Goal: Transaction & Acquisition: Book appointment/travel/reservation

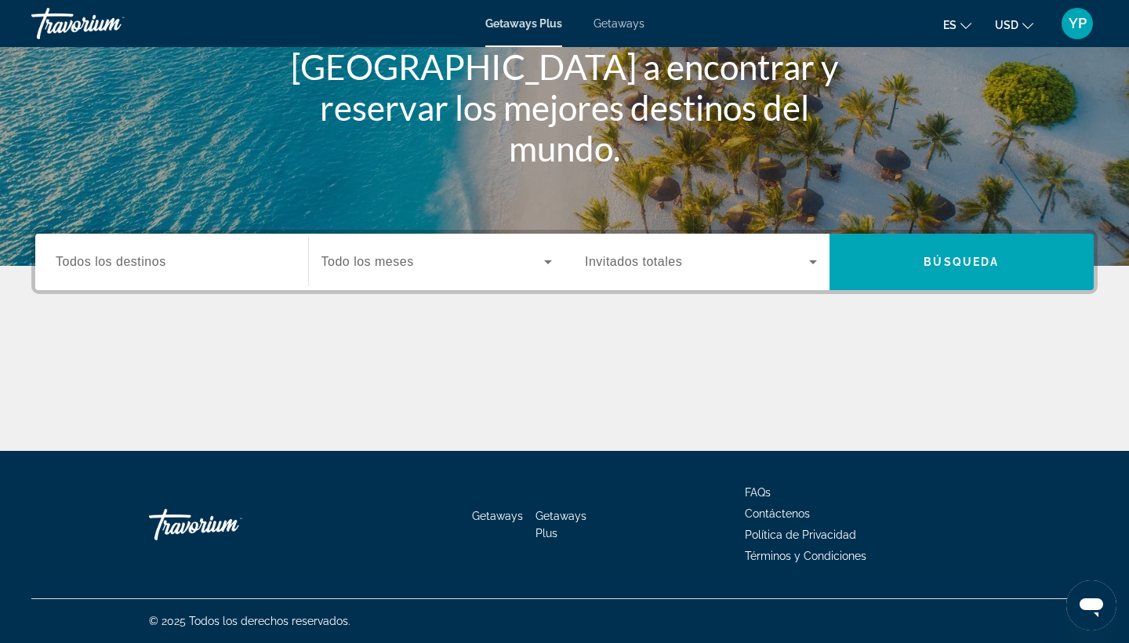
scroll to position [205, 0]
click at [168, 259] on input "Destination Todos los destinos" at bounding box center [172, 262] width 232 height 19
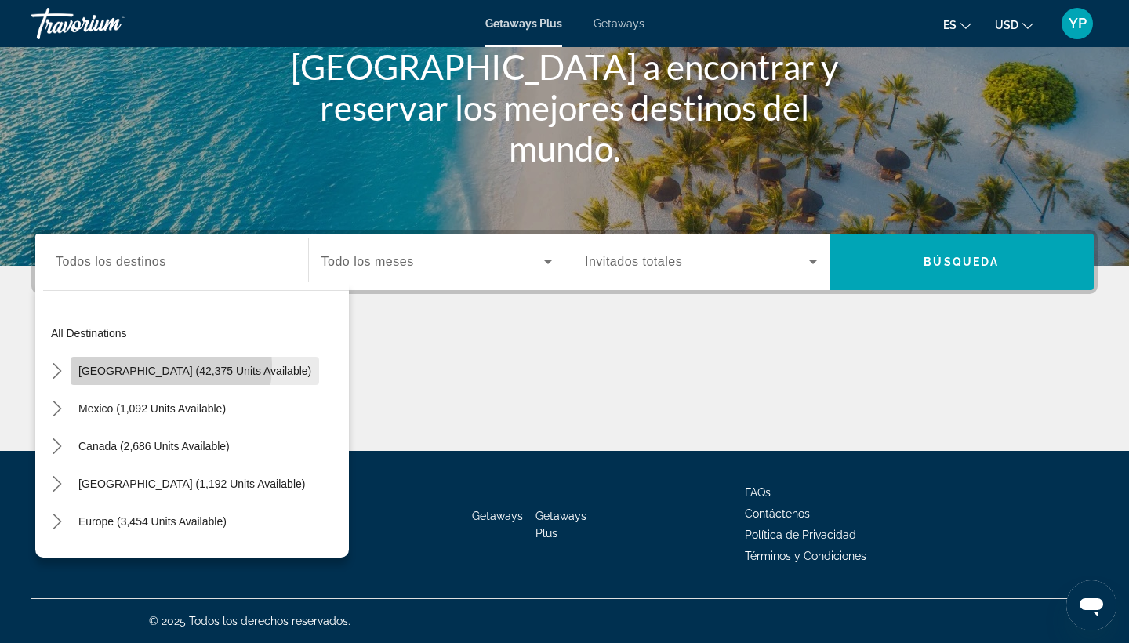
click at [139, 364] on span "United States (42,375 units available)" at bounding box center [194, 370] width 233 height 13
type input "**********"
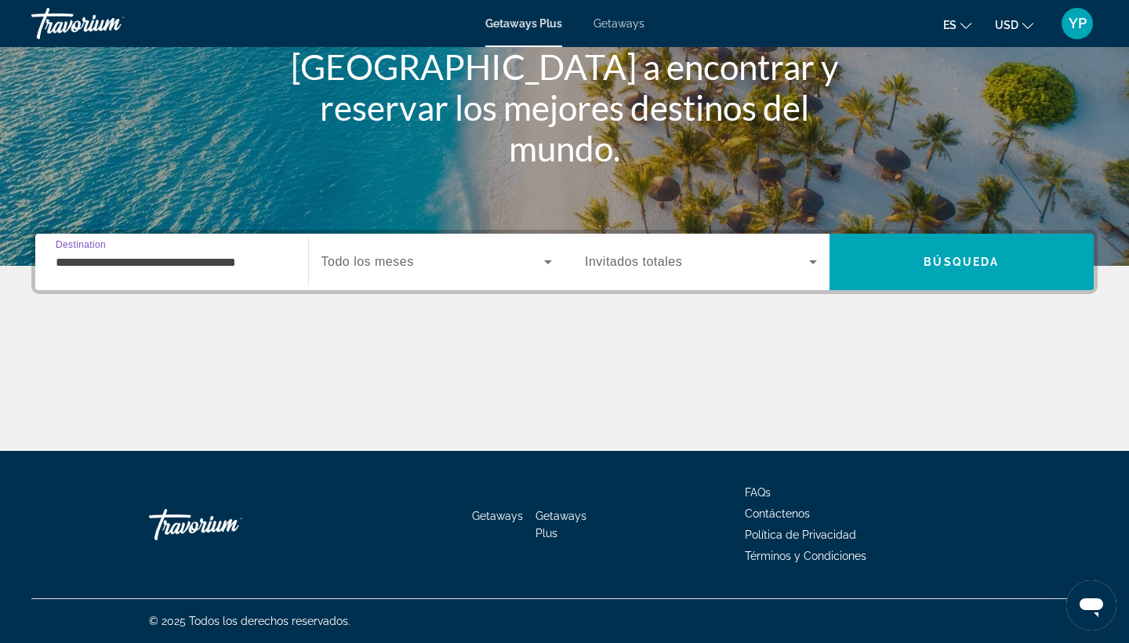
click at [362, 267] on span "Todo los meses" at bounding box center [367, 261] width 92 height 13
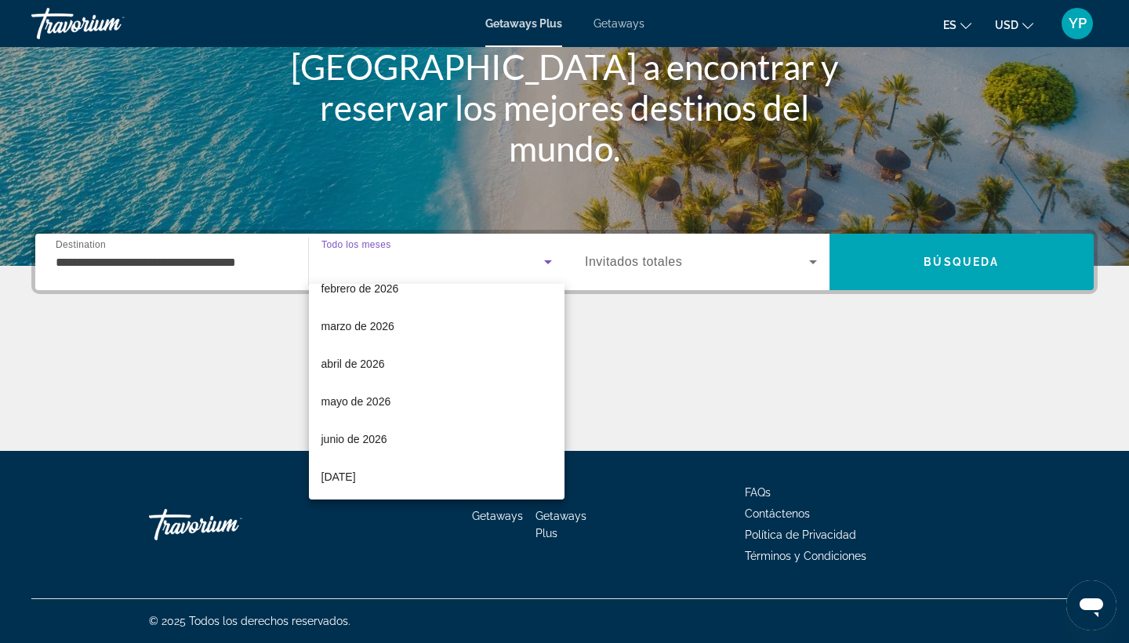
scroll to position [194, 0]
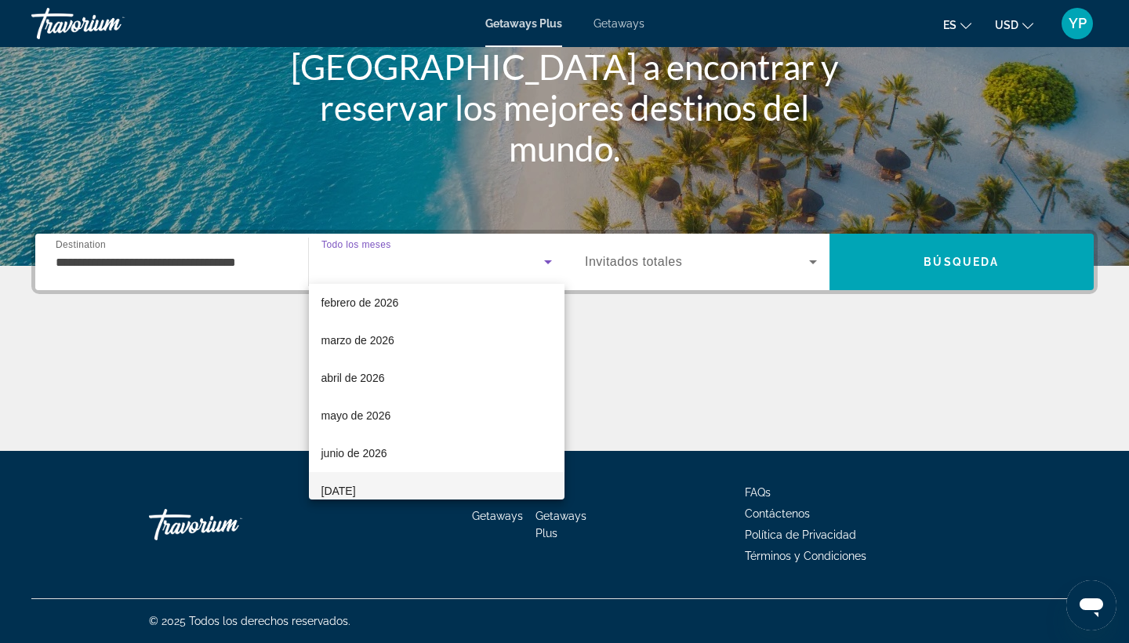
click at [356, 490] on span "julio de 2026" at bounding box center [338, 490] width 34 height 19
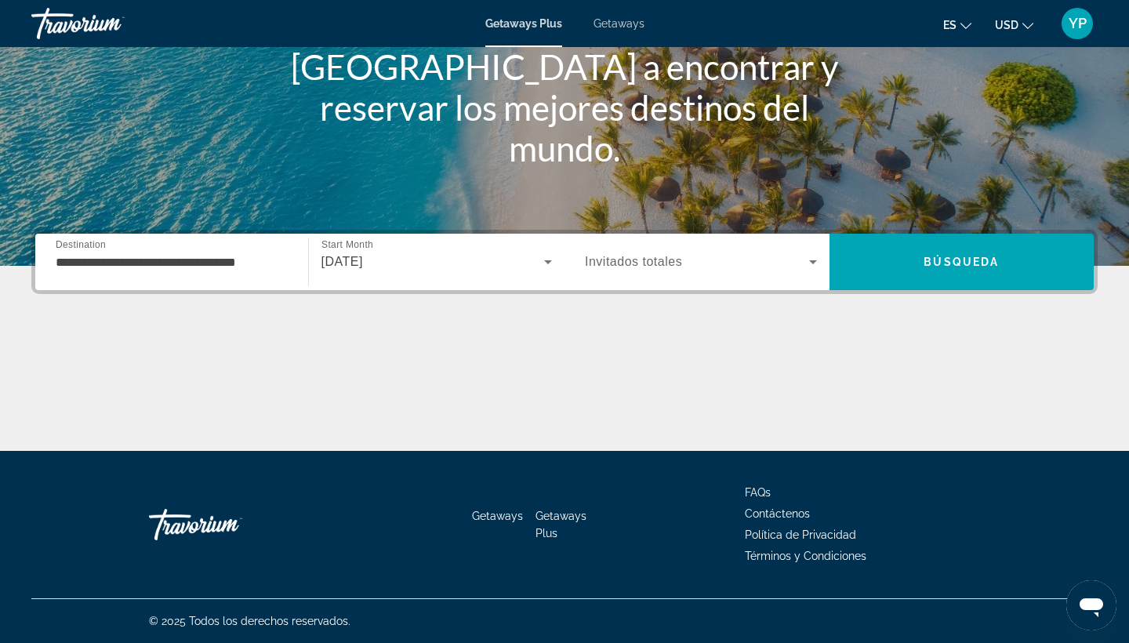
click at [782, 272] on div "Search widget" at bounding box center [701, 262] width 232 height 44
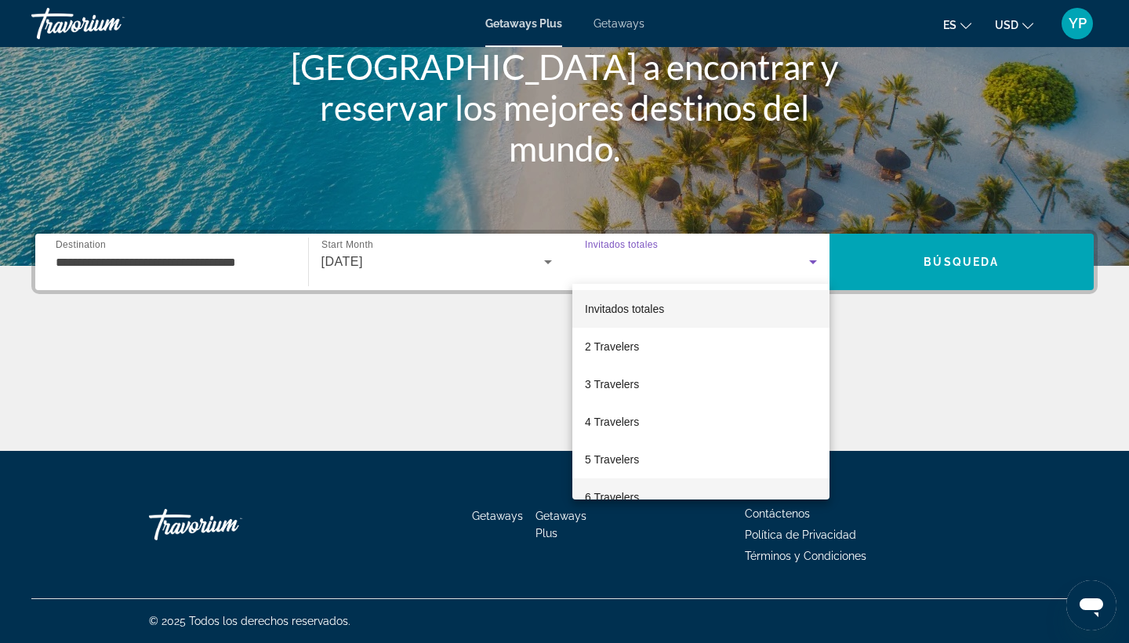
click at [618, 491] on span "6 Travelers" at bounding box center [612, 497] width 54 height 19
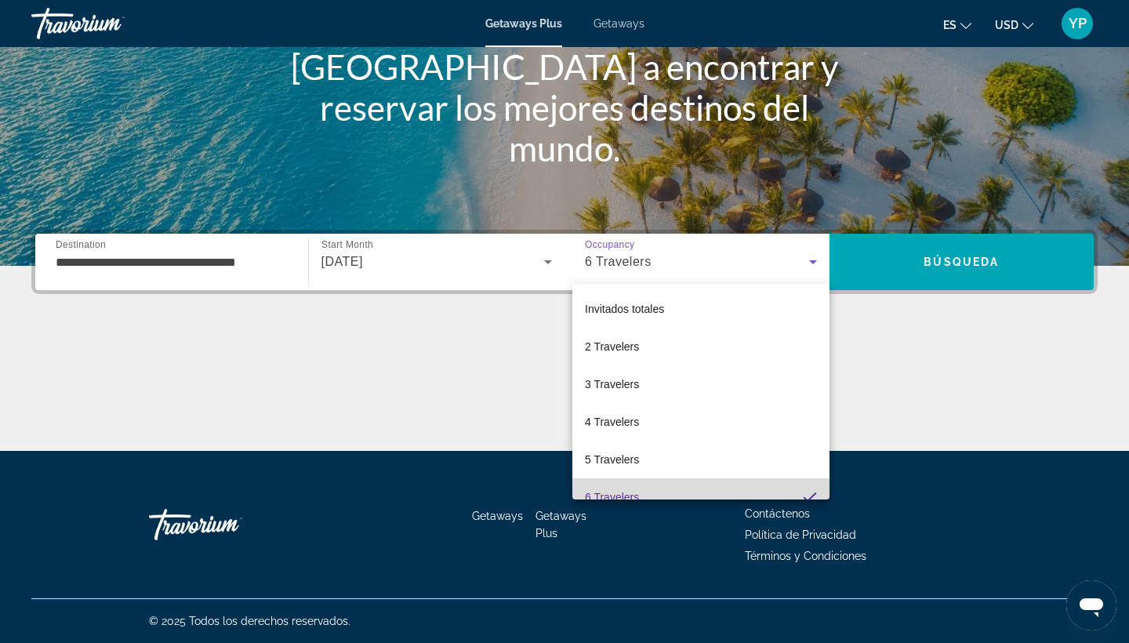
scroll to position [16, 0]
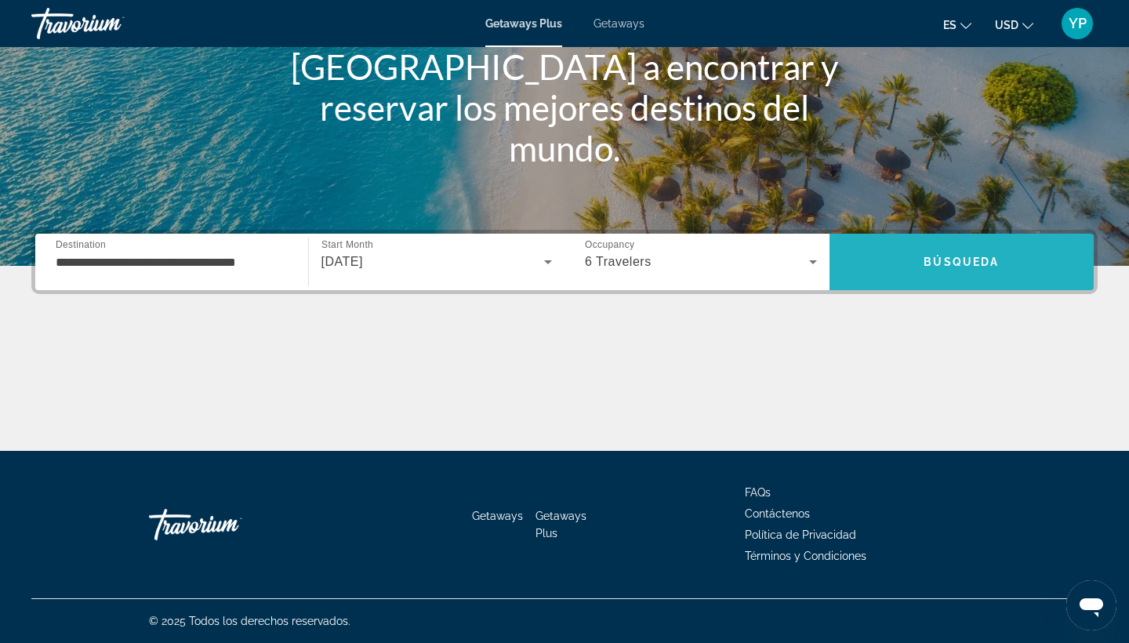
click at [899, 257] on span "Search" at bounding box center [961, 262] width 265 height 38
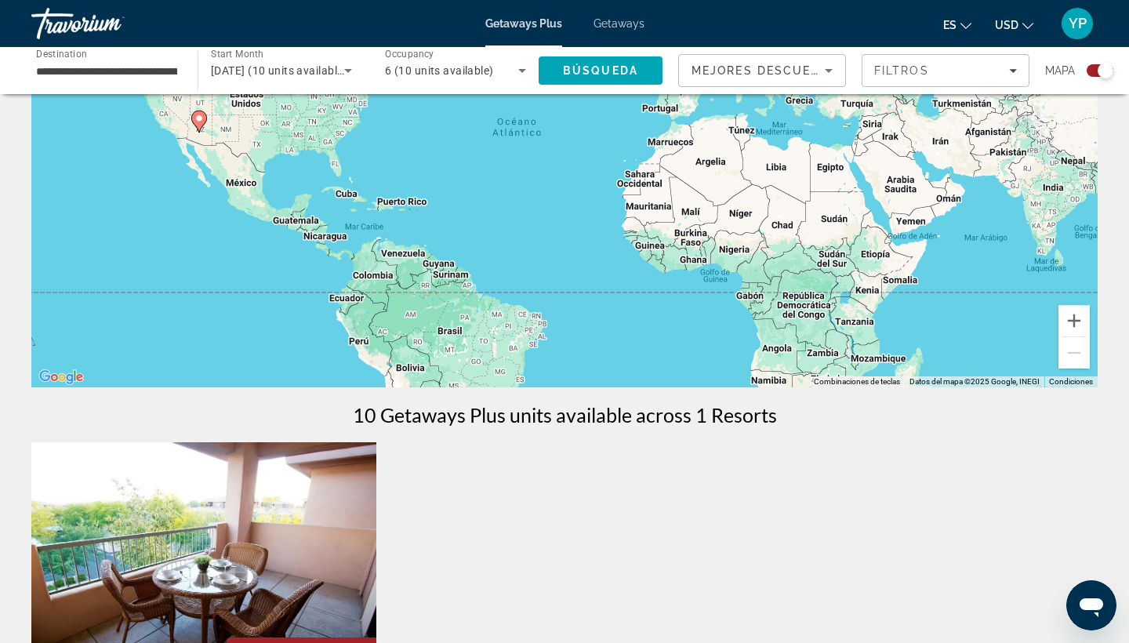
scroll to position [219, 0]
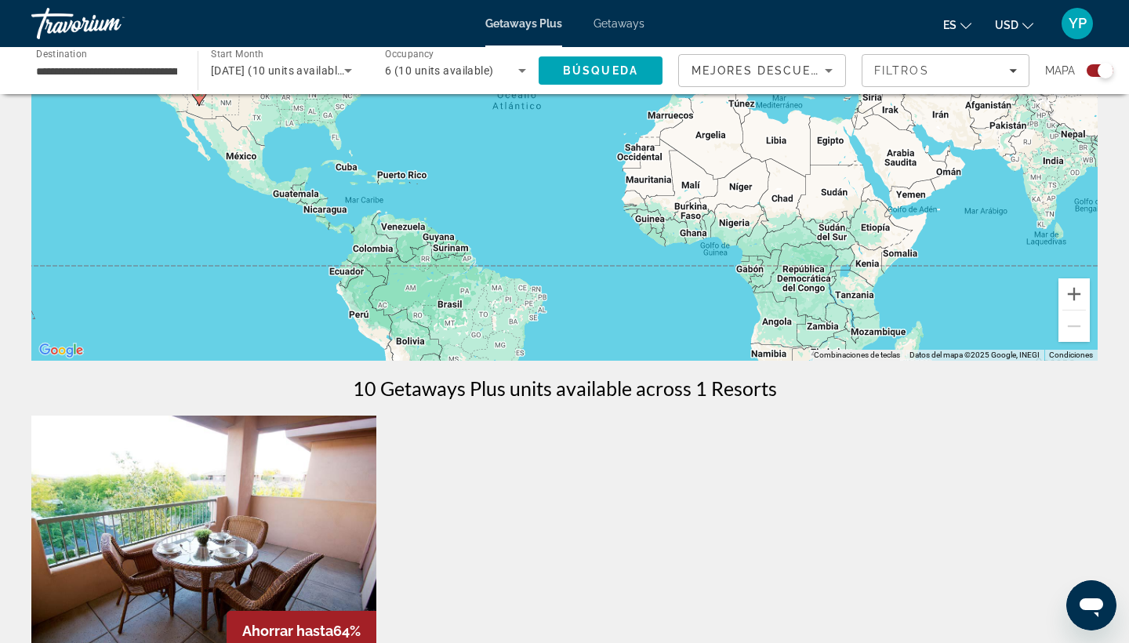
click at [1101, 68] on div "Search widget" at bounding box center [1105, 71] width 16 height 16
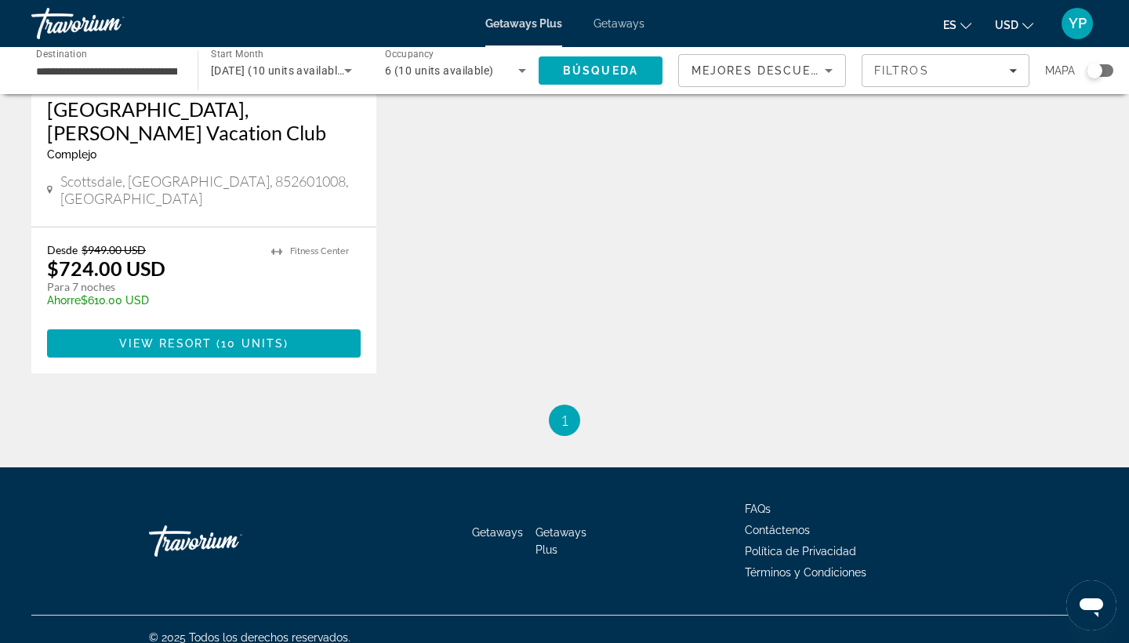
scroll to position [317, 0]
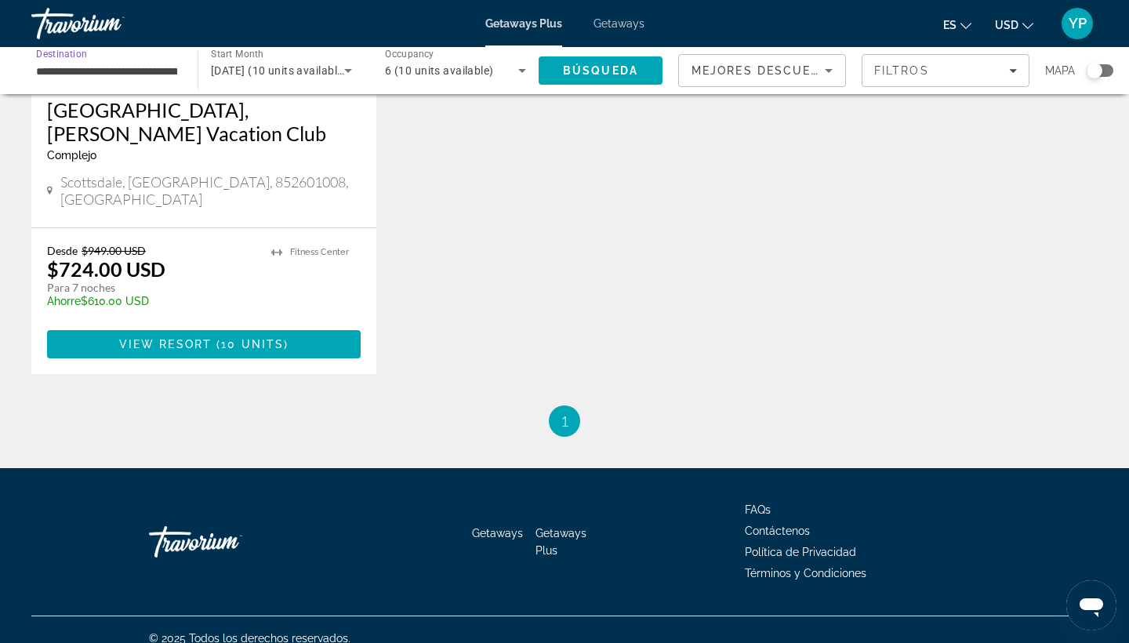
click at [147, 62] on input "**********" at bounding box center [106, 71] width 141 height 19
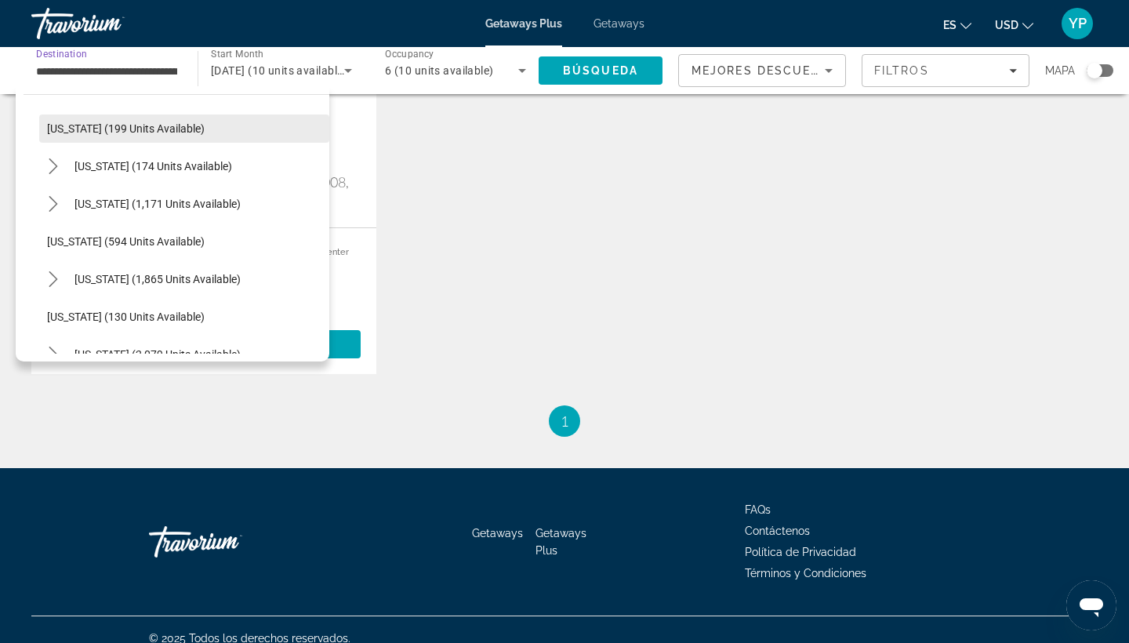
scroll to position [1035, 0]
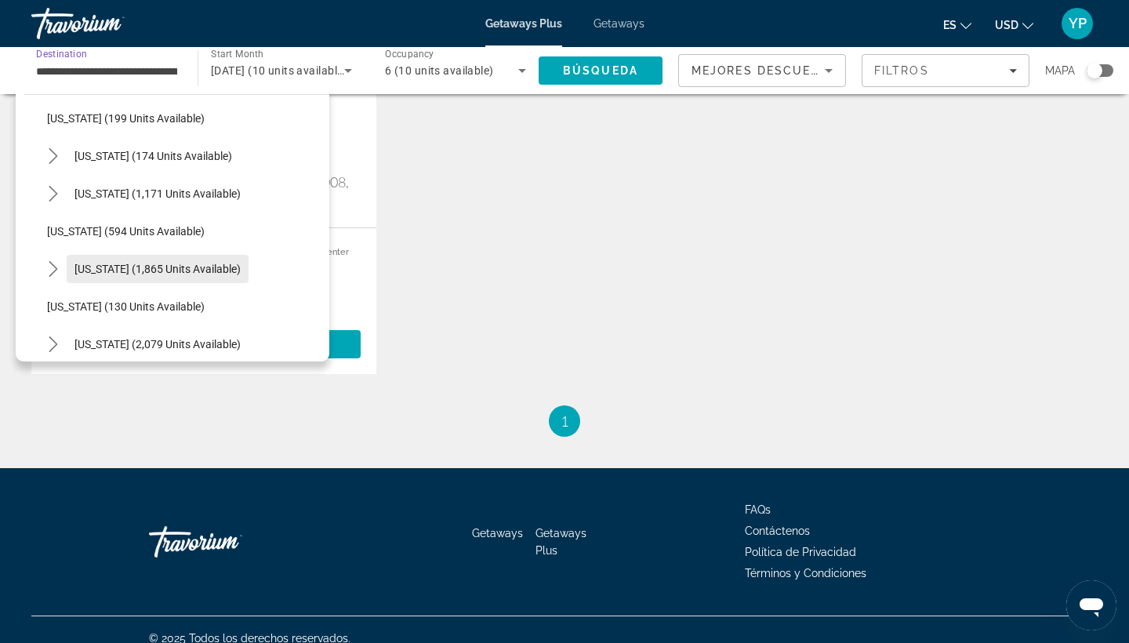
click at [115, 256] on span "Select destination: Pennsylvania (1,865 units available)" at bounding box center [158, 269] width 182 height 38
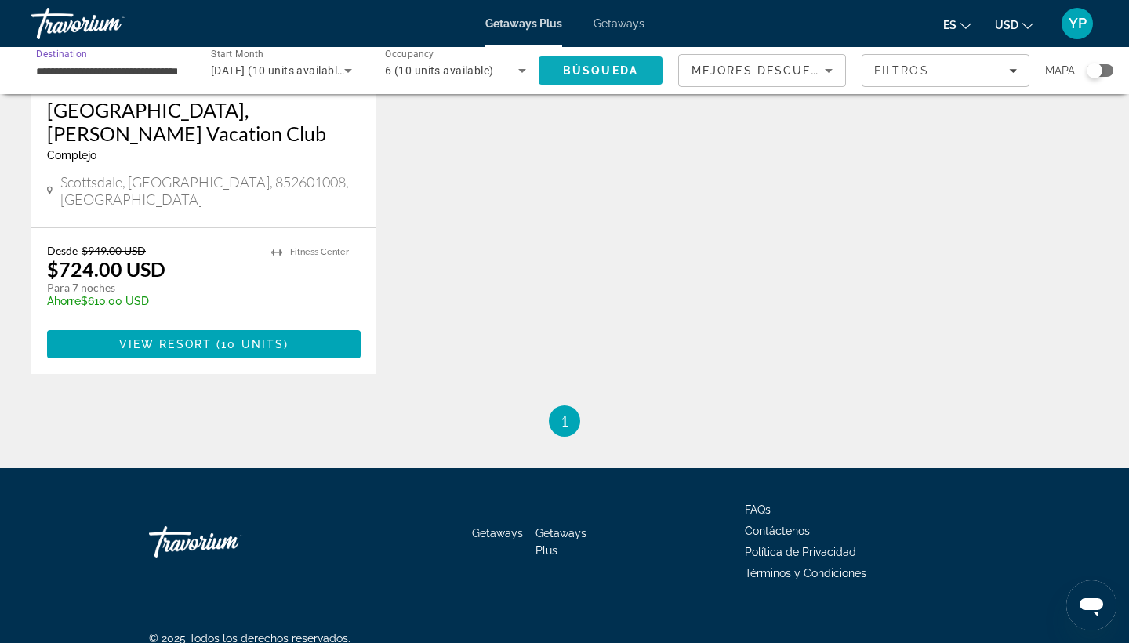
click at [578, 72] on span "Búsqueda" at bounding box center [600, 70] width 75 height 13
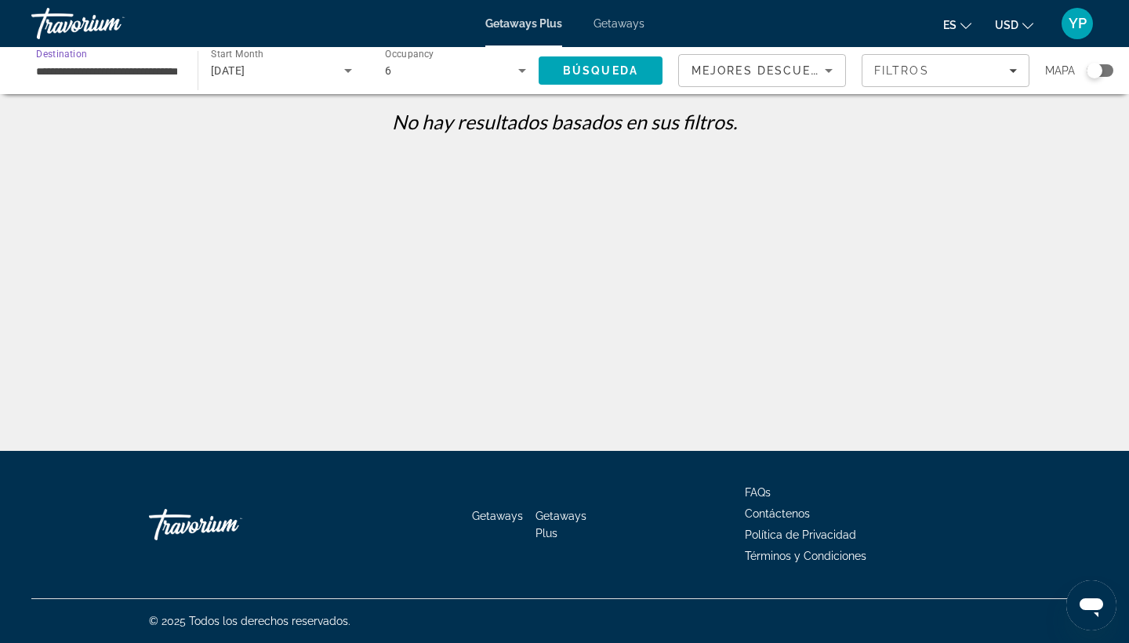
click at [123, 68] on input "**********" at bounding box center [106, 71] width 141 height 19
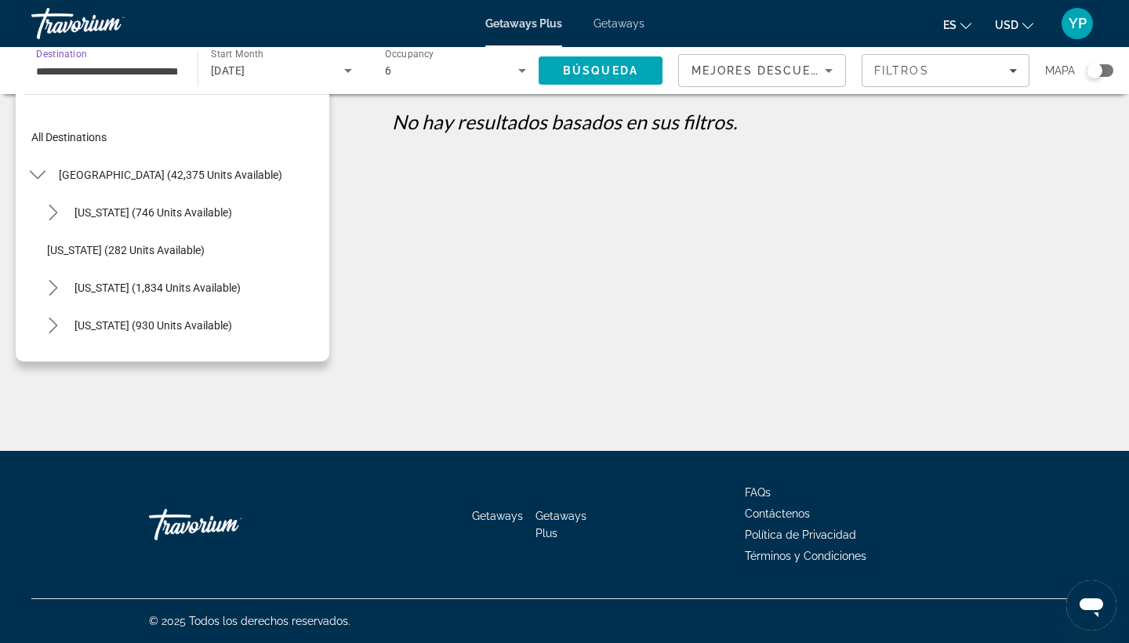
scroll to position [1072, 0]
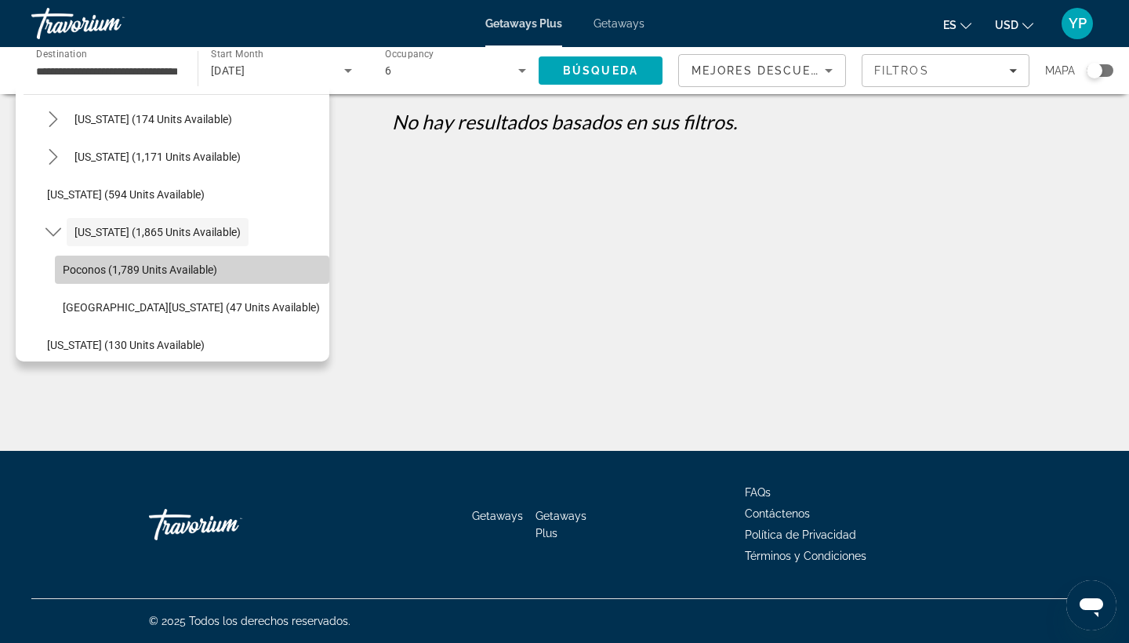
click at [121, 267] on span "Poconos (1,789 units available)" at bounding box center [140, 269] width 154 height 13
type input "**********"
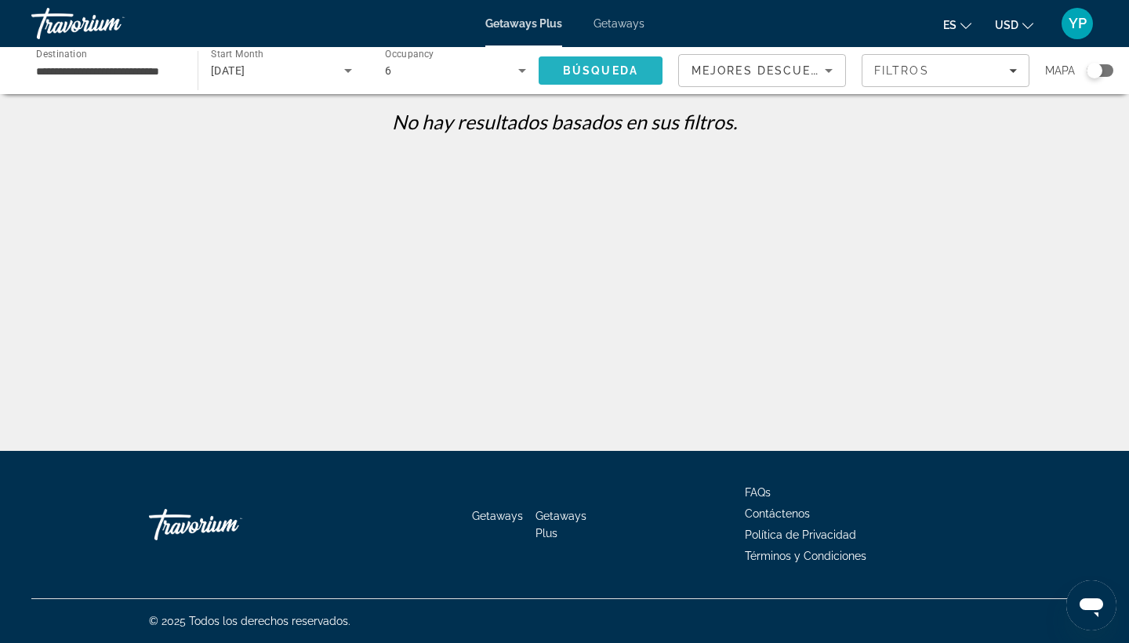
click at [597, 73] on span "Búsqueda" at bounding box center [600, 70] width 75 height 13
click at [1106, 77] on div "Mapa" at bounding box center [1079, 70] width 68 height 33
click at [1103, 71] on div "Search widget" at bounding box center [1099, 70] width 27 height 13
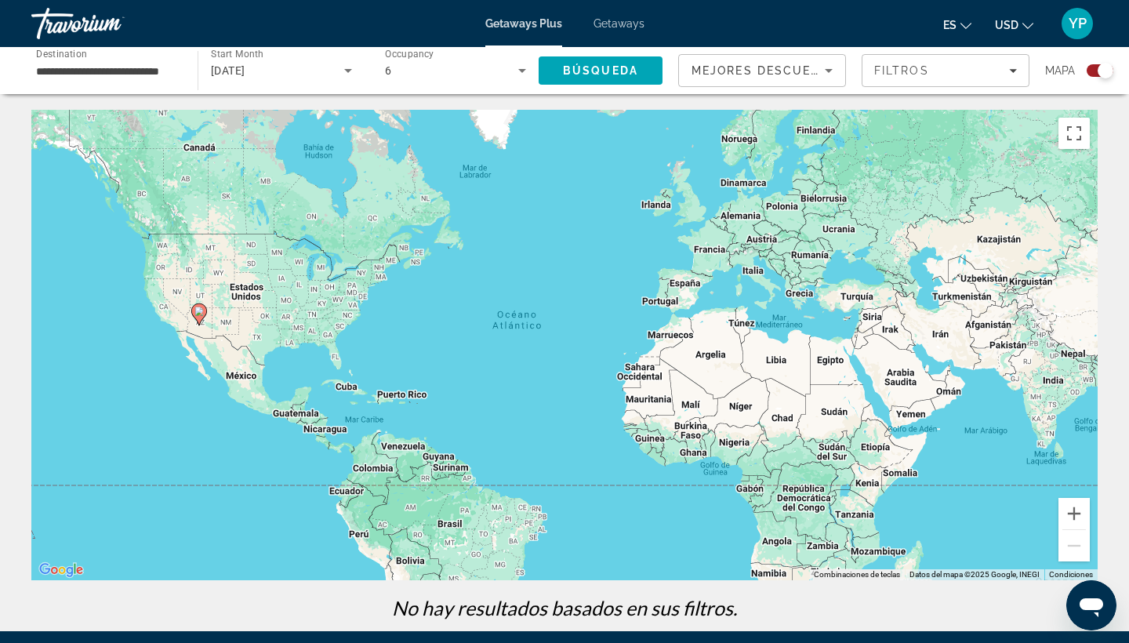
click at [1096, 73] on div "Search widget" at bounding box center [1099, 70] width 27 height 13
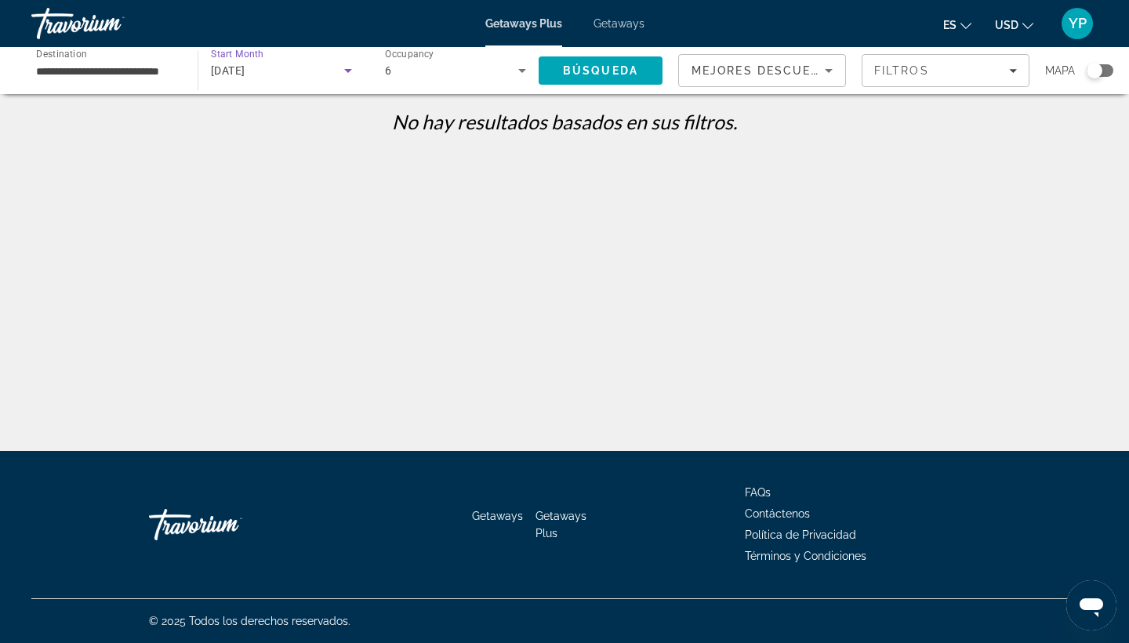
click at [347, 71] on icon "Search widget" at bounding box center [348, 71] width 8 height 4
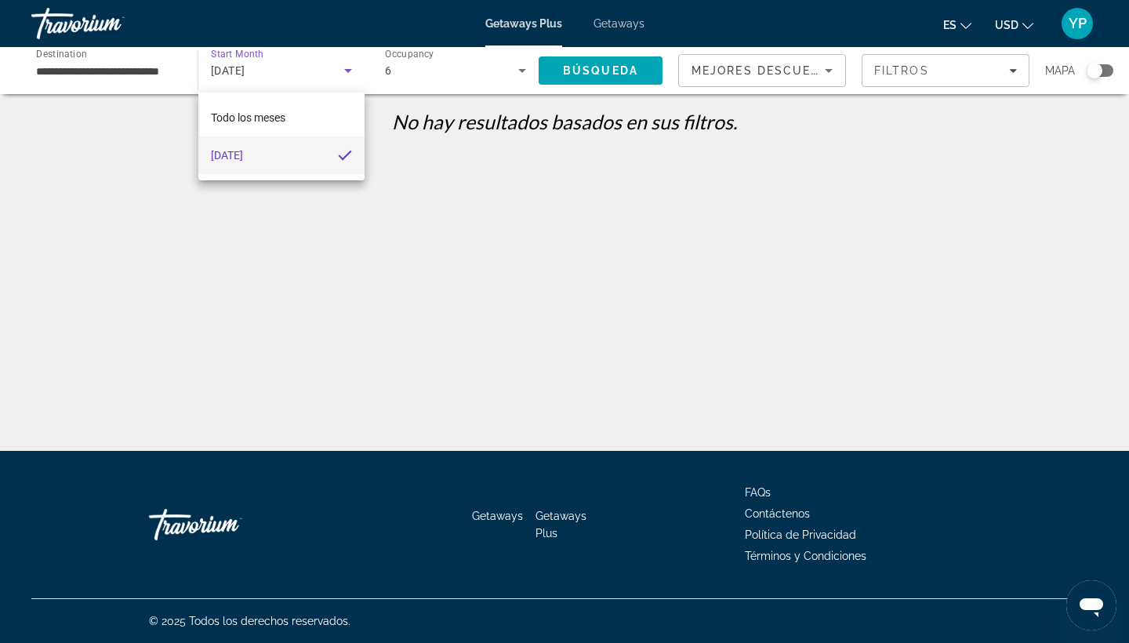
click at [404, 68] on div at bounding box center [564, 321] width 1129 height 643
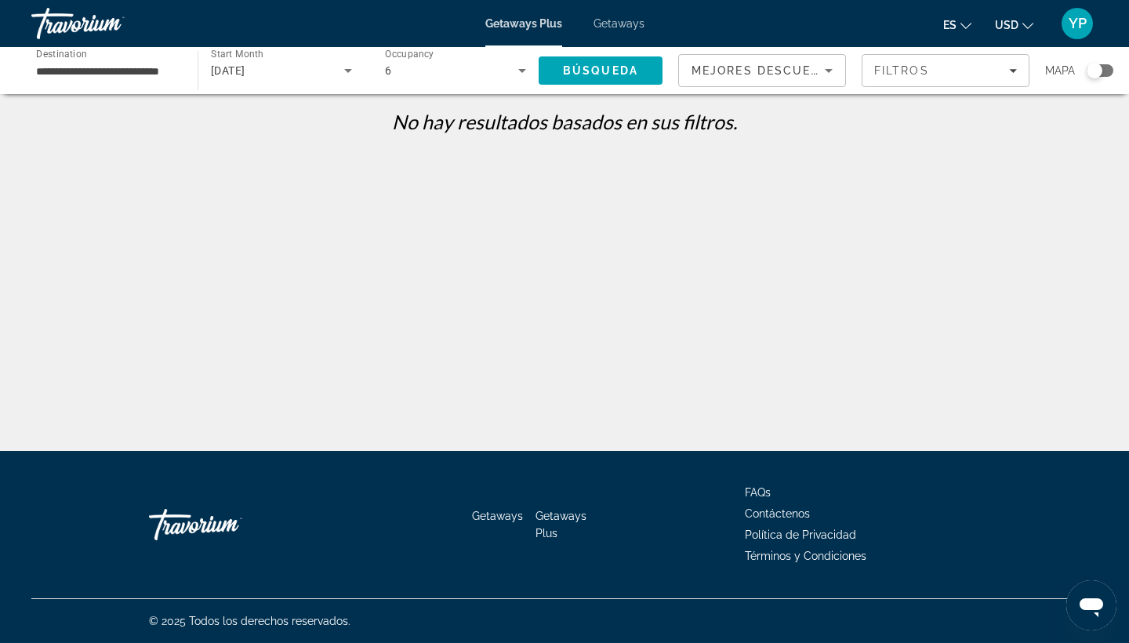
click at [404, 68] on div "6" at bounding box center [451, 70] width 133 height 19
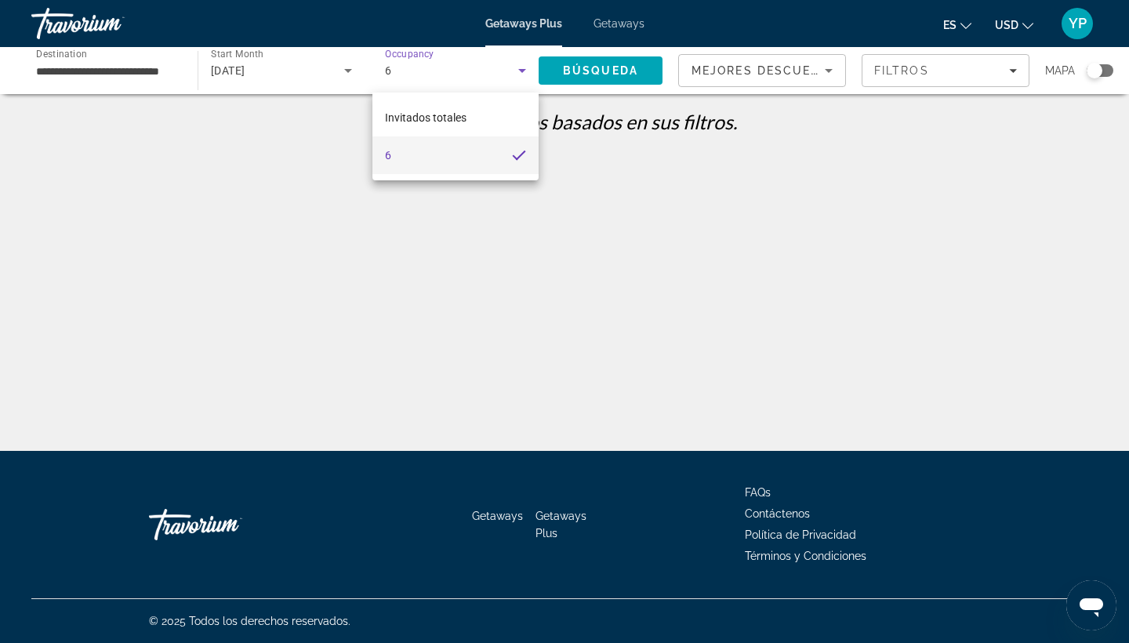
click at [443, 146] on mat-option "6" at bounding box center [455, 155] width 166 height 38
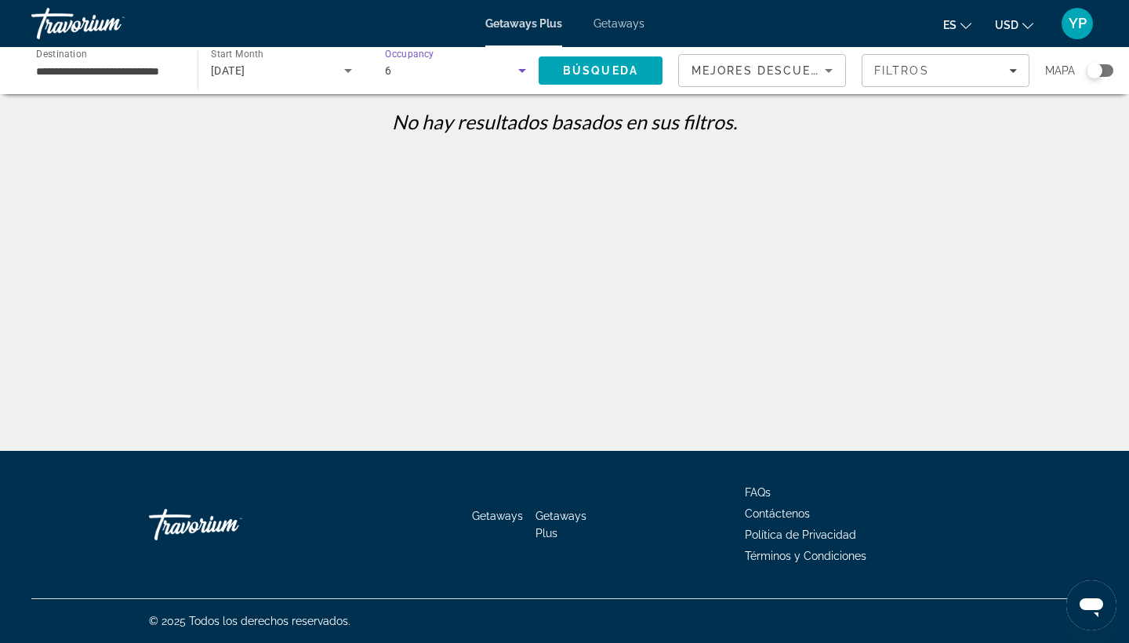
click at [523, 66] on icon "Search widget" at bounding box center [522, 70] width 19 height 19
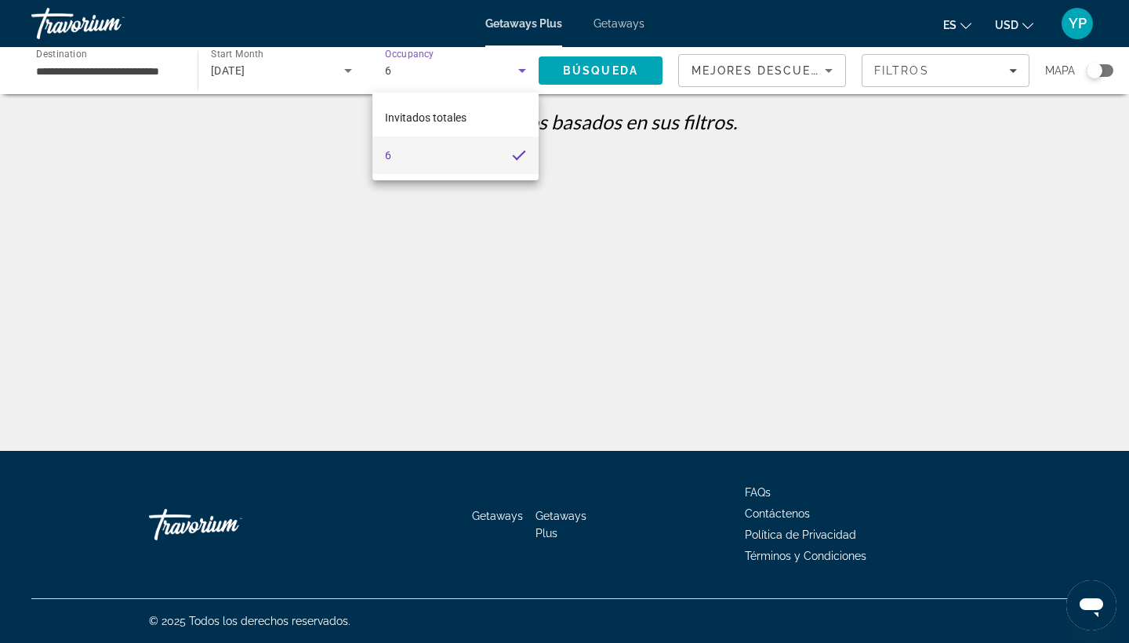
click at [484, 165] on mat-option "6" at bounding box center [455, 155] width 166 height 38
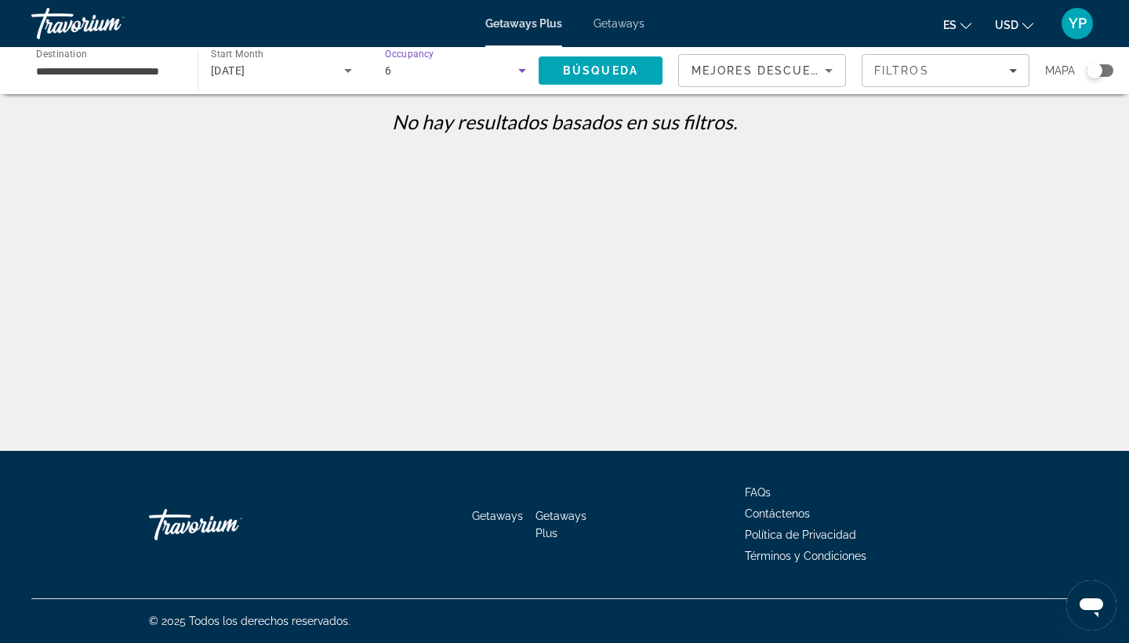
click at [384, 77] on div "Occupancy Invitados totales 6" at bounding box center [455, 71] width 166 height 44
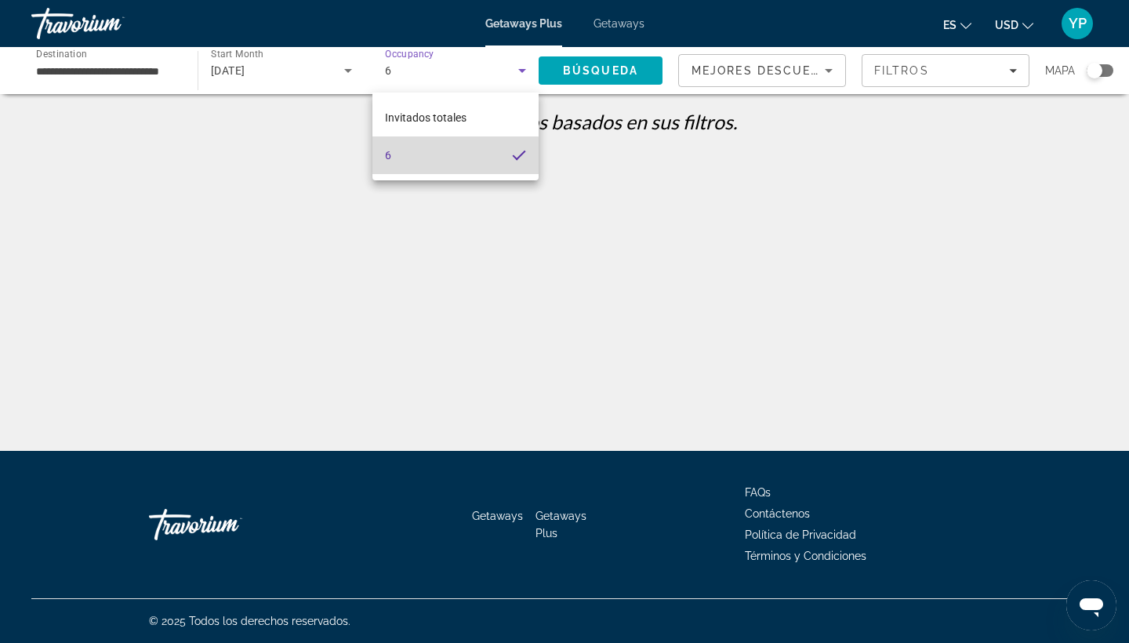
click at [445, 167] on mat-option "6" at bounding box center [455, 155] width 166 height 38
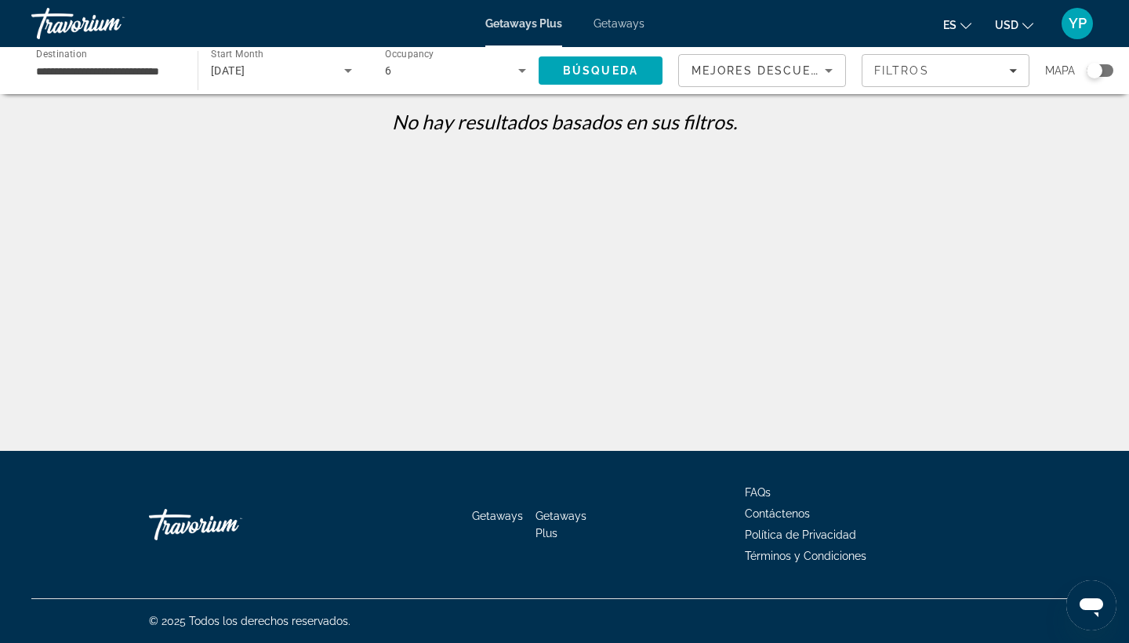
click at [524, 81] on div "6" at bounding box center [455, 71] width 141 height 44
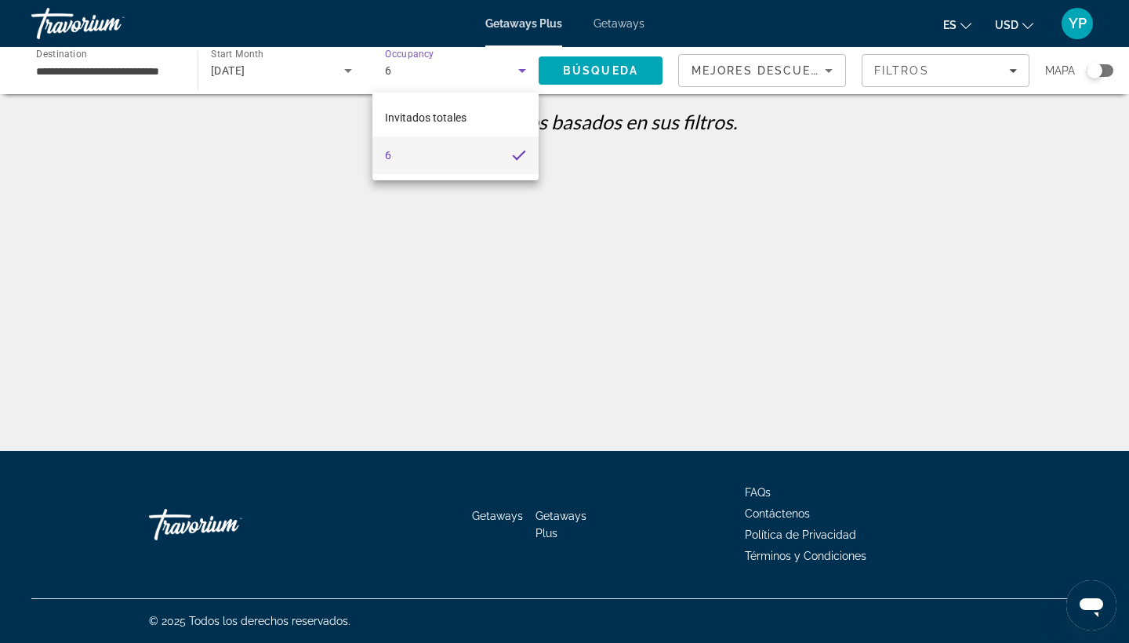
click at [782, 71] on div at bounding box center [564, 321] width 1129 height 643
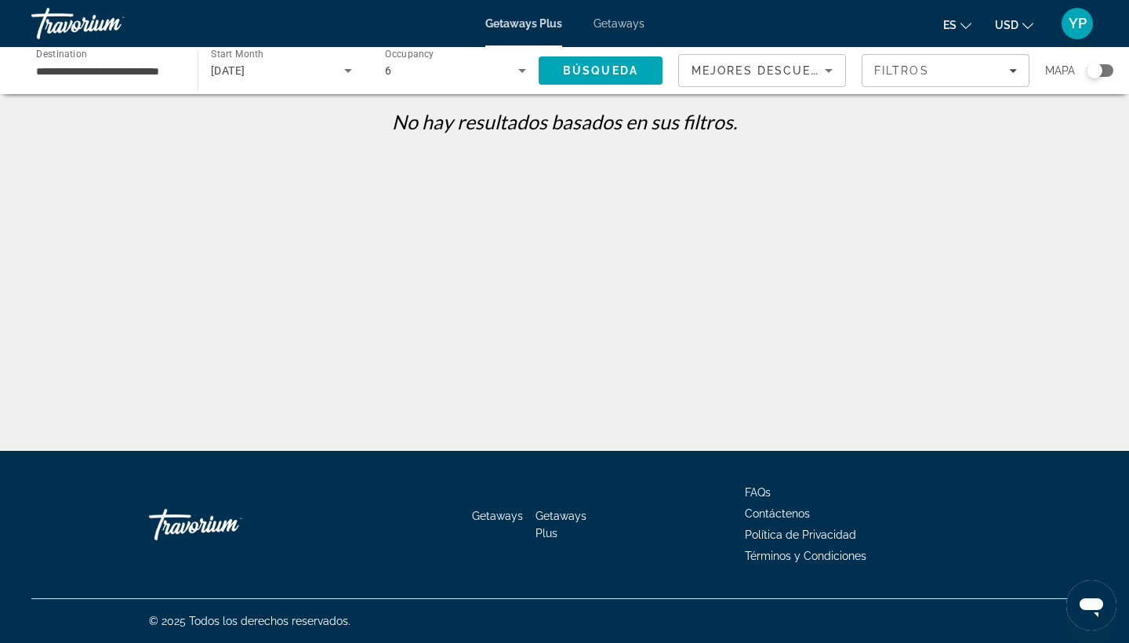
click at [782, 71] on span "Mejores descuentos" at bounding box center [769, 70] width 157 height 13
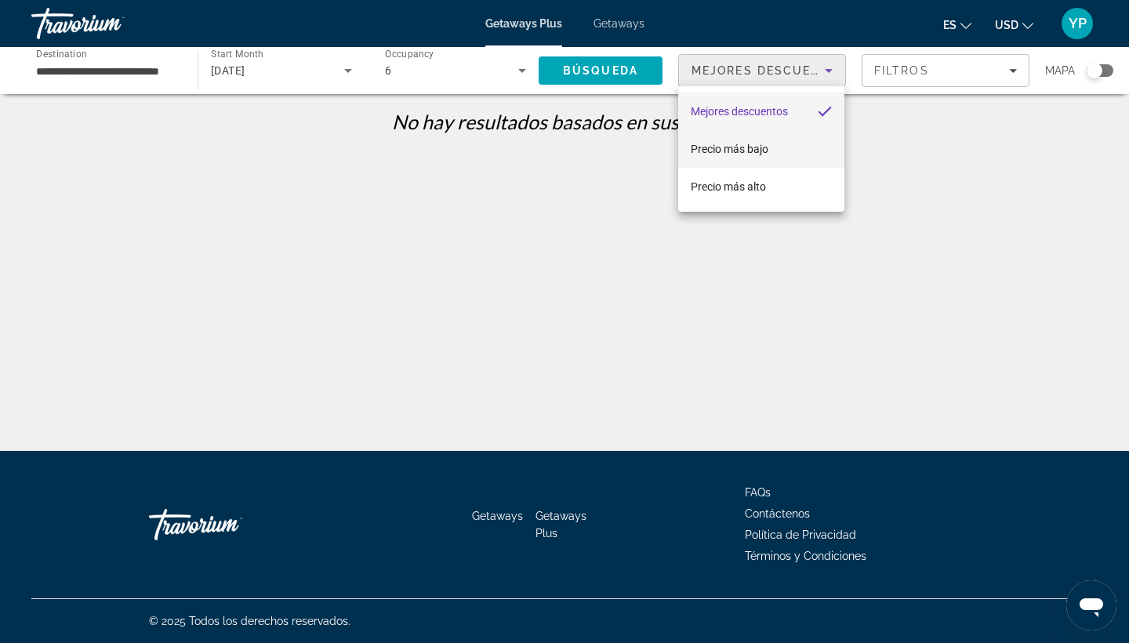
click at [755, 147] on span "Precio más bajo" at bounding box center [730, 149] width 78 height 13
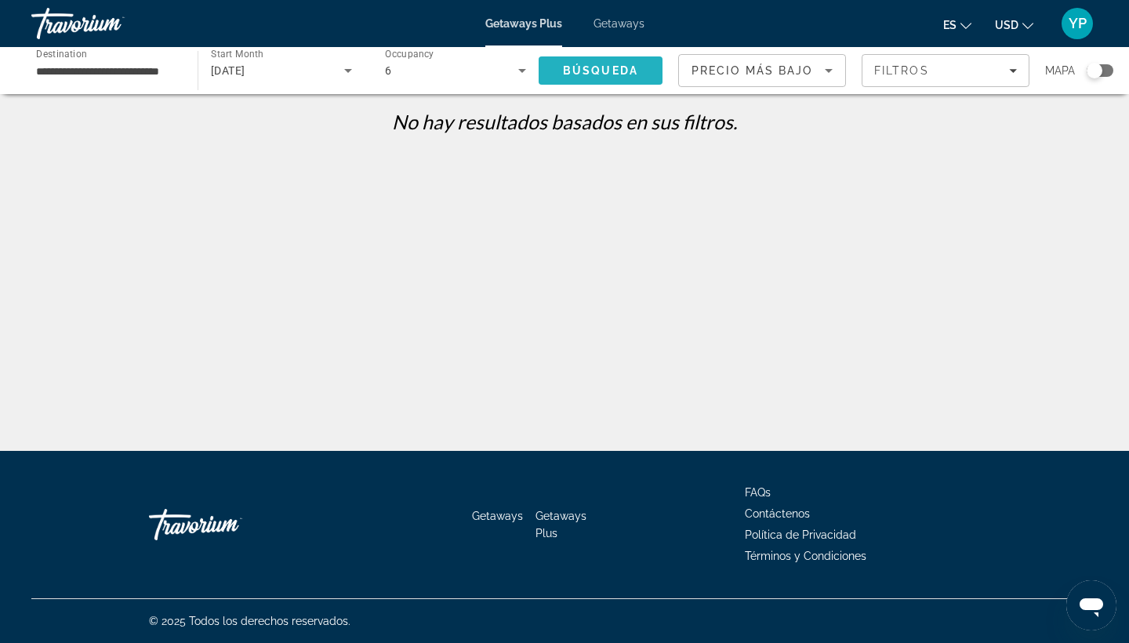
click at [595, 59] on span "Search" at bounding box center [601, 71] width 124 height 38
click at [172, 73] on input "**********" at bounding box center [106, 71] width 141 height 19
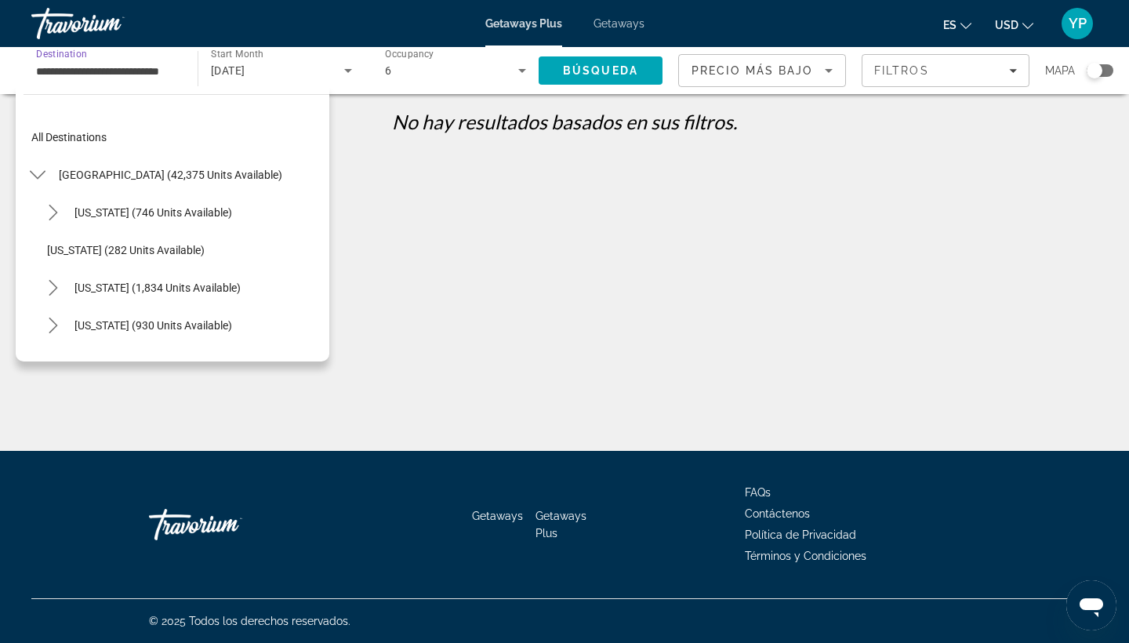
scroll to position [1109, 0]
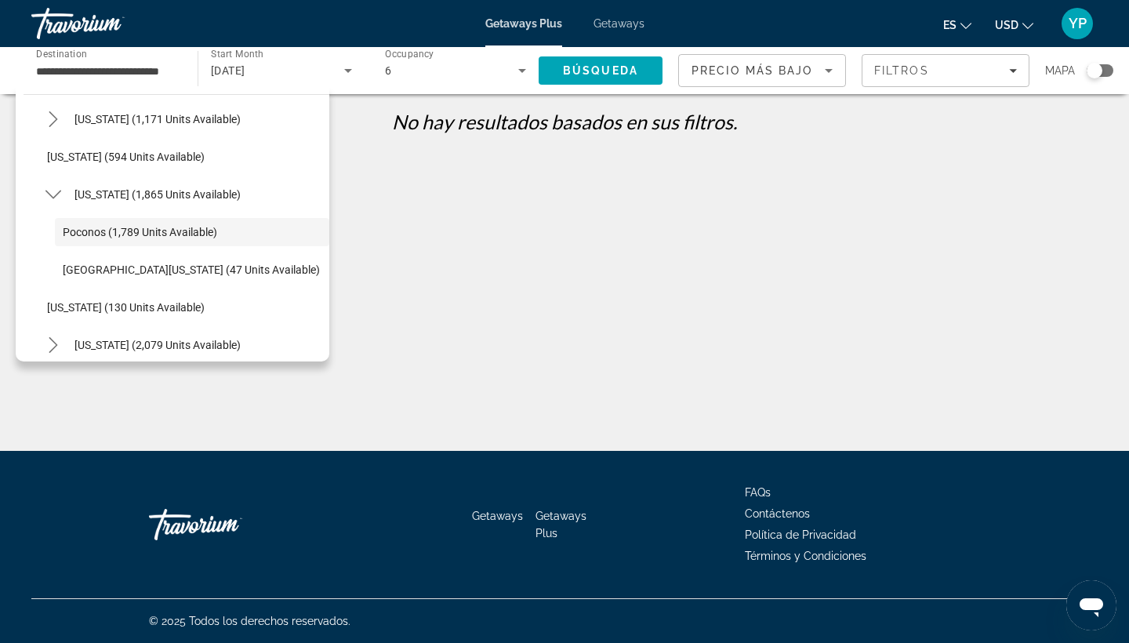
click at [602, 31] on div "Getaways Plus Getaways es English Español Français Italiano Português русский U…" at bounding box center [564, 23] width 1129 height 41
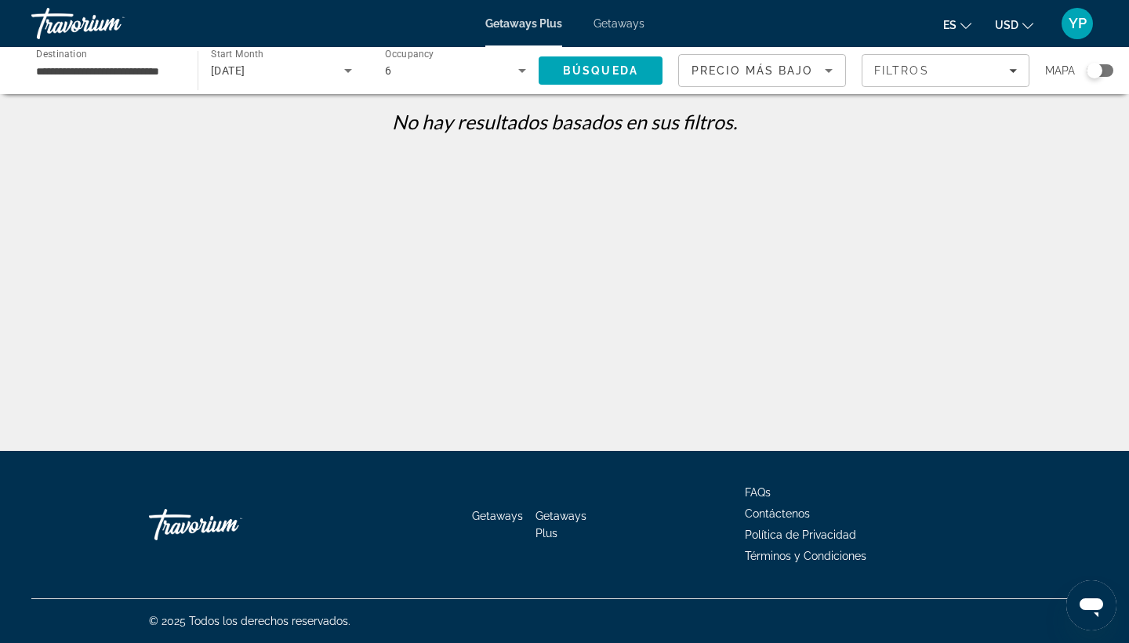
click at [614, 24] on span "Getaways" at bounding box center [618, 23] width 51 height 13
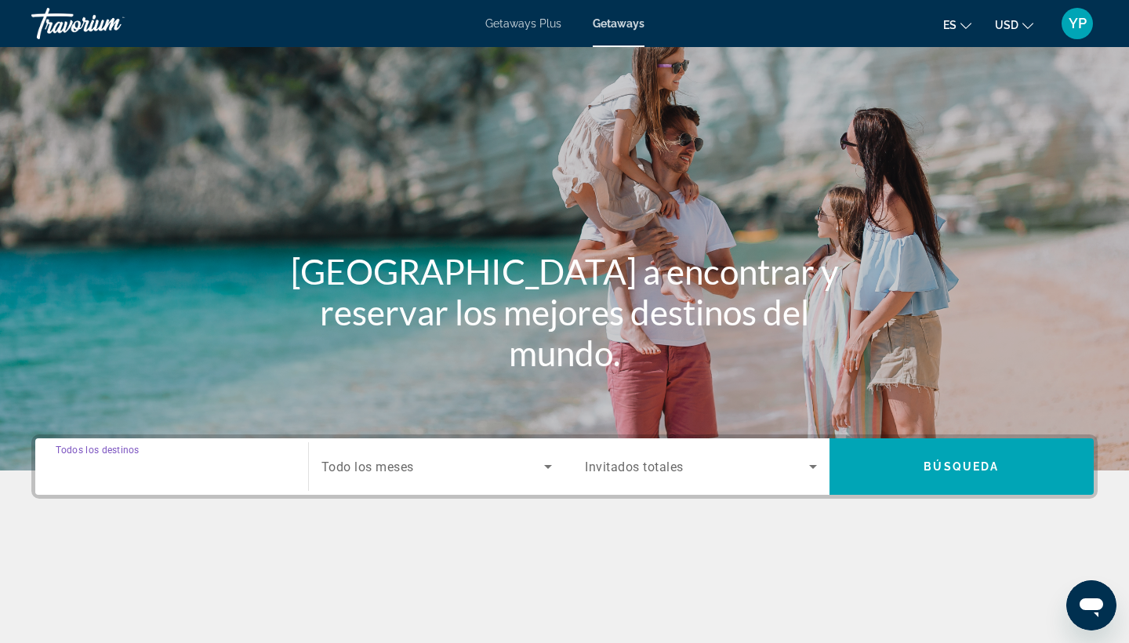
click at [241, 467] on input "Destination Todos los destinos" at bounding box center [172, 467] width 232 height 19
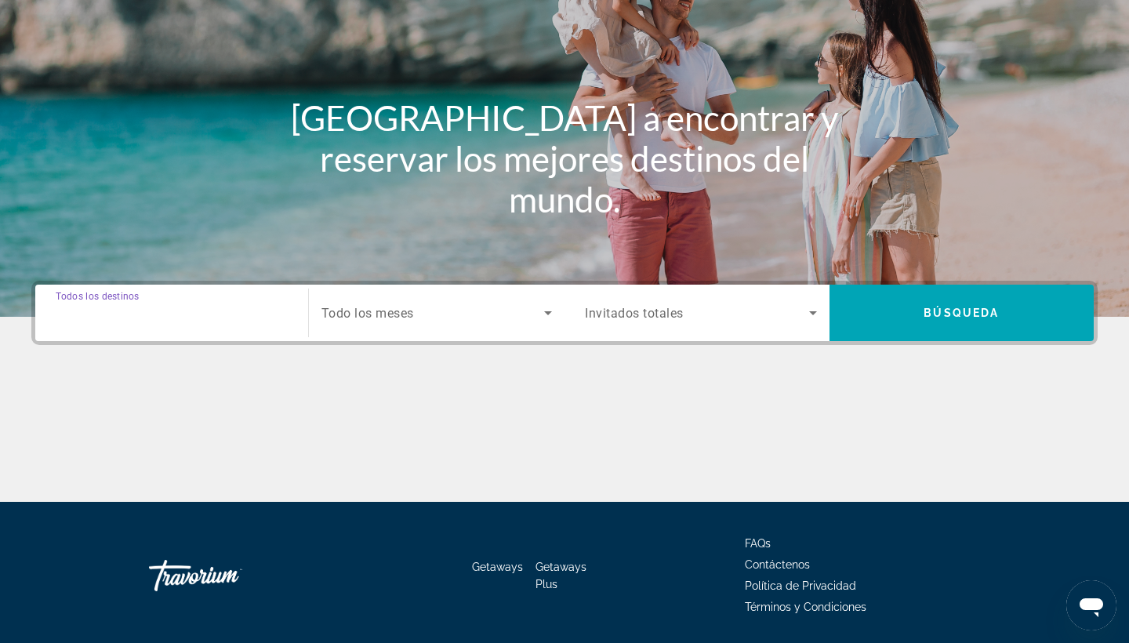
scroll to position [205, 0]
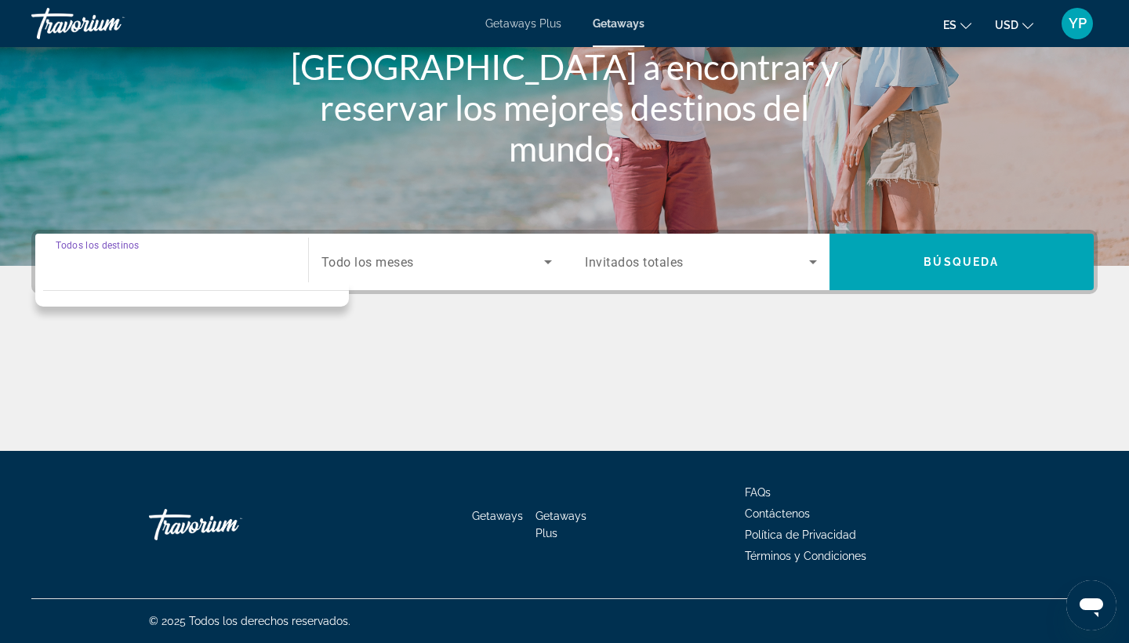
click at [139, 285] on div "Destination options" at bounding box center [192, 294] width 314 height 24
click at [107, 280] on div "Search widget" at bounding box center [172, 262] width 232 height 45
click at [434, 263] on span "Search widget" at bounding box center [432, 261] width 223 height 19
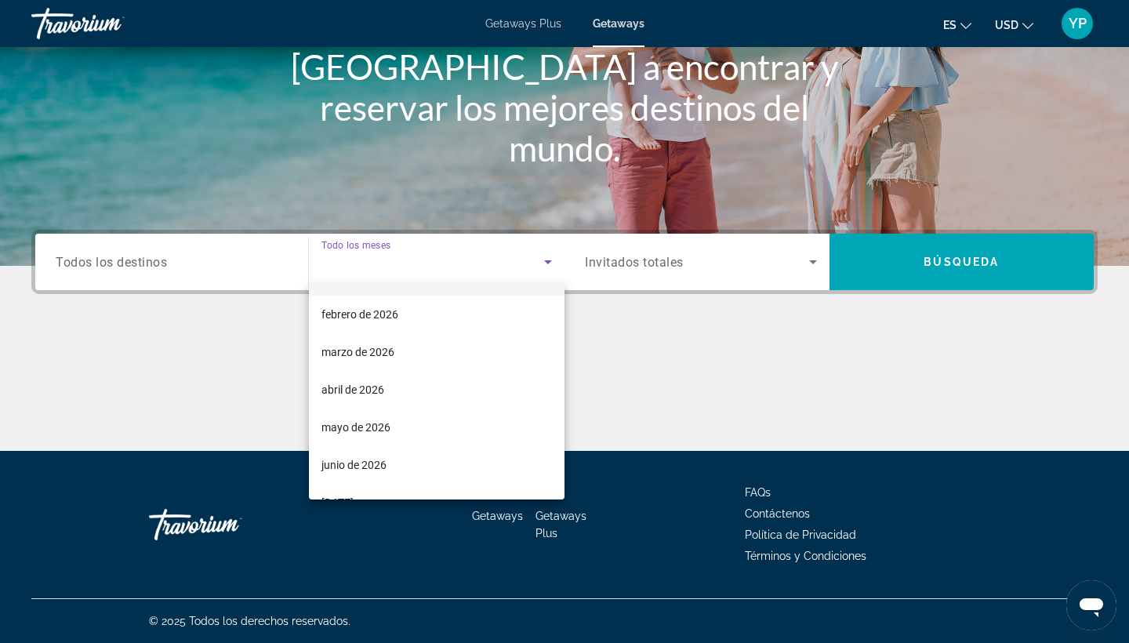
scroll to position [187, 0]
click at [354, 490] on span "julio de 2026" at bounding box center [337, 498] width 32 height 19
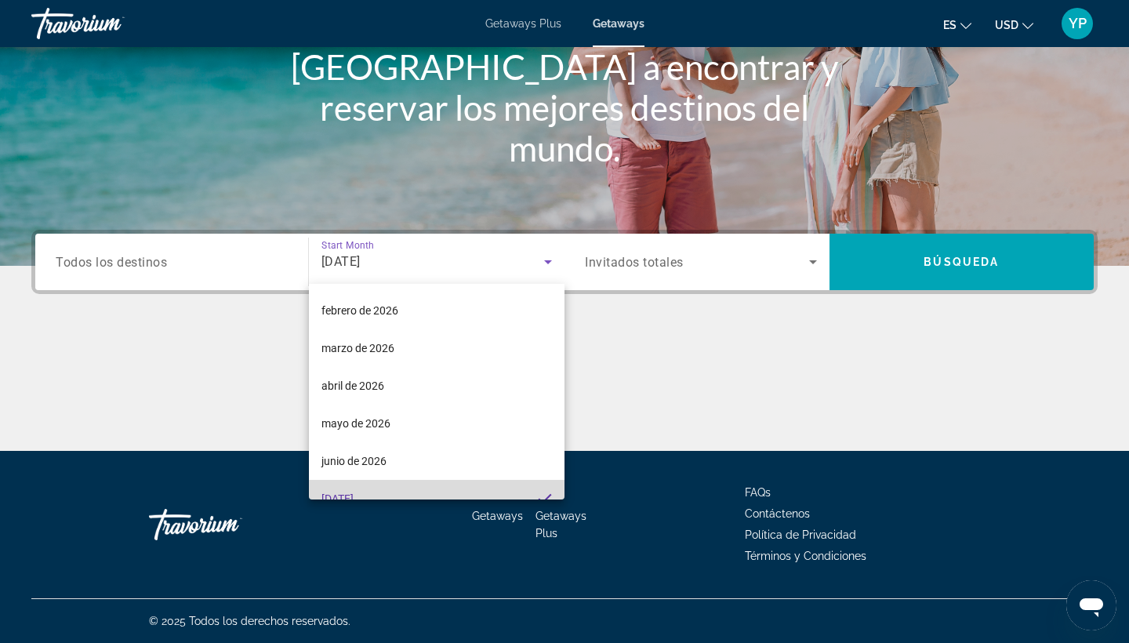
scroll to position [0, 0]
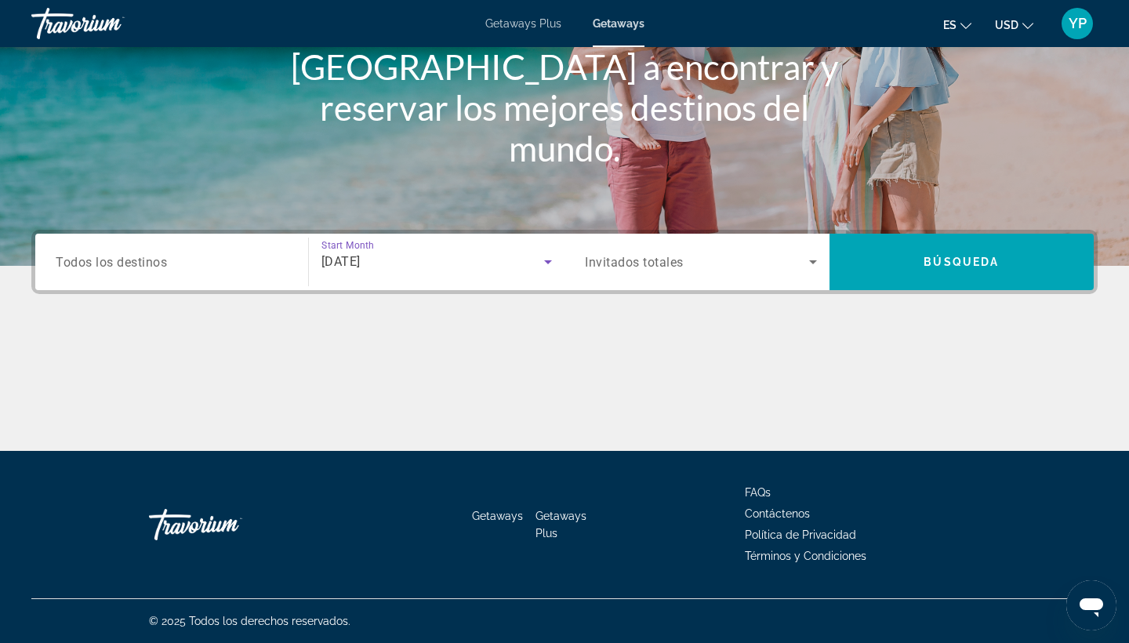
click at [212, 269] on input "Destination Todos los destinos" at bounding box center [172, 262] width 232 height 19
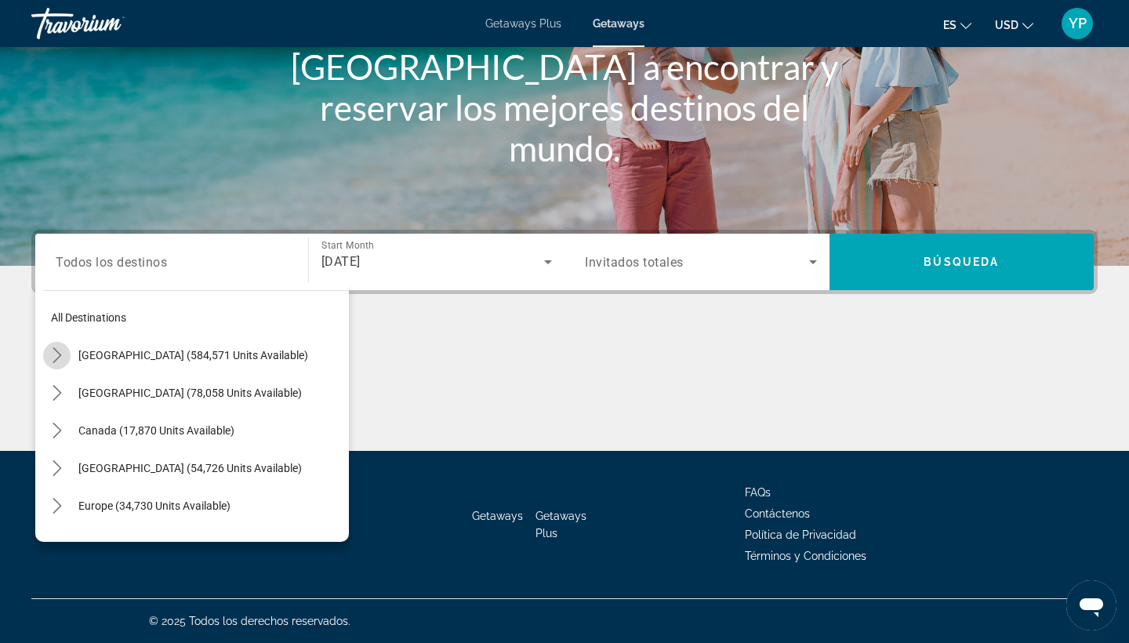
click at [57, 354] on icon "Toggle United States (584,571 units available) submenu" at bounding box center [57, 355] width 16 height 16
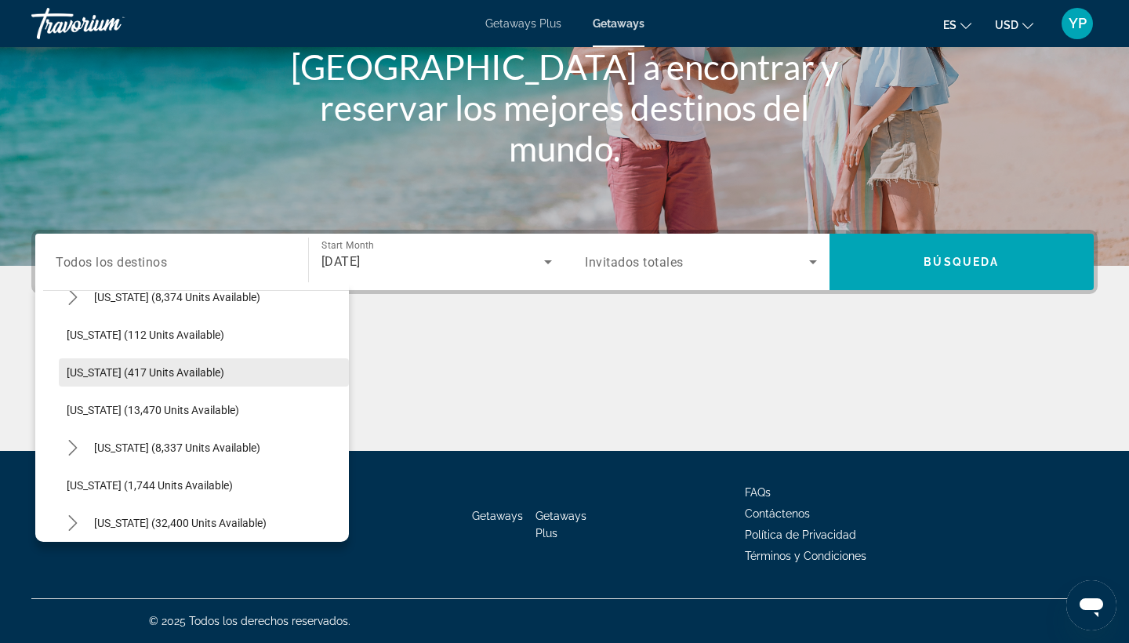
scroll to position [1167, 0]
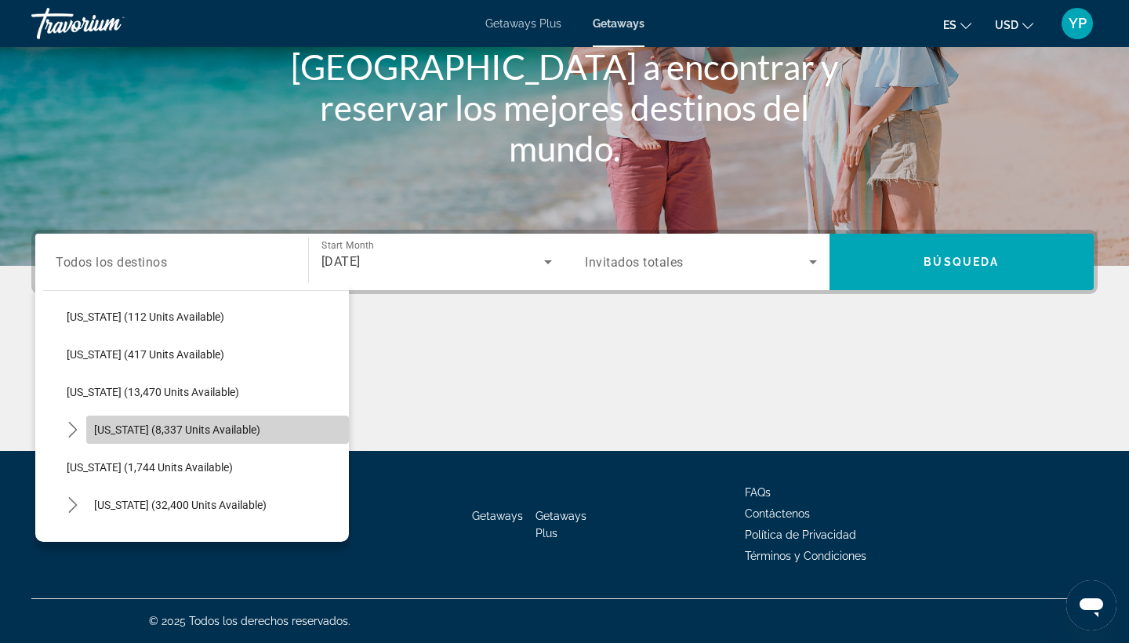
click at [169, 426] on span "Pennsylvania (8,337 units available)" at bounding box center [177, 429] width 166 height 13
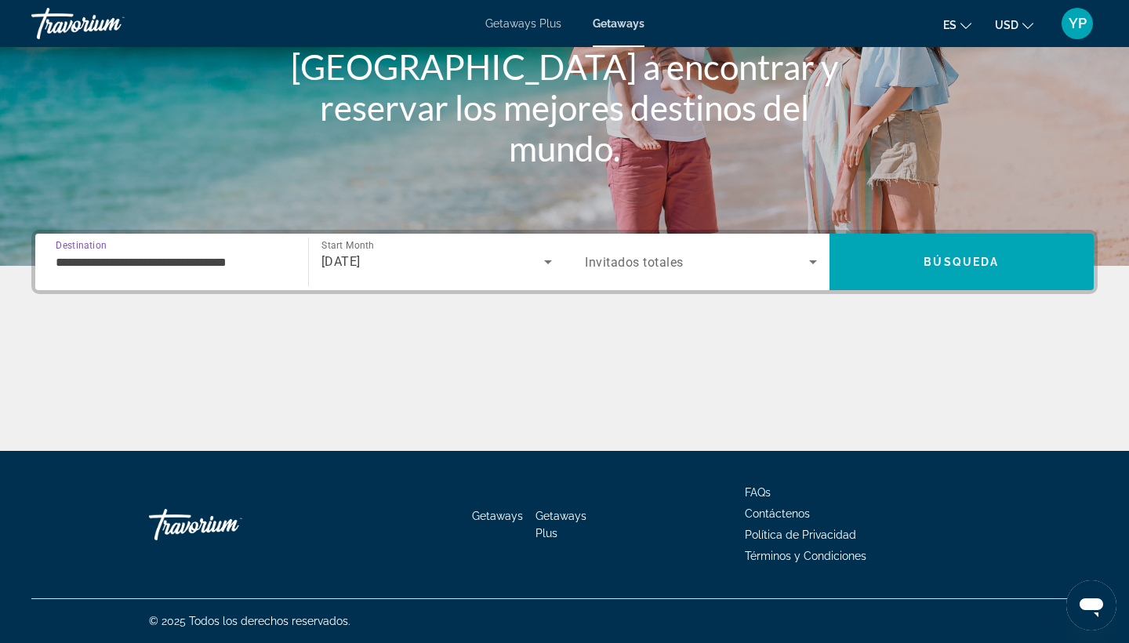
click at [246, 257] on input "**********" at bounding box center [172, 262] width 232 height 19
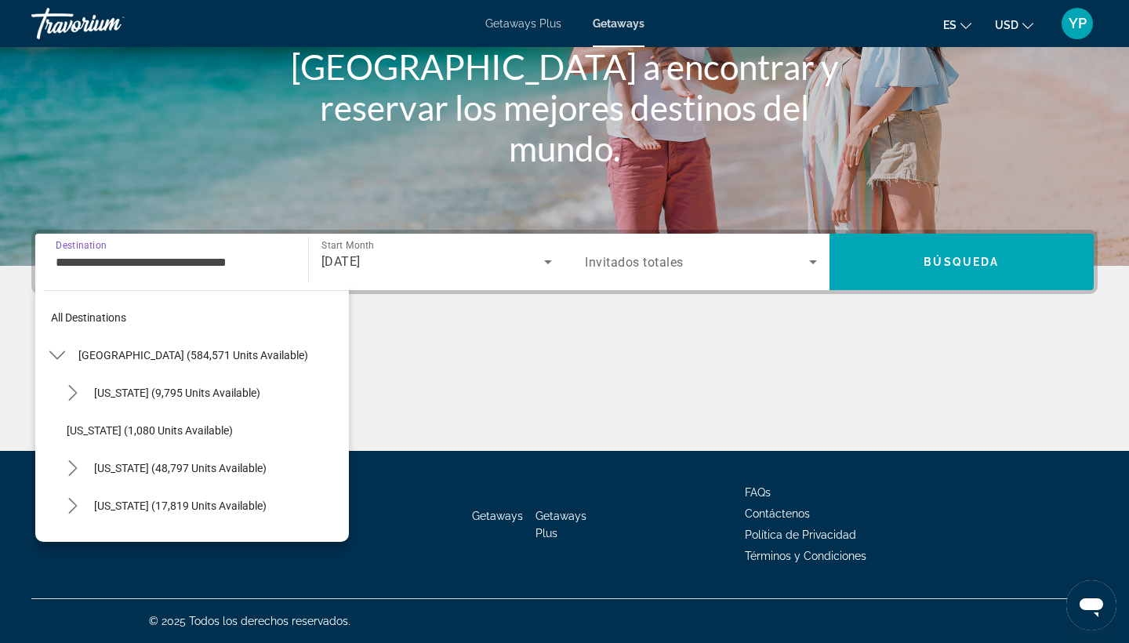
scroll to position [1184, 0]
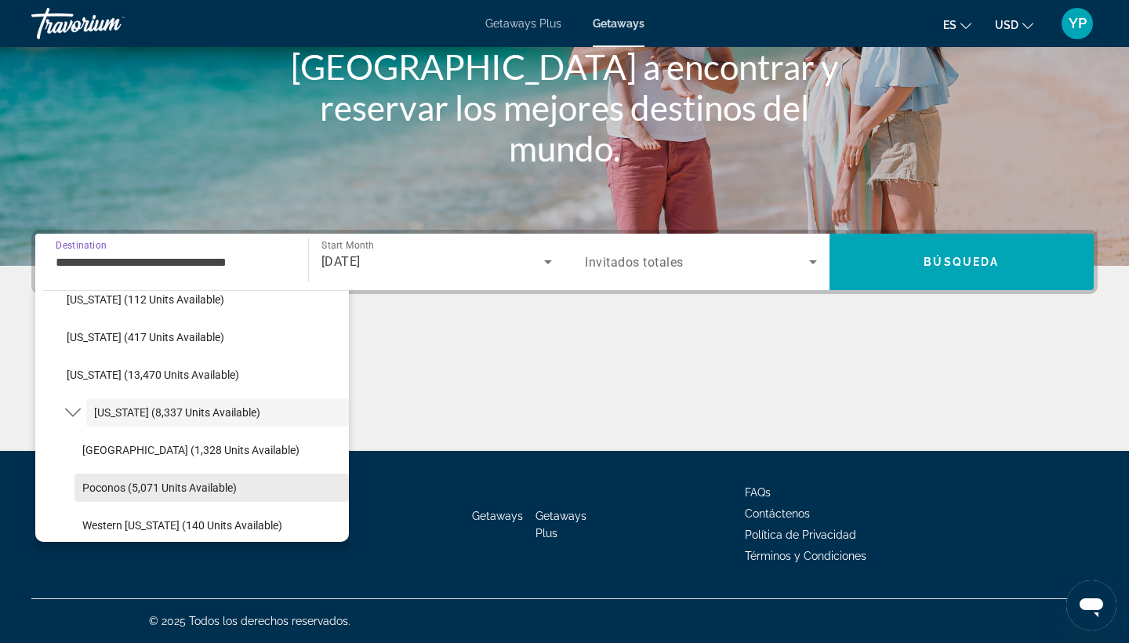
click at [103, 489] on span "Poconos (5,071 units available)" at bounding box center [159, 487] width 154 height 13
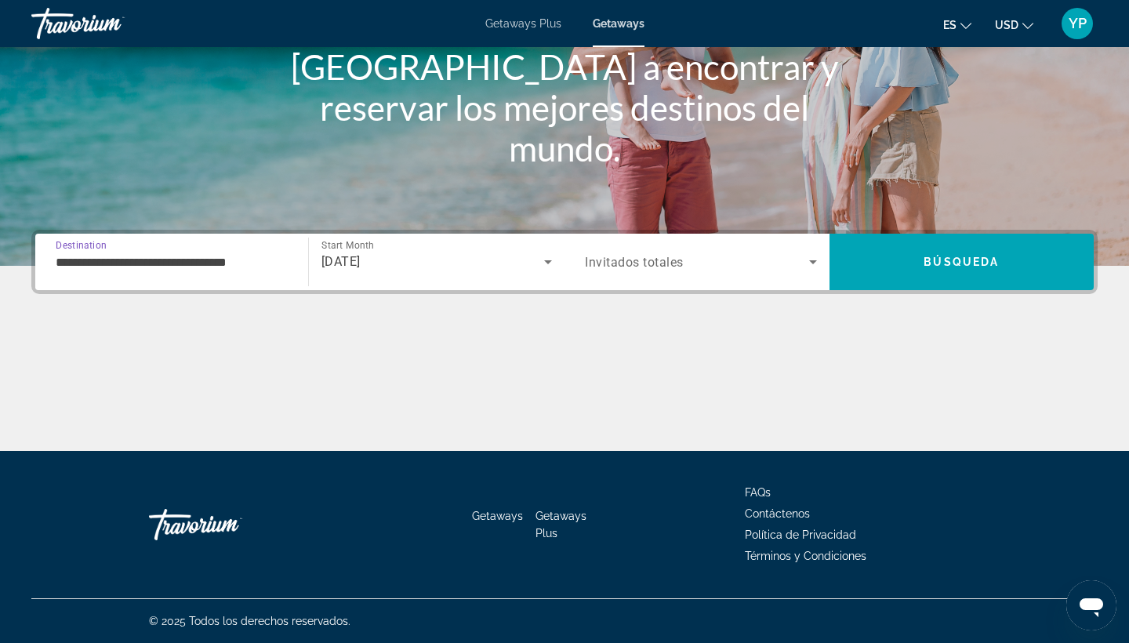
type input "**********"
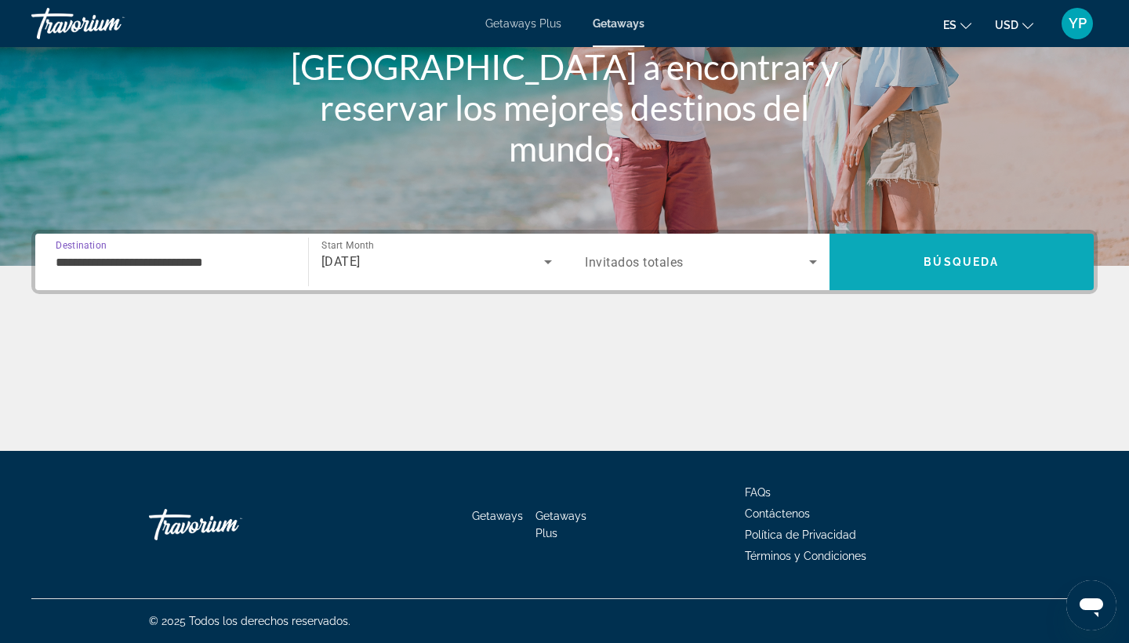
click at [906, 262] on span "Search" at bounding box center [961, 262] width 265 height 38
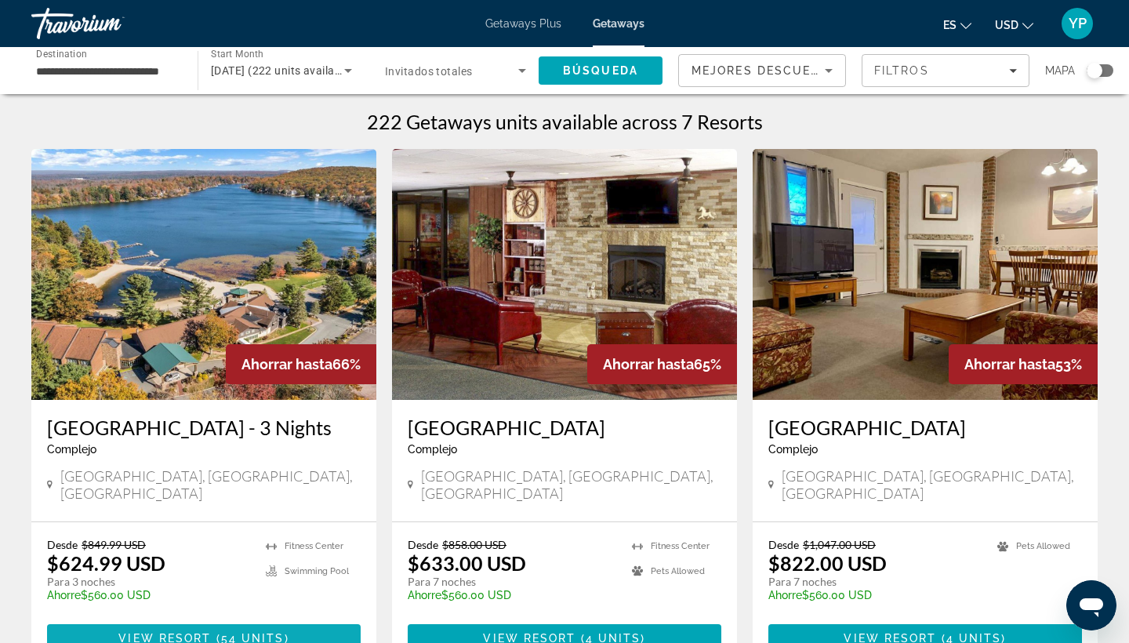
click at [209, 632] on span "View Resort" at bounding box center [164, 638] width 92 height 13
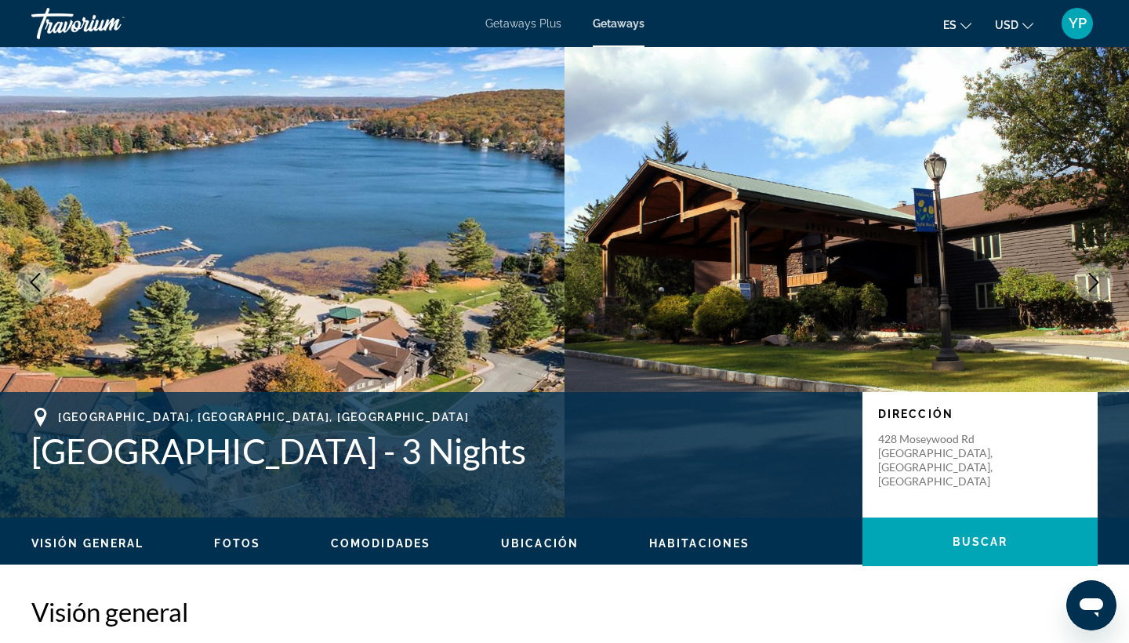
click at [1101, 286] on icon "Next image" at bounding box center [1093, 282] width 19 height 19
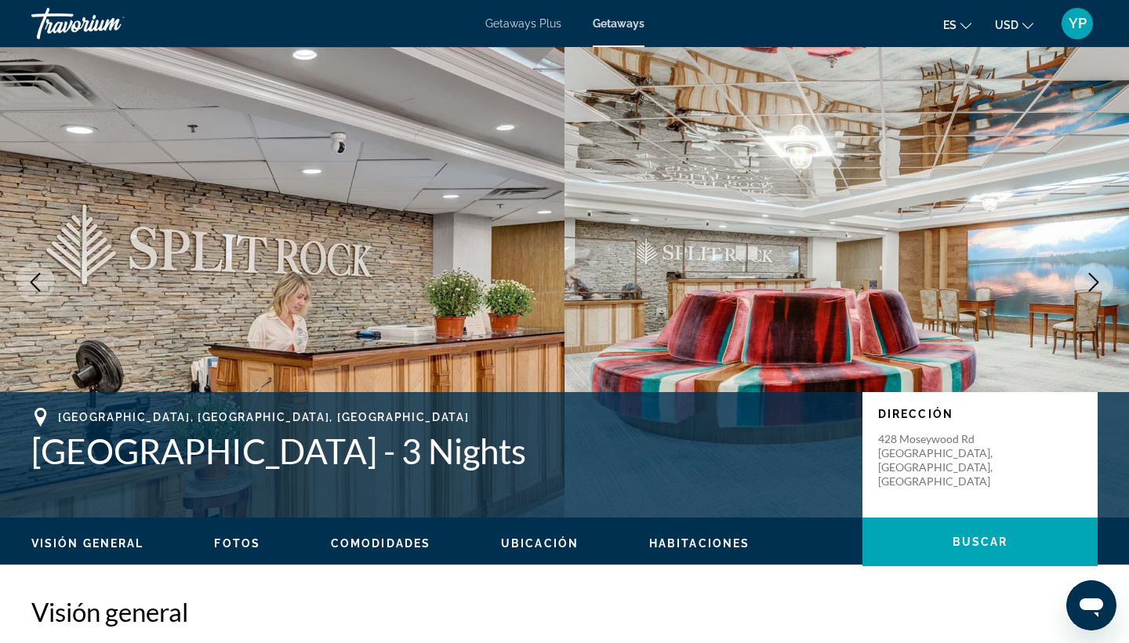
click at [1101, 281] on icon "Next image" at bounding box center [1093, 282] width 19 height 19
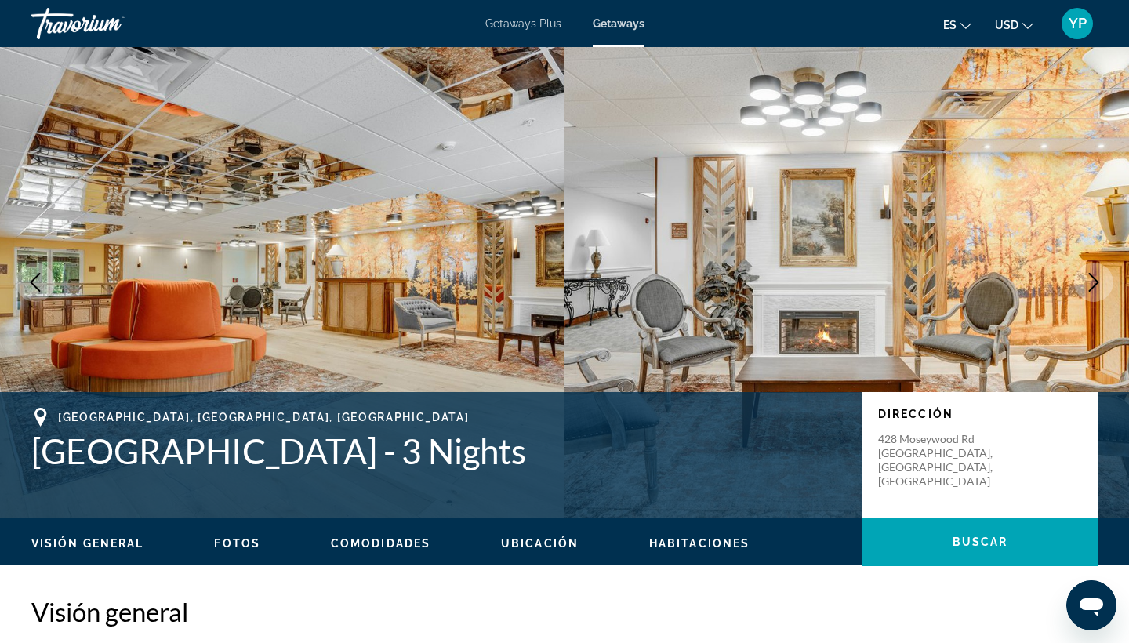
click at [1101, 281] on icon "Next image" at bounding box center [1093, 282] width 19 height 19
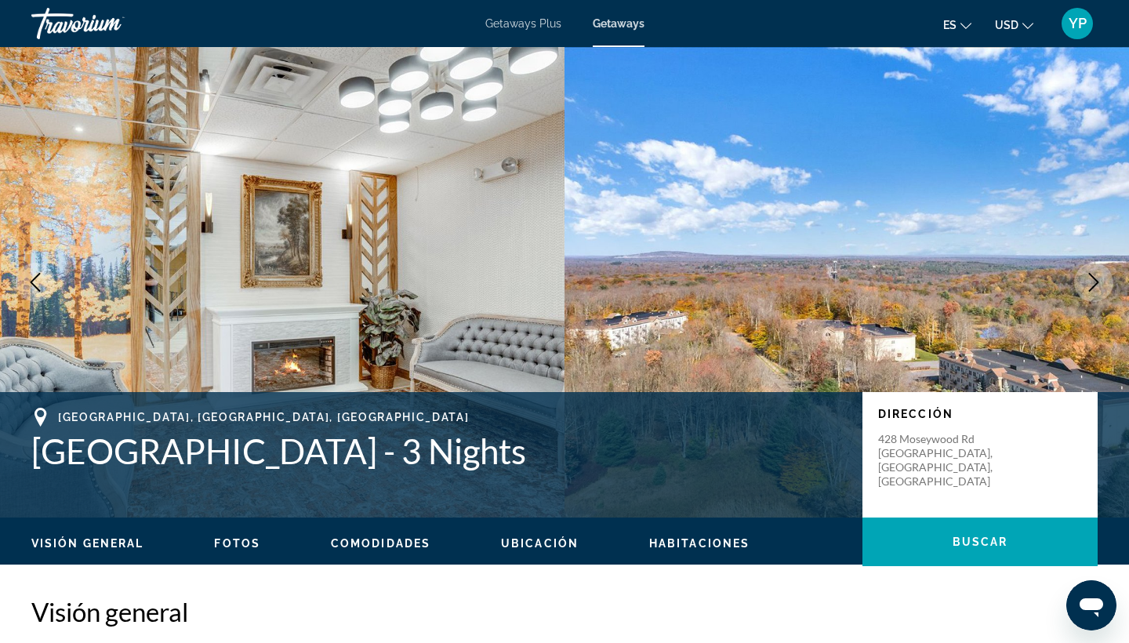
click at [1101, 281] on icon "Next image" at bounding box center [1093, 282] width 19 height 19
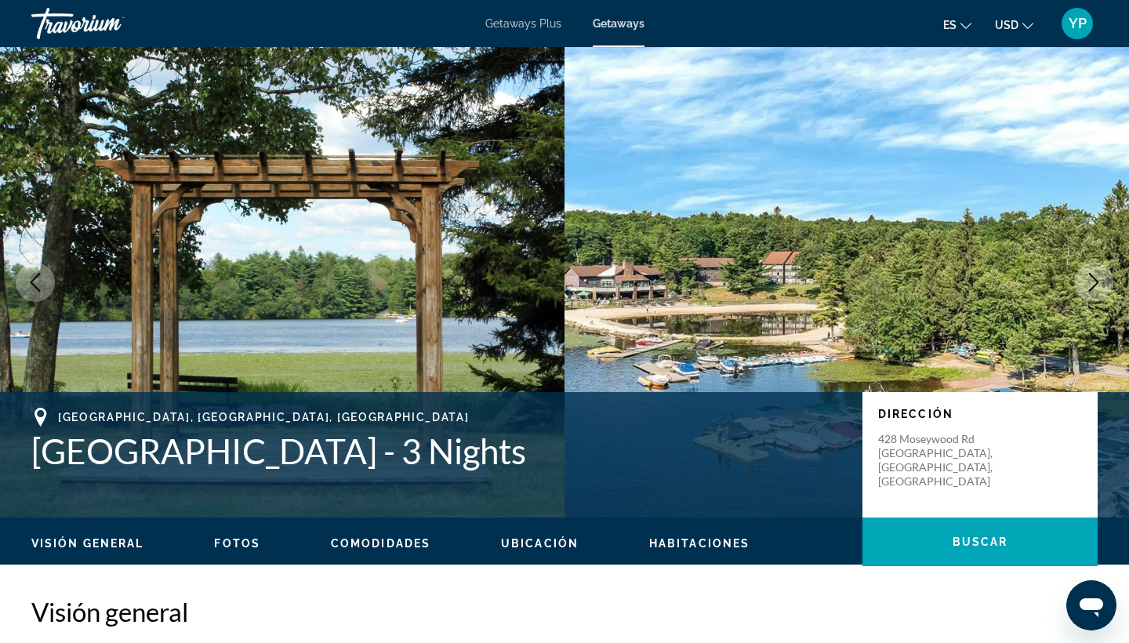
click at [1098, 275] on icon "Next image" at bounding box center [1093, 282] width 19 height 19
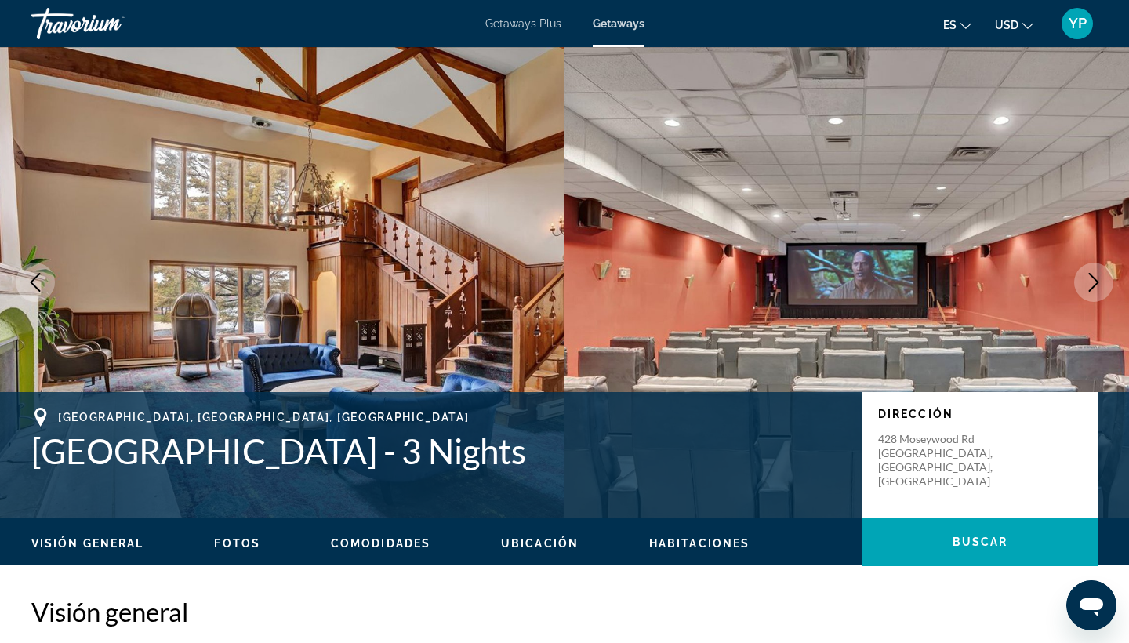
click at [1100, 277] on icon "Next image" at bounding box center [1093, 282] width 19 height 19
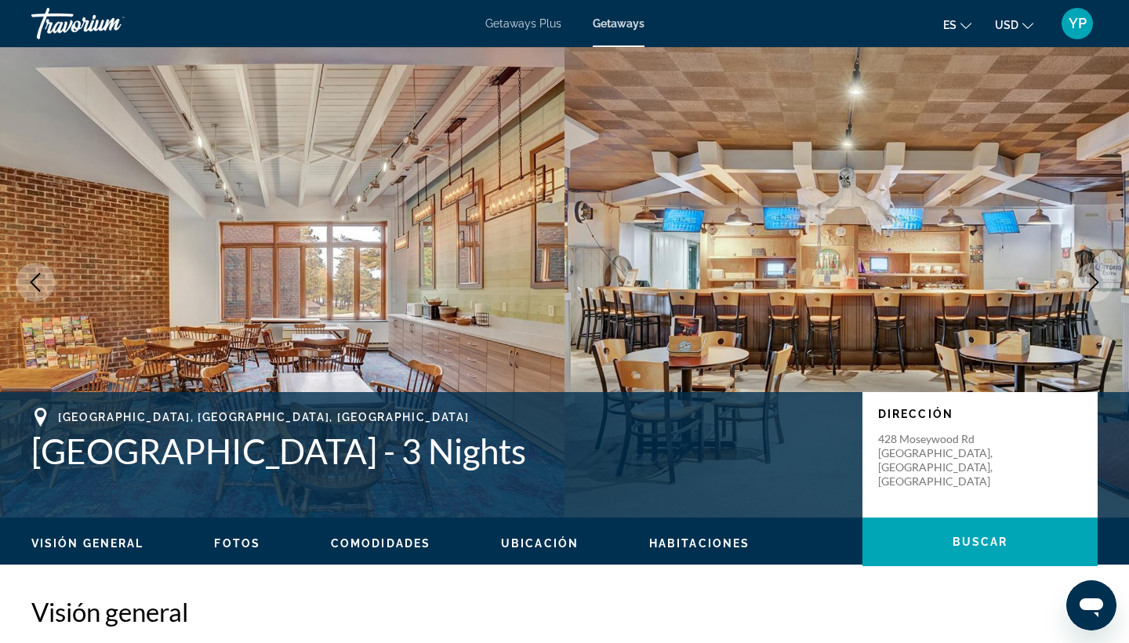
click at [1101, 277] on icon "Next image" at bounding box center [1093, 282] width 19 height 19
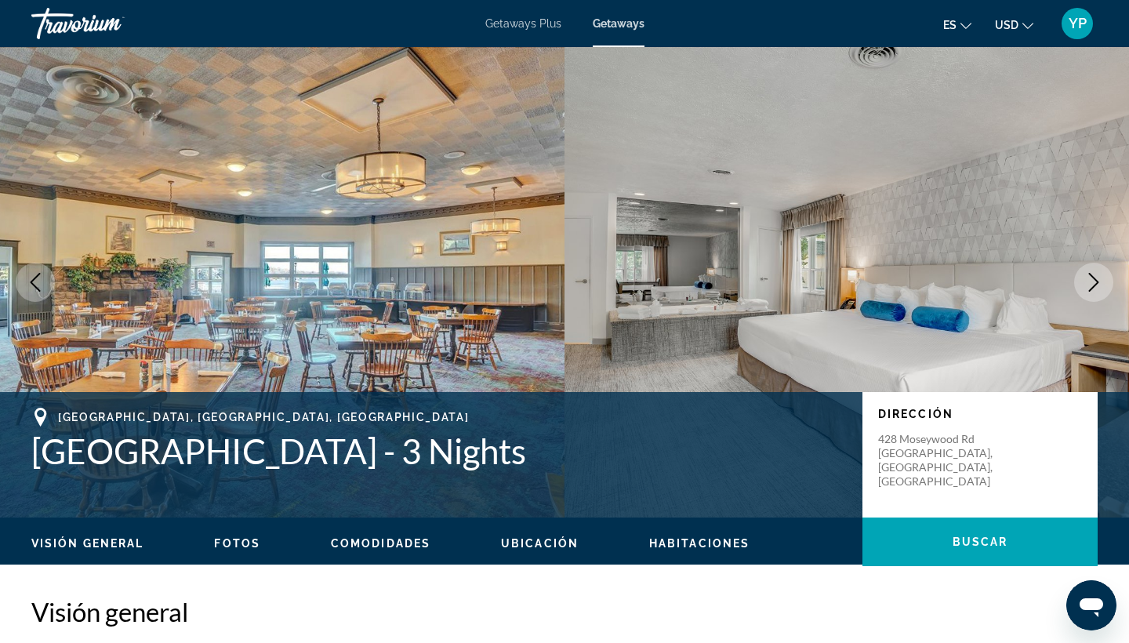
click at [1101, 278] on icon "Next image" at bounding box center [1093, 282] width 19 height 19
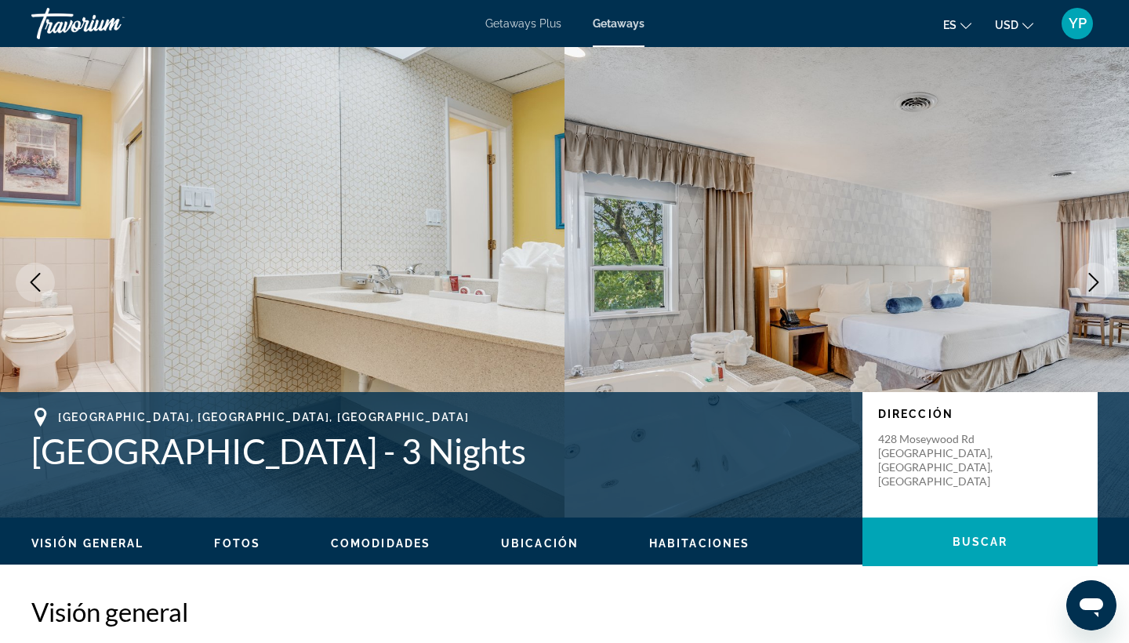
click at [1102, 281] on icon "Next image" at bounding box center [1093, 282] width 19 height 19
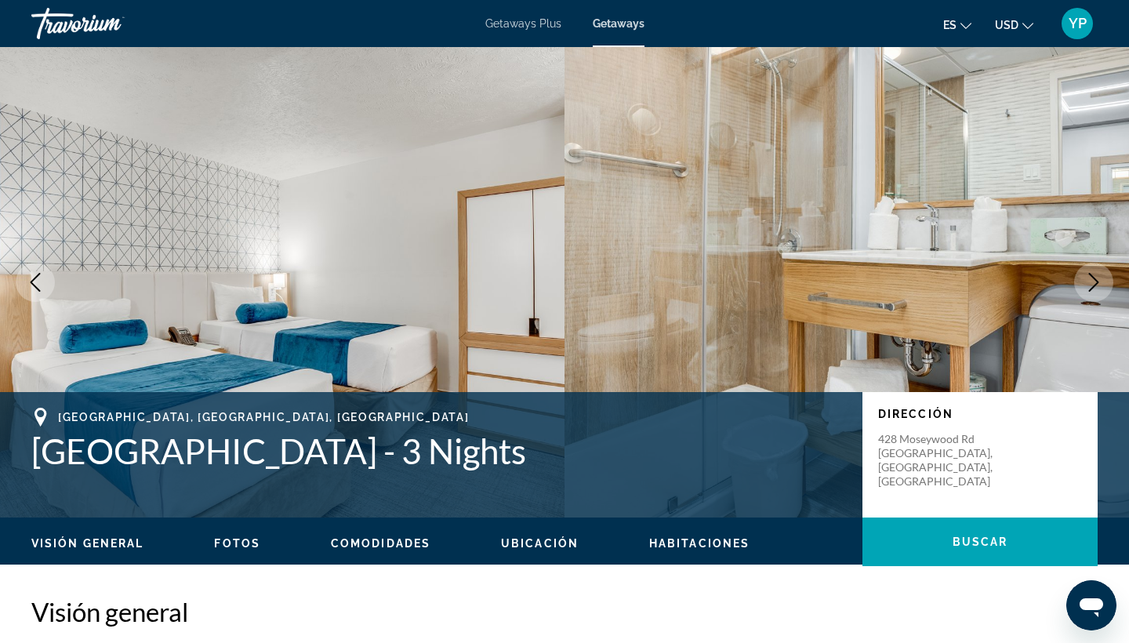
click at [1103, 281] on button "Next image" at bounding box center [1093, 282] width 39 height 39
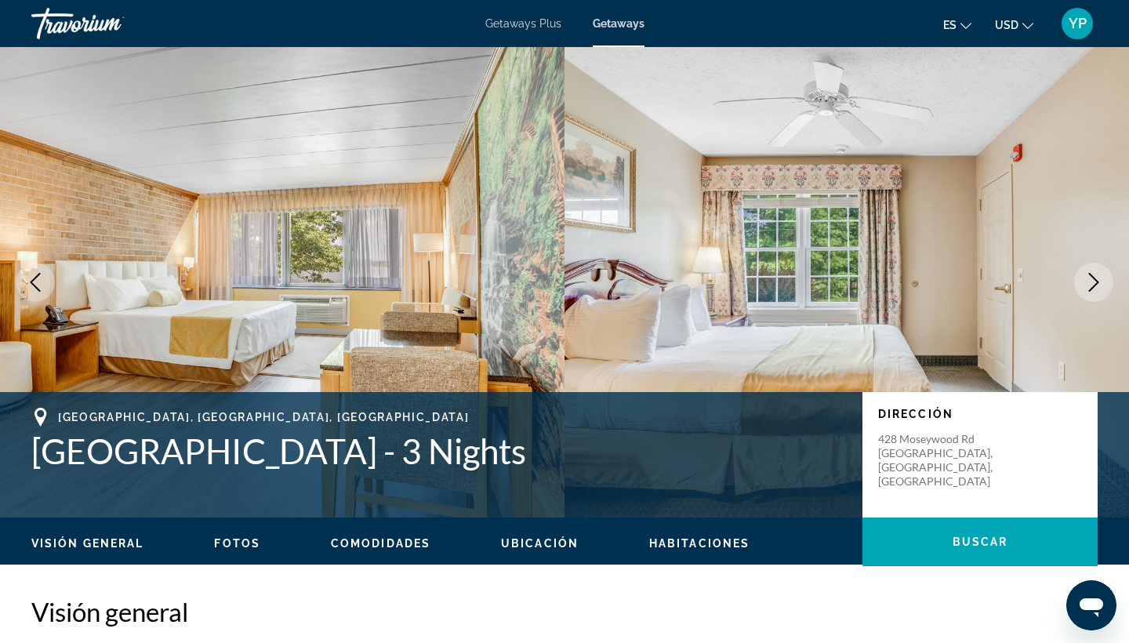
click at [1104, 284] on button "Next image" at bounding box center [1093, 282] width 39 height 39
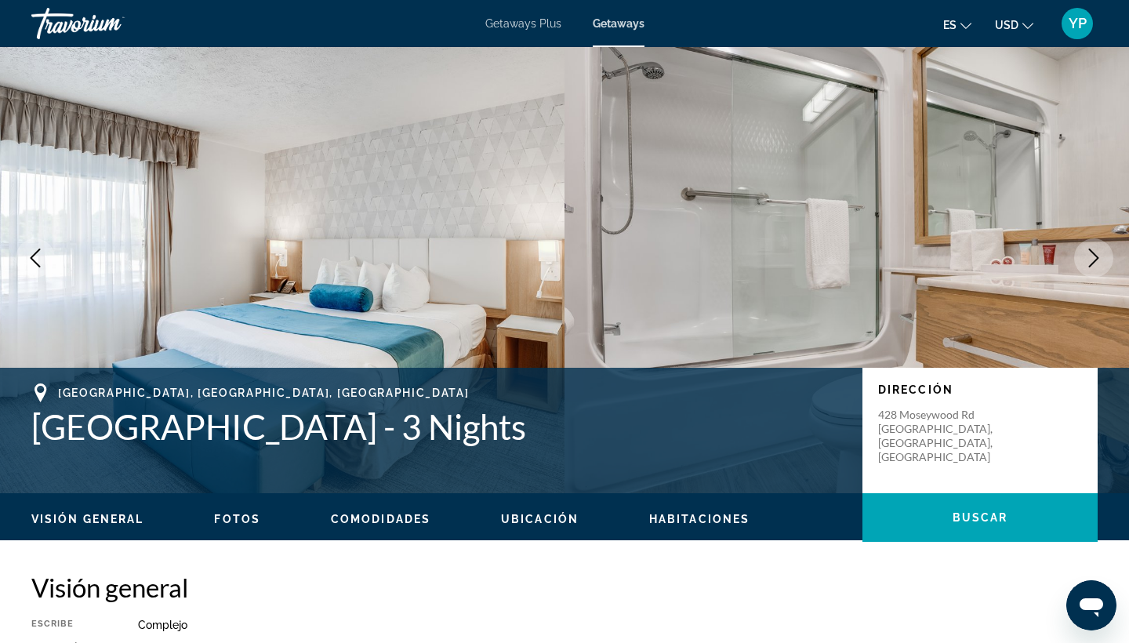
scroll to position [12, 0]
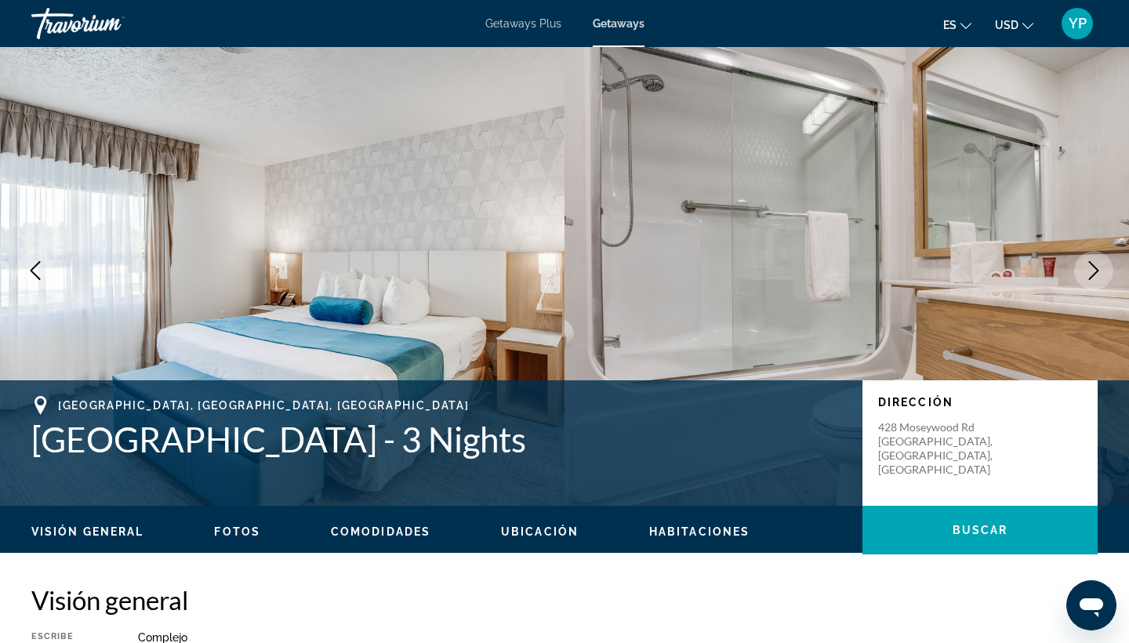
click at [1088, 281] on button "Next image" at bounding box center [1093, 270] width 39 height 39
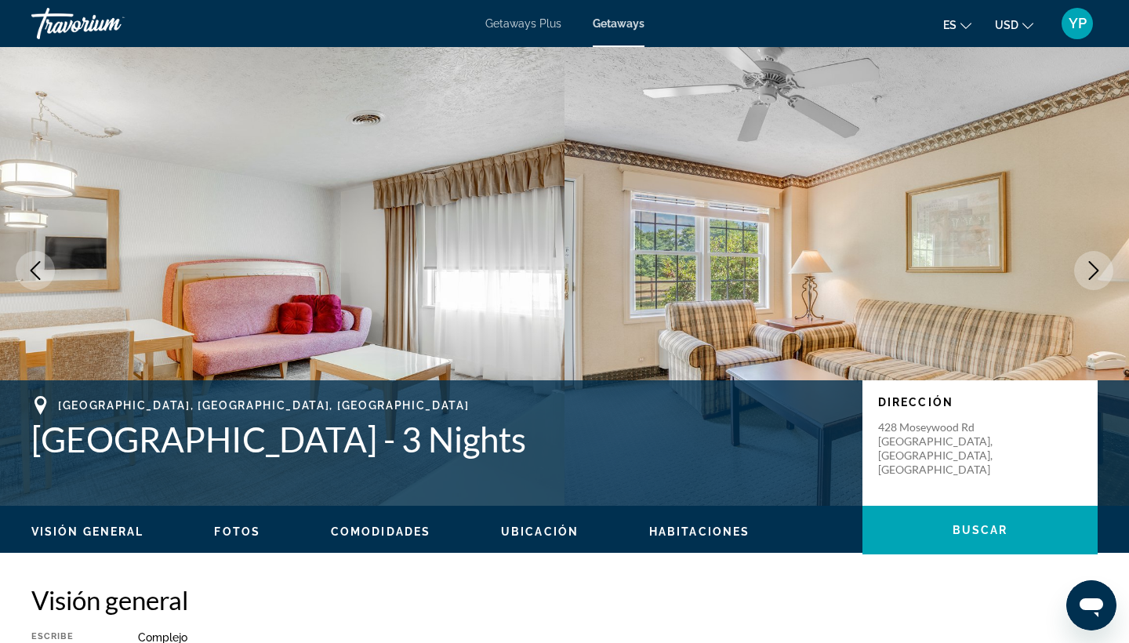
click at [1088, 281] on button "Next image" at bounding box center [1093, 270] width 39 height 39
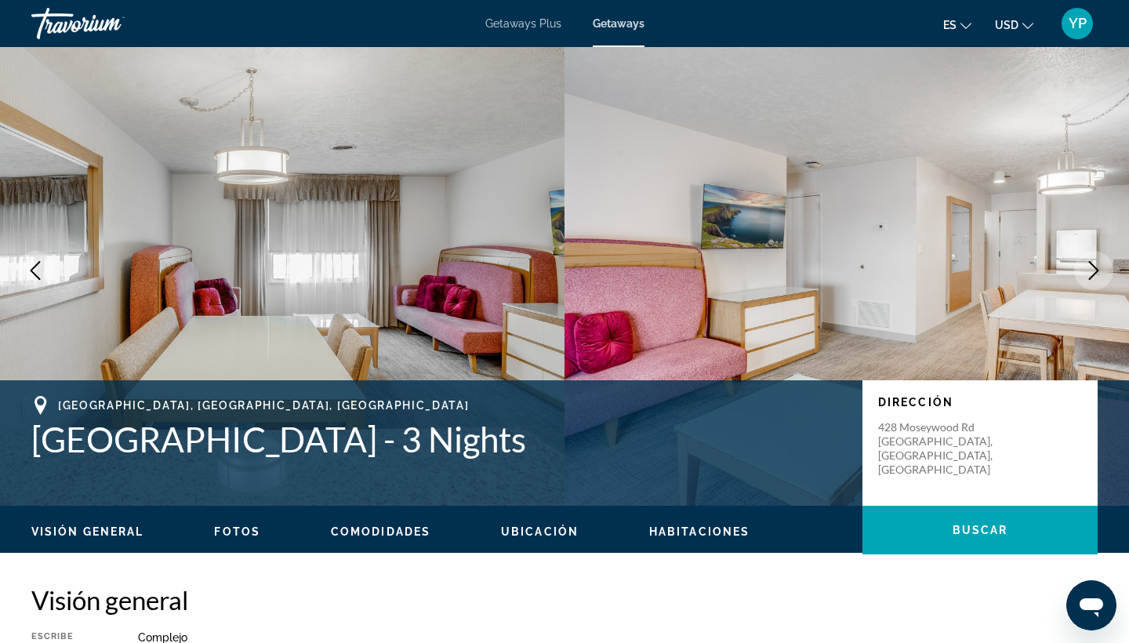
click at [1088, 281] on button "Next image" at bounding box center [1093, 270] width 39 height 39
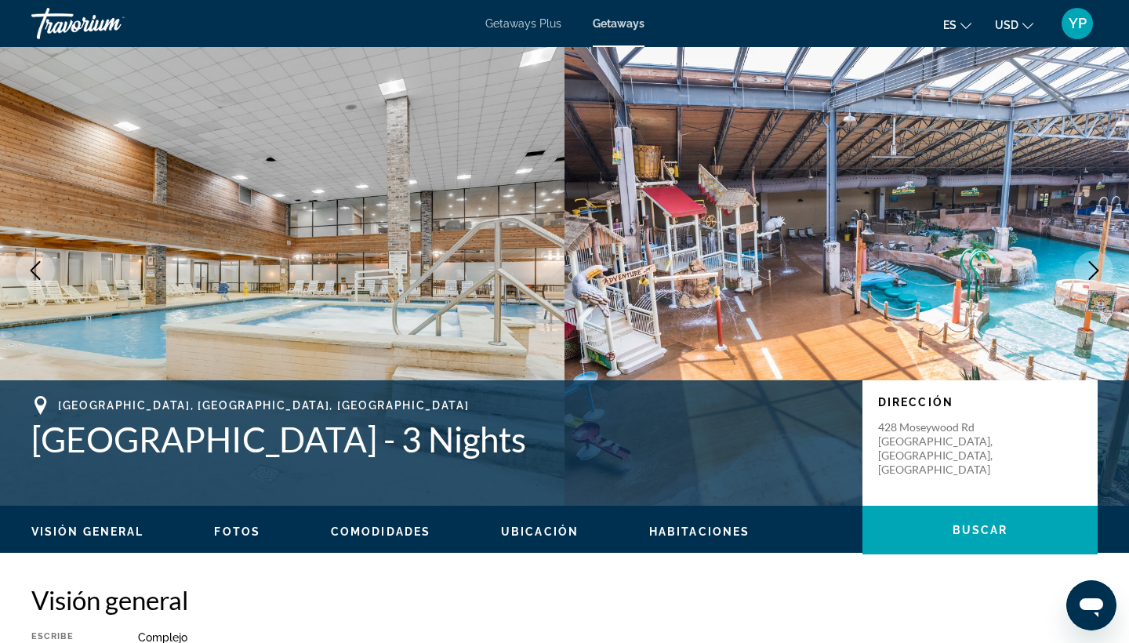
click at [1088, 283] on button "Next image" at bounding box center [1093, 270] width 39 height 39
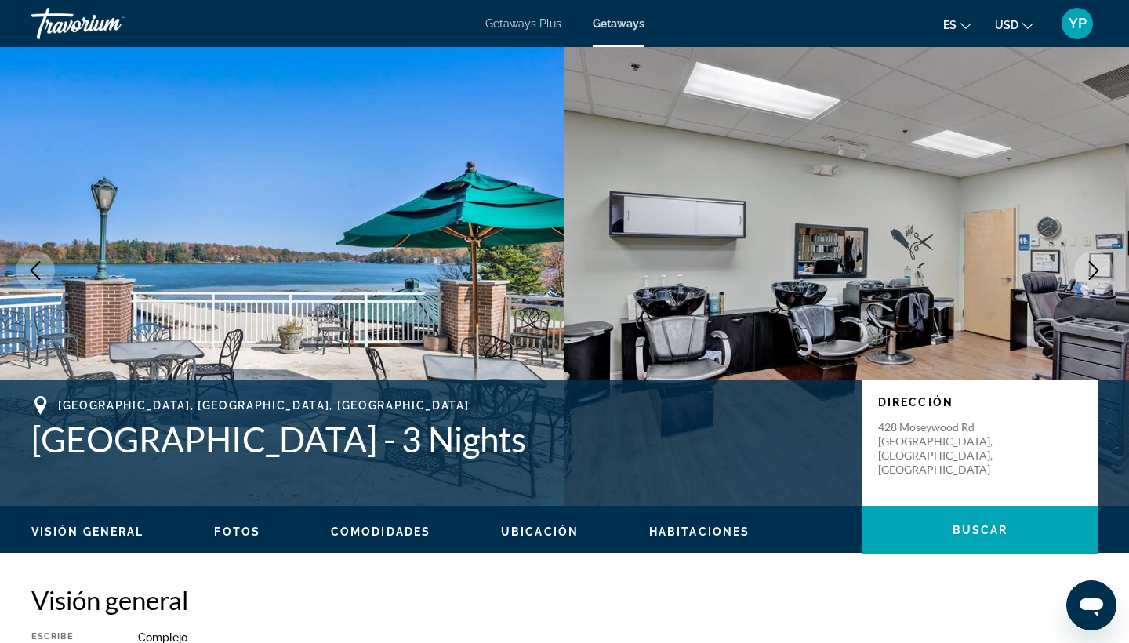
click at [43, 279] on icon "Previous image" at bounding box center [35, 270] width 19 height 19
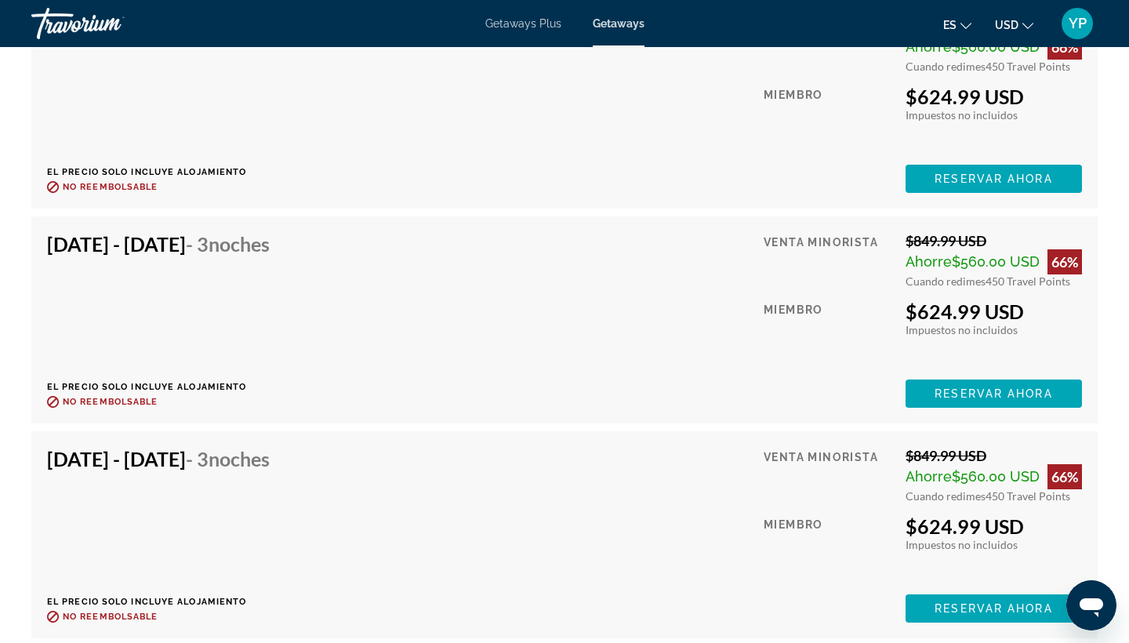
scroll to position [3041, 0]
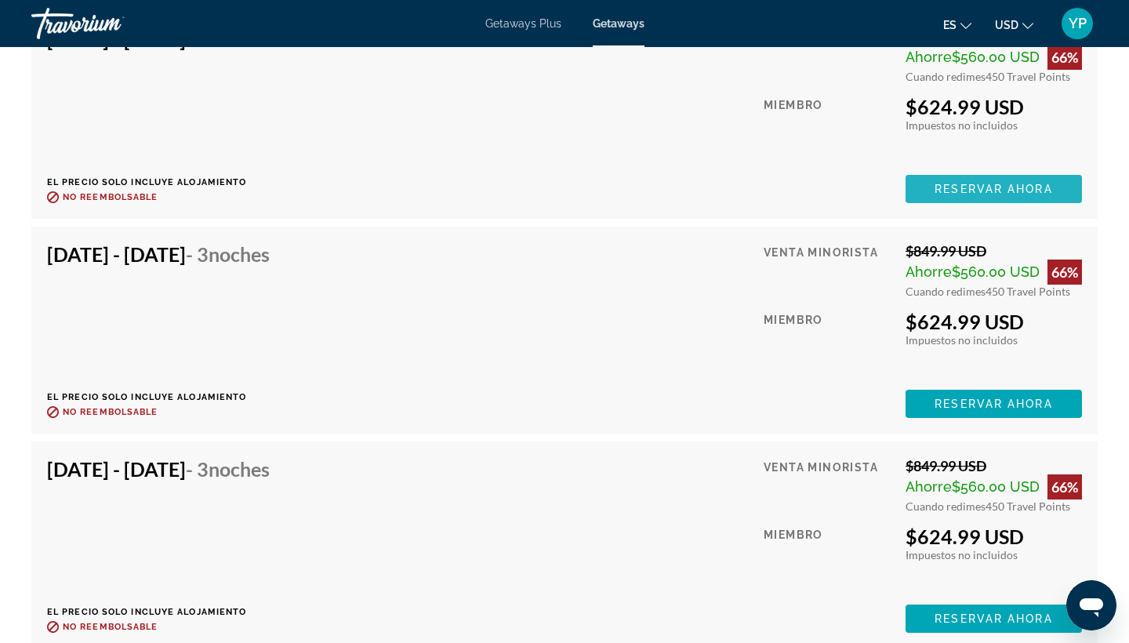
click at [1003, 185] on span "Reservar ahora" at bounding box center [993, 189] width 118 height 13
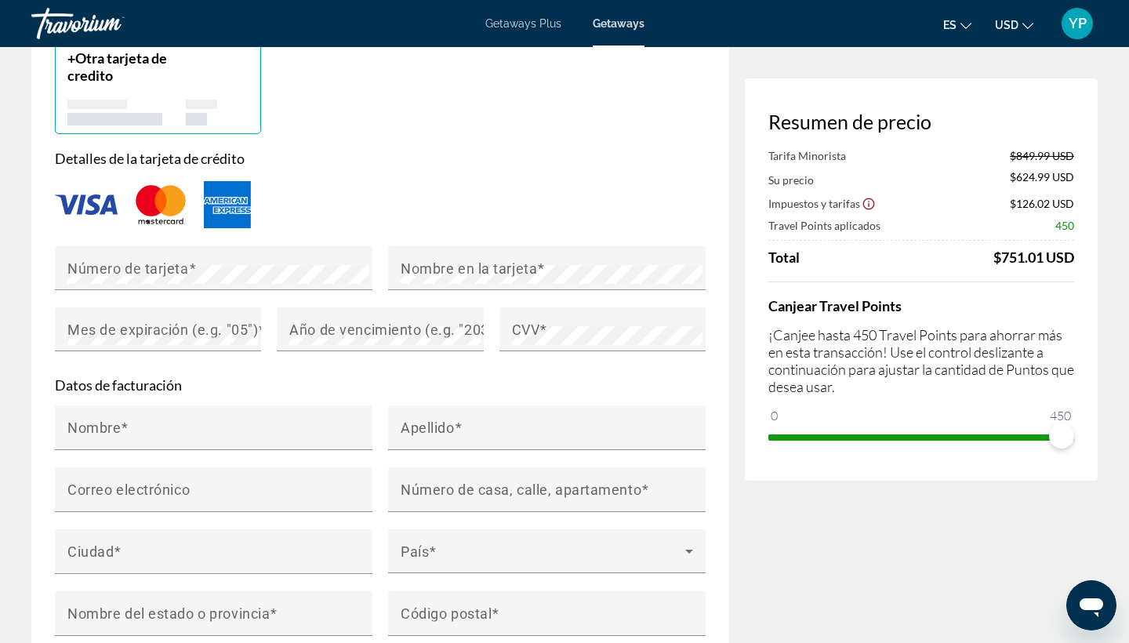
scroll to position [1173, 0]
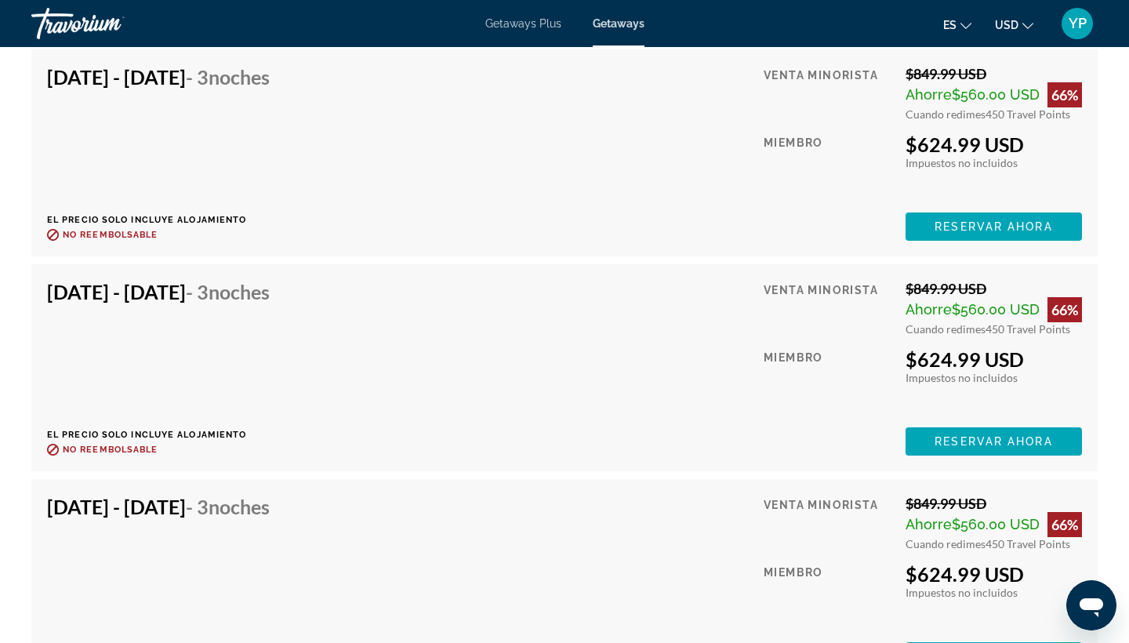
scroll to position [4246, 0]
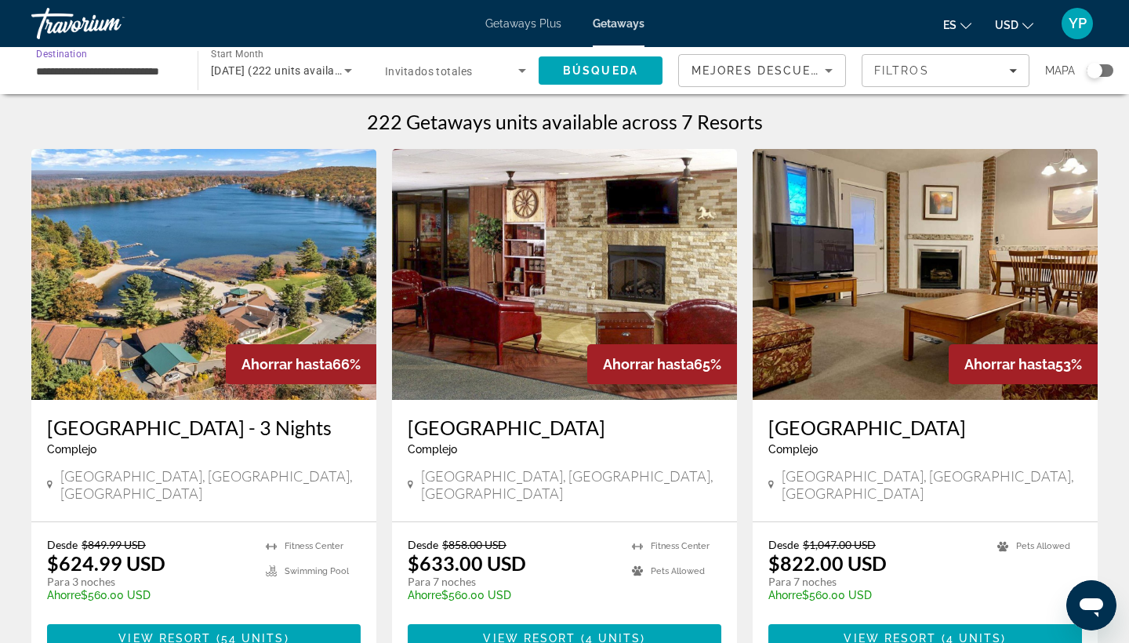
click at [147, 69] on input "**********" at bounding box center [106, 71] width 141 height 19
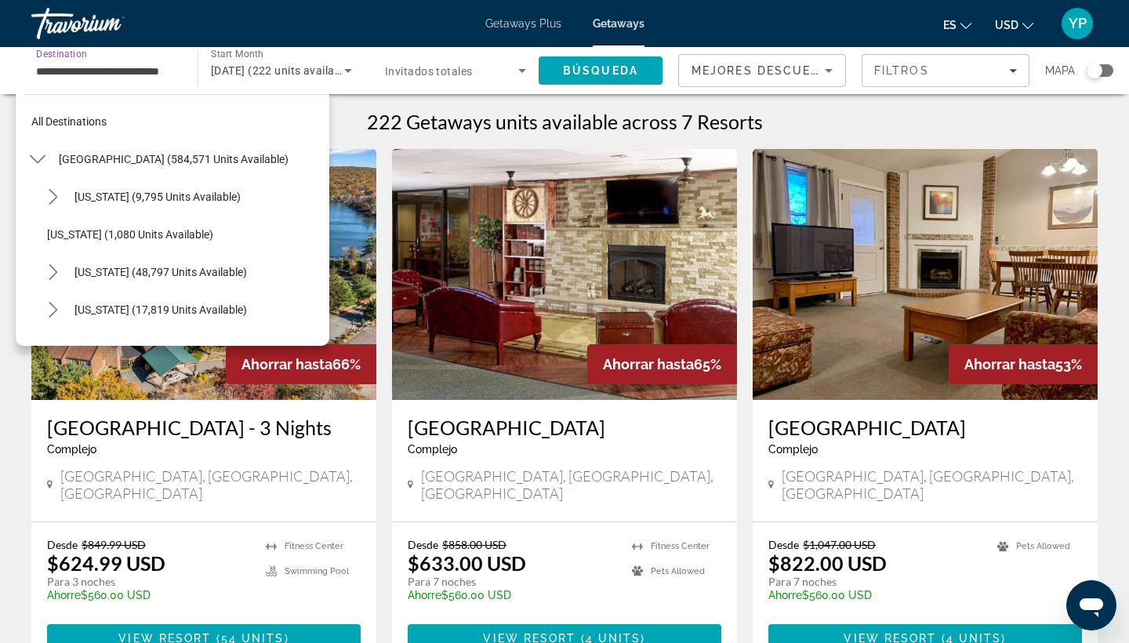
scroll to position [1260, 0]
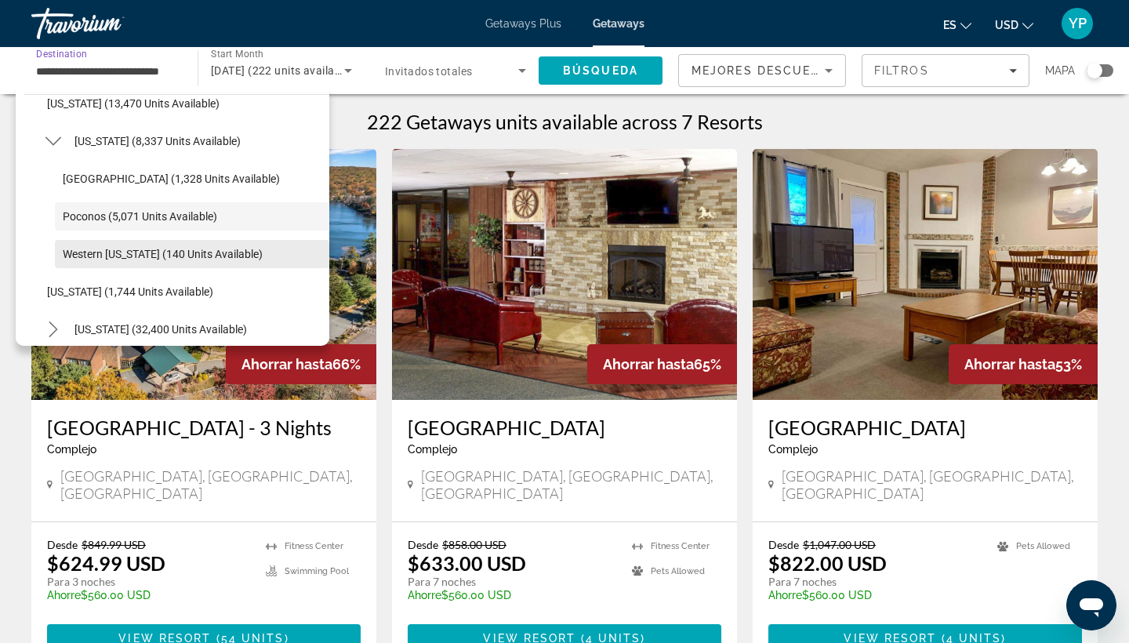
click at [132, 258] on span "Western Pennsylvania (140 units available)" at bounding box center [163, 254] width 200 height 13
type input "**********"
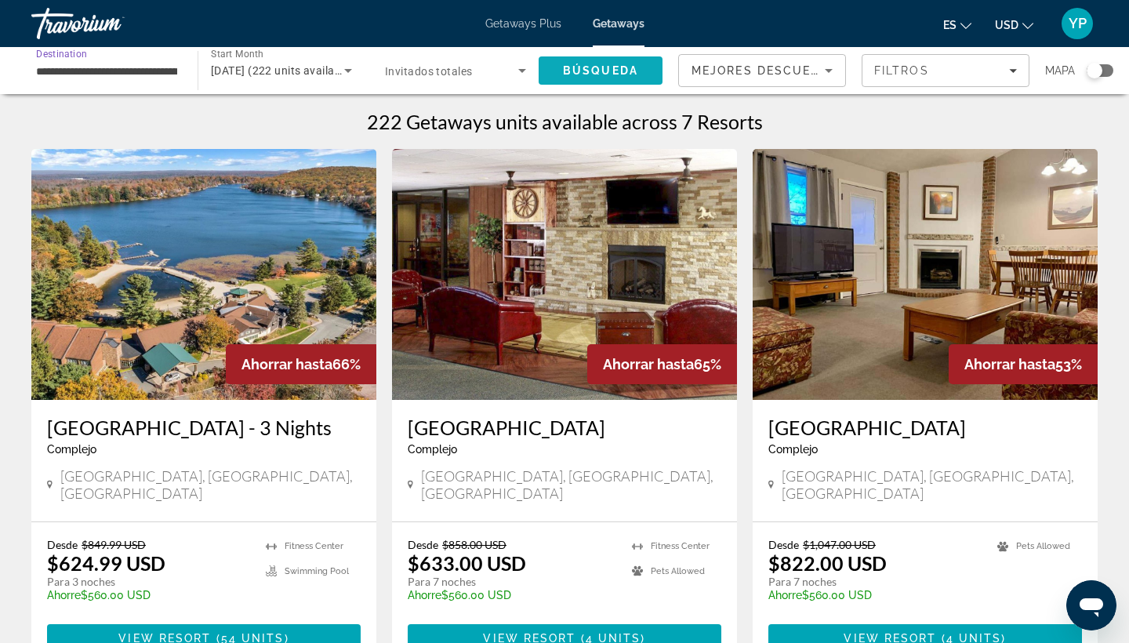
click at [622, 74] on span "Búsqueda" at bounding box center [600, 70] width 75 height 13
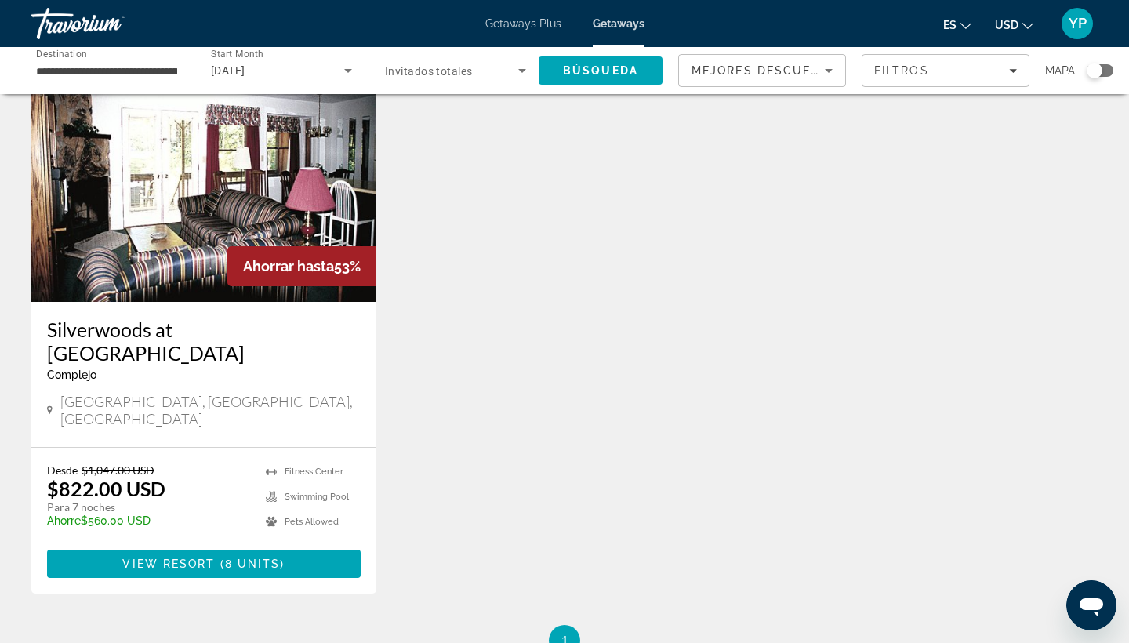
scroll to position [97, 0]
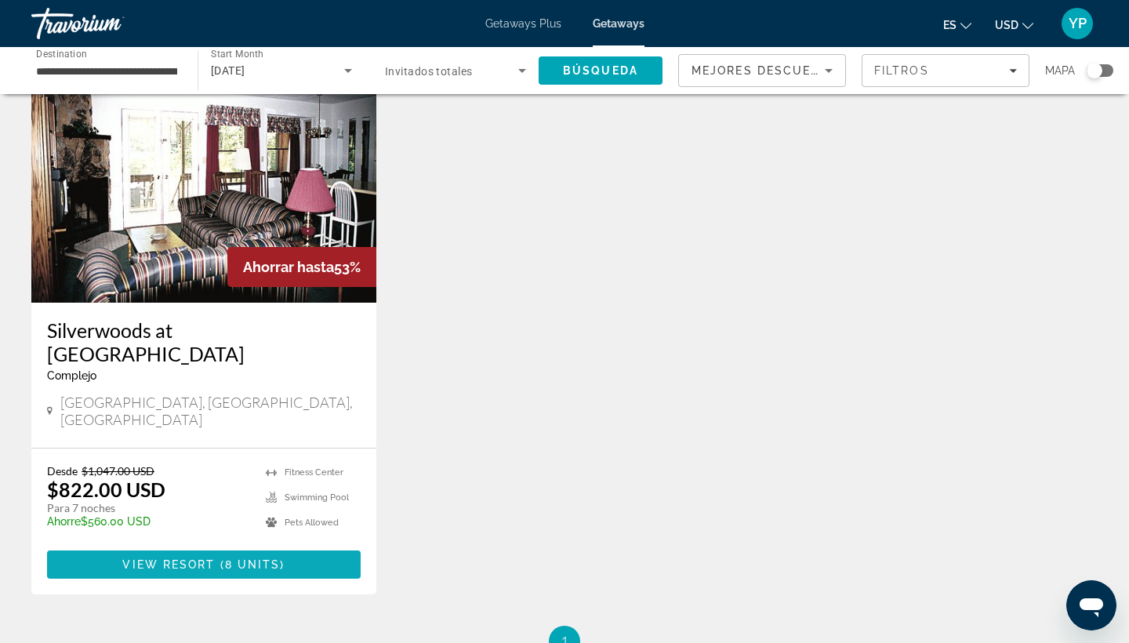
click at [313, 546] on span "Main content" at bounding box center [204, 565] width 314 height 38
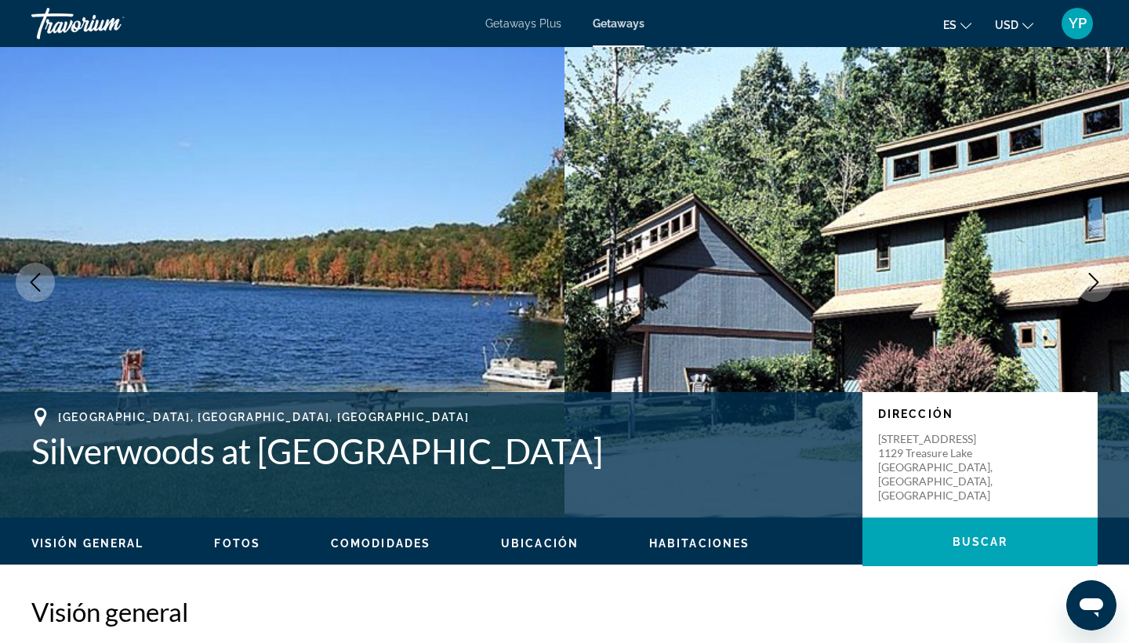
click at [1089, 292] on button "Next image" at bounding box center [1093, 282] width 39 height 39
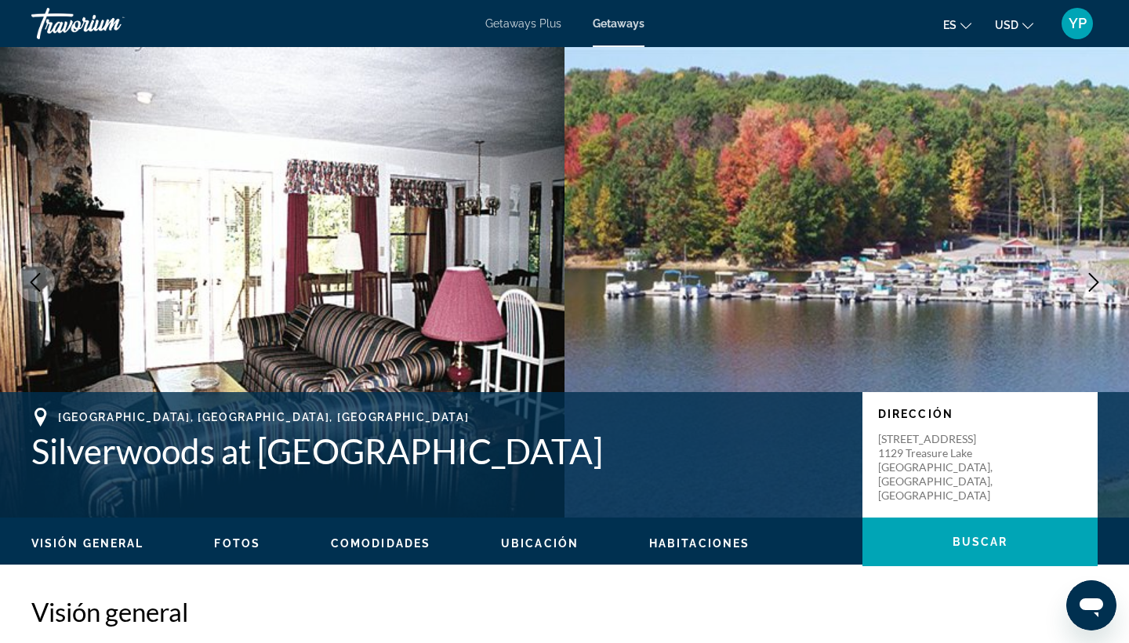
click at [1089, 292] on button "Next image" at bounding box center [1093, 282] width 39 height 39
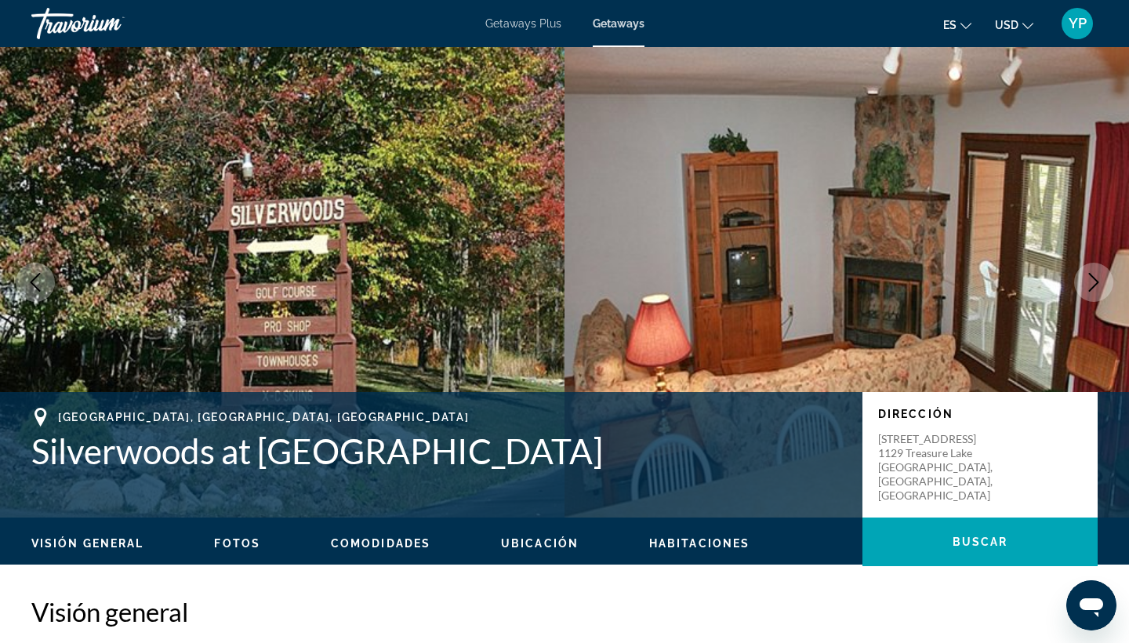
click at [1089, 292] on button "Next image" at bounding box center [1093, 282] width 39 height 39
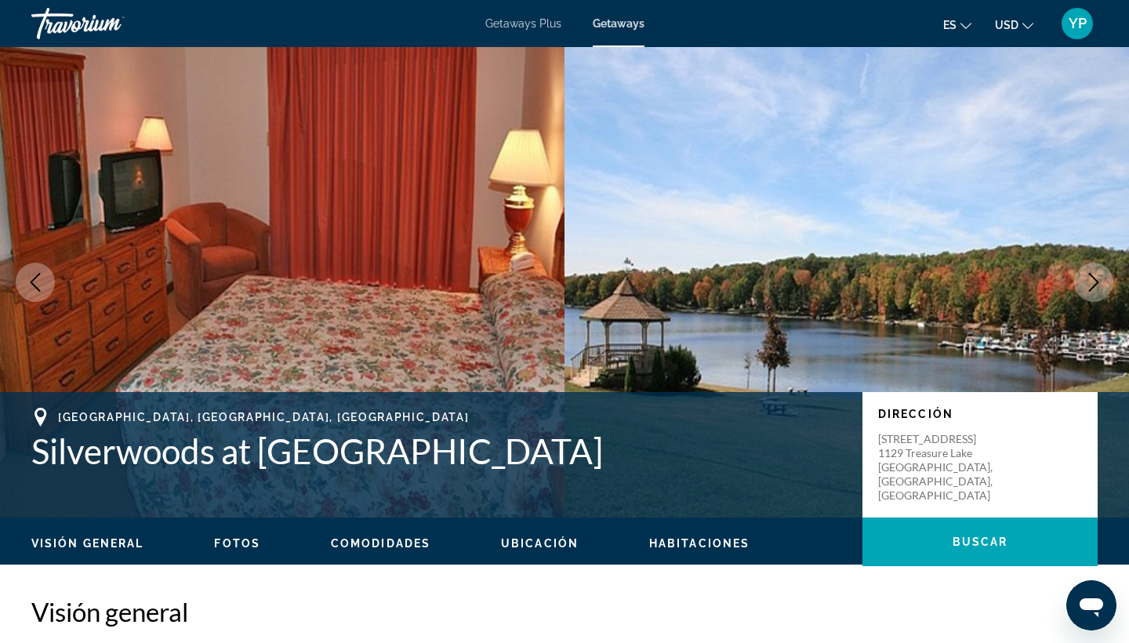
click at [1089, 292] on button "Next image" at bounding box center [1093, 282] width 39 height 39
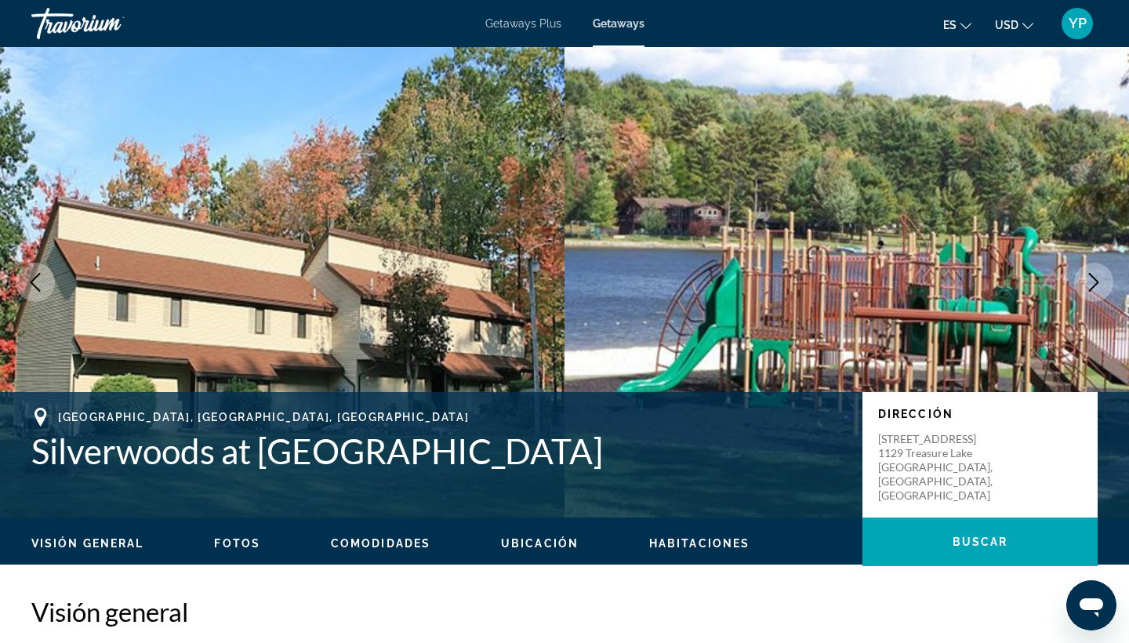
click at [1090, 292] on button "Next image" at bounding box center [1093, 282] width 39 height 39
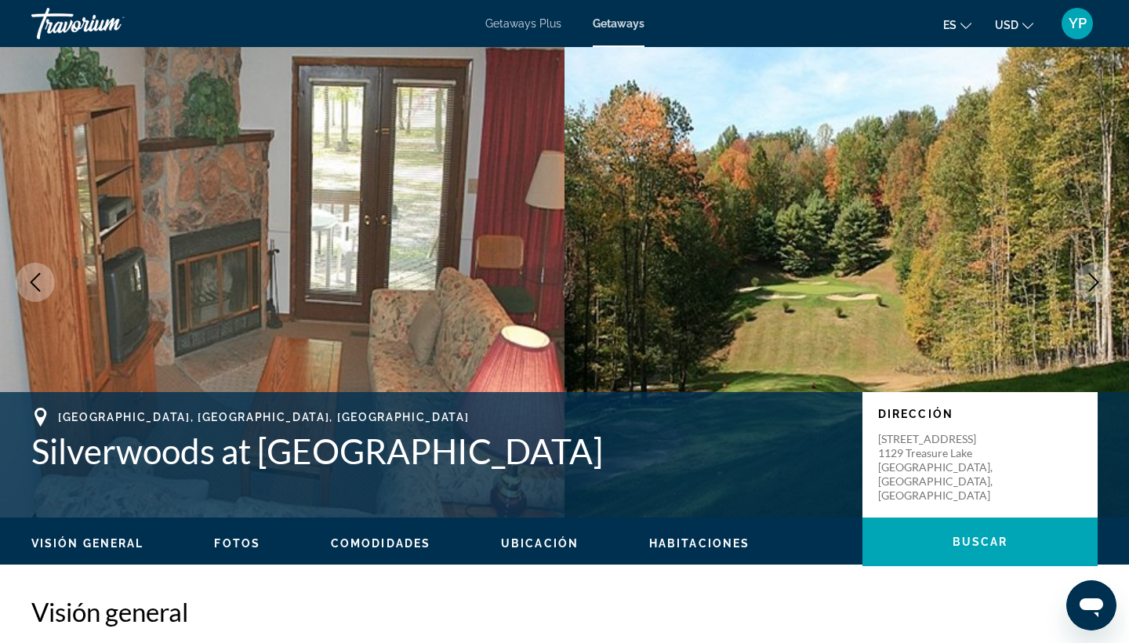
click at [1090, 294] on button "Next image" at bounding box center [1093, 282] width 39 height 39
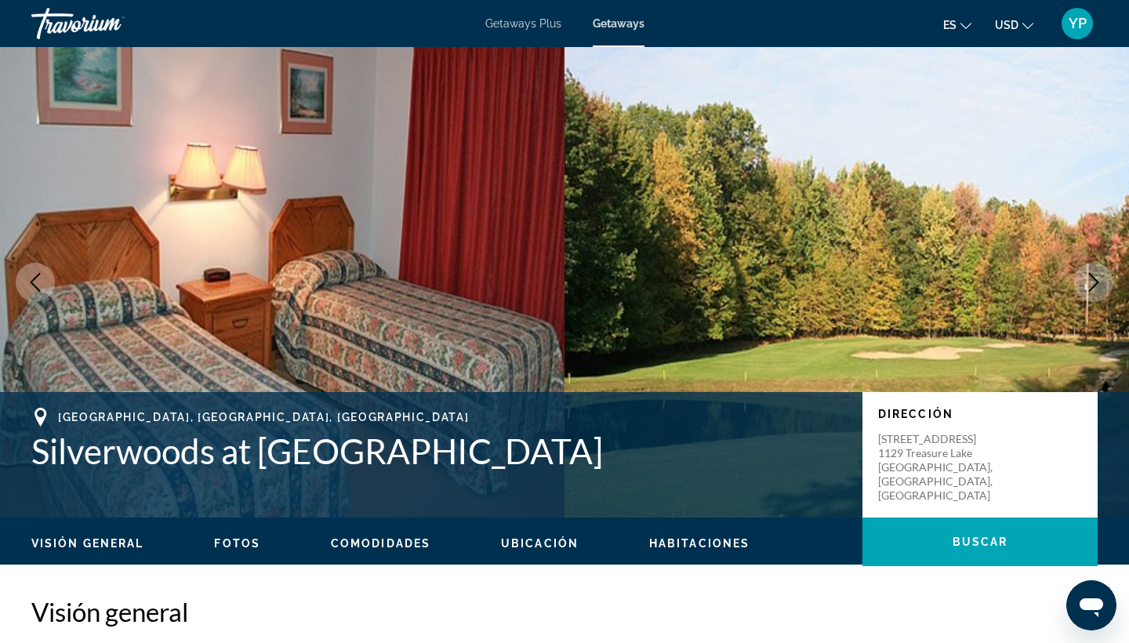
click at [33, 281] on icon "Previous image" at bounding box center [35, 282] width 19 height 19
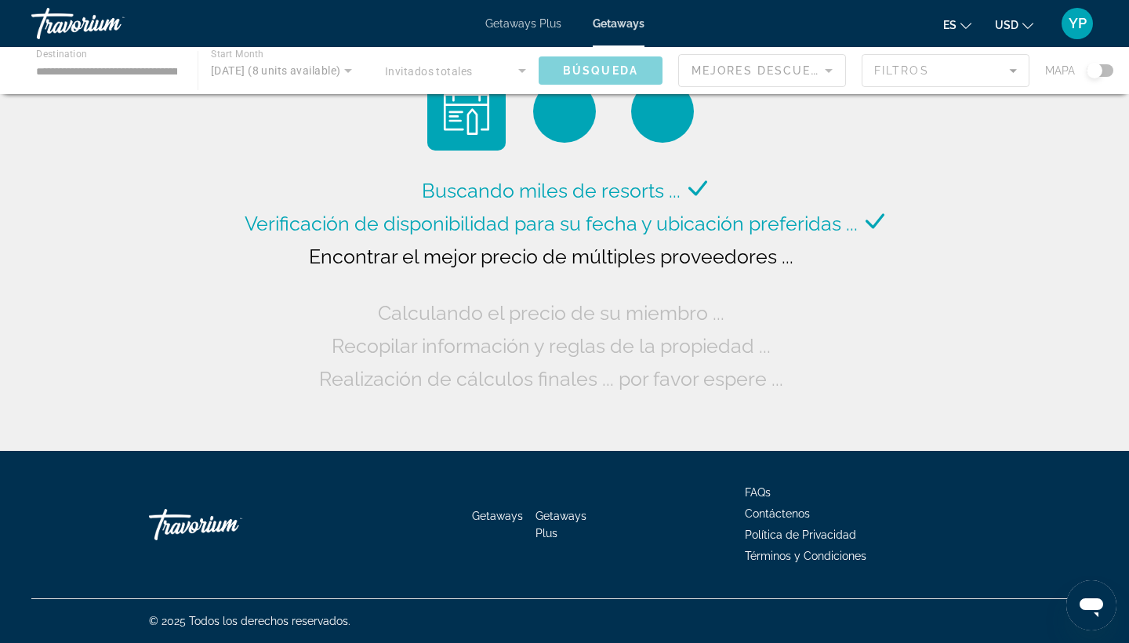
click at [132, 78] on div "Main content" at bounding box center [564, 70] width 1129 height 47
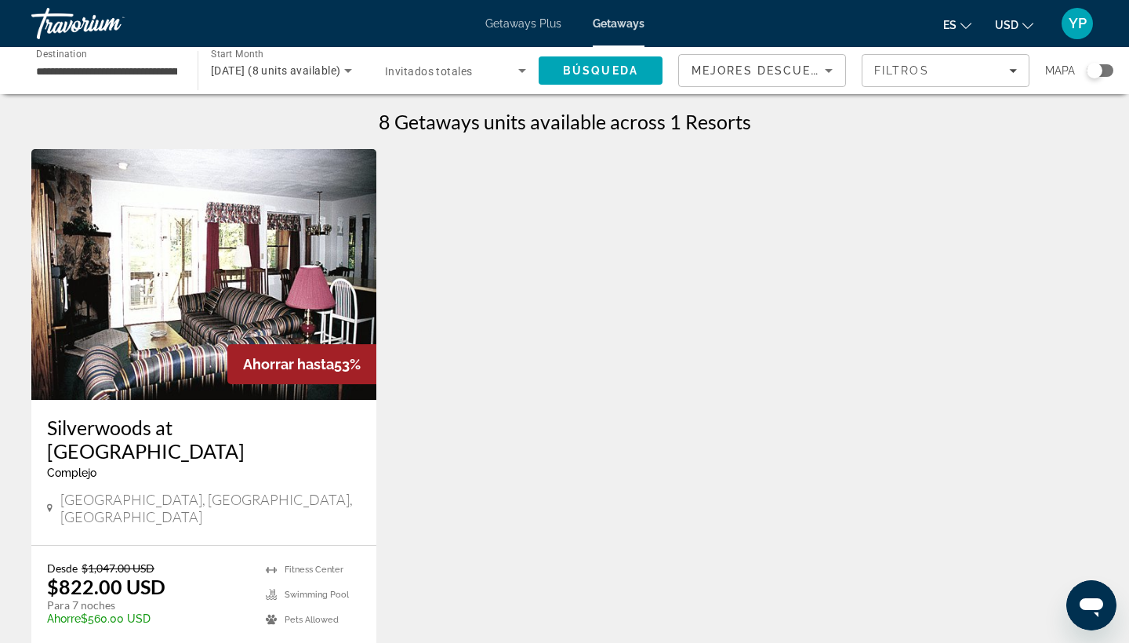
click at [149, 82] on div "**********" at bounding box center [106, 71] width 141 height 45
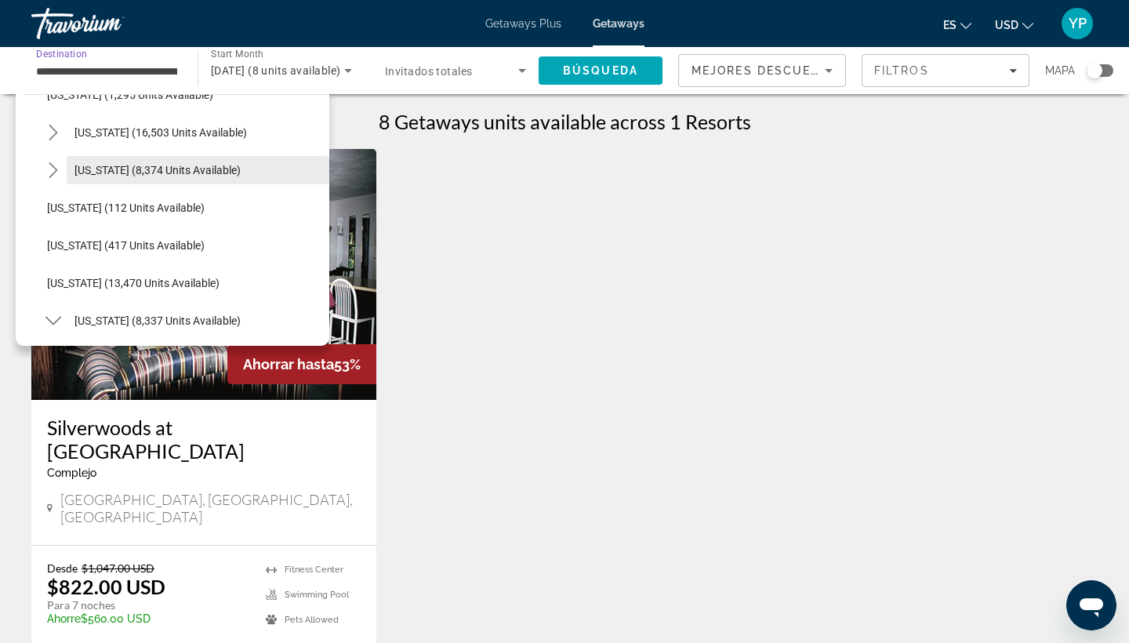
scroll to position [1091, 0]
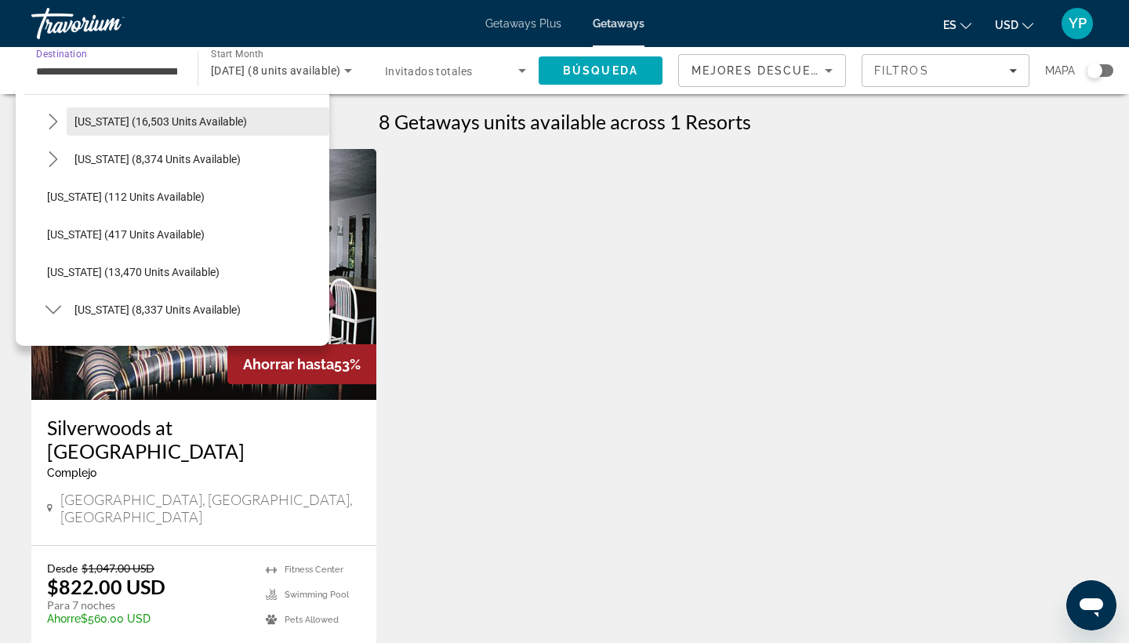
click at [137, 128] on span "Select destination: New York (16,503 units available)" at bounding box center [198, 122] width 263 height 38
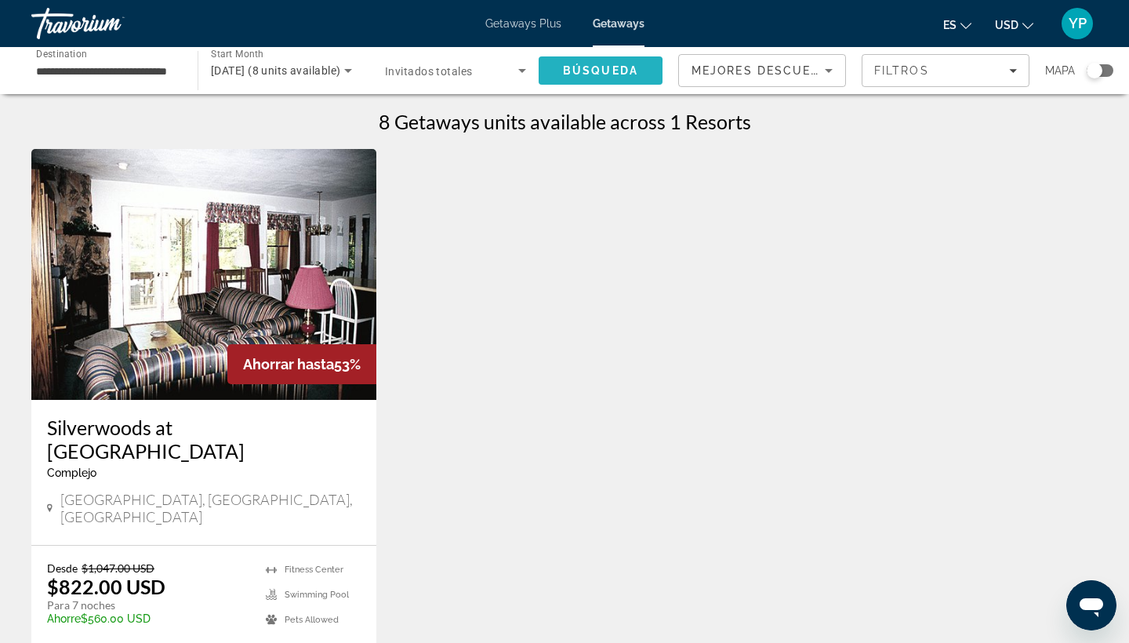
click at [572, 75] on span "Búsqueda" at bounding box center [600, 70] width 75 height 13
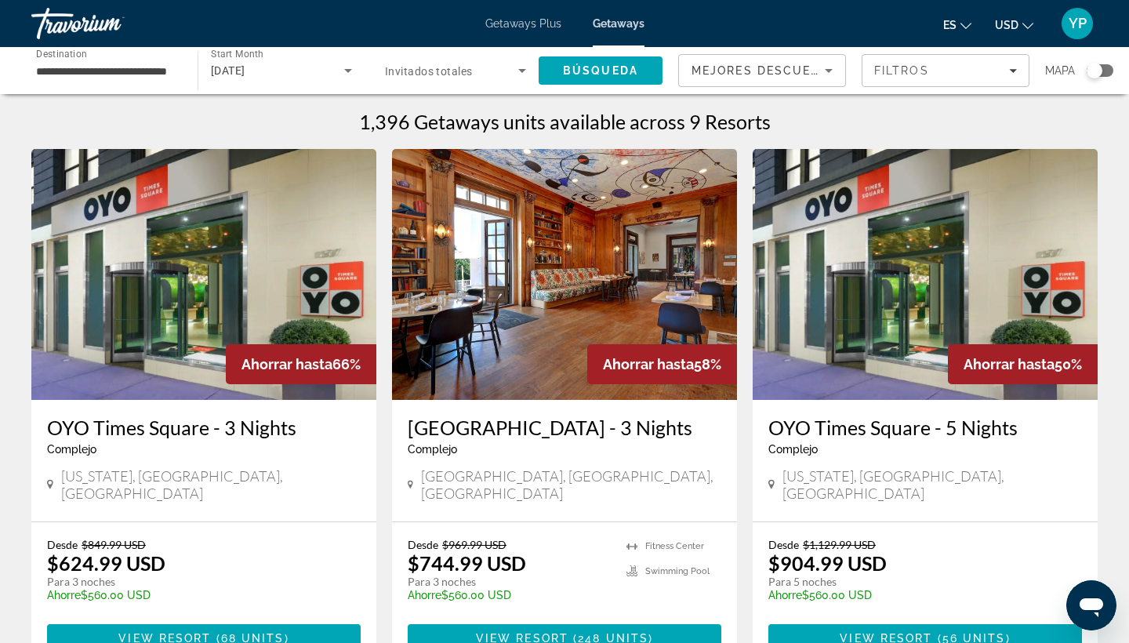
click at [86, 70] on input "**********" at bounding box center [106, 71] width 141 height 19
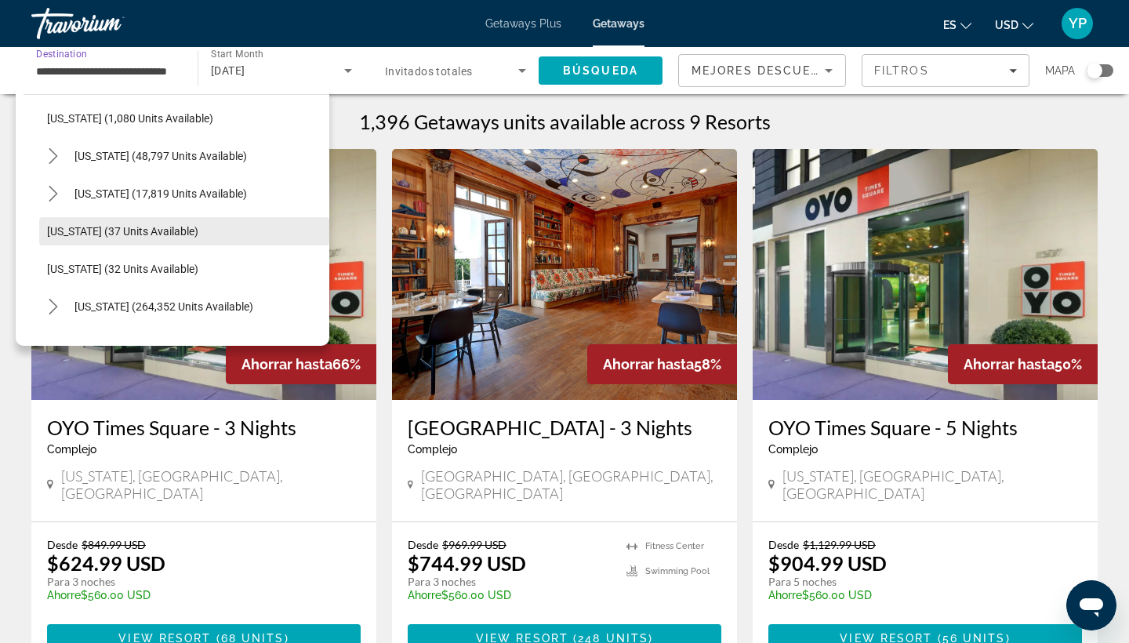
scroll to position [120, 0]
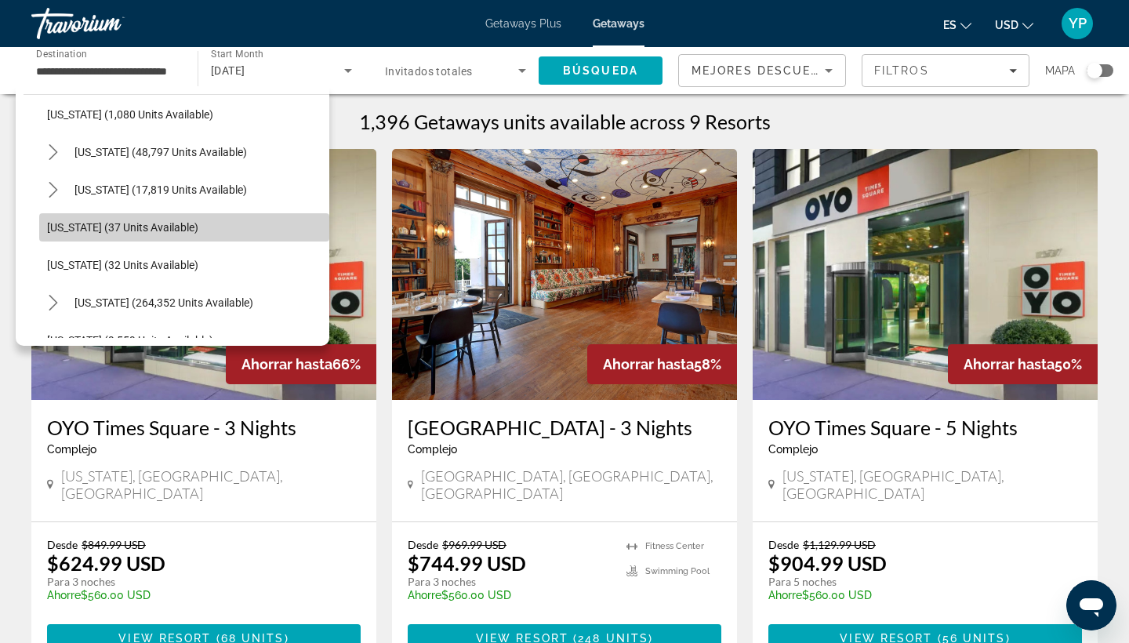
click at [73, 238] on span "Select destination: Connecticut (37 units available)" at bounding box center [184, 228] width 290 height 38
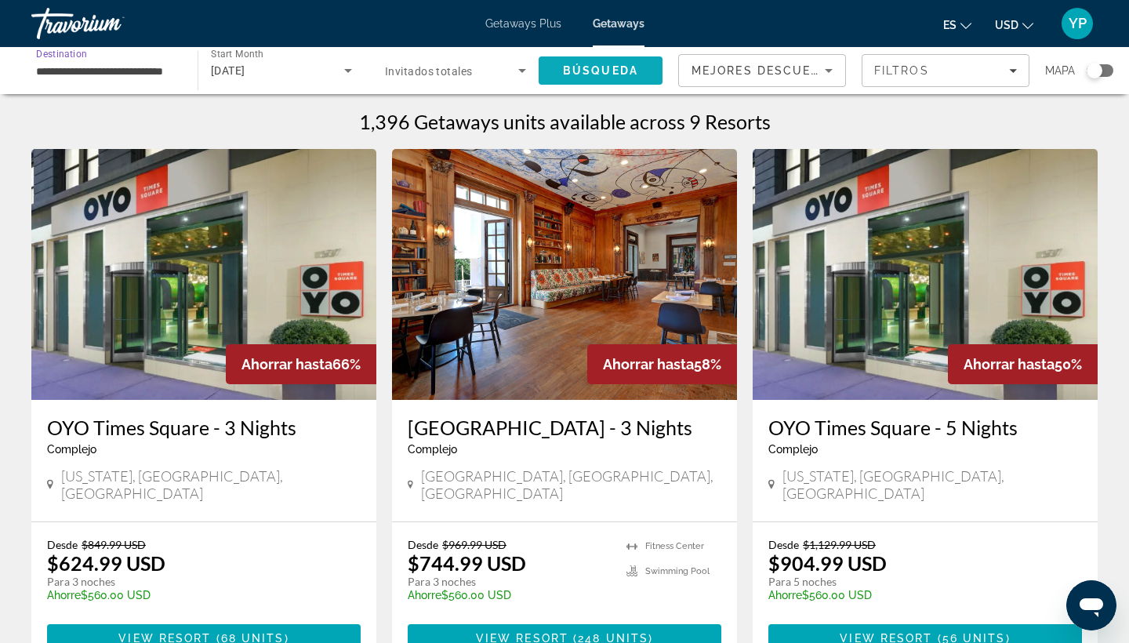
click at [605, 80] on span "Search" at bounding box center [601, 71] width 124 height 38
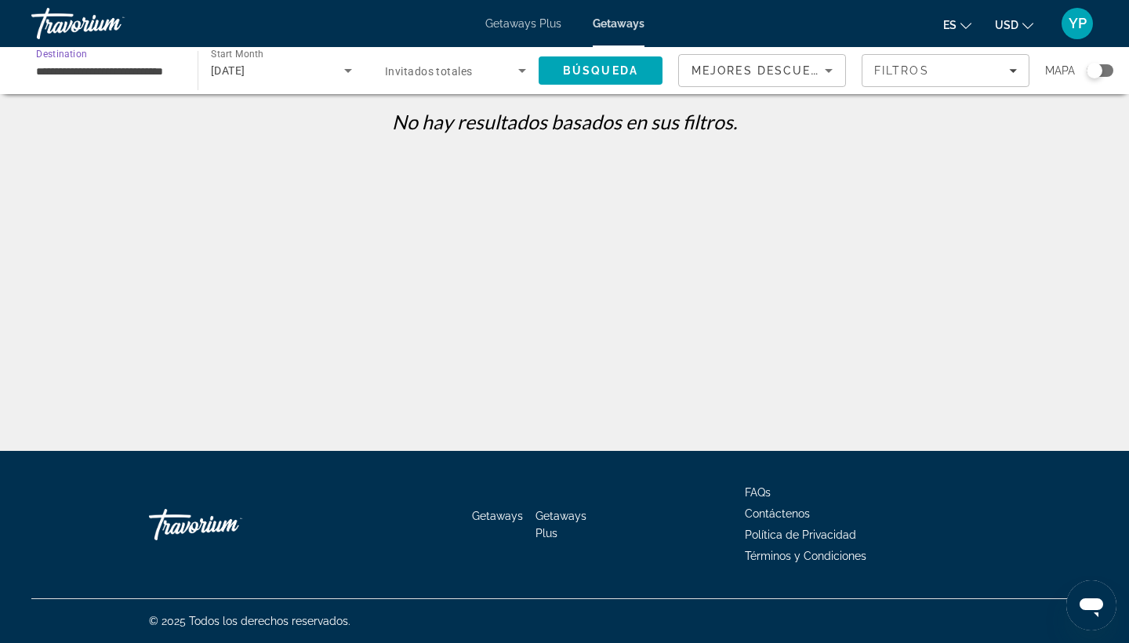
click at [119, 78] on input "**********" at bounding box center [106, 71] width 141 height 19
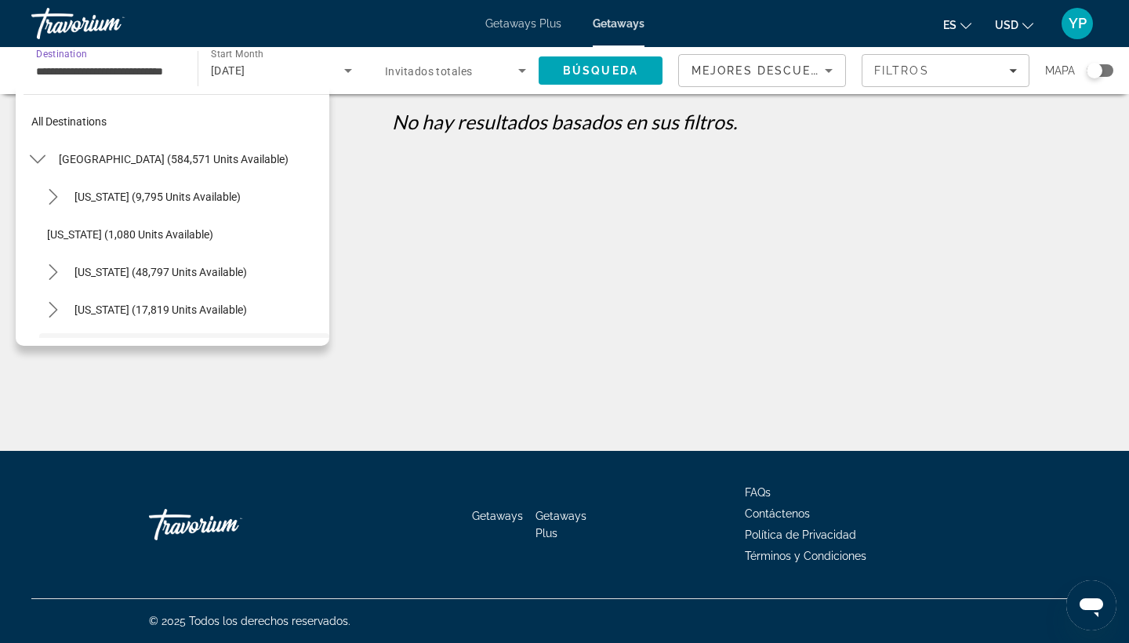
scroll to position [131, 0]
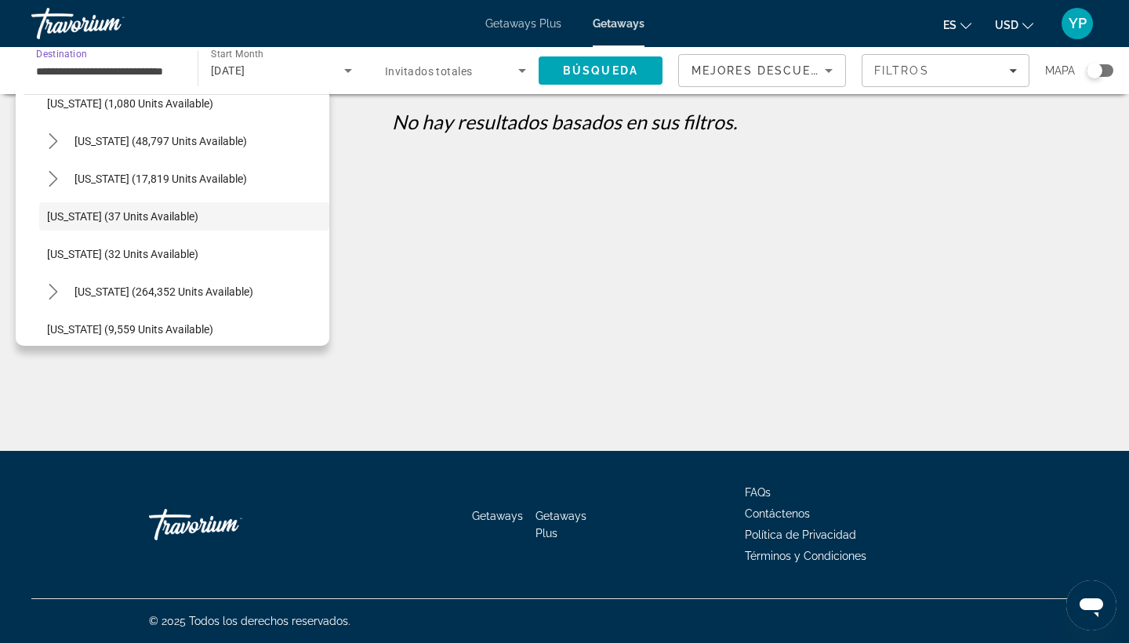
click at [527, 67] on icon "Search widget" at bounding box center [522, 70] width 19 height 19
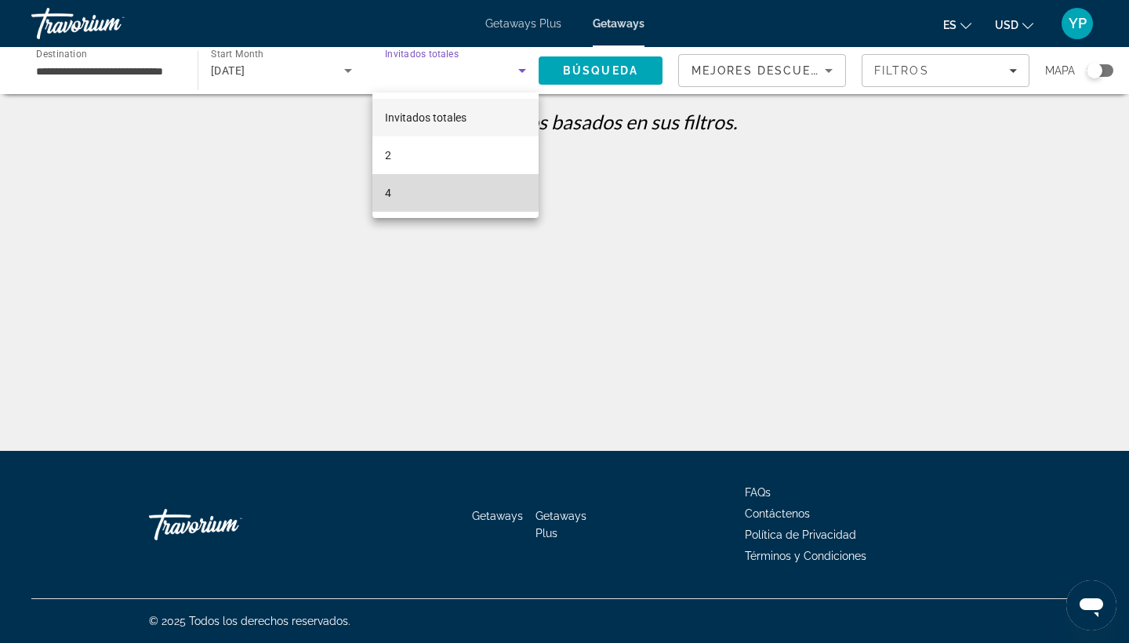
click at [422, 190] on mat-option "4" at bounding box center [455, 193] width 166 height 38
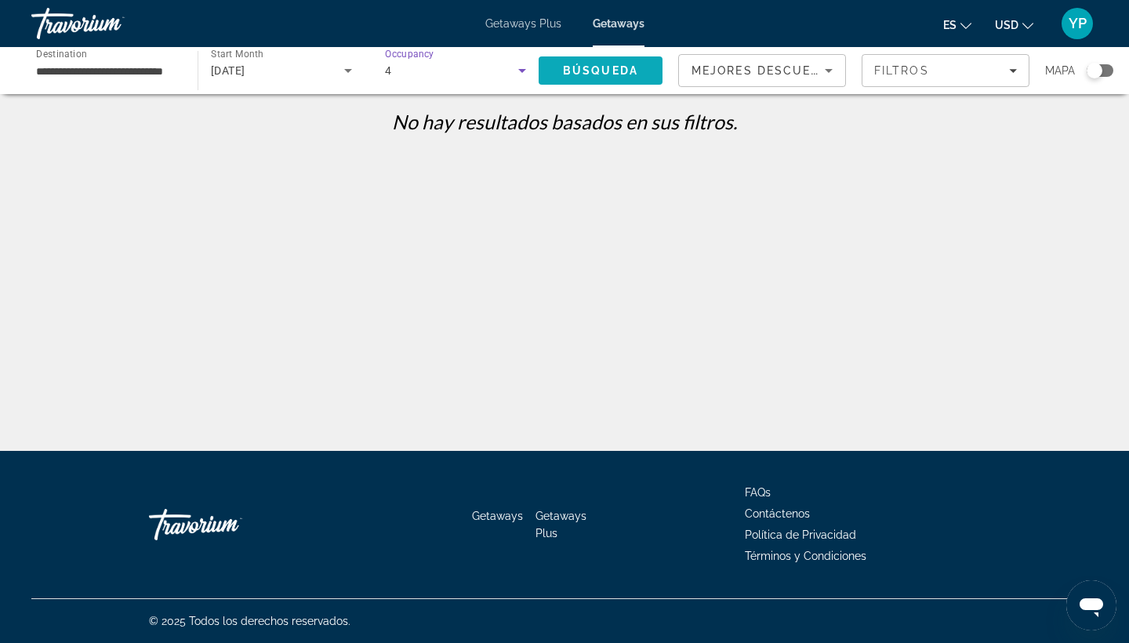
click at [578, 76] on span "Búsqueda" at bounding box center [600, 70] width 75 height 13
click at [105, 78] on input "**********" at bounding box center [106, 71] width 141 height 19
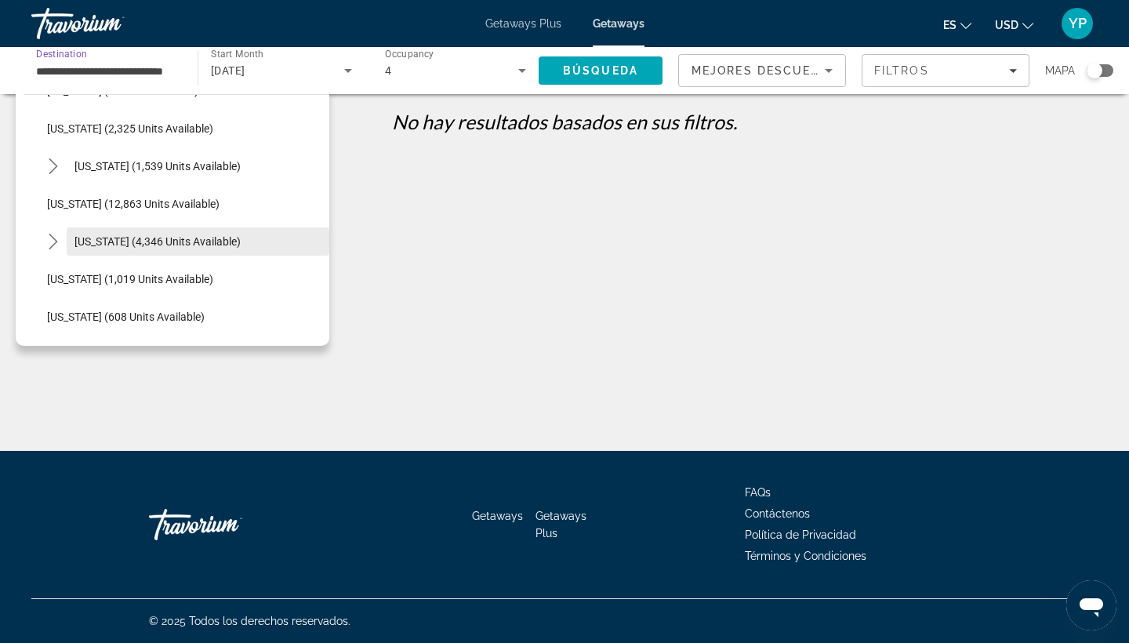
scroll to position [605, 0]
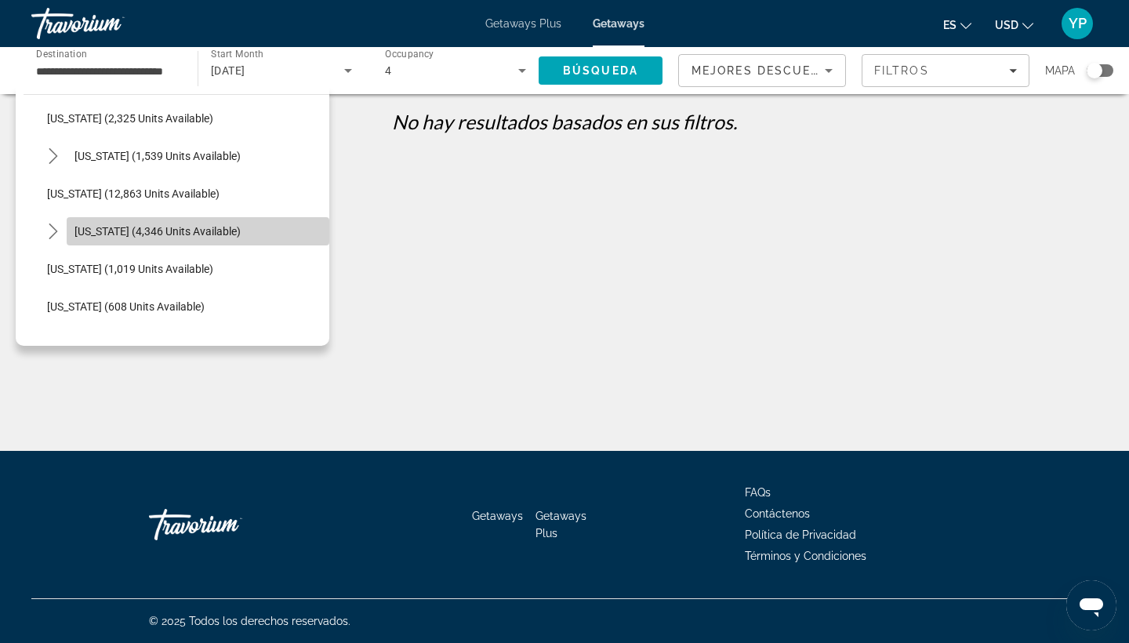
click at [87, 238] on span "Select destination: Massachusetts (4,346 units available)" at bounding box center [198, 231] width 263 height 38
type input "**********"
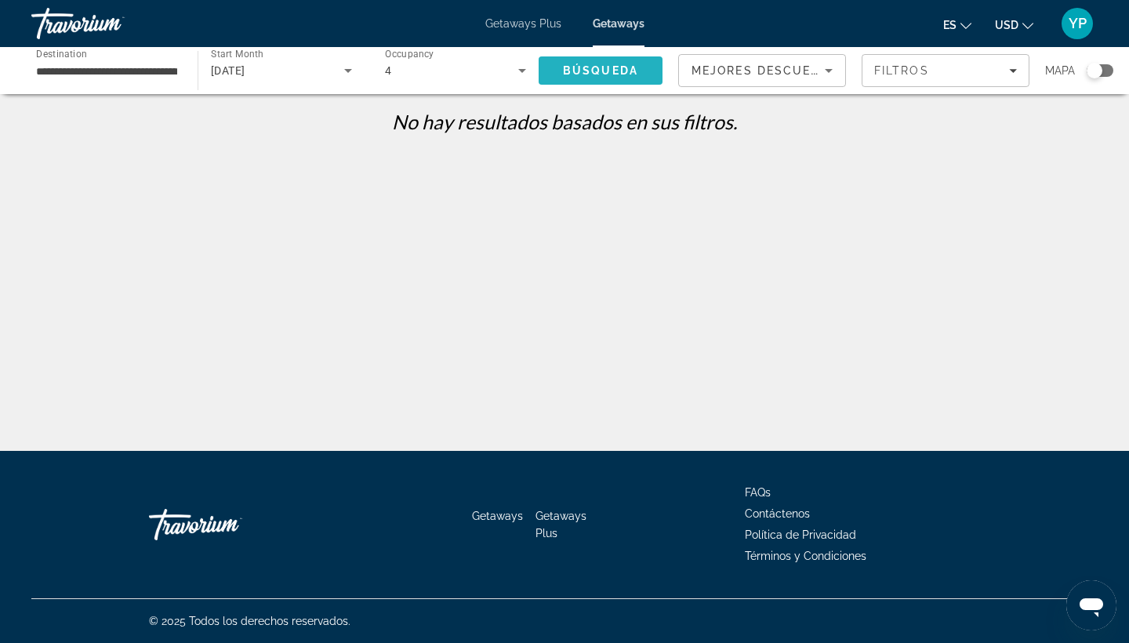
click at [616, 71] on span "Búsqueda" at bounding box center [600, 70] width 75 height 13
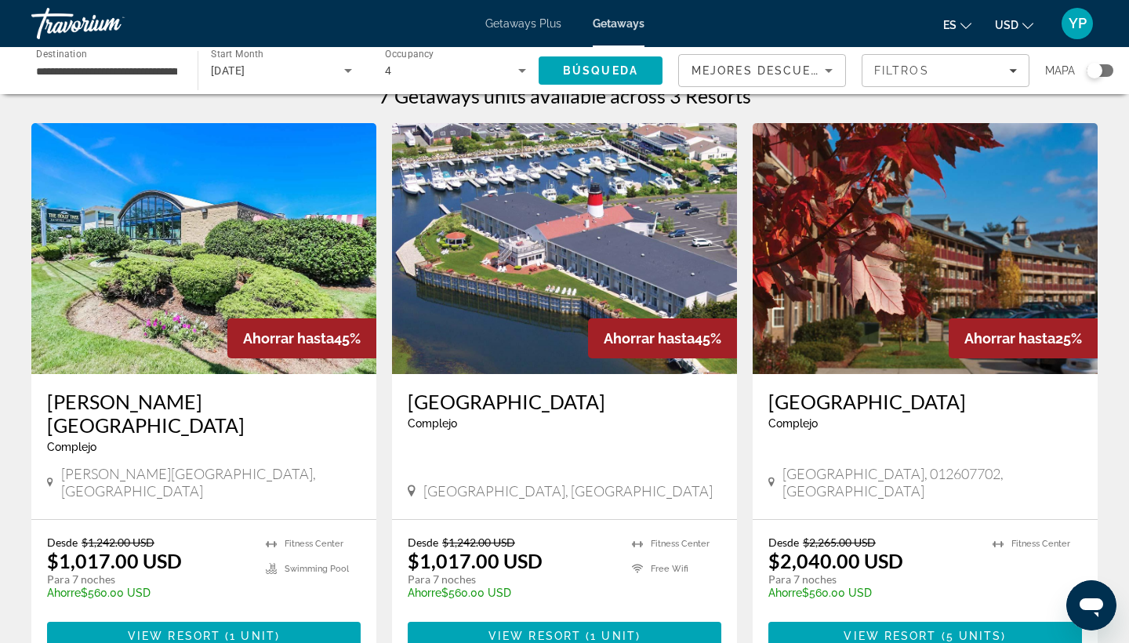
scroll to position [24, 0]
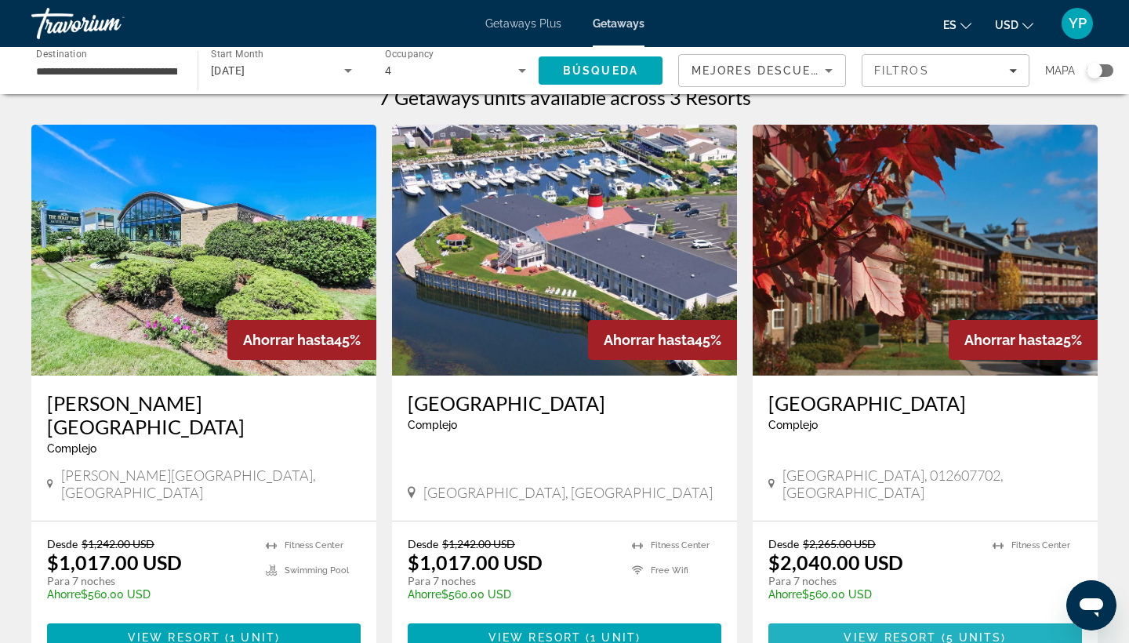
click at [879, 631] on span "View Resort" at bounding box center [889, 637] width 92 height 13
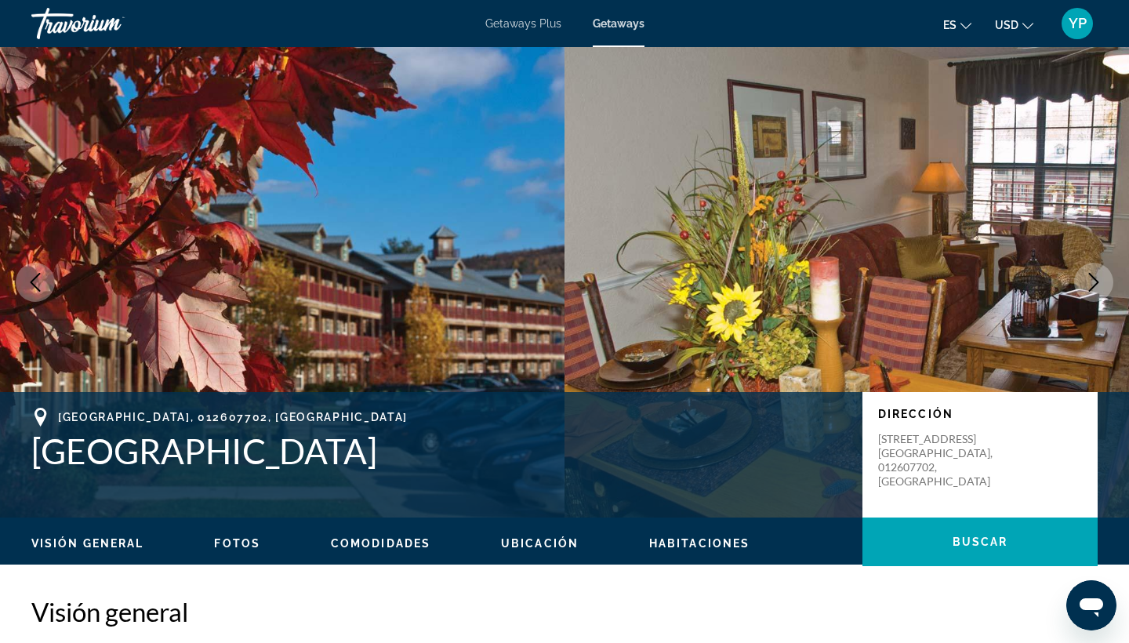
click at [1093, 289] on icon "Next image" at bounding box center [1093, 282] width 19 height 19
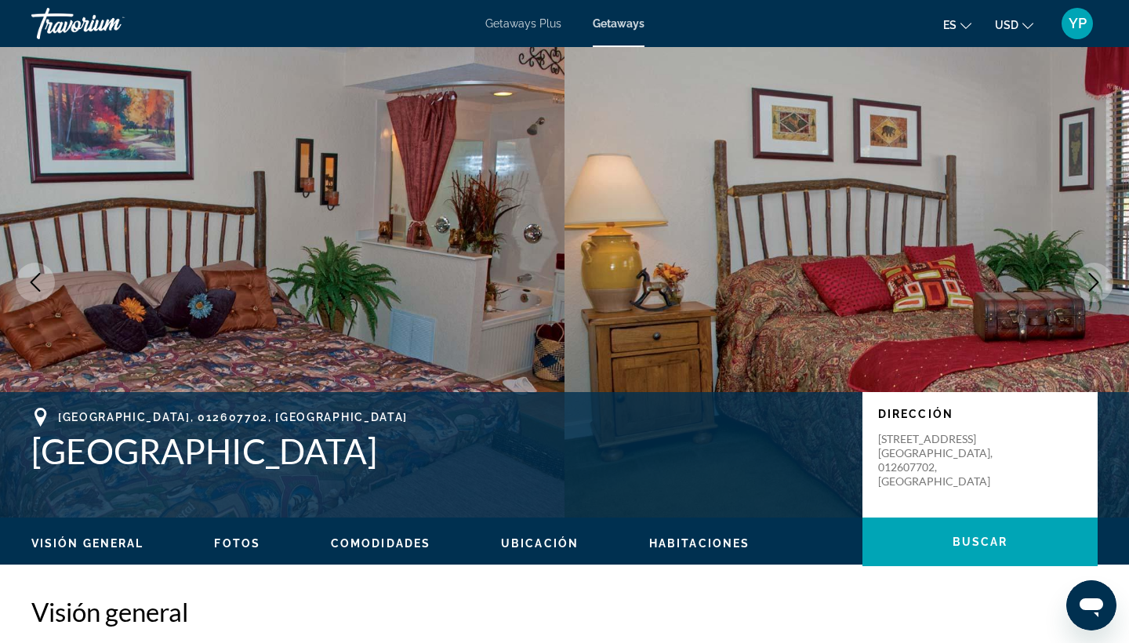
click at [1093, 281] on icon "Next image" at bounding box center [1093, 282] width 19 height 19
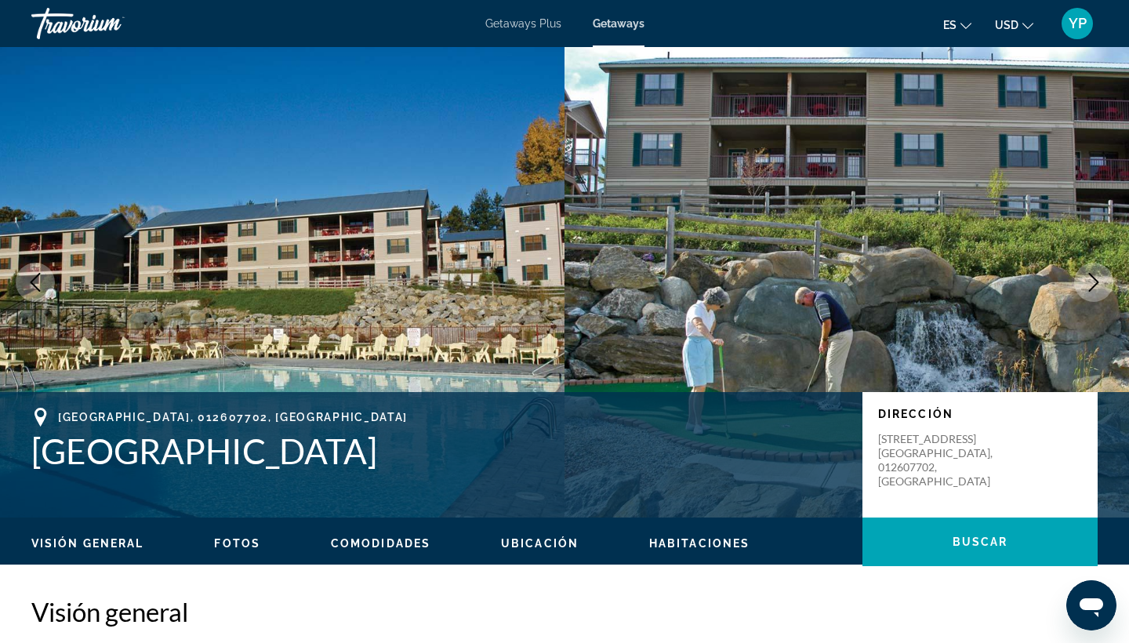
click at [1090, 280] on icon "Next image" at bounding box center [1093, 282] width 19 height 19
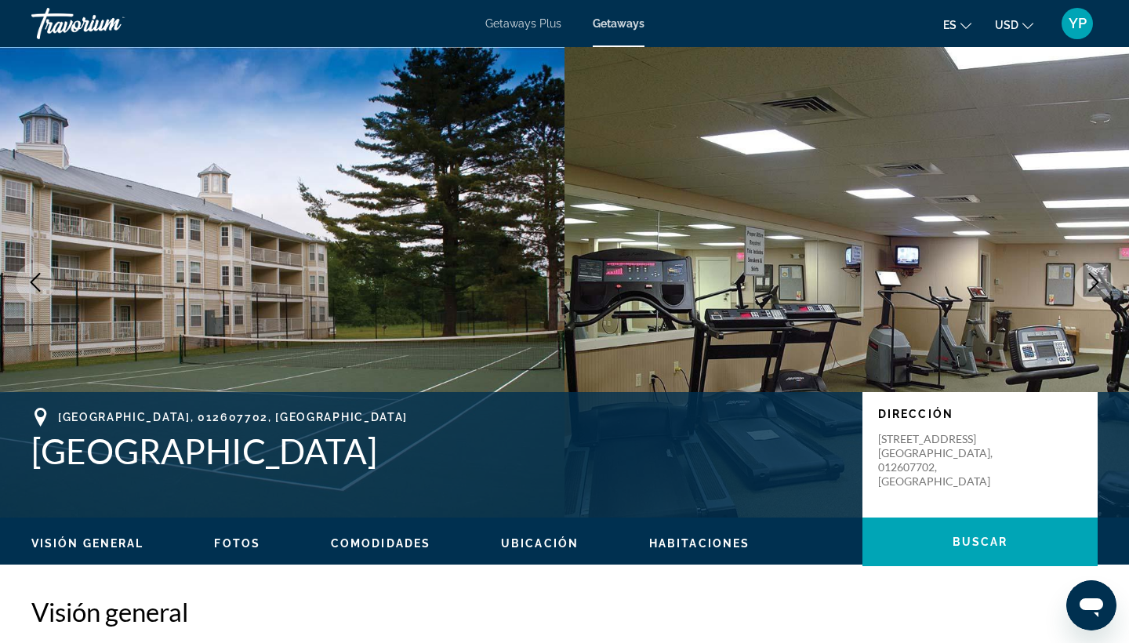
click at [1090, 280] on icon "Next image" at bounding box center [1093, 282] width 19 height 19
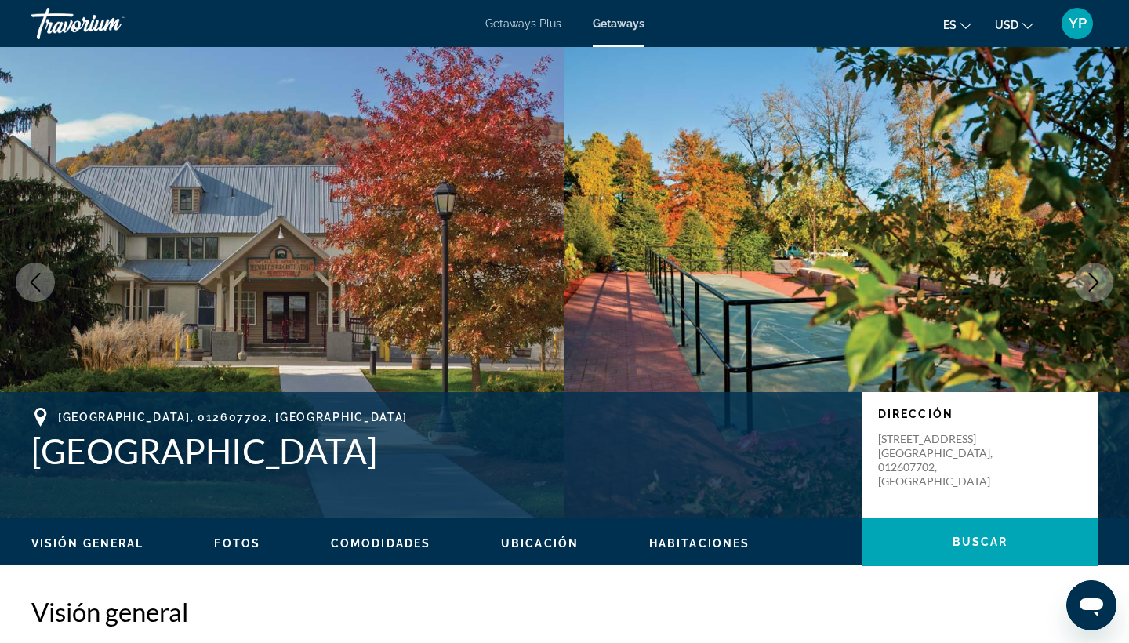
click at [1090, 280] on icon "Next image" at bounding box center [1093, 282] width 19 height 19
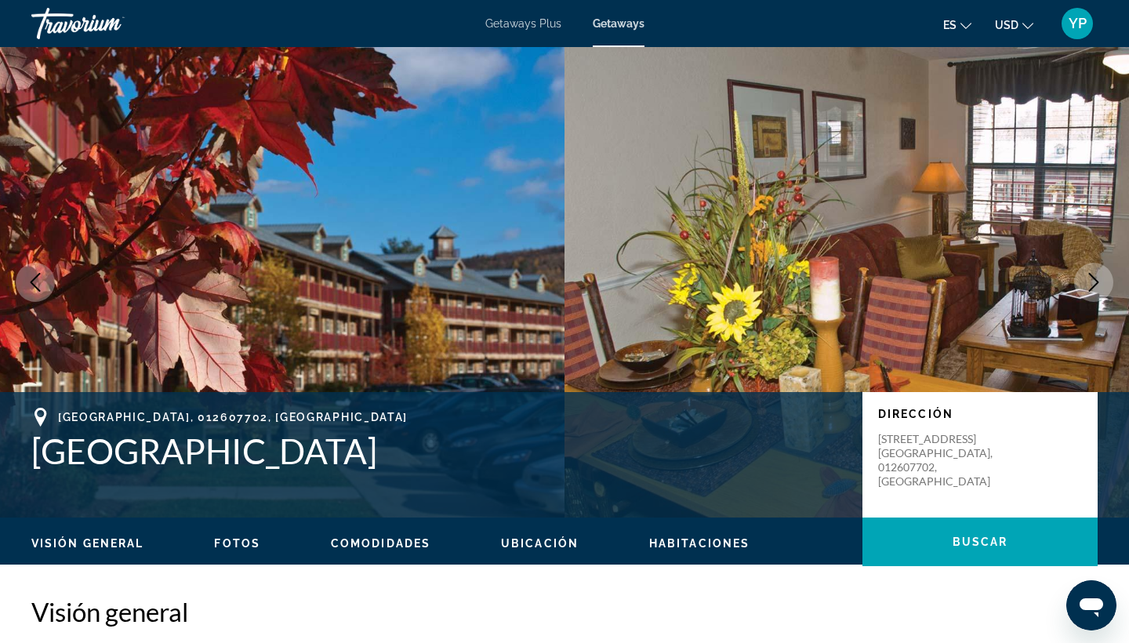
click at [1090, 280] on icon "Next image" at bounding box center [1093, 282] width 19 height 19
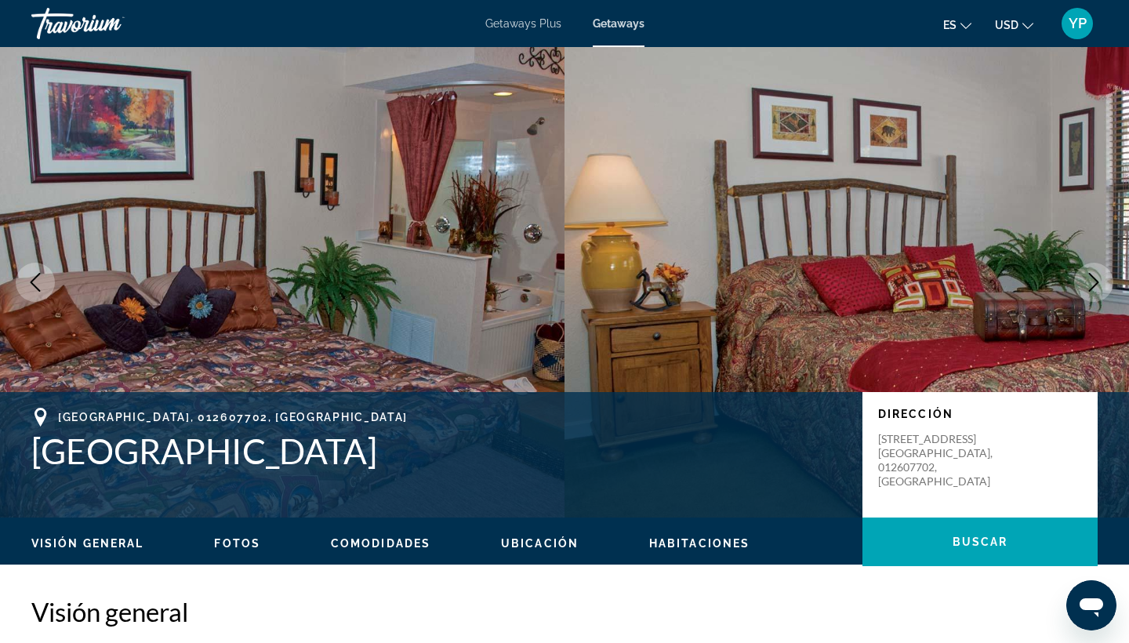
click at [1090, 280] on icon "Next image" at bounding box center [1093, 282] width 19 height 19
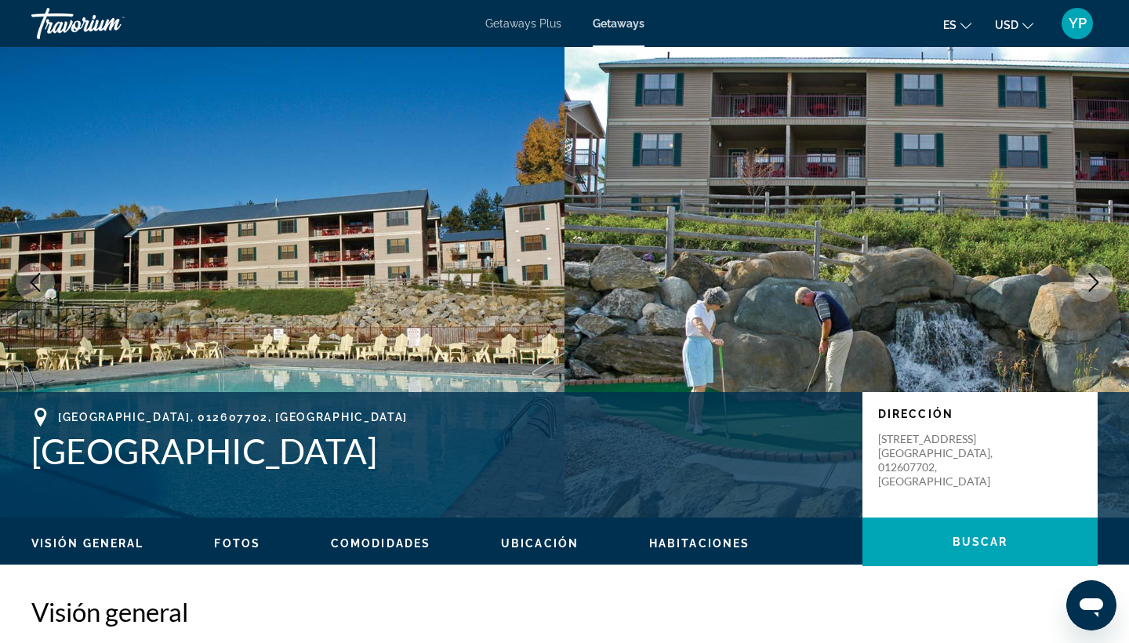
click at [1090, 280] on icon "Next image" at bounding box center [1093, 282] width 19 height 19
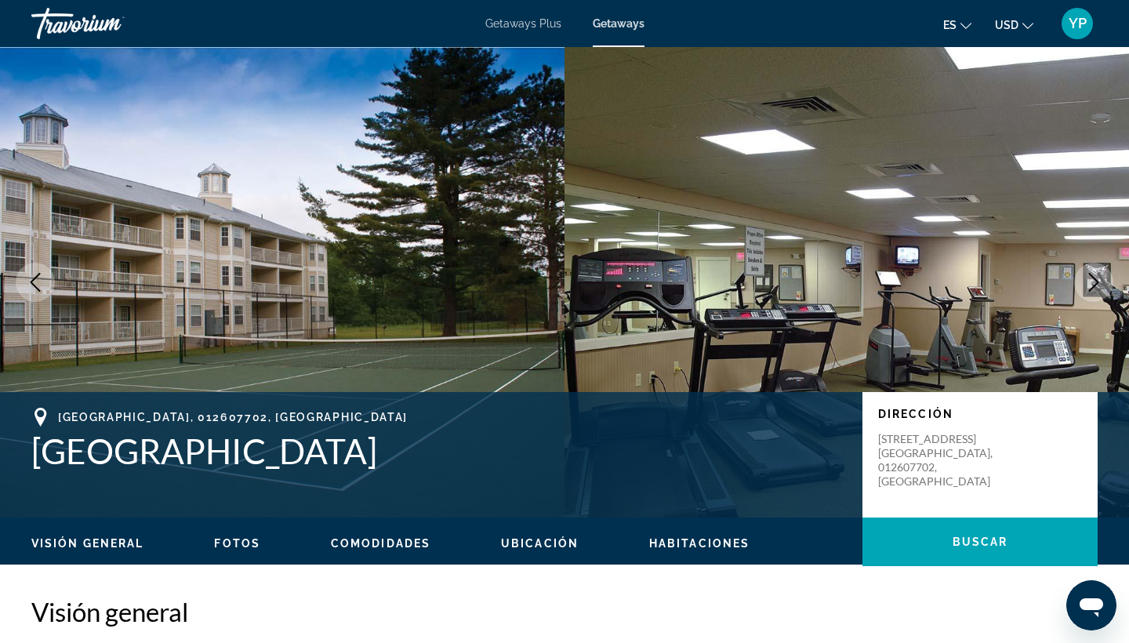
click at [1090, 280] on icon "Next image" at bounding box center [1093, 282] width 19 height 19
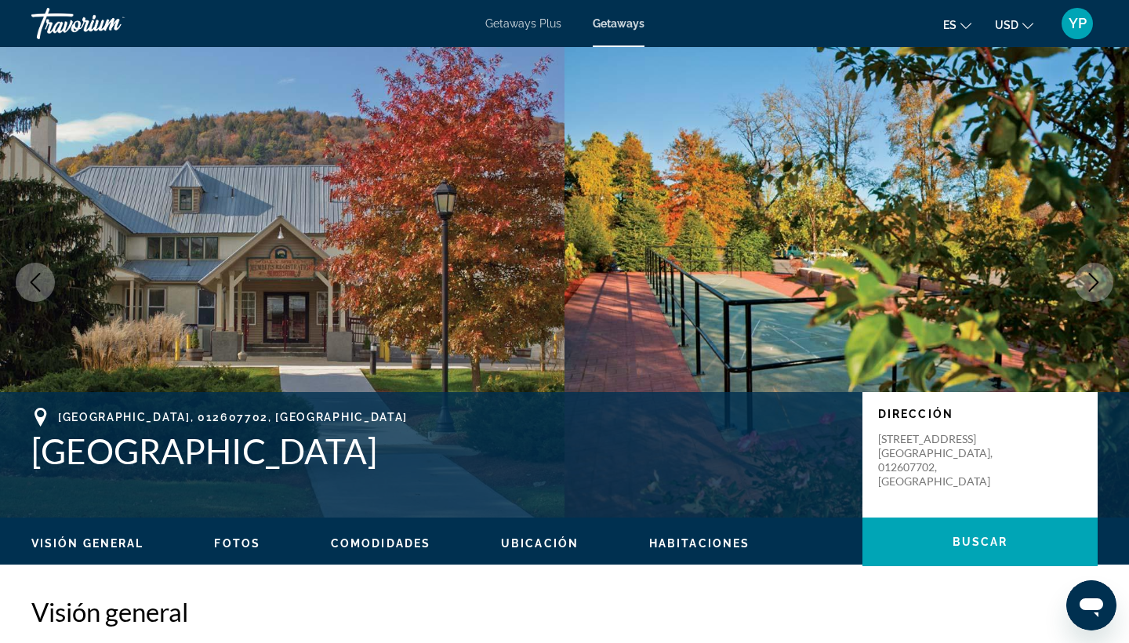
click at [1090, 280] on icon "Next image" at bounding box center [1093, 282] width 19 height 19
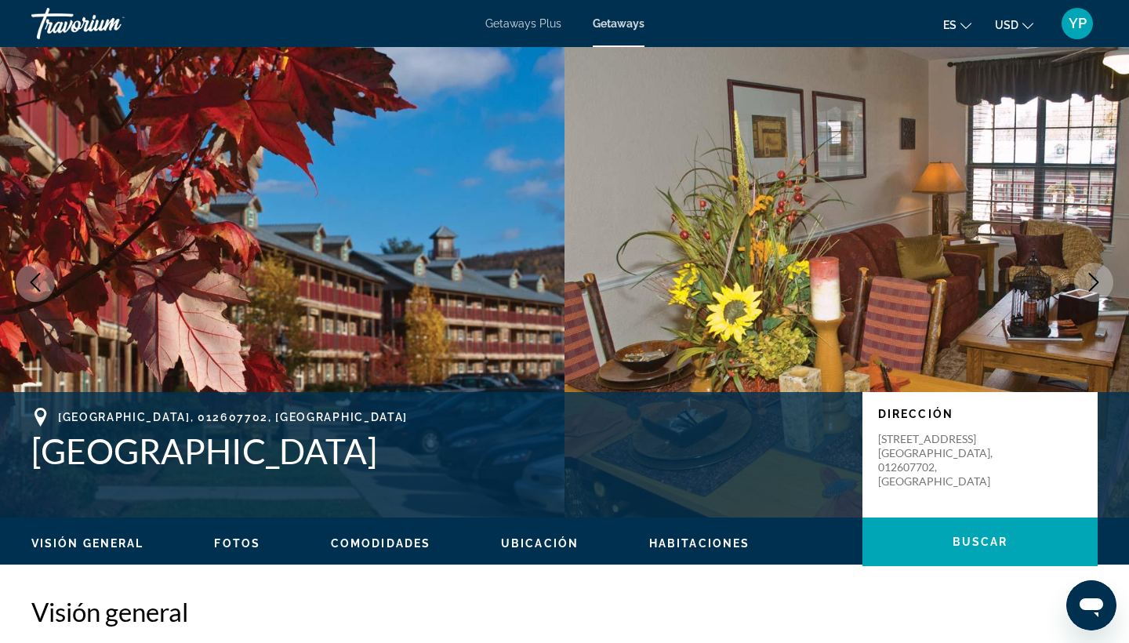
click at [1090, 280] on icon "Next image" at bounding box center [1093, 282] width 19 height 19
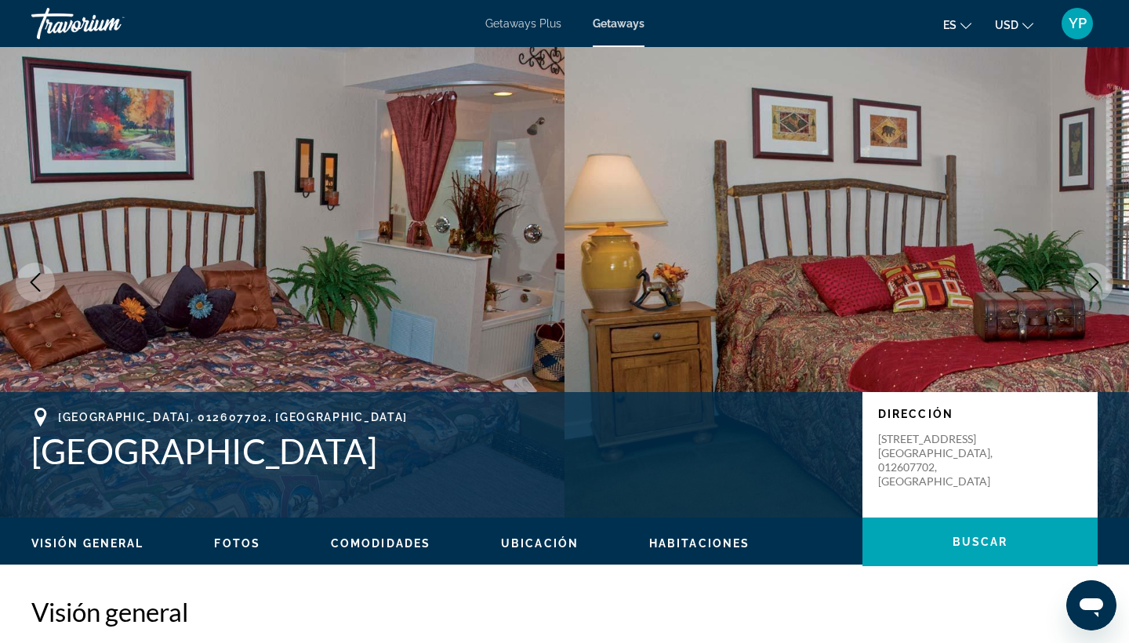
click at [1090, 280] on icon "Next image" at bounding box center [1093, 282] width 19 height 19
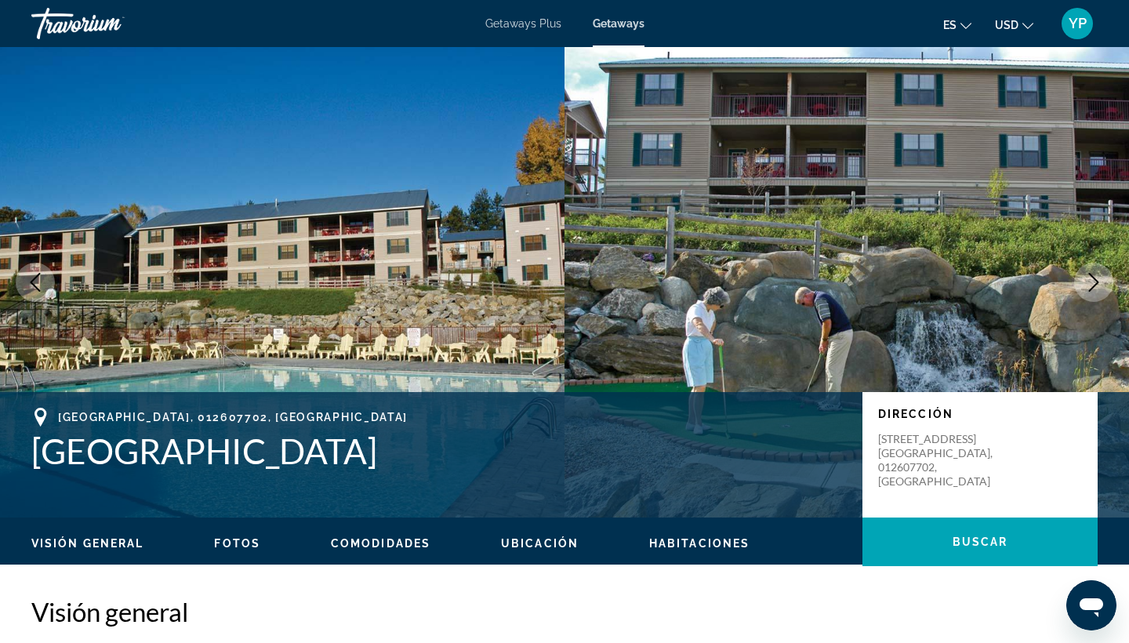
click at [1090, 280] on icon "Next image" at bounding box center [1093, 282] width 19 height 19
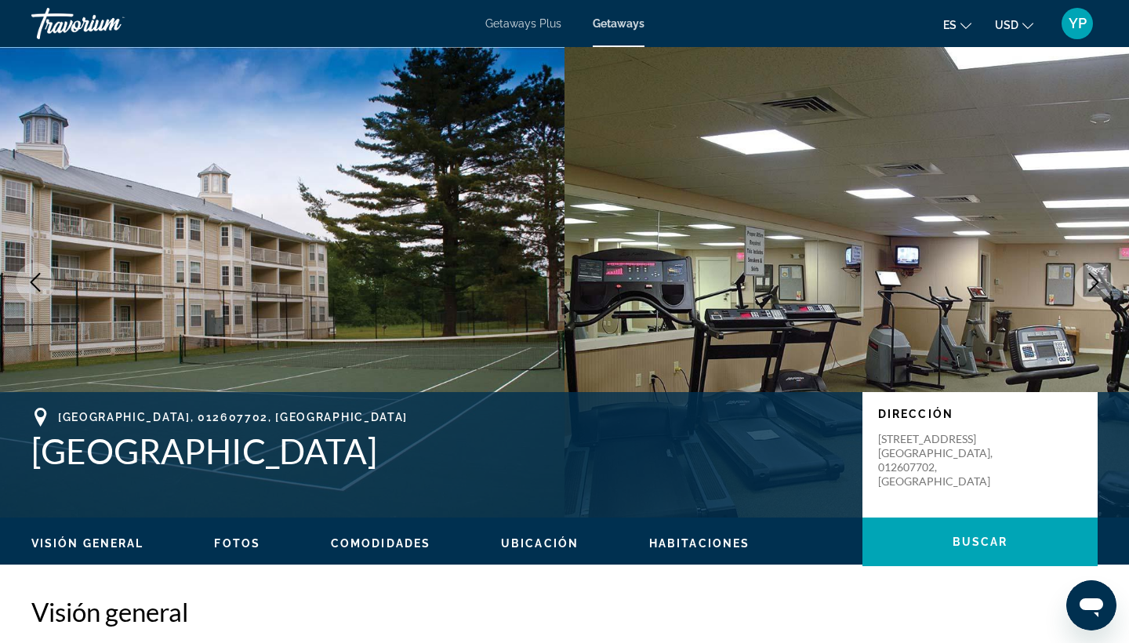
click at [1093, 285] on icon "Next image" at bounding box center [1094, 282] width 10 height 19
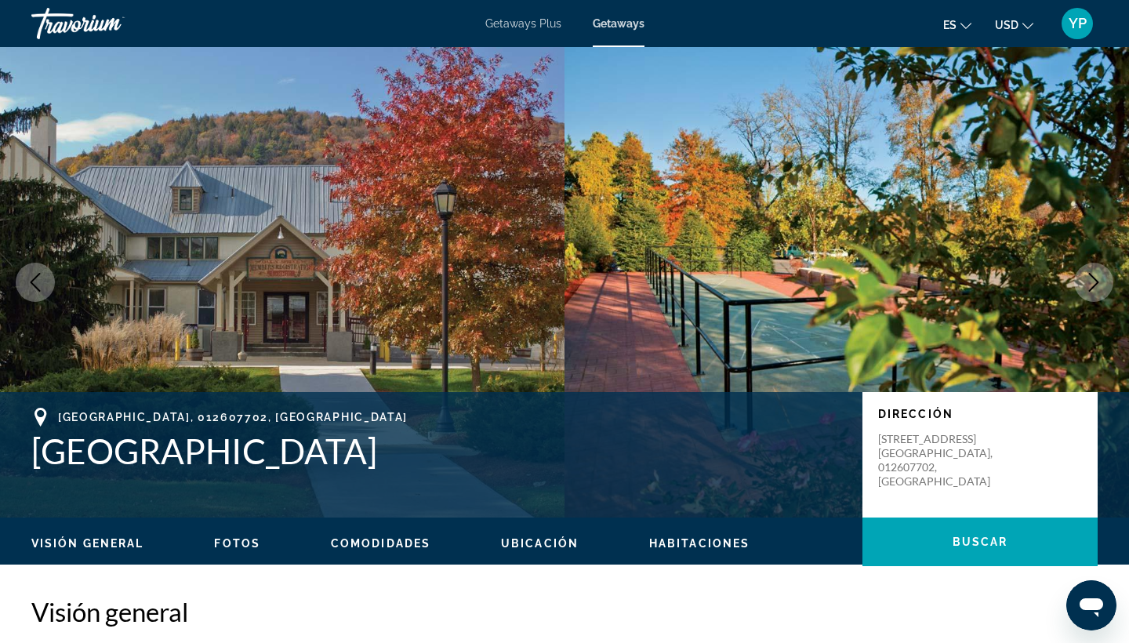
click at [1095, 285] on icon "Next image" at bounding box center [1094, 282] width 10 height 19
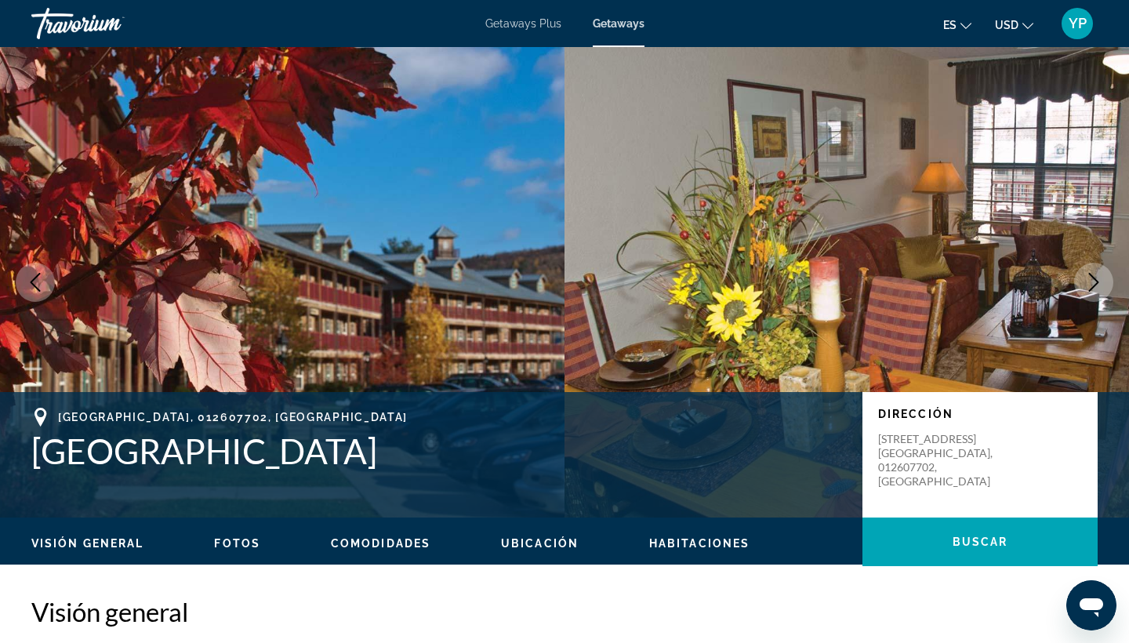
click at [1095, 286] on icon "Next image" at bounding box center [1093, 282] width 19 height 19
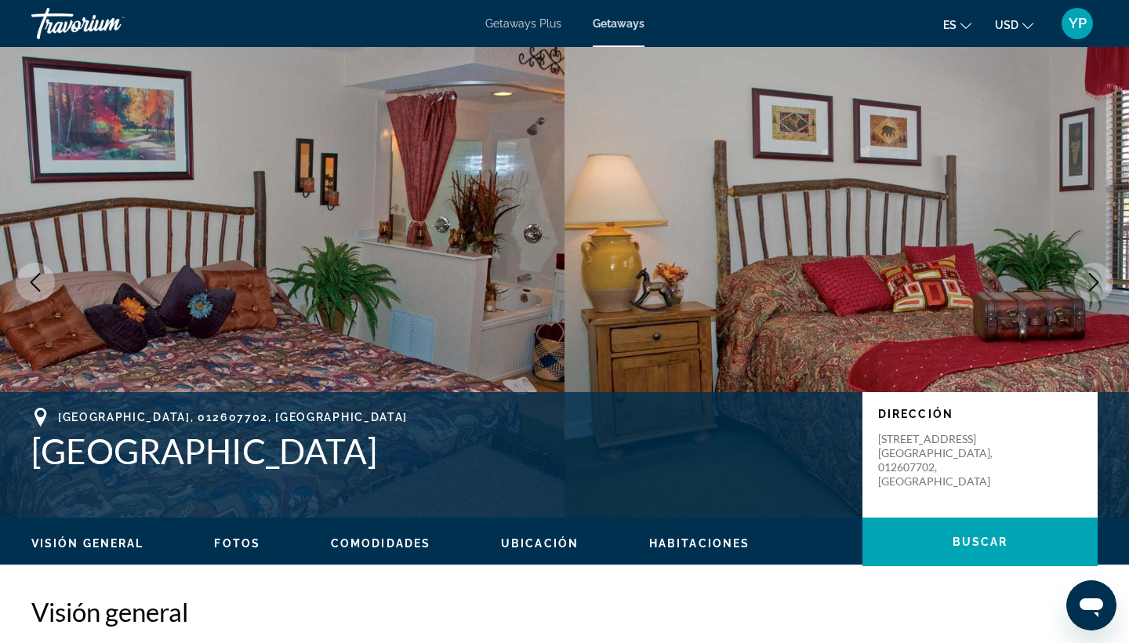
click at [1095, 286] on icon "Next image" at bounding box center [1093, 282] width 19 height 19
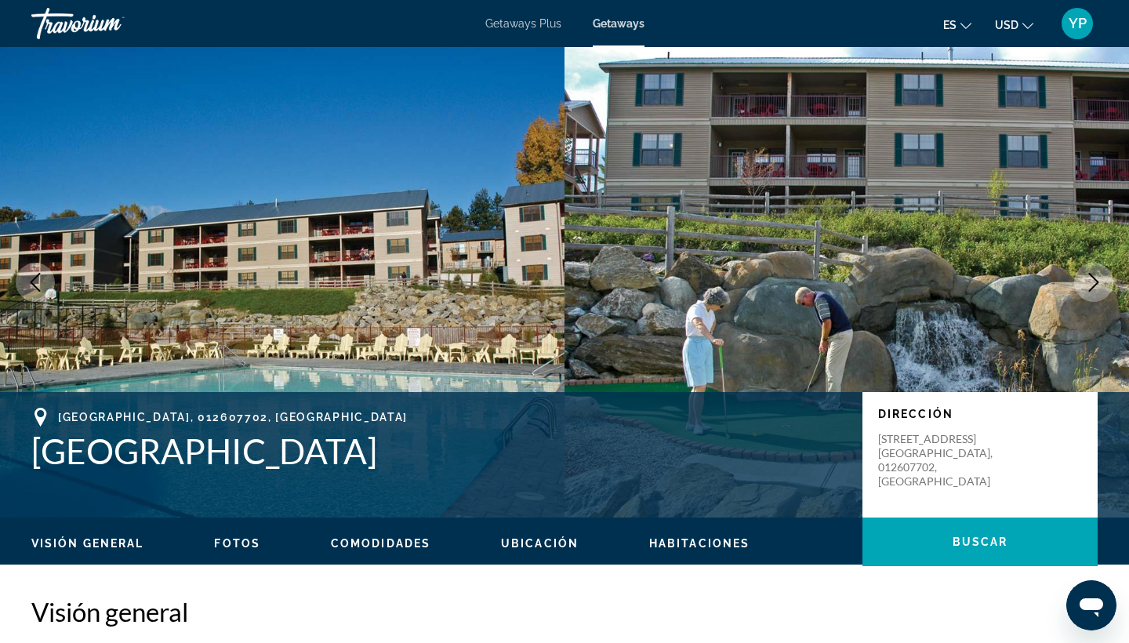
click at [1095, 286] on icon "Next image" at bounding box center [1093, 282] width 19 height 19
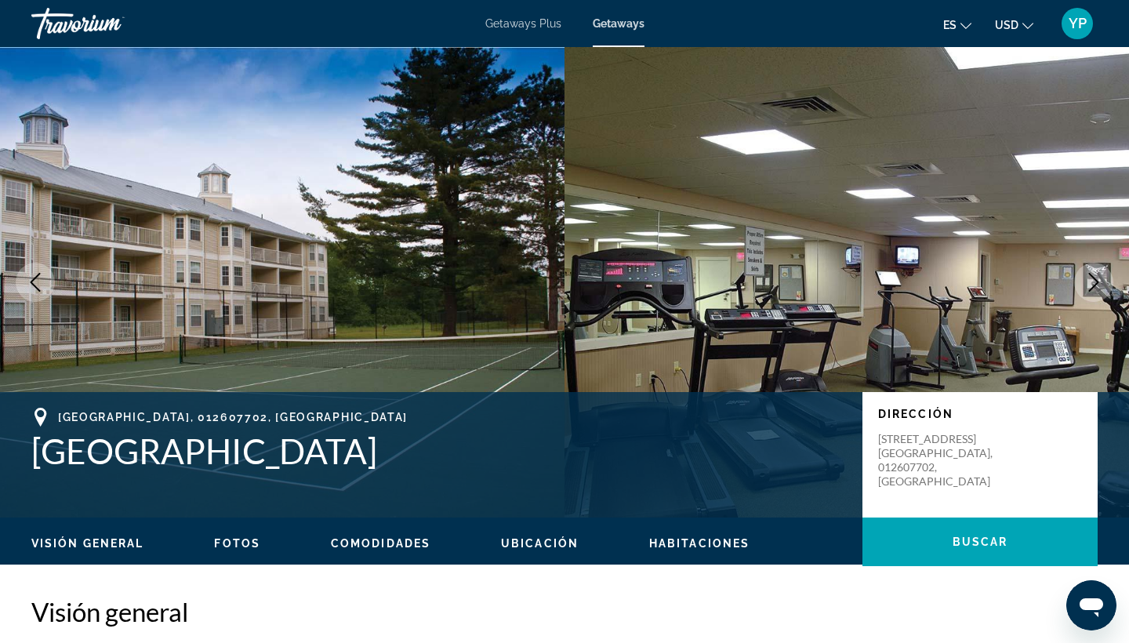
click at [1097, 288] on icon "Next image" at bounding box center [1093, 282] width 19 height 19
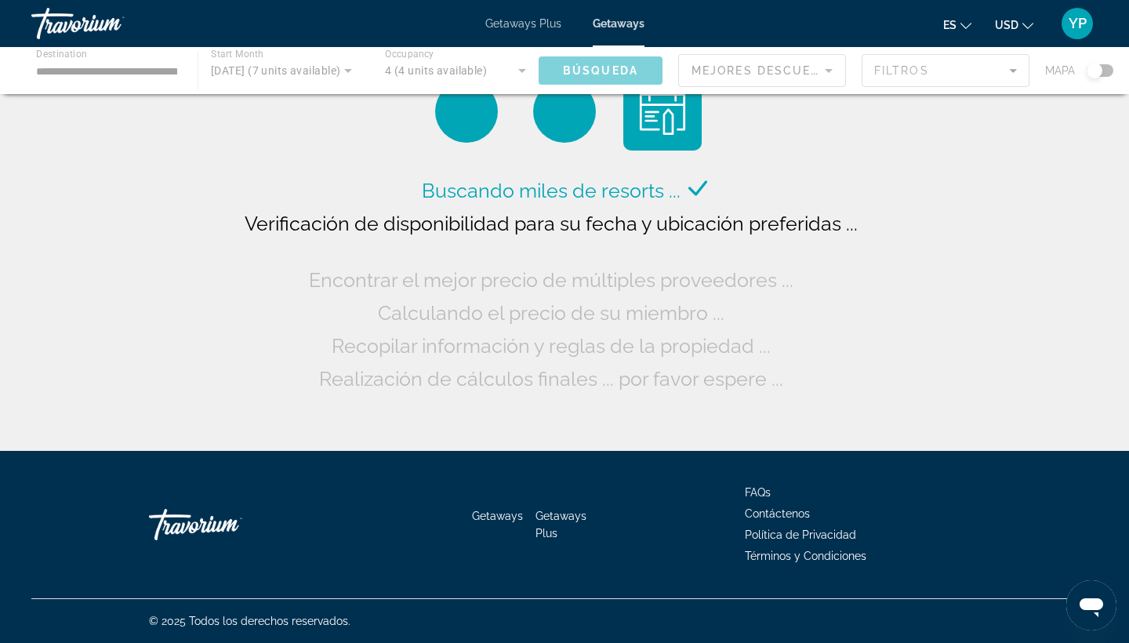
click at [163, 72] on div "Main content" at bounding box center [564, 70] width 1129 height 47
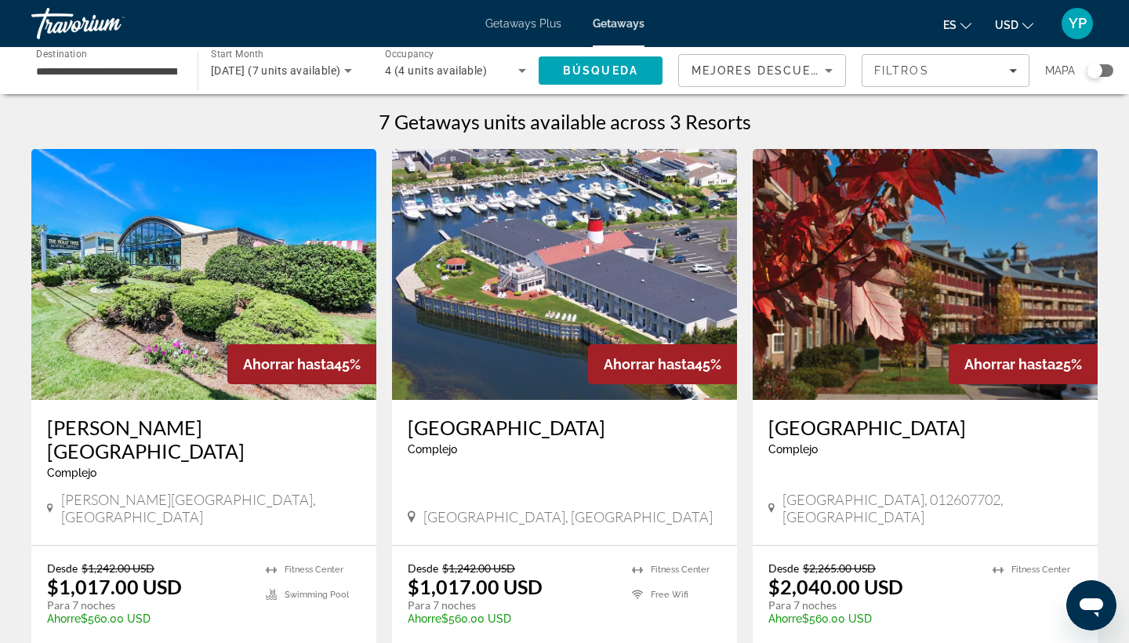
click at [1109, 75] on div "Search widget" at bounding box center [1099, 70] width 27 height 13
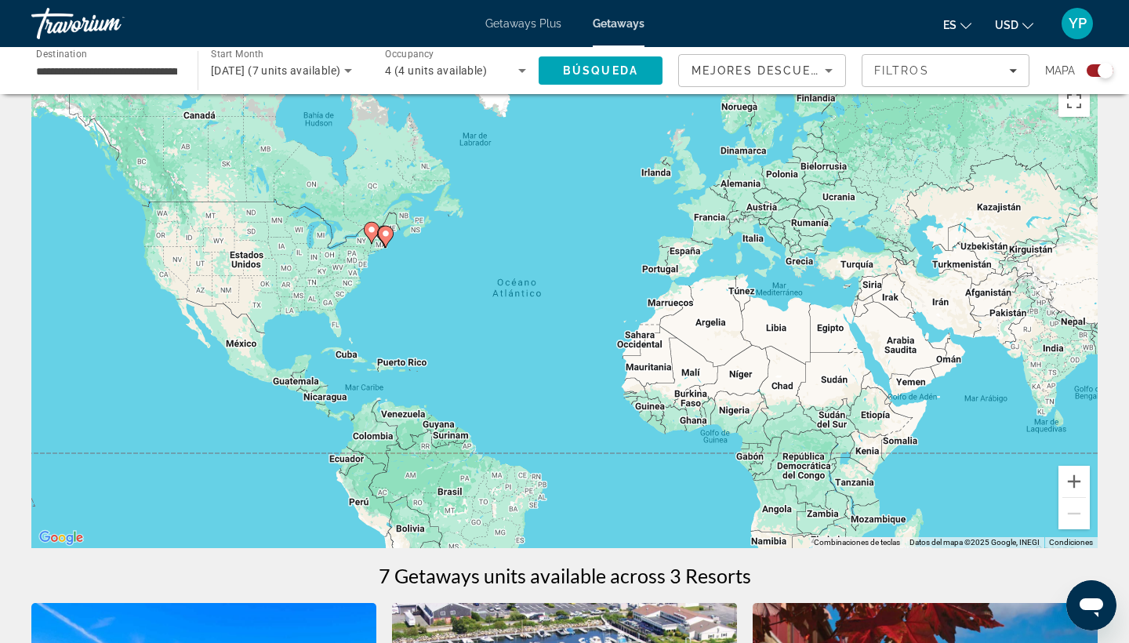
scroll to position [30, 0]
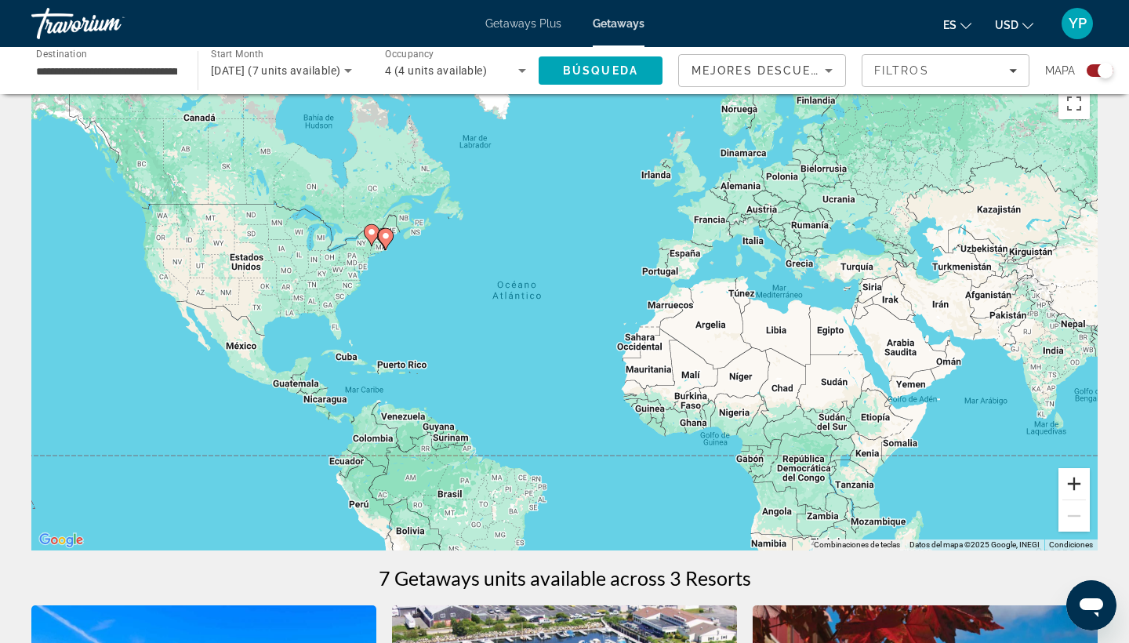
click at [1081, 475] on button "Acercar" at bounding box center [1073, 483] width 31 height 31
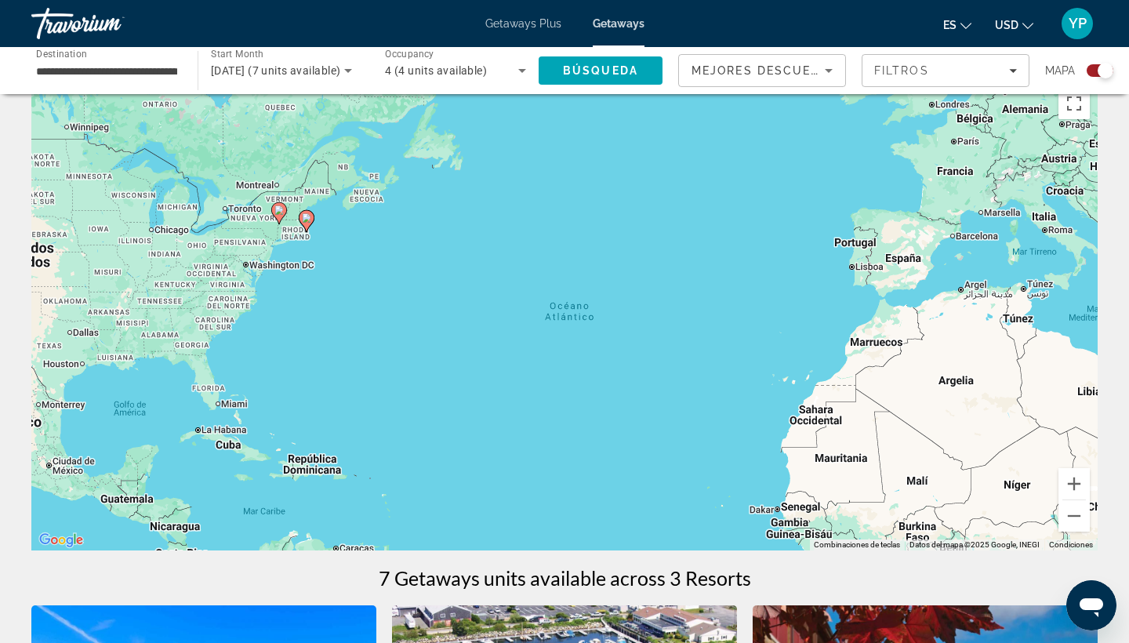
drag, startPoint x: 234, startPoint y: 260, endPoint x: 375, endPoint y: 328, distance: 157.1
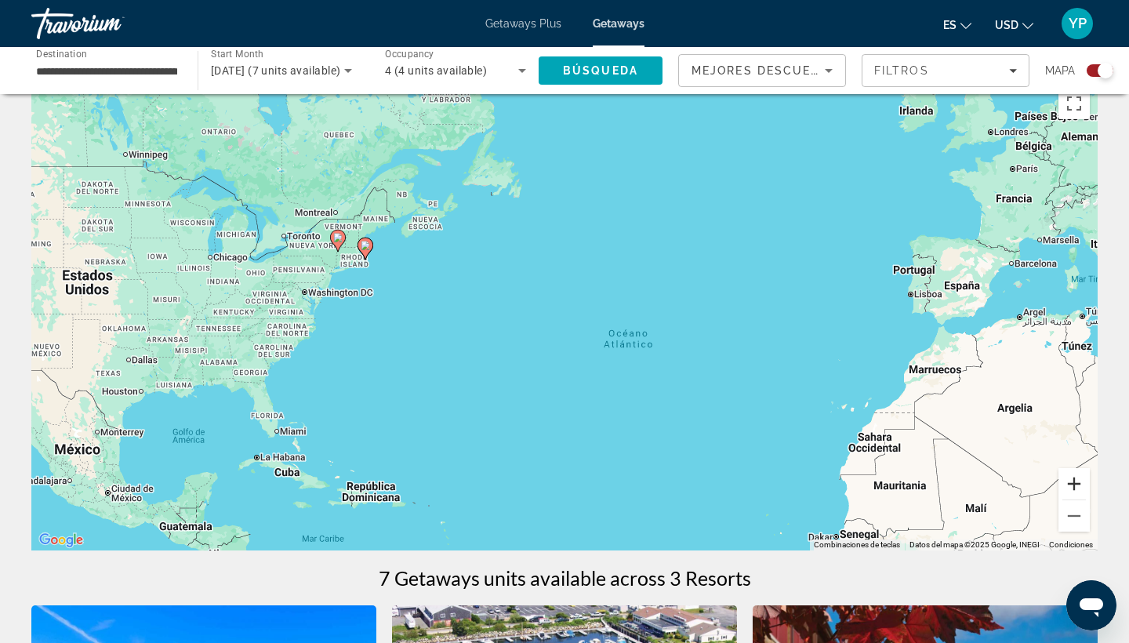
click at [1073, 479] on button "Acercar" at bounding box center [1073, 483] width 31 height 31
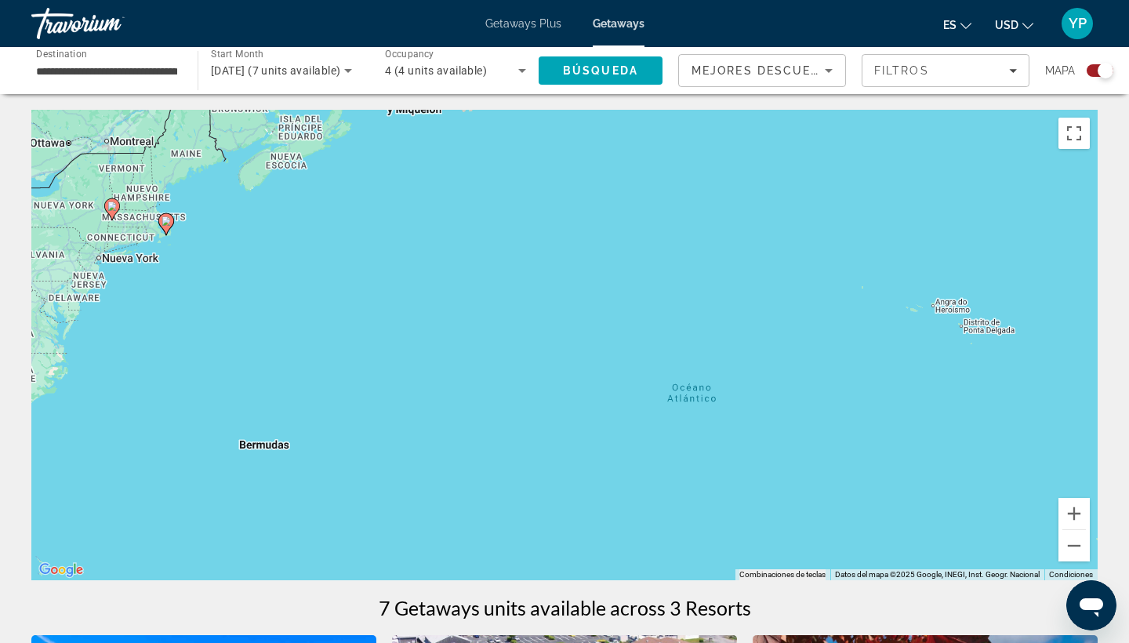
scroll to position [0, 0]
click at [117, 245] on div "Para activar la función de arrastrar con el teclado, presiona Alt + Intro. Una …" at bounding box center [564, 345] width 1066 height 470
click at [82, 233] on div "Para activar la función de arrastrar con el teclado, presiona Alt + Intro. Una …" at bounding box center [564, 345] width 1066 height 470
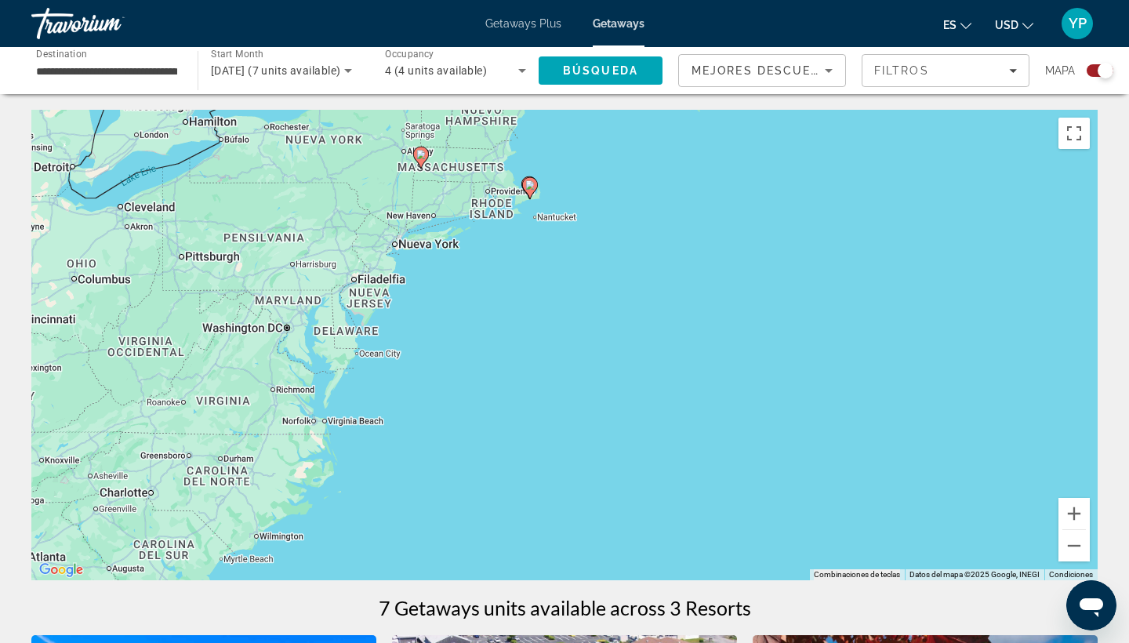
drag, startPoint x: 150, startPoint y: 449, endPoint x: 445, endPoint y: 414, distance: 297.6
click at [445, 414] on div "Para activar la función de arrastrar con el teclado, presiona Alt + Intro. Una …" at bounding box center [564, 345] width 1066 height 470
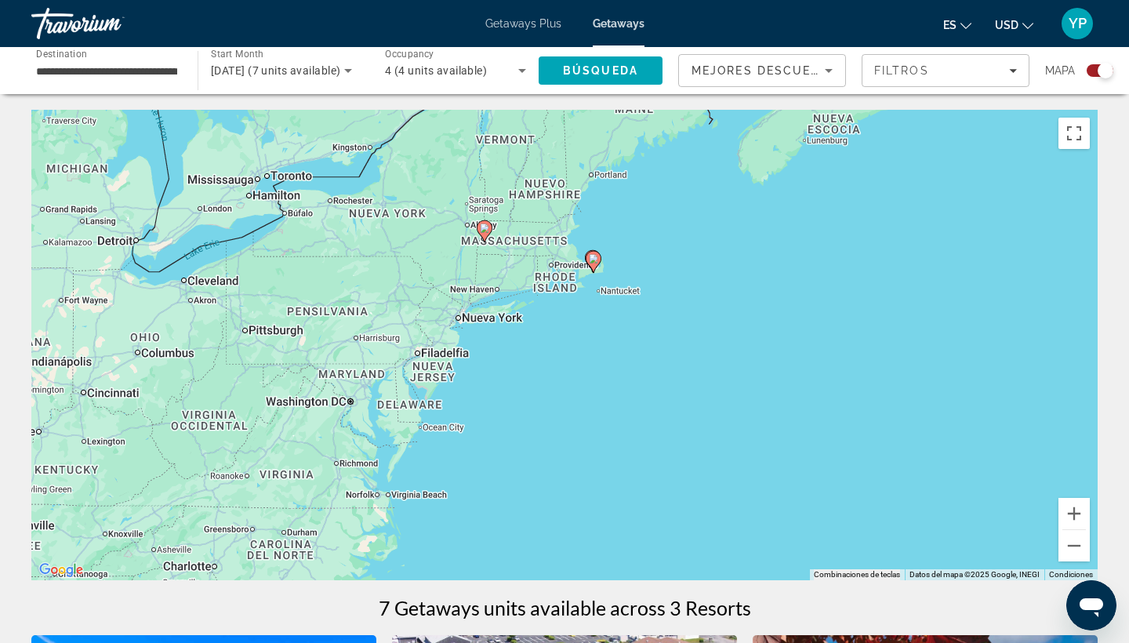
drag, startPoint x: 152, startPoint y: 368, endPoint x: 197, endPoint y: 437, distance: 82.8
click at [197, 437] on div "Para activar la función de arrastrar con el teclado, presiona Alt + Intro. Una …" at bounding box center [564, 345] width 1066 height 470
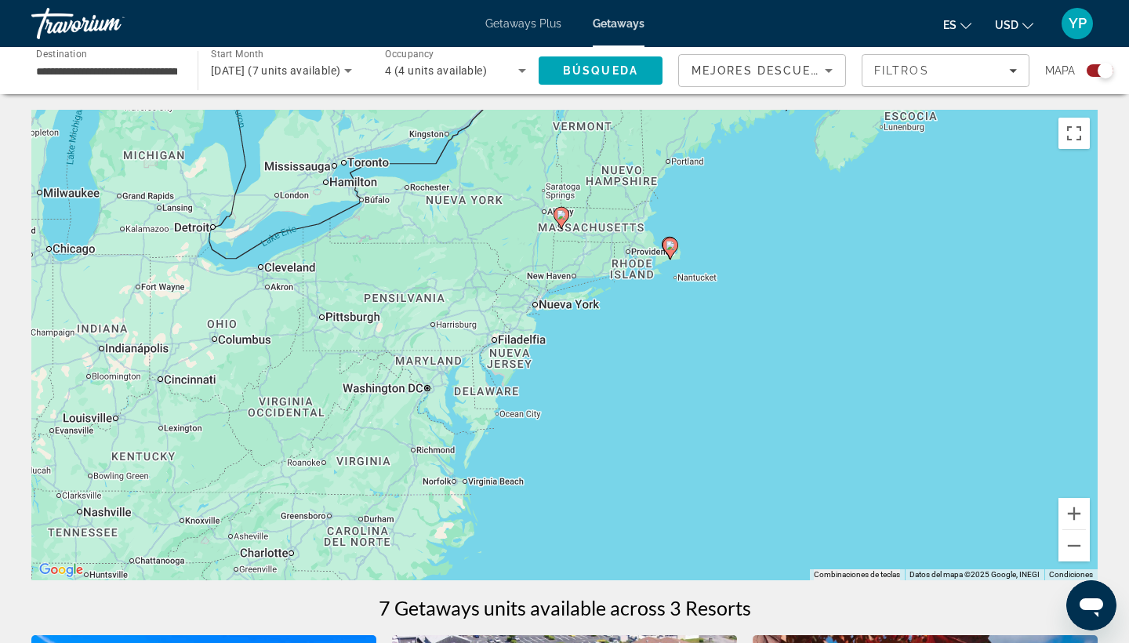
drag, startPoint x: 223, startPoint y: 470, endPoint x: 286, endPoint y: 462, distance: 63.9
click at [286, 462] on div "Para activar la función de arrastrar con el teclado, presiona Alt + Intro. Una …" at bounding box center [564, 345] width 1066 height 470
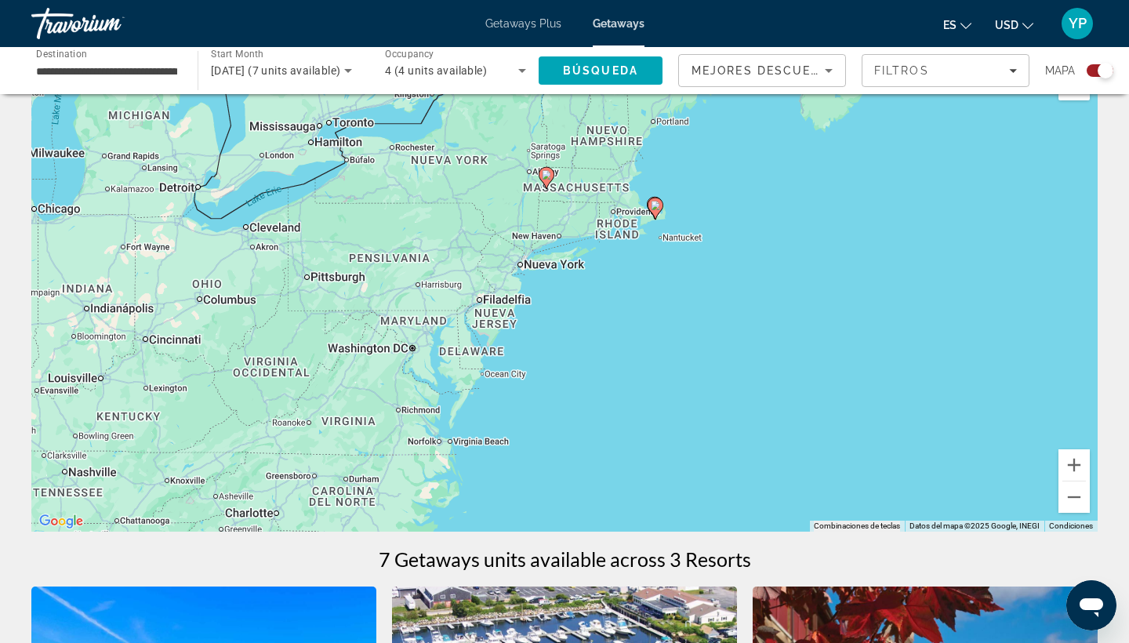
scroll to position [48, 0]
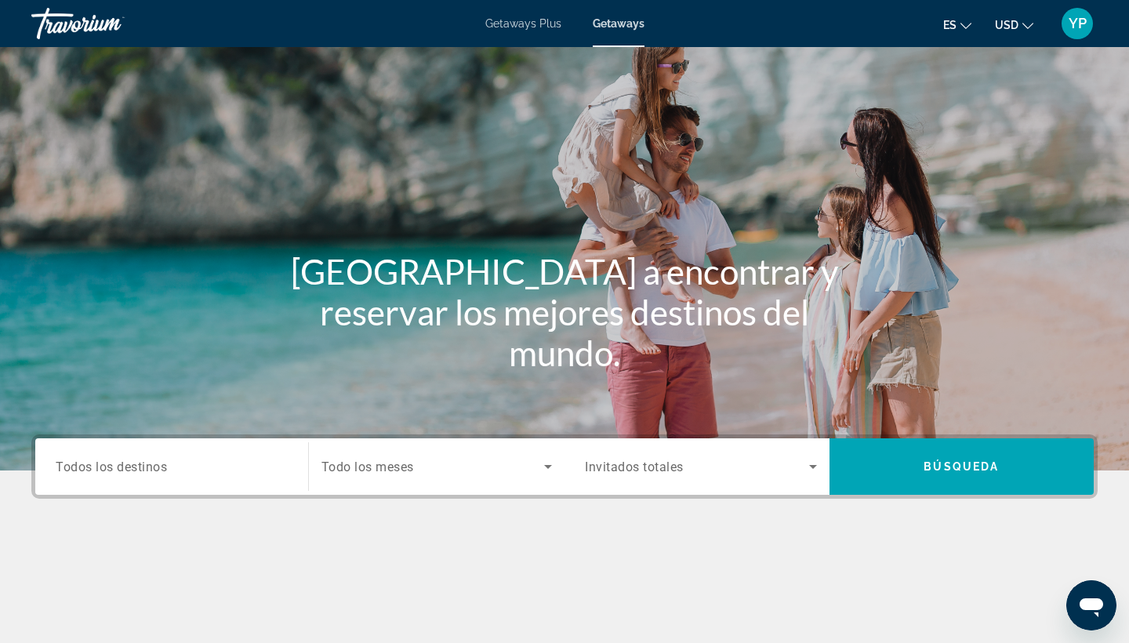
click at [186, 491] on div "Destination Todos los destinos" at bounding box center [171, 466] width 257 height 56
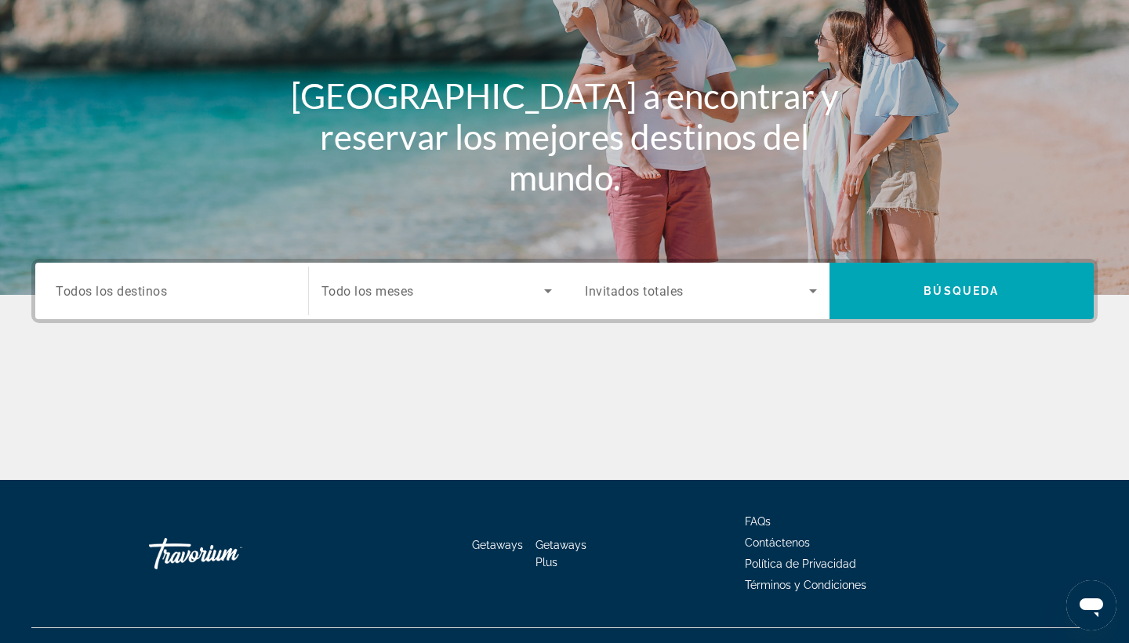
scroll to position [205, 0]
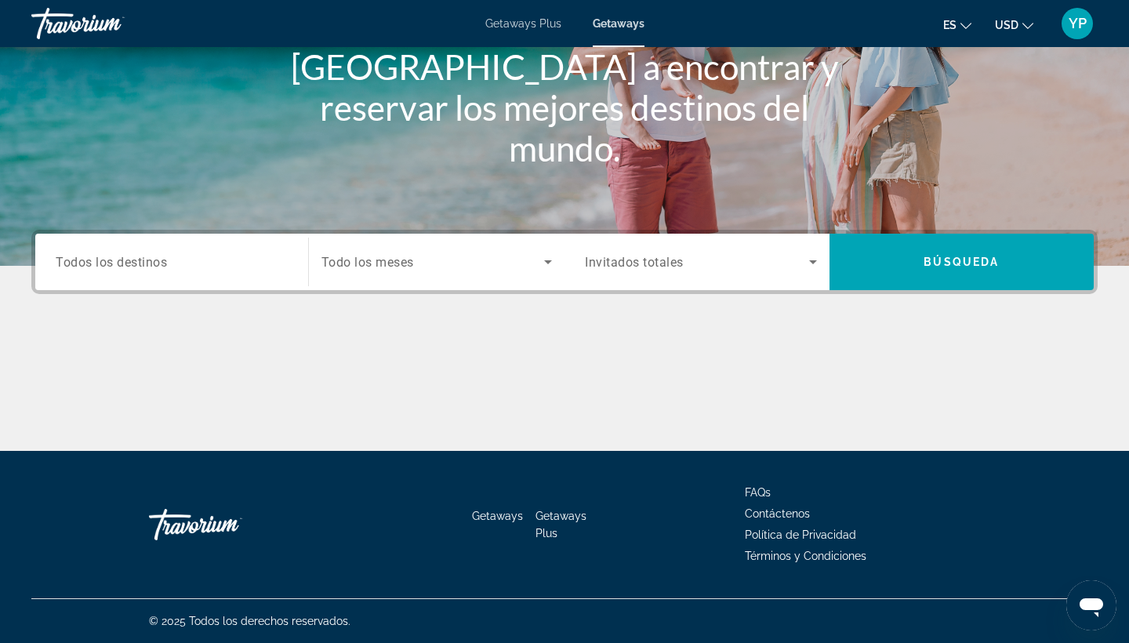
click at [139, 256] on span "Todos los destinos" at bounding box center [111, 261] width 111 height 15
click at [139, 256] on input "Destination Todos los destinos" at bounding box center [172, 262] width 232 height 19
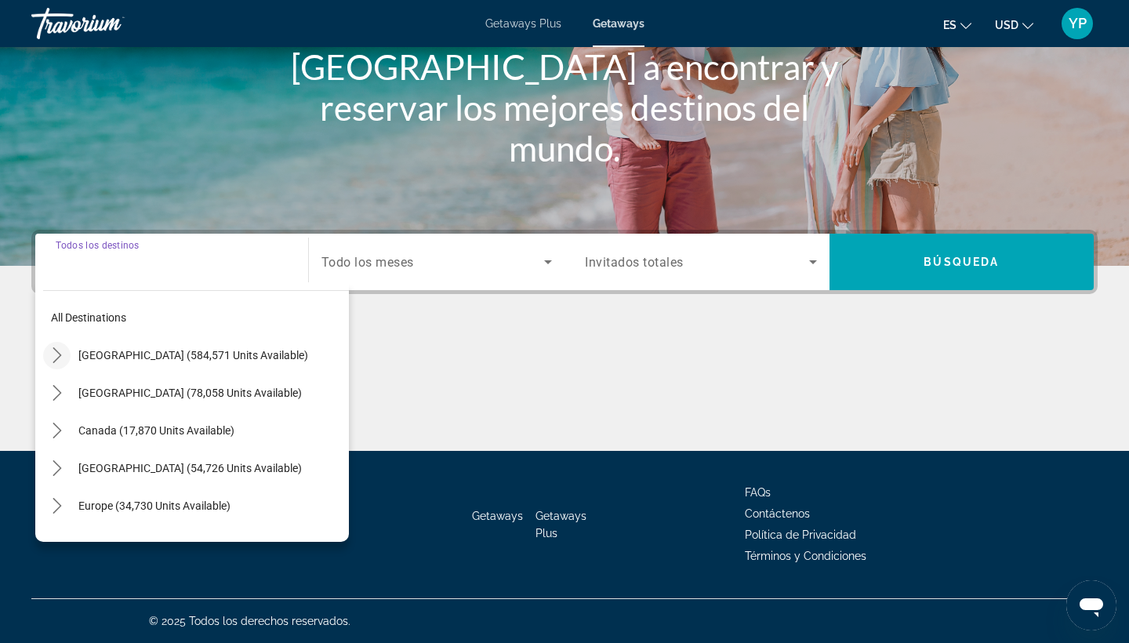
scroll to position [0, 0]
click at [56, 356] on icon "Toggle United States (584,571 units available) submenu" at bounding box center [57, 355] width 16 height 16
click at [56, 346] on mat-icon "Toggle United States (584,571 units available) submenu" at bounding box center [56, 355] width 27 height 27
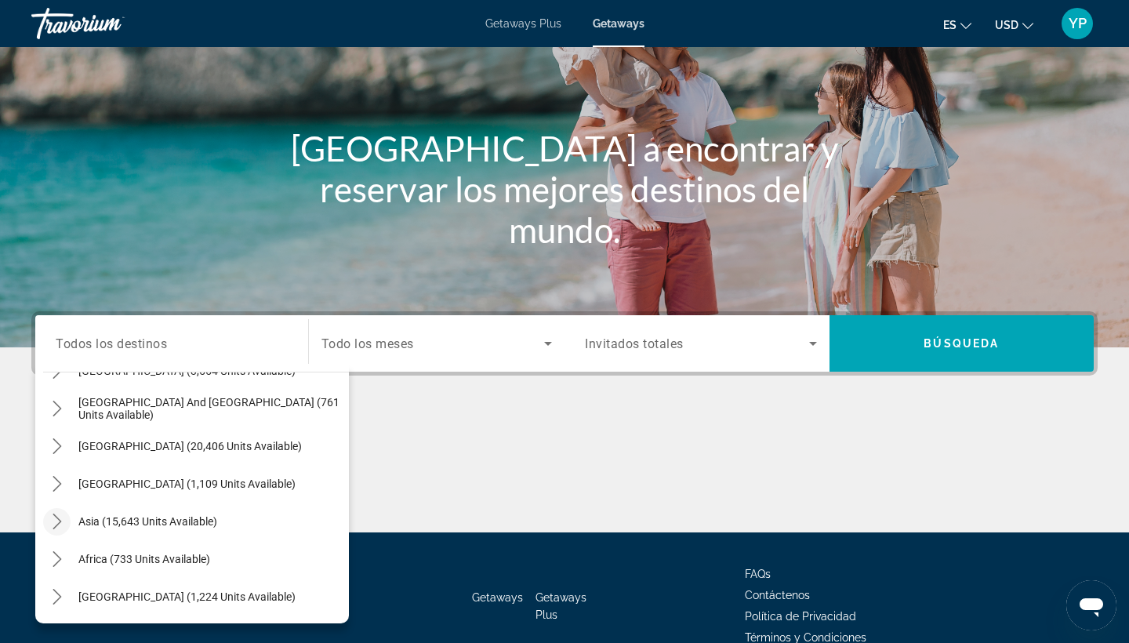
scroll to position [254, 0]
click at [53, 528] on icon "Toggle Asia (15,643 units available) submenu" at bounding box center [57, 521] width 16 height 16
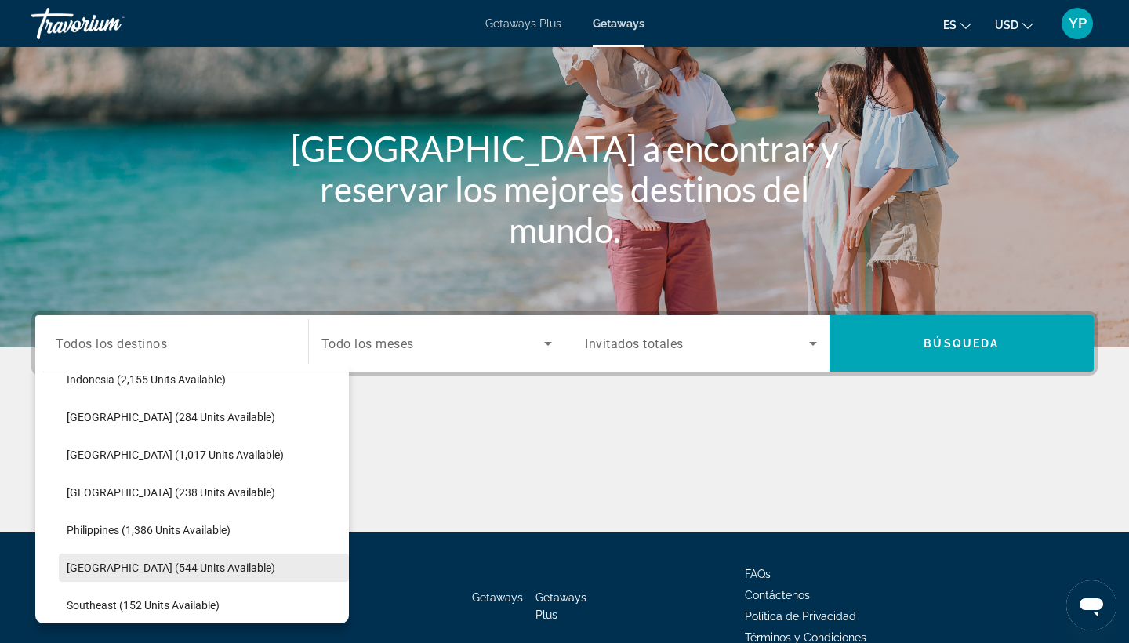
scroll to position [579, 0]
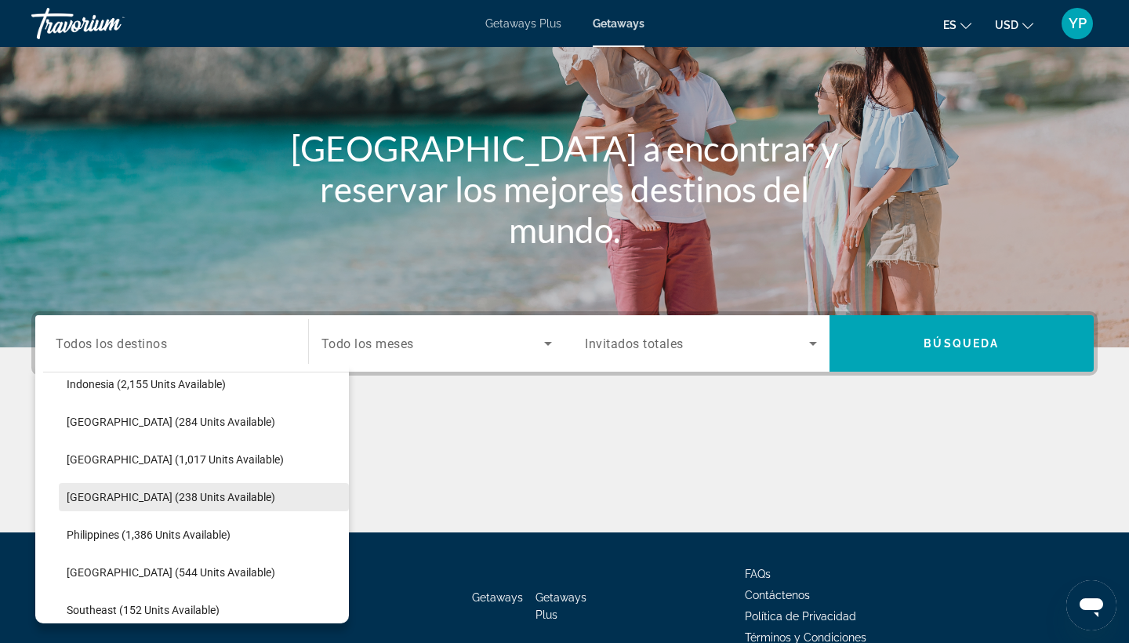
click at [135, 491] on span "Maldives (238 units available)" at bounding box center [171, 497] width 209 height 13
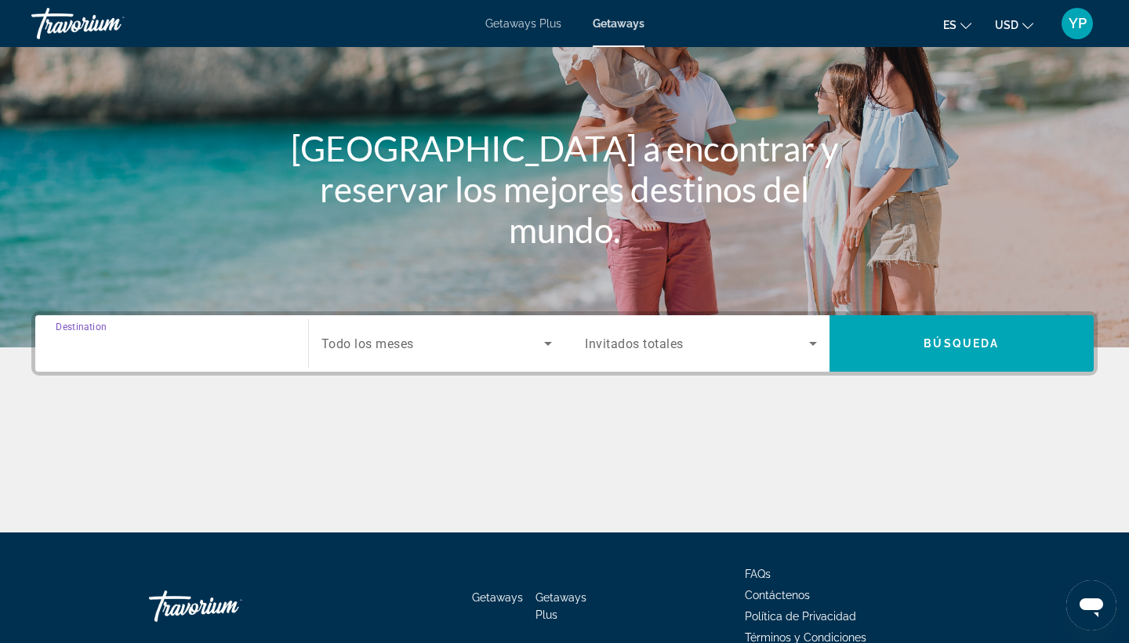
type input "**********"
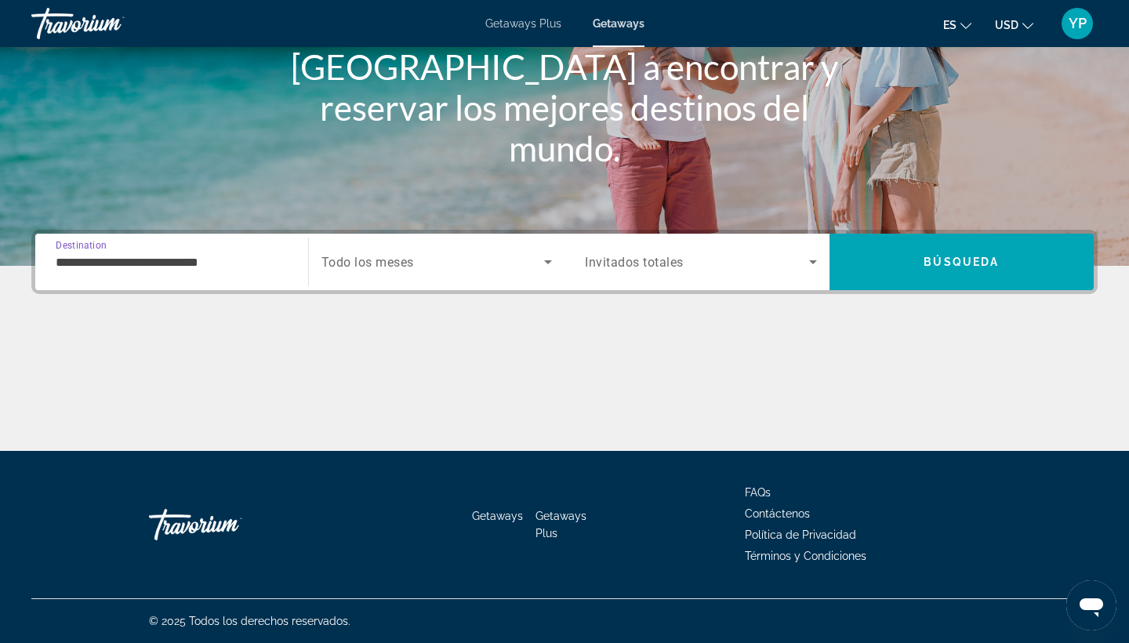
click at [538, 267] on span "Search widget" at bounding box center [432, 261] width 223 height 19
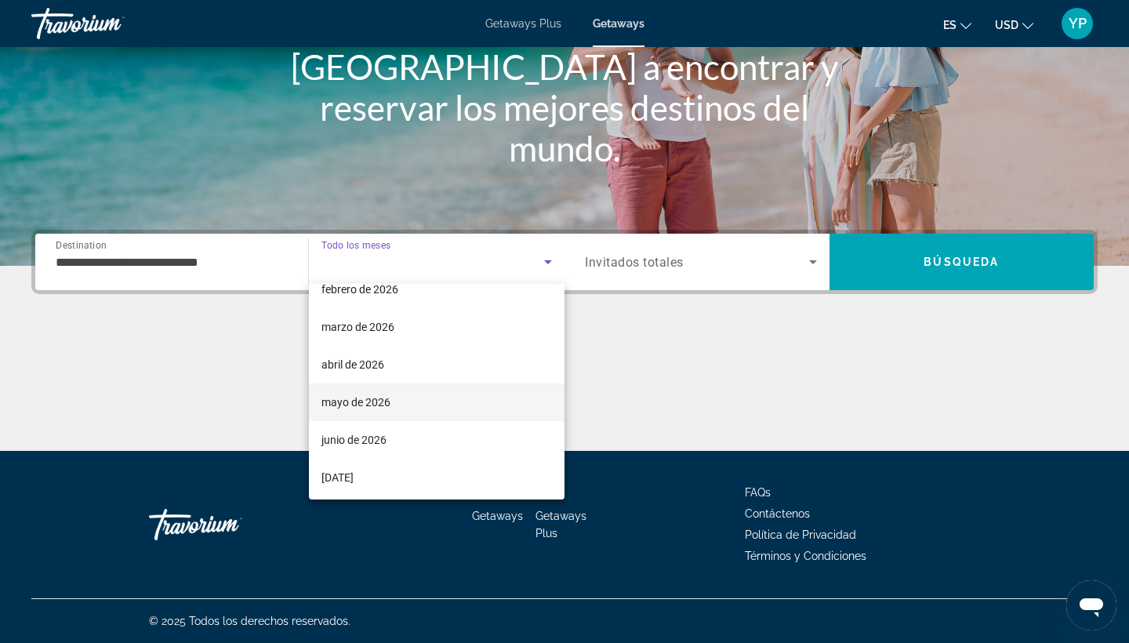
scroll to position [221, 0]
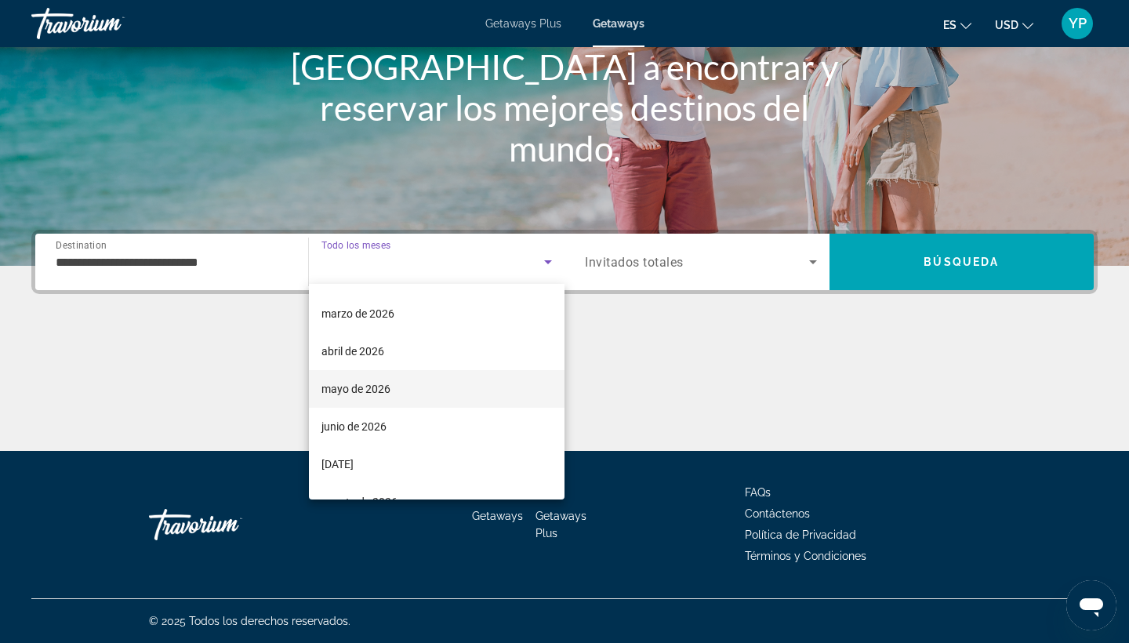
click at [355, 396] on span "mayo de 2026" at bounding box center [355, 388] width 69 height 19
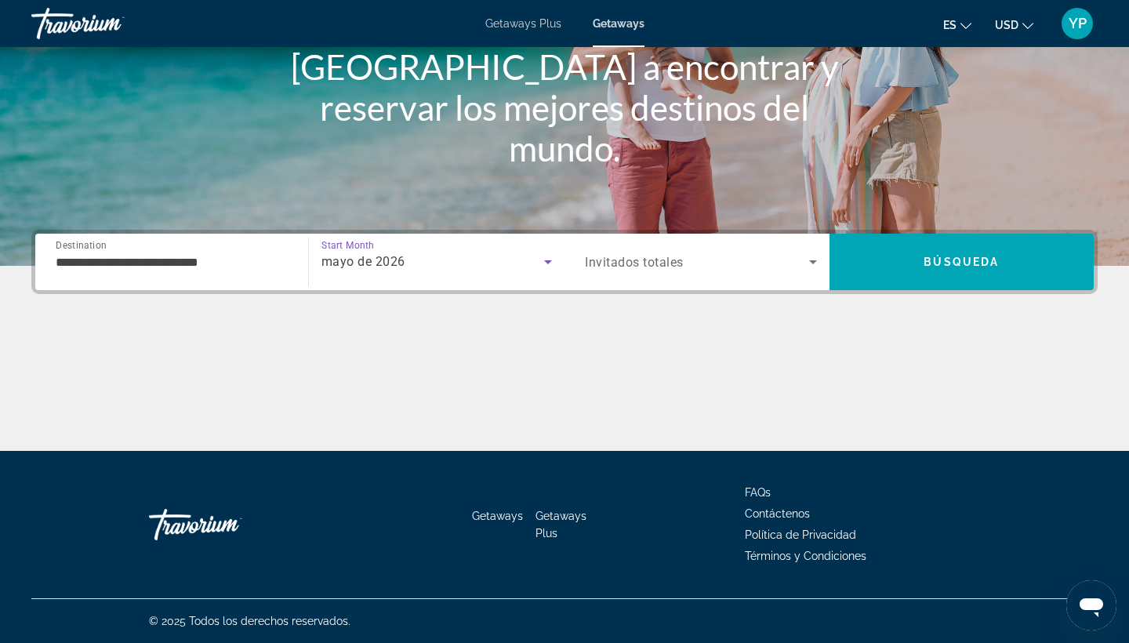
click at [710, 244] on div "Search widget" at bounding box center [701, 262] width 232 height 44
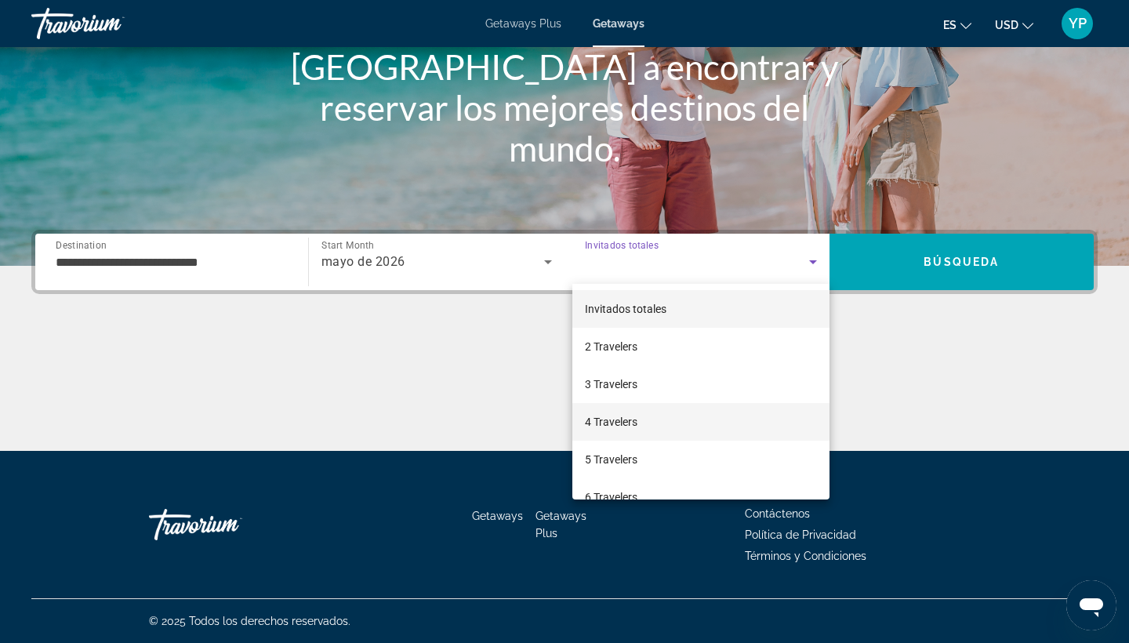
click at [613, 429] on span "4 Travelers" at bounding box center [611, 421] width 53 height 19
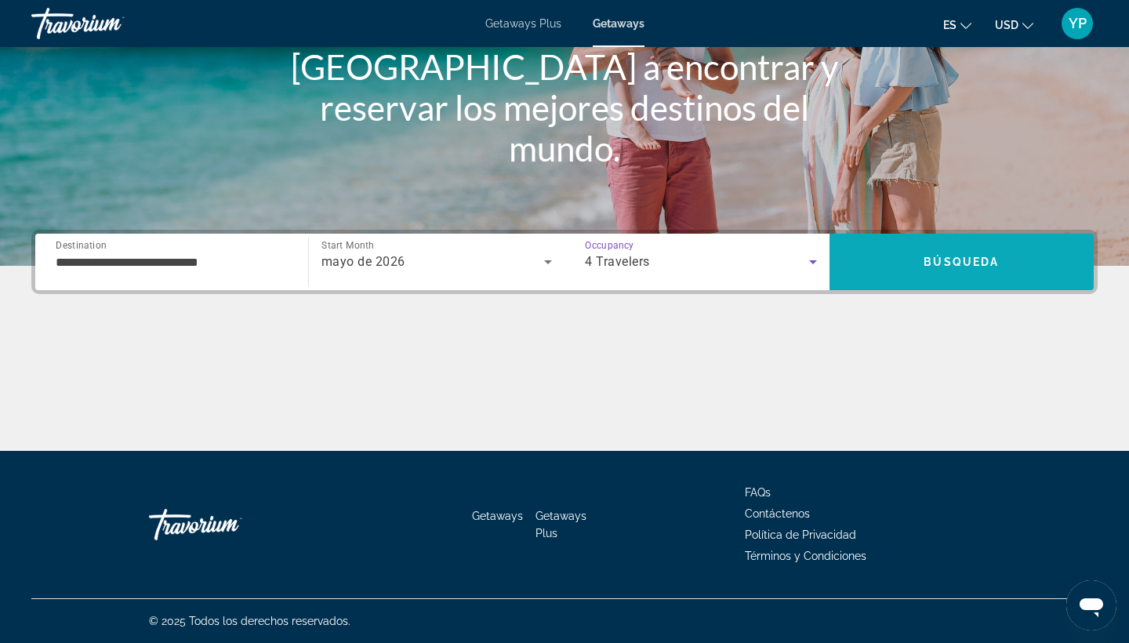
click at [856, 277] on span "Search" at bounding box center [961, 262] width 265 height 38
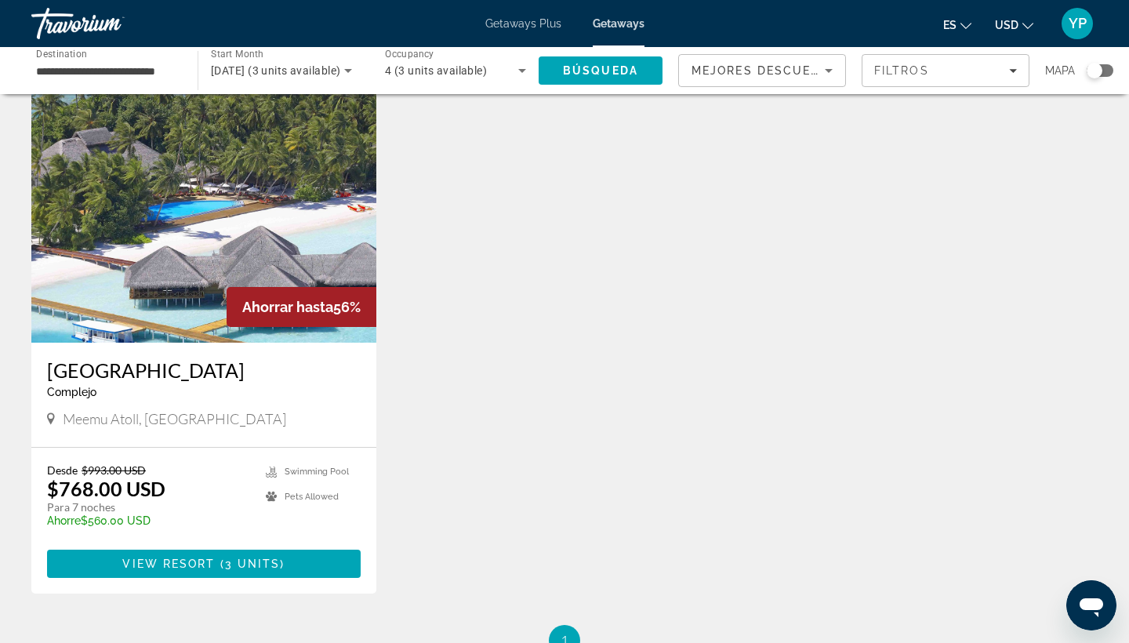
scroll to position [51, 0]
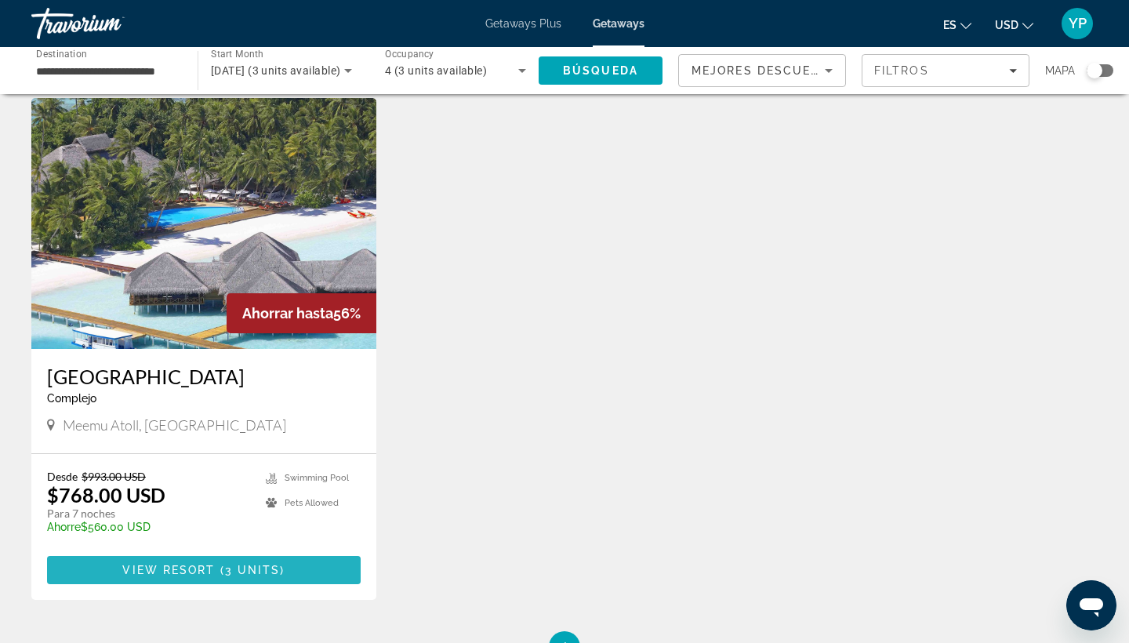
click at [215, 582] on span "Main content" at bounding box center [204, 570] width 314 height 38
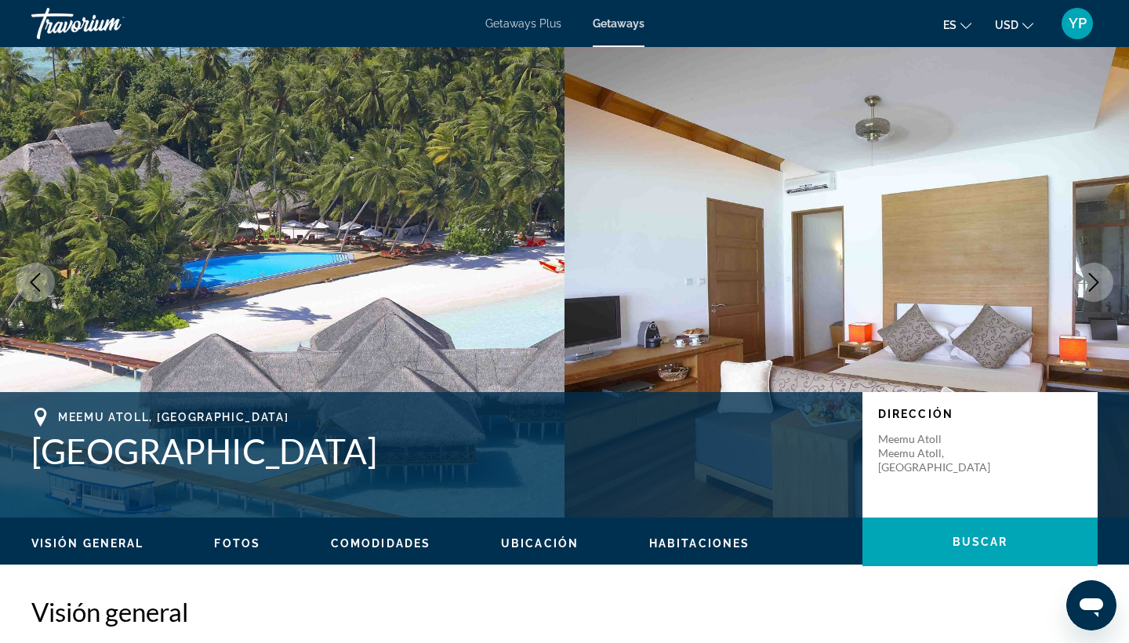
click at [1098, 280] on icon "Next image" at bounding box center [1093, 282] width 19 height 19
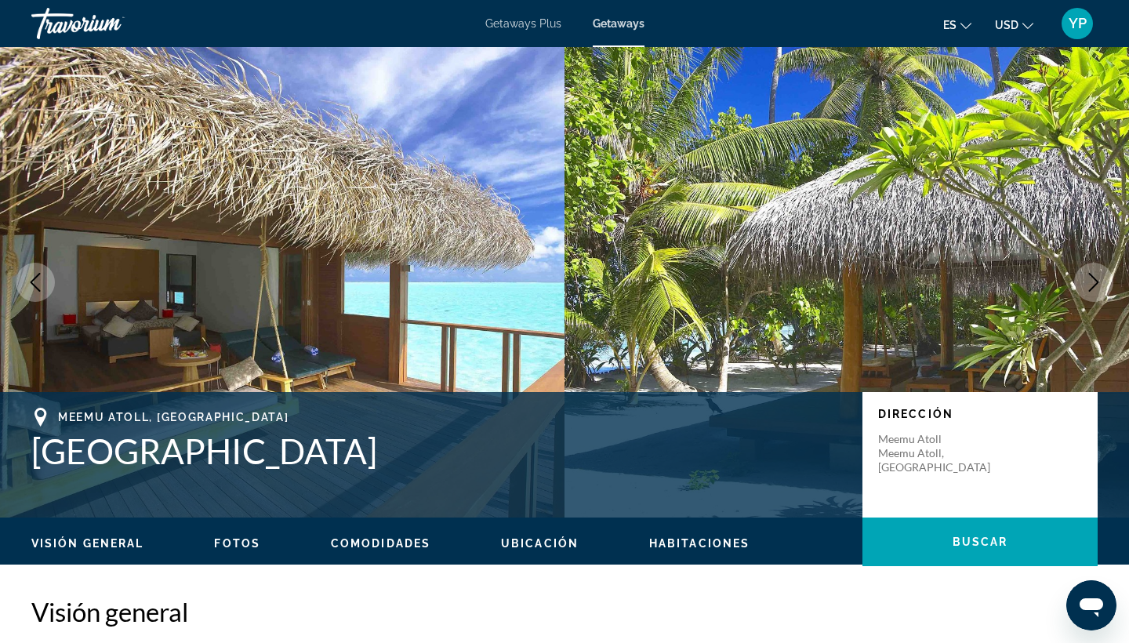
click at [1098, 280] on icon "Next image" at bounding box center [1093, 282] width 19 height 19
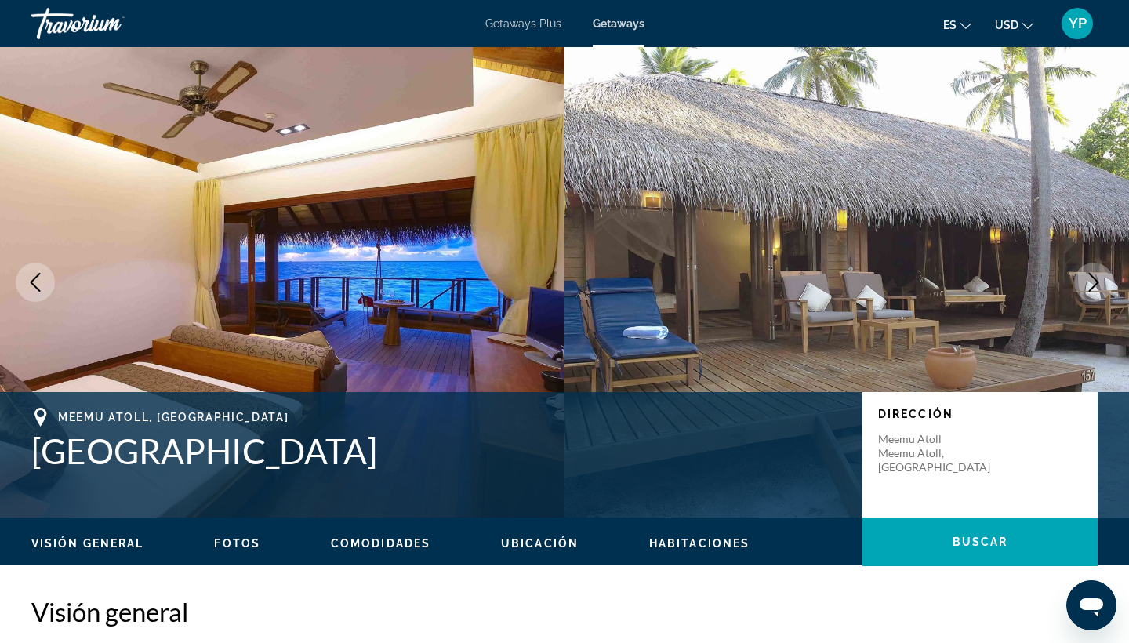
click at [1098, 280] on icon "Next image" at bounding box center [1093, 282] width 19 height 19
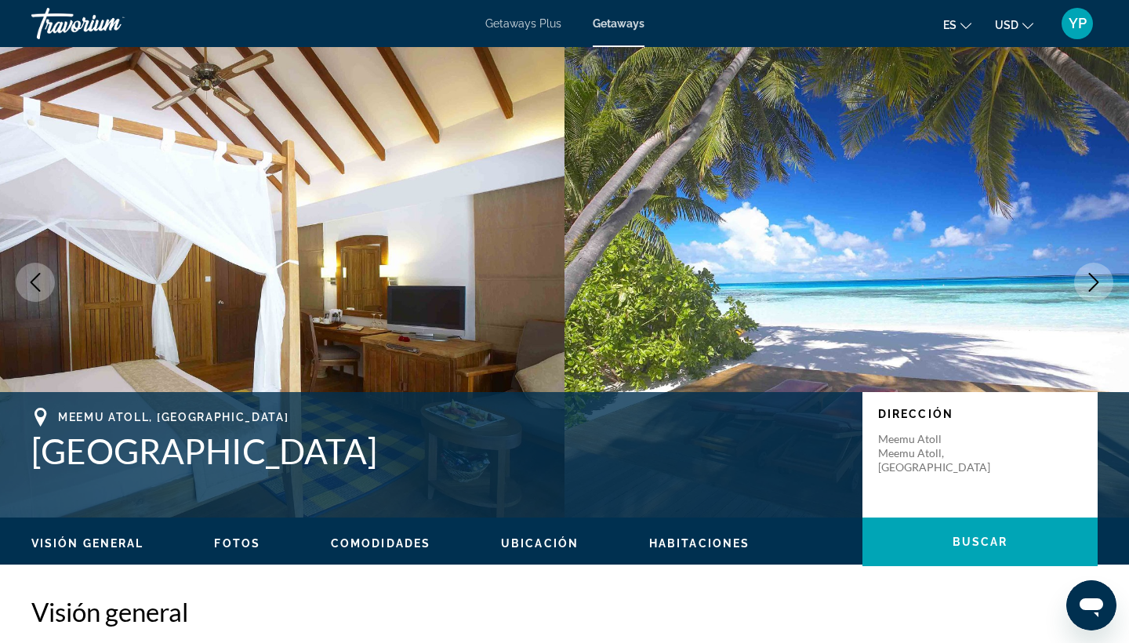
click at [1098, 280] on icon "Next image" at bounding box center [1093, 282] width 19 height 19
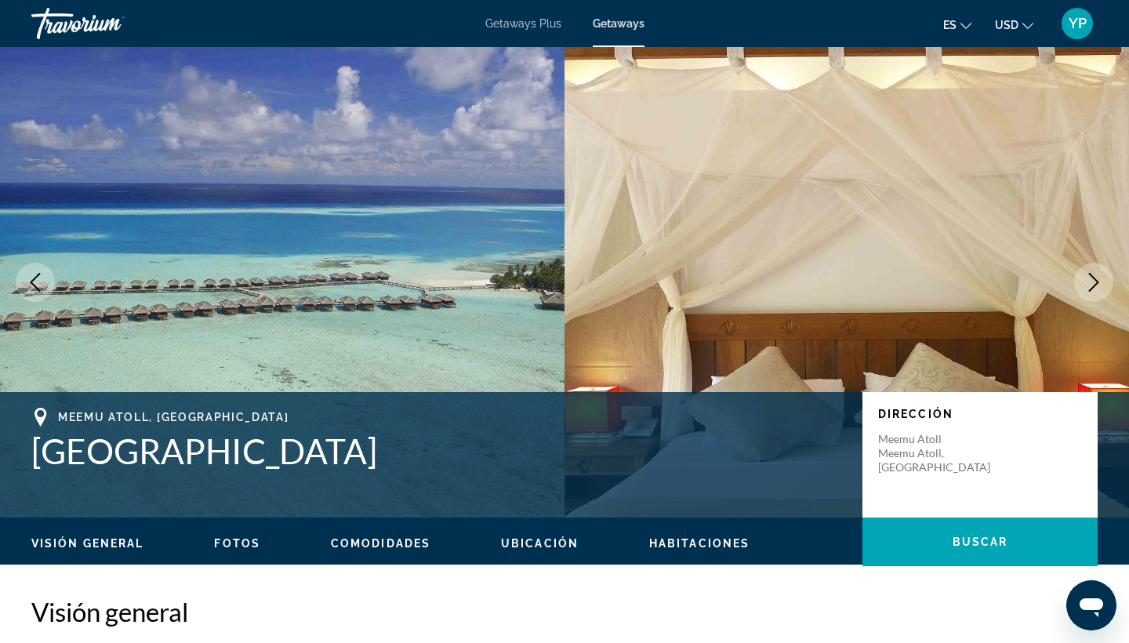
click at [1098, 280] on icon "Next image" at bounding box center [1093, 282] width 19 height 19
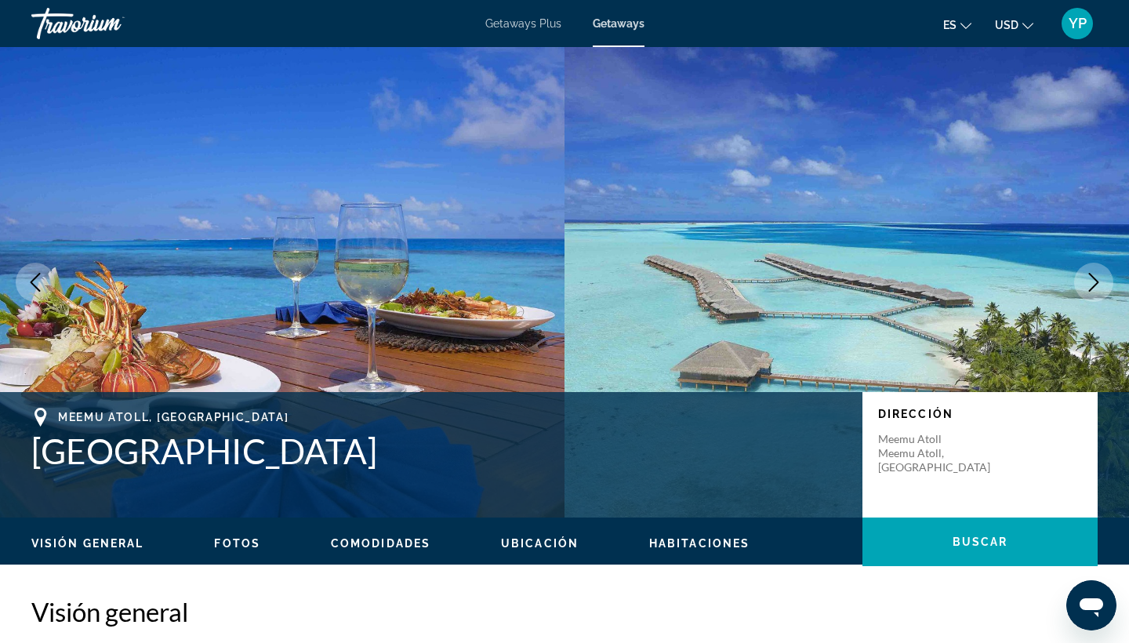
click at [1098, 280] on icon "Next image" at bounding box center [1093, 282] width 19 height 19
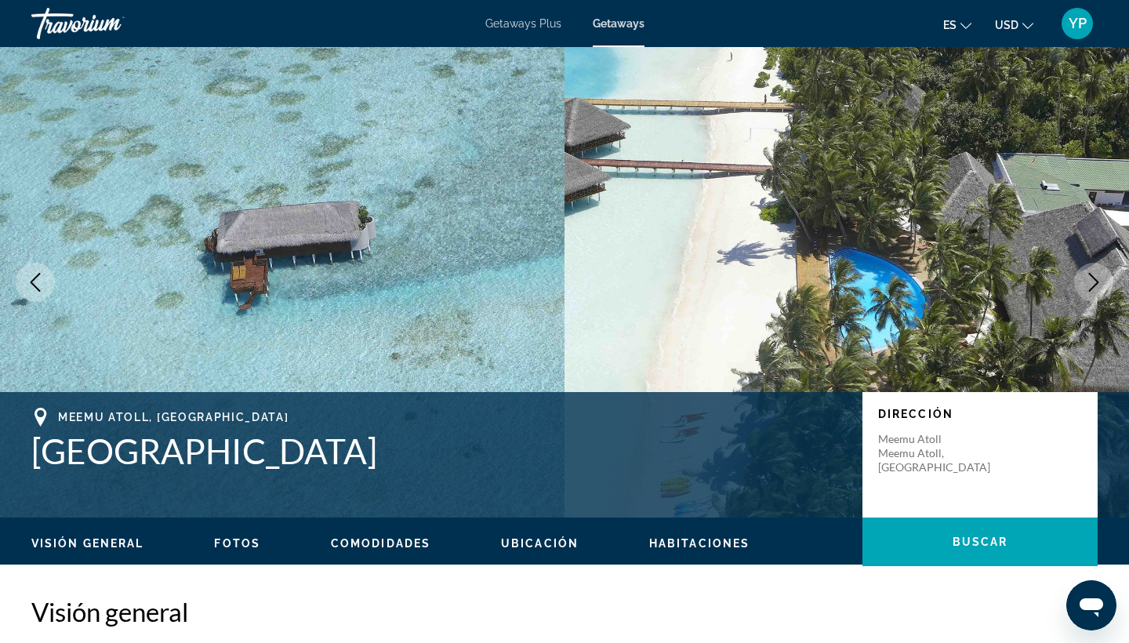
click at [1098, 280] on icon "Next image" at bounding box center [1093, 282] width 19 height 19
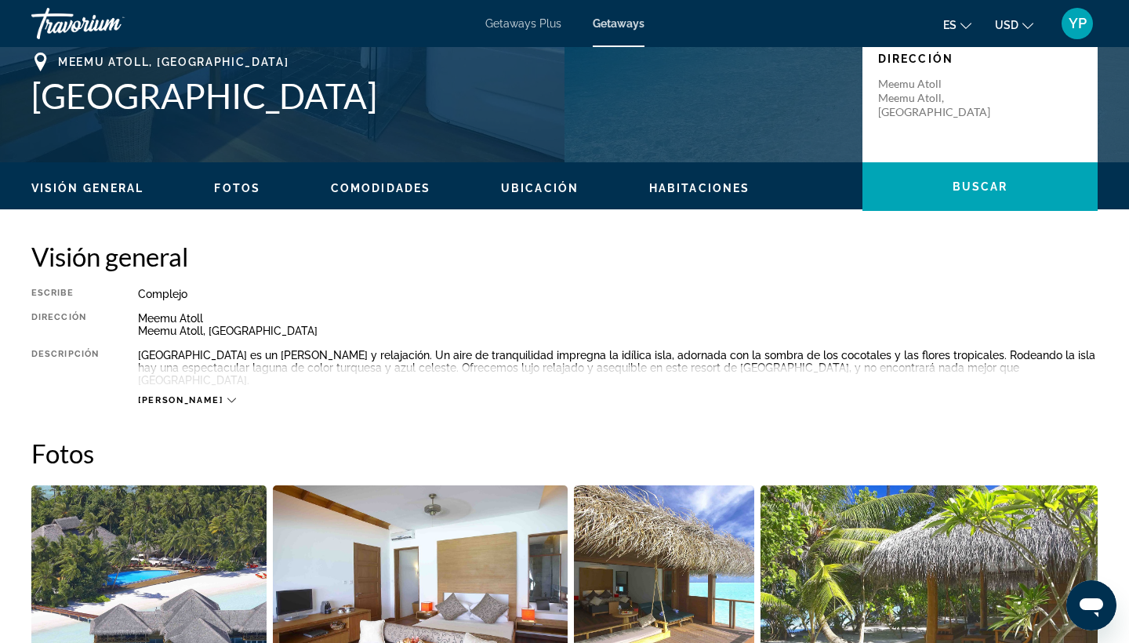
scroll to position [356, 0]
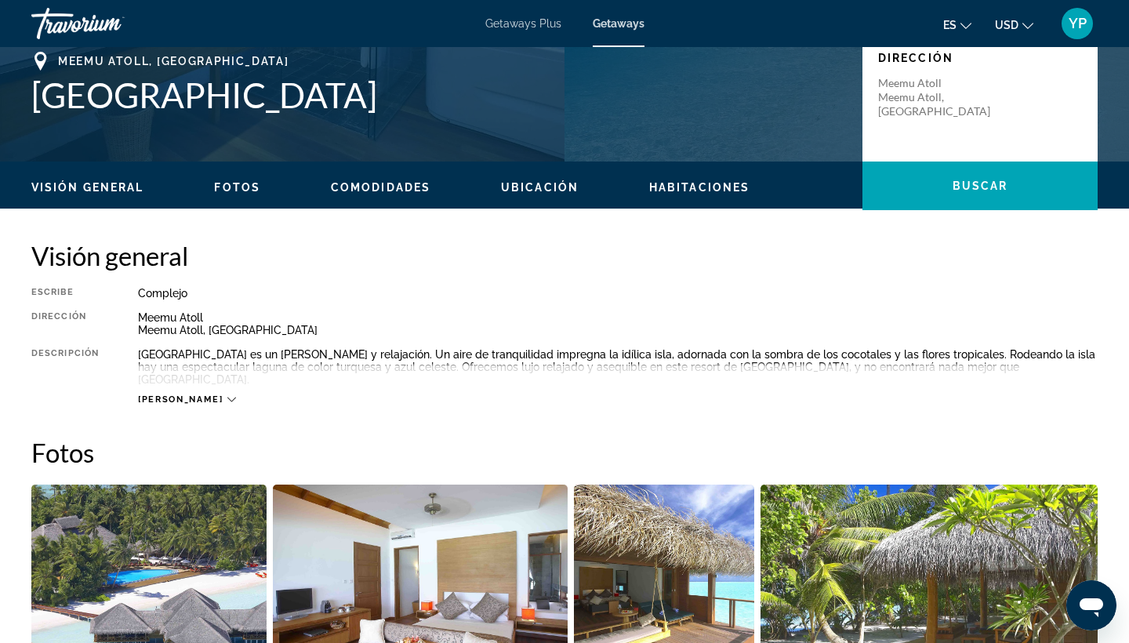
click at [227, 395] on icon "Main content" at bounding box center [231, 399] width 9 height 9
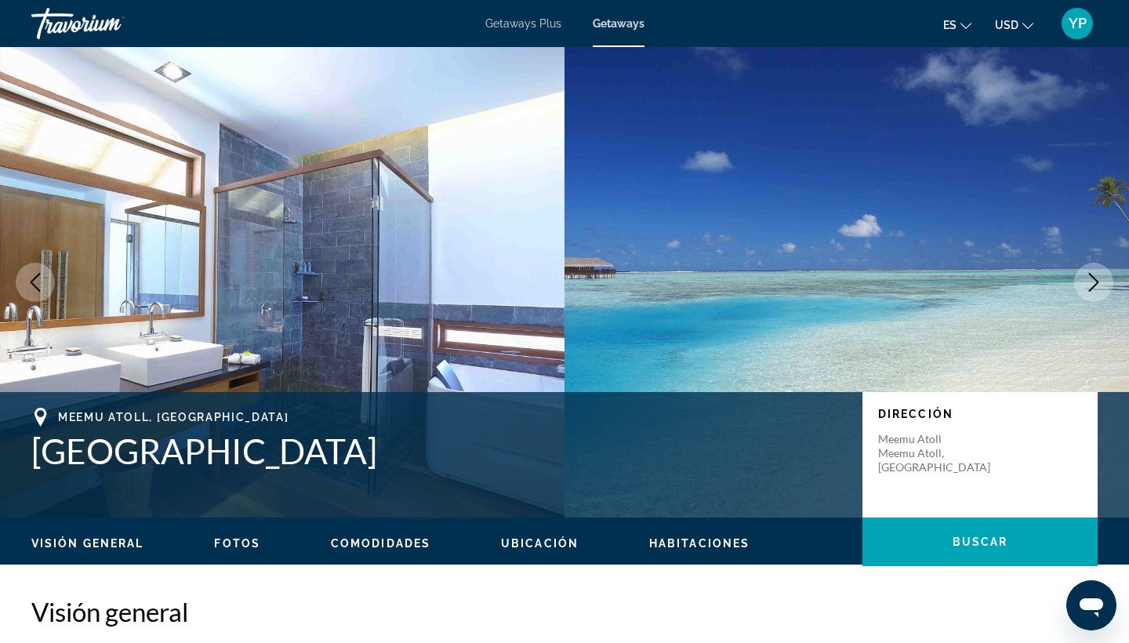
scroll to position [0, 0]
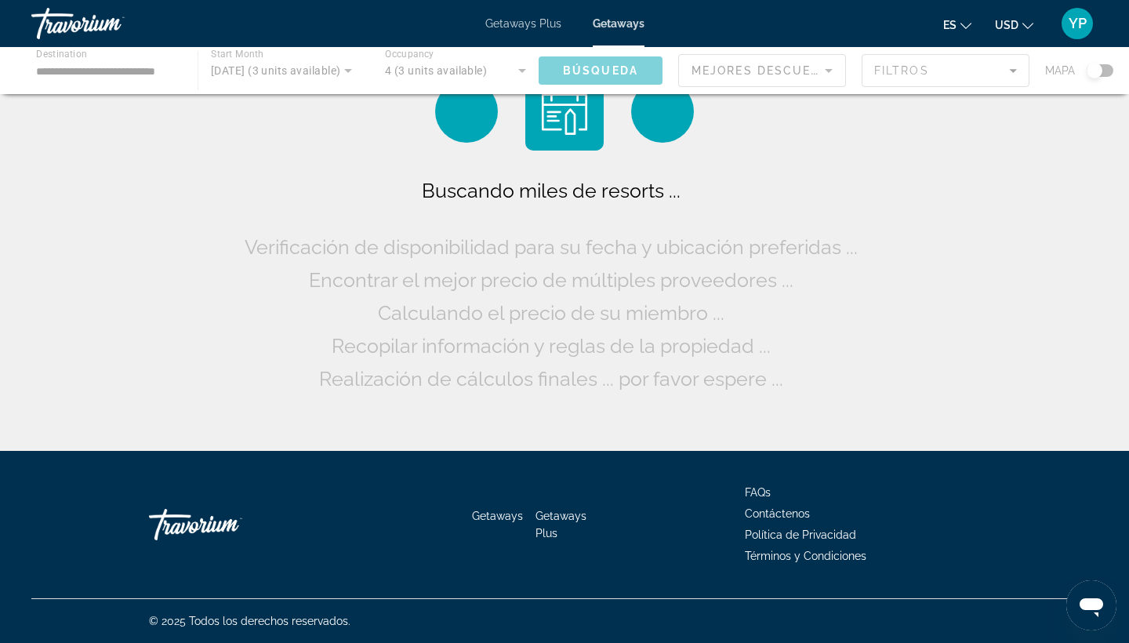
click at [110, 61] on div "Main content" at bounding box center [564, 70] width 1129 height 47
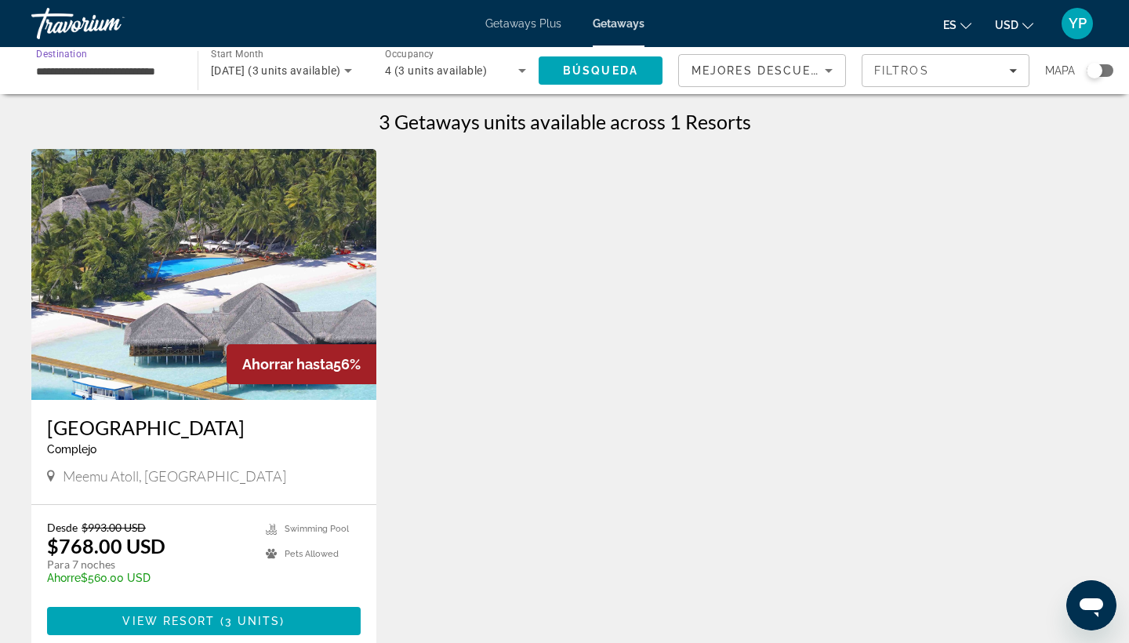
click at [140, 72] on input "**********" at bounding box center [106, 71] width 141 height 19
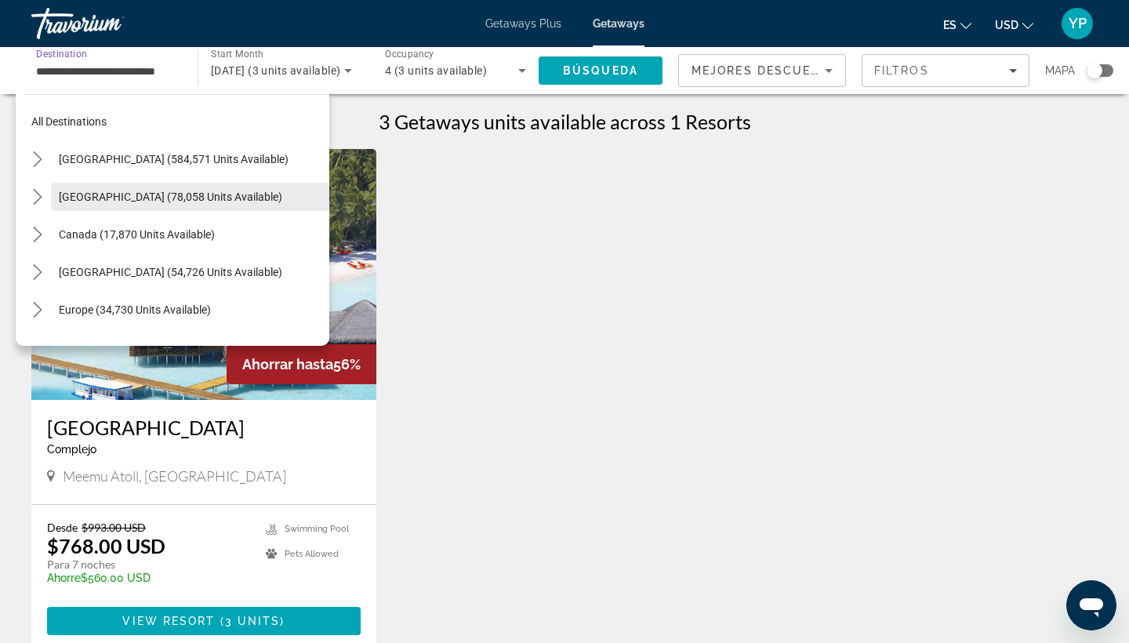
click at [148, 201] on span "Mexico (78,058 units available)" at bounding box center [170, 196] width 223 height 13
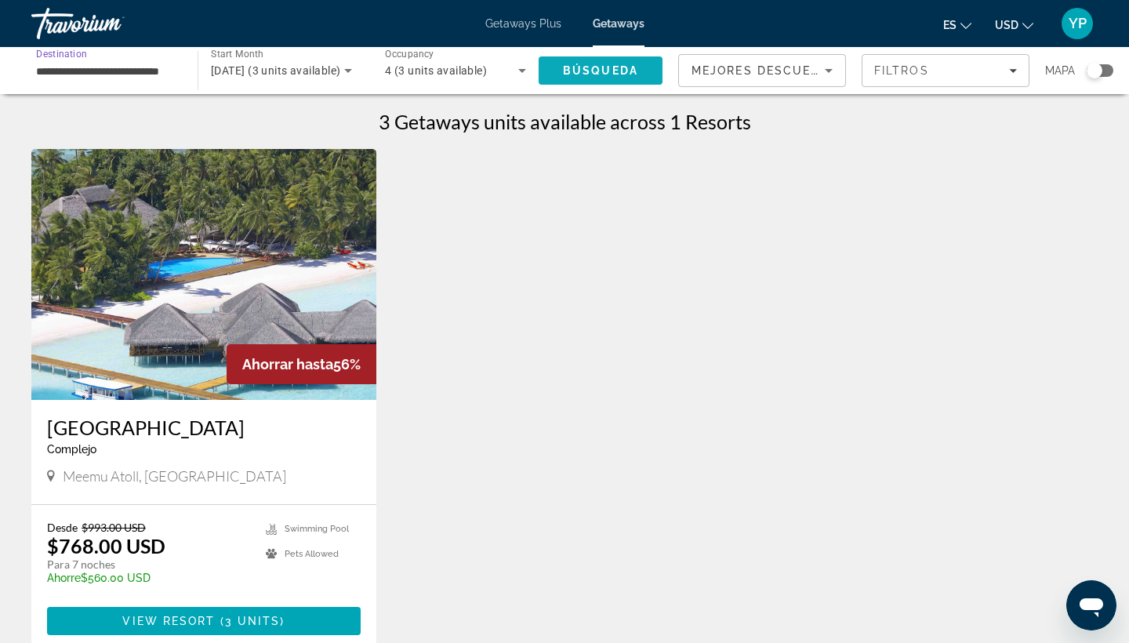
click at [577, 63] on span "Search" at bounding box center [601, 71] width 124 height 38
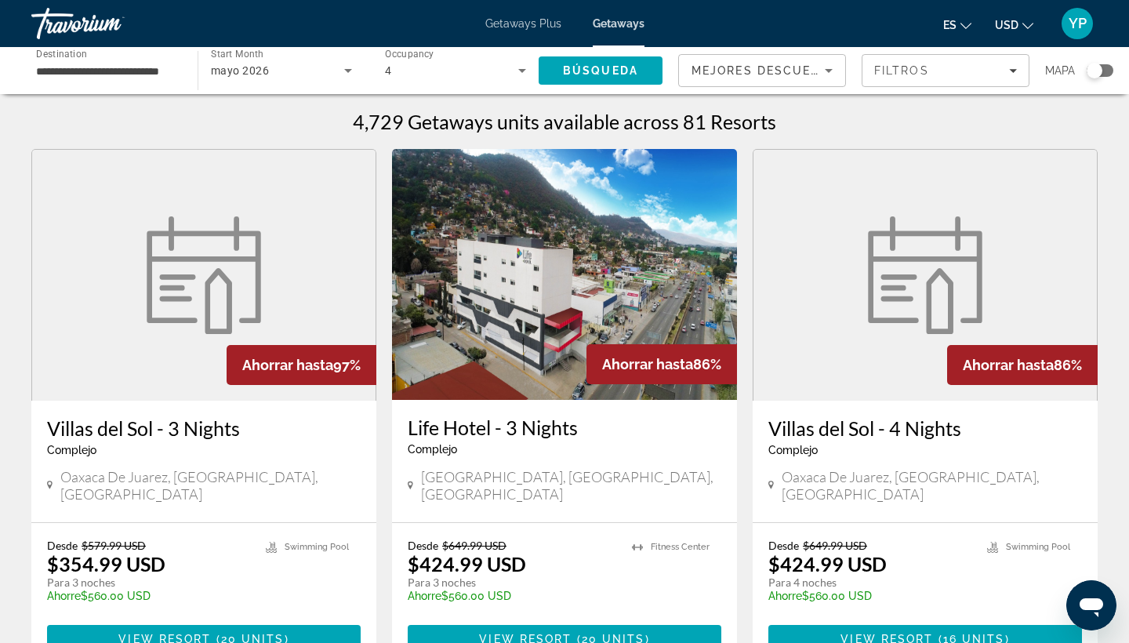
click at [155, 76] on input "**********" at bounding box center [106, 71] width 141 height 19
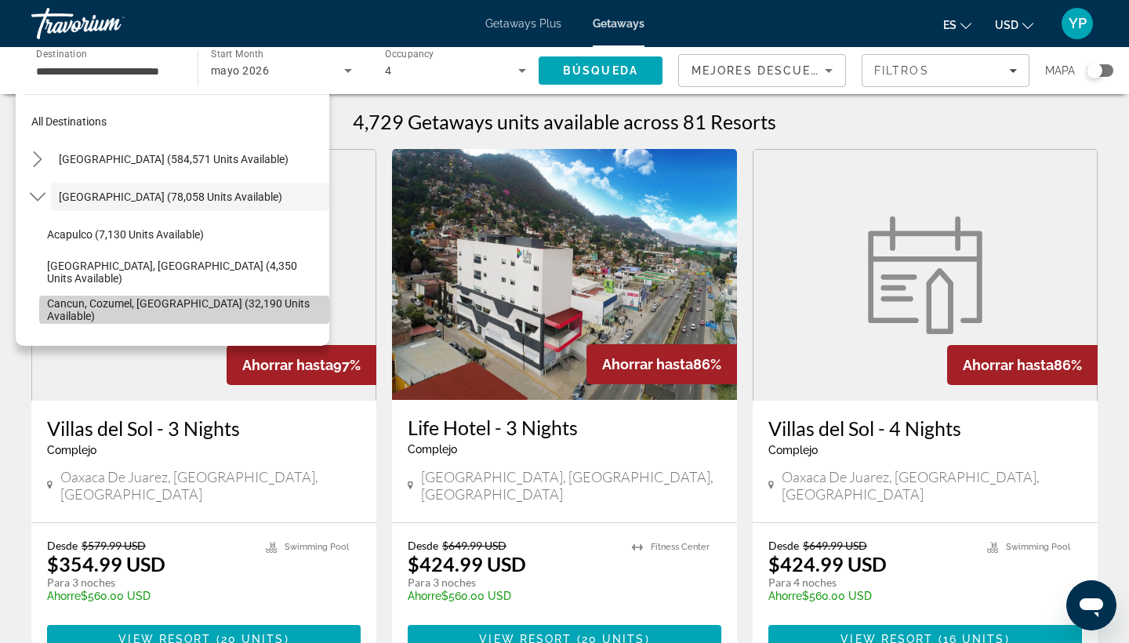
click at [123, 319] on span "Select destination: Cancun, Cozumel, Riviera Maya (32,190 units available)" at bounding box center [184, 310] width 290 height 38
type input "**********"
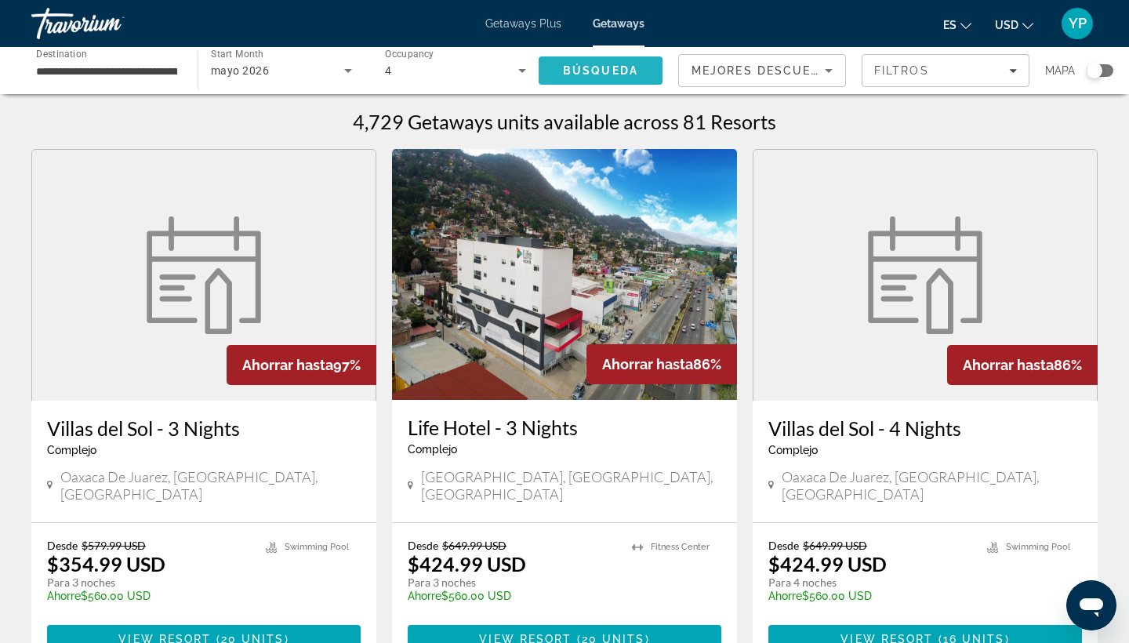
click at [591, 64] on span "Búsqueda" at bounding box center [600, 70] width 75 height 13
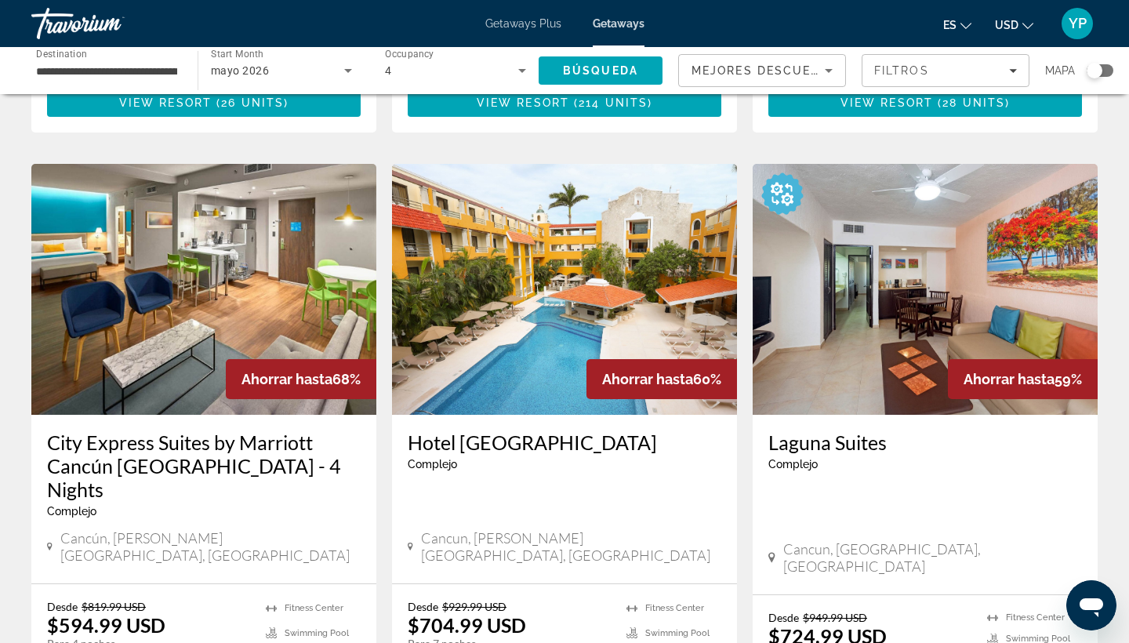
scroll to position [1153, 0]
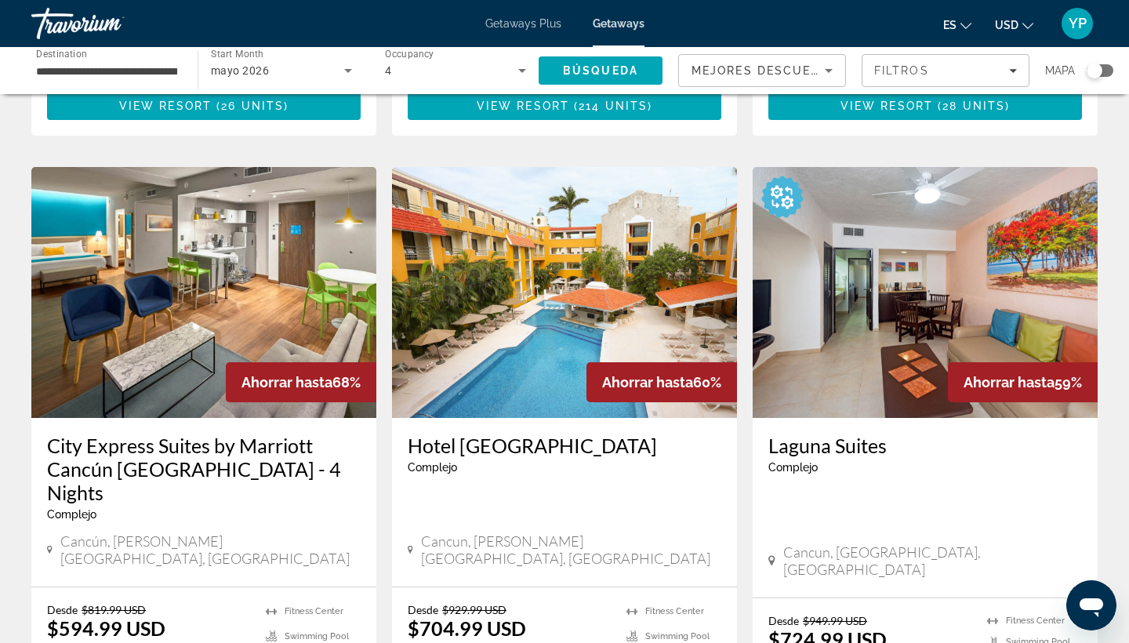
click at [141, 433] on h3 "City Express Suites by Marriott Cancún Aeropuerto Riviera - 4 Nights" at bounding box center [204, 468] width 314 height 71
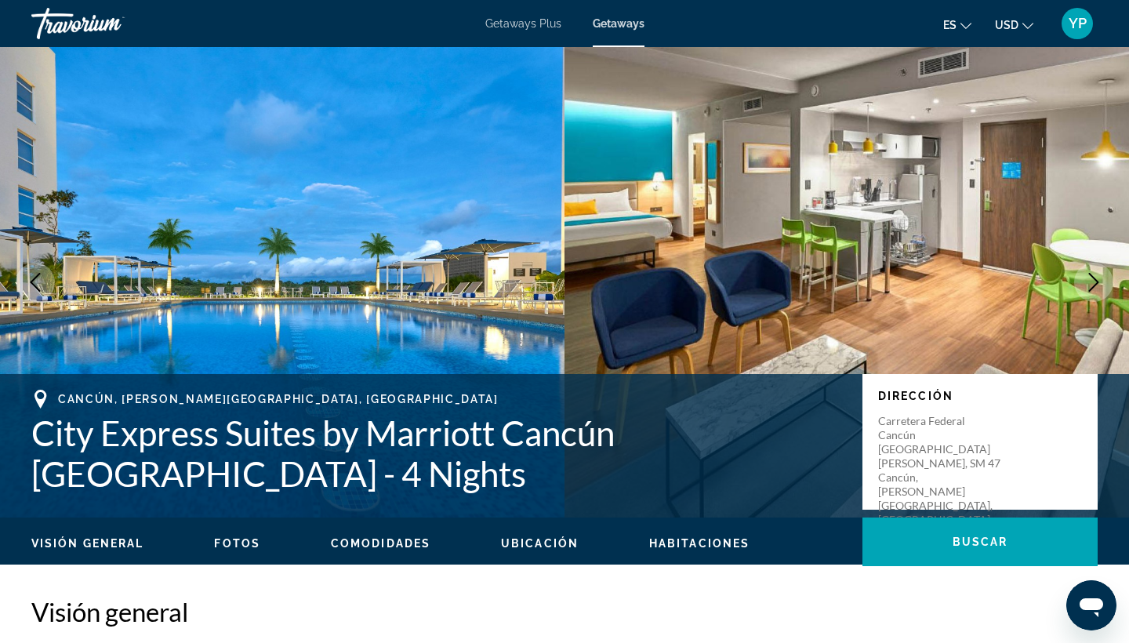
click at [235, 549] on span "Fotos" at bounding box center [237, 543] width 46 height 13
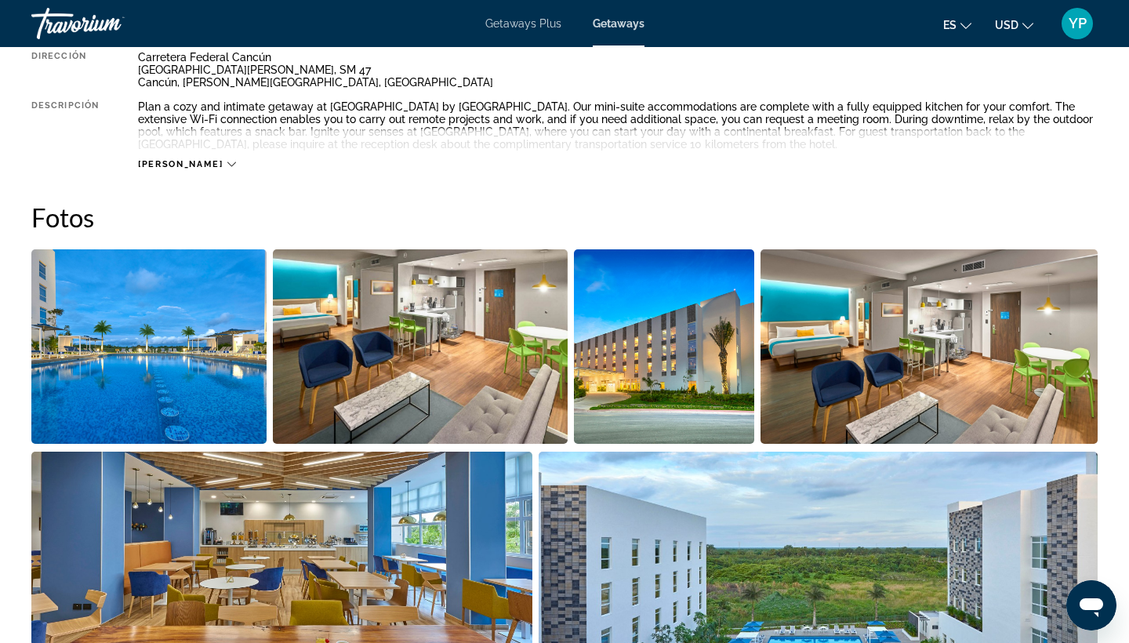
scroll to position [723, 0]
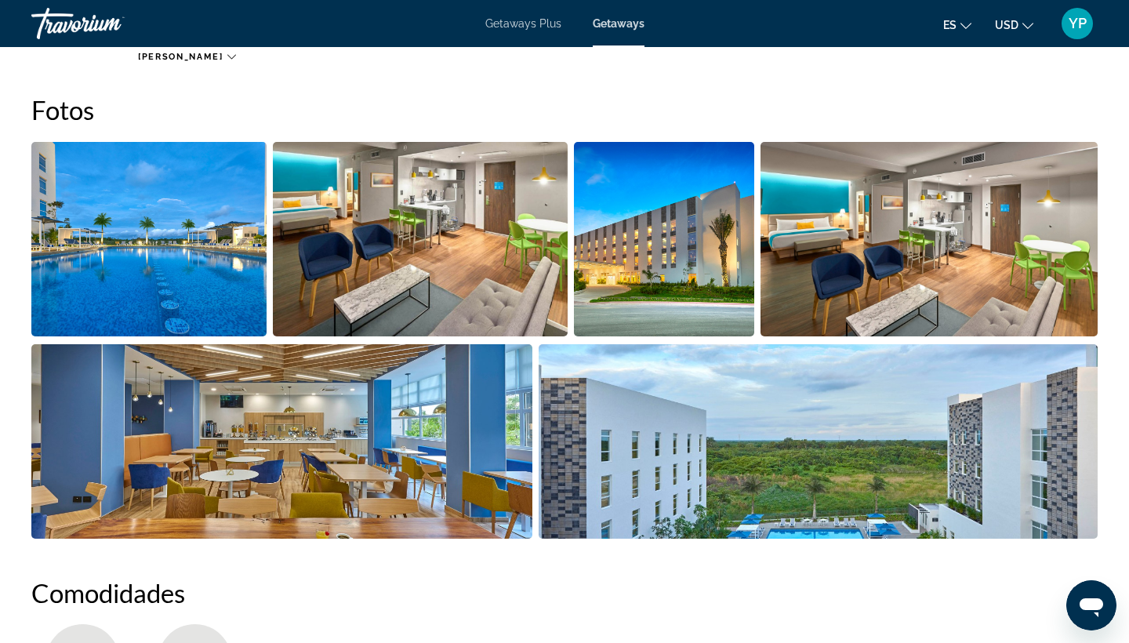
click at [138, 264] on img "Open full-screen image slider" at bounding box center [148, 239] width 235 height 194
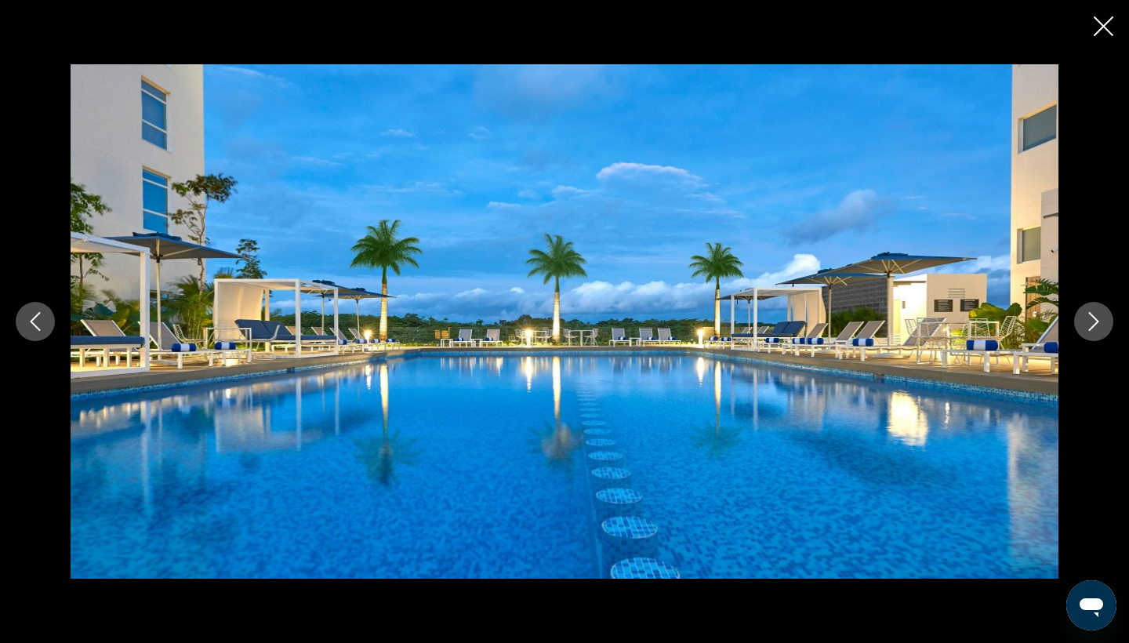
click at [1112, 323] on button "Next image" at bounding box center [1093, 321] width 39 height 39
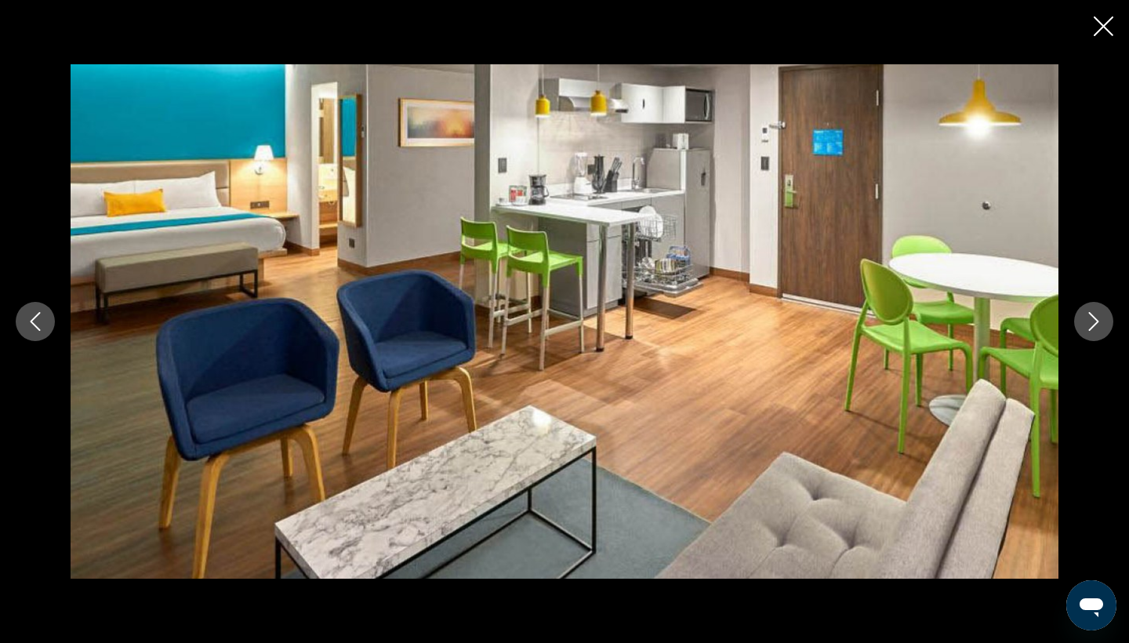
click at [1112, 323] on button "Next image" at bounding box center [1093, 321] width 39 height 39
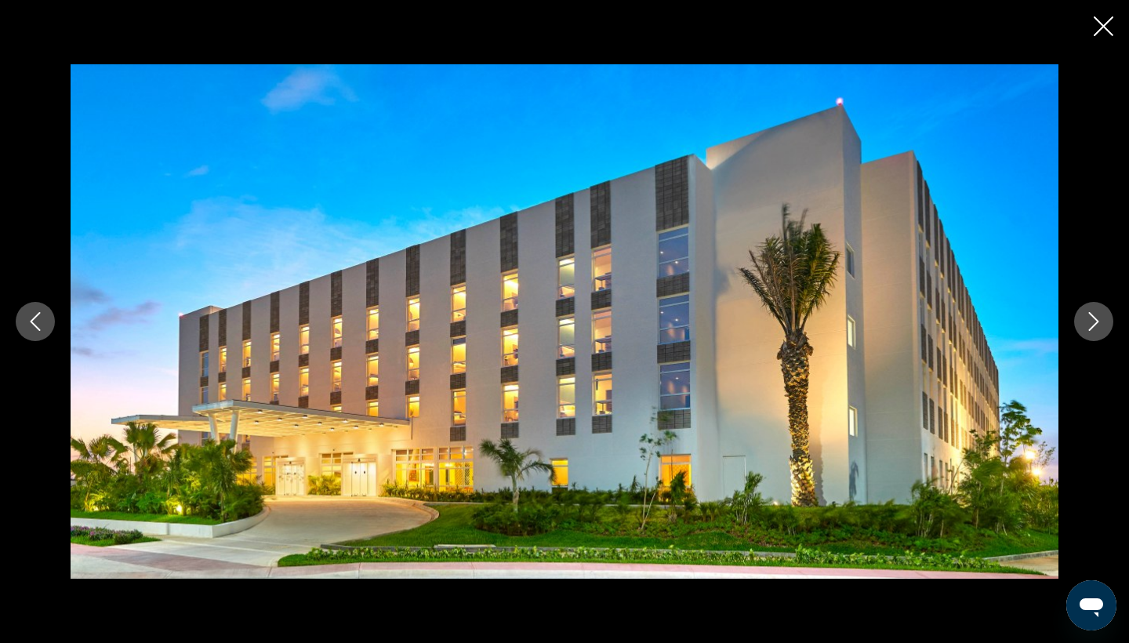
click at [1112, 324] on button "Next image" at bounding box center [1093, 321] width 39 height 39
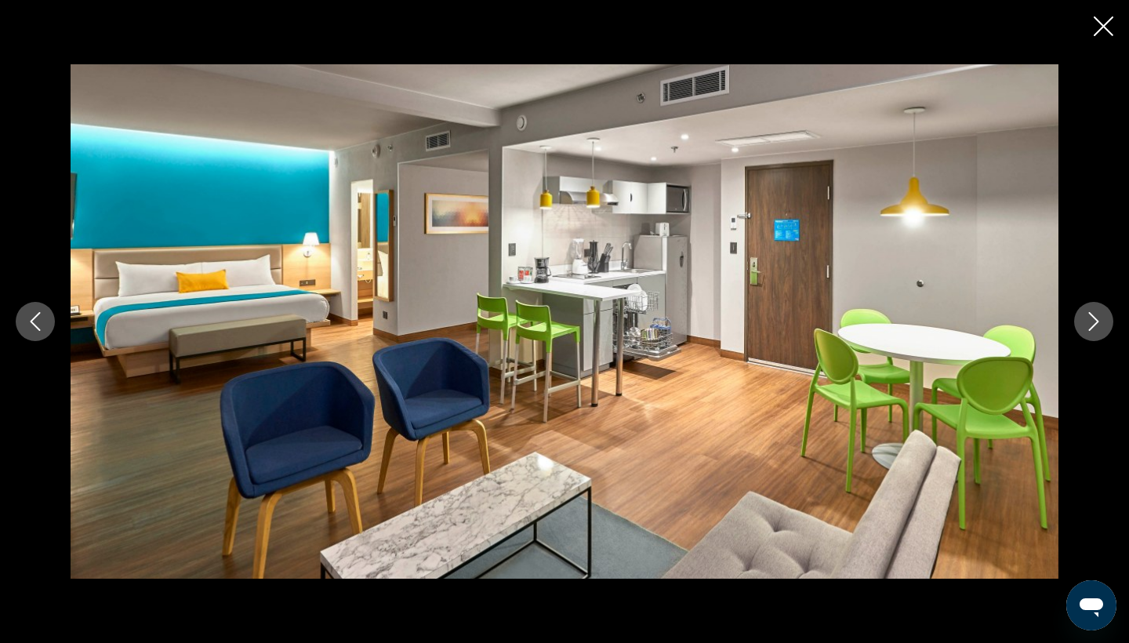
click at [1112, 324] on button "Next image" at bounding box center [1093, 321] width 39 height 39
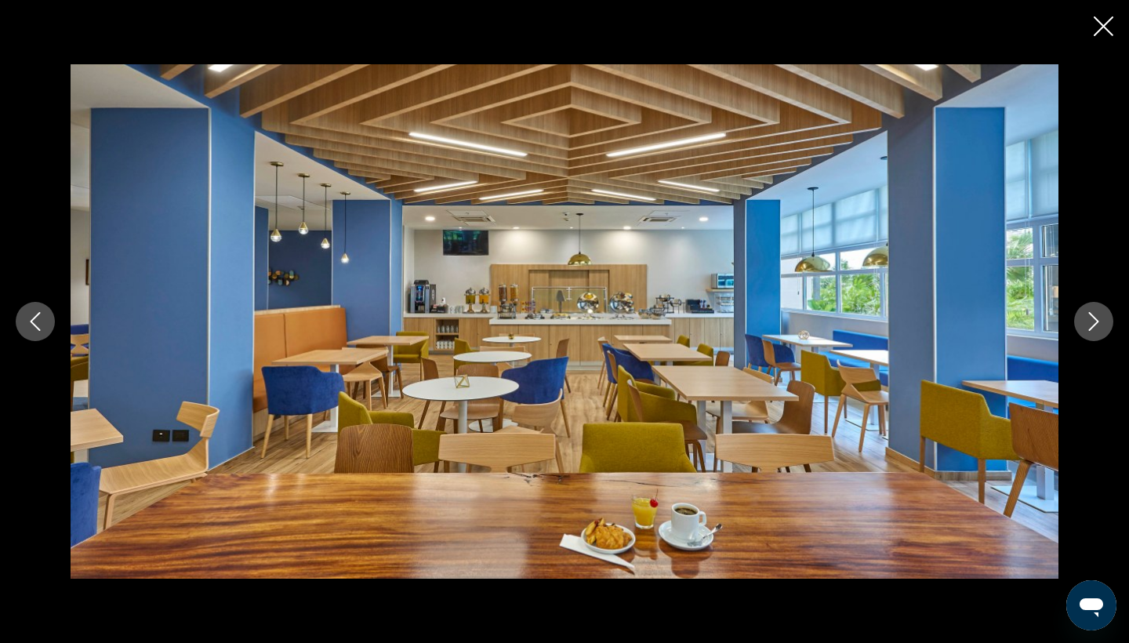
click at [1112, 326] on button "Next image" at bounding box center [1093, 321] width 39 height 39
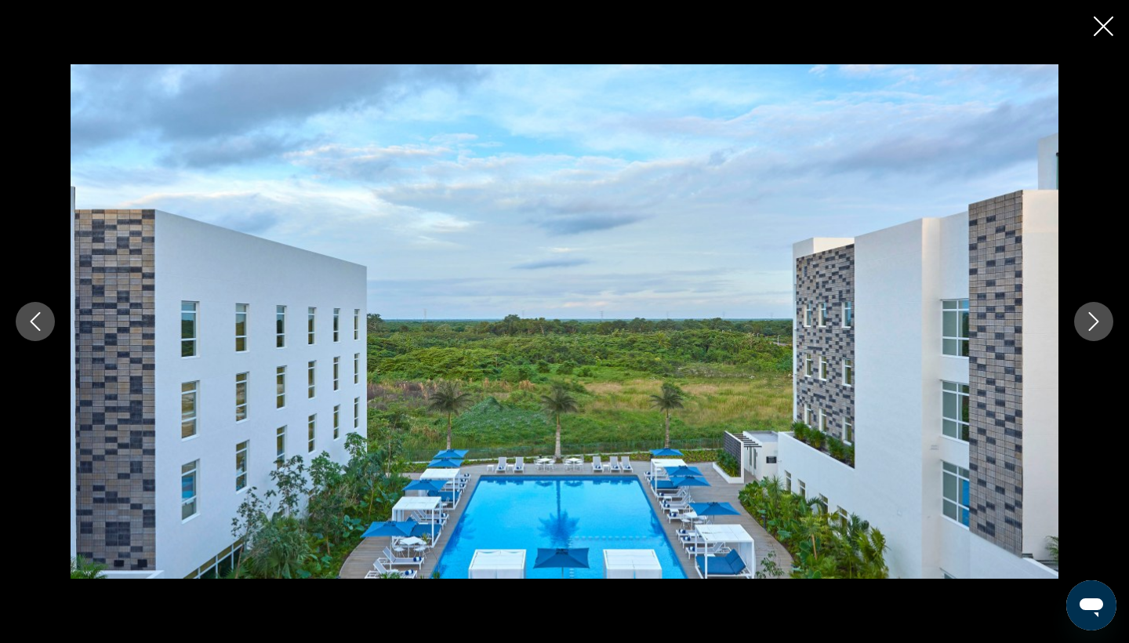
click at [1112, 329] on div "prev next" at bounding box center [564, 321] width 1129 height 514
click at [1097, 324] on icon "Next image" at bounding box center [1093, 321] width 19 height 19
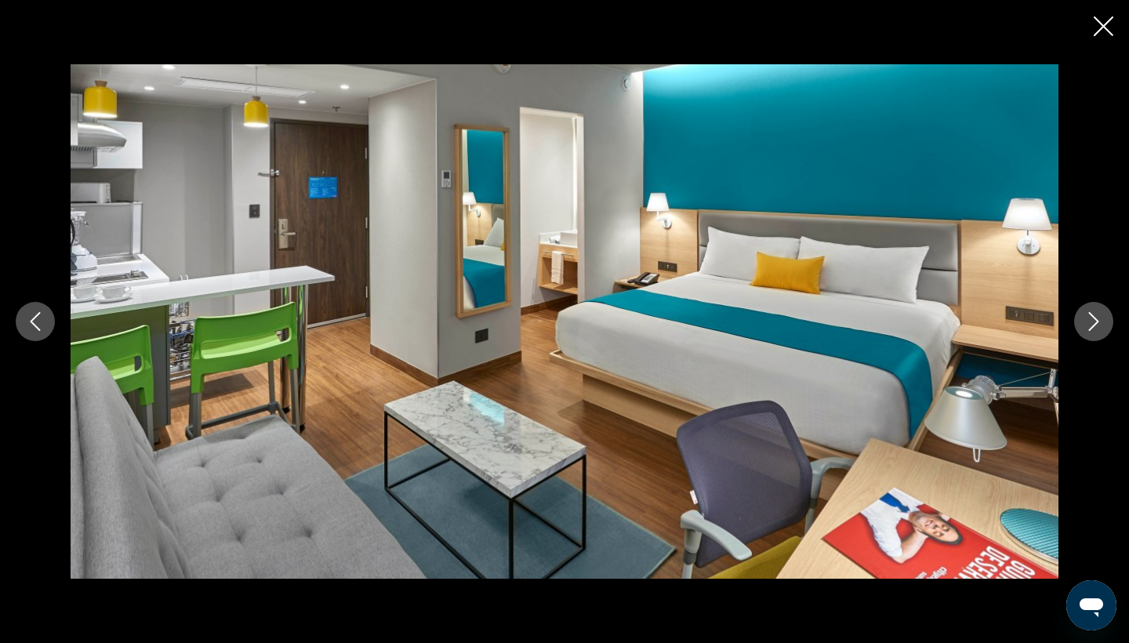
click at [1097, 324] on icon "Next image" at bounding box center [1093, 321] width 19 height 19
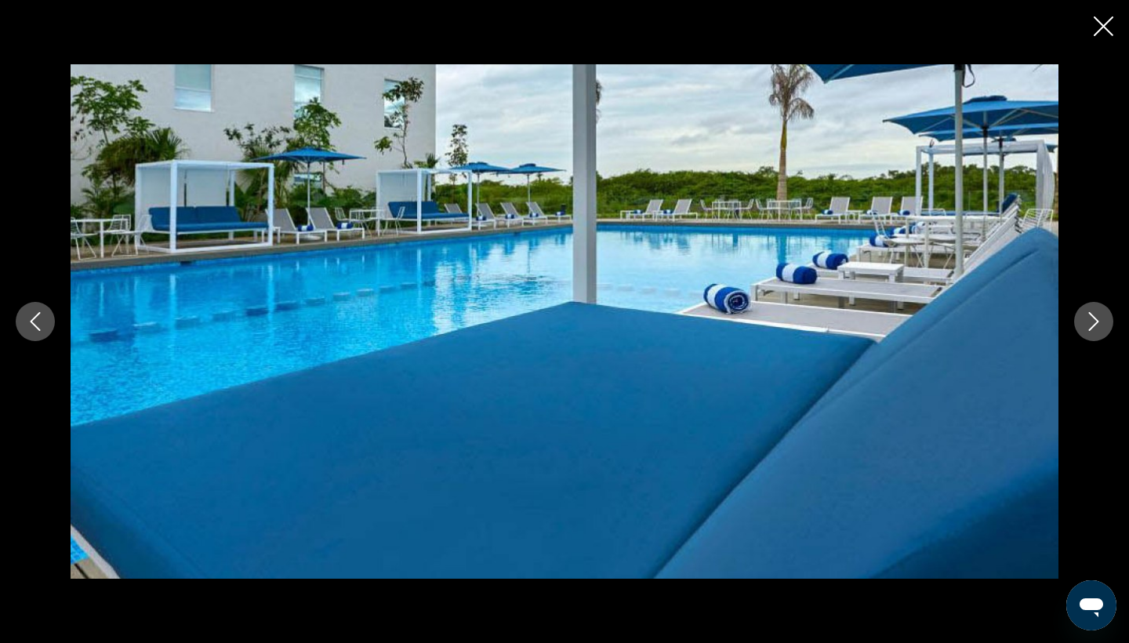
click at [1097, 324] on icon "Next image" at bounding box center [1093, 321] width 19 height 19
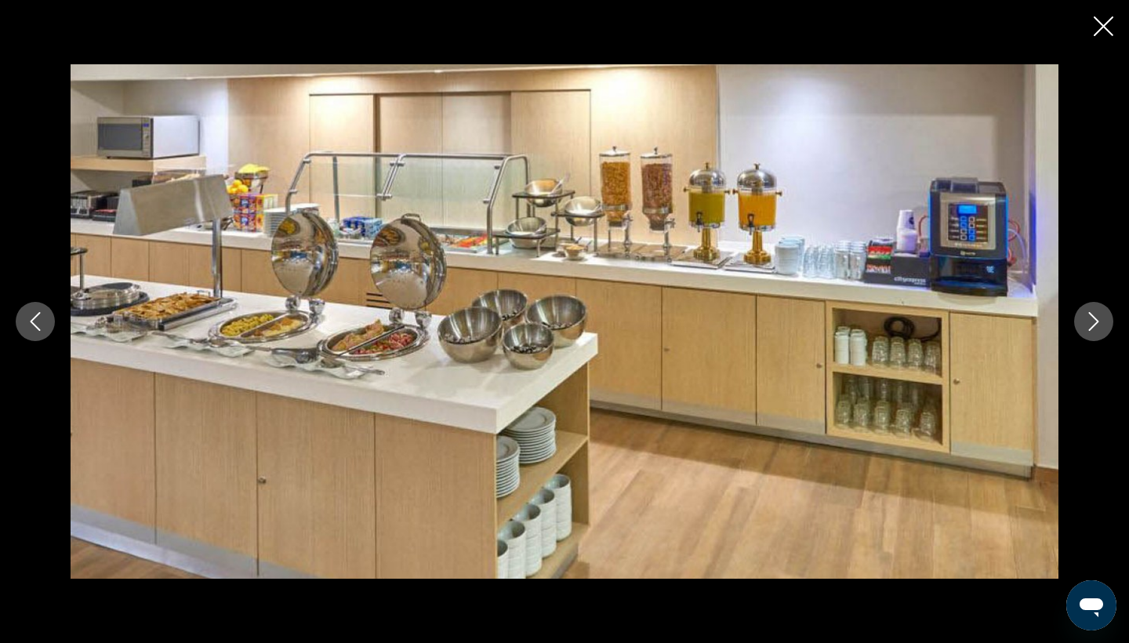
click at [1097, 324] on icon "Next image" at bounding box center [1093, 321] width 19 height 19
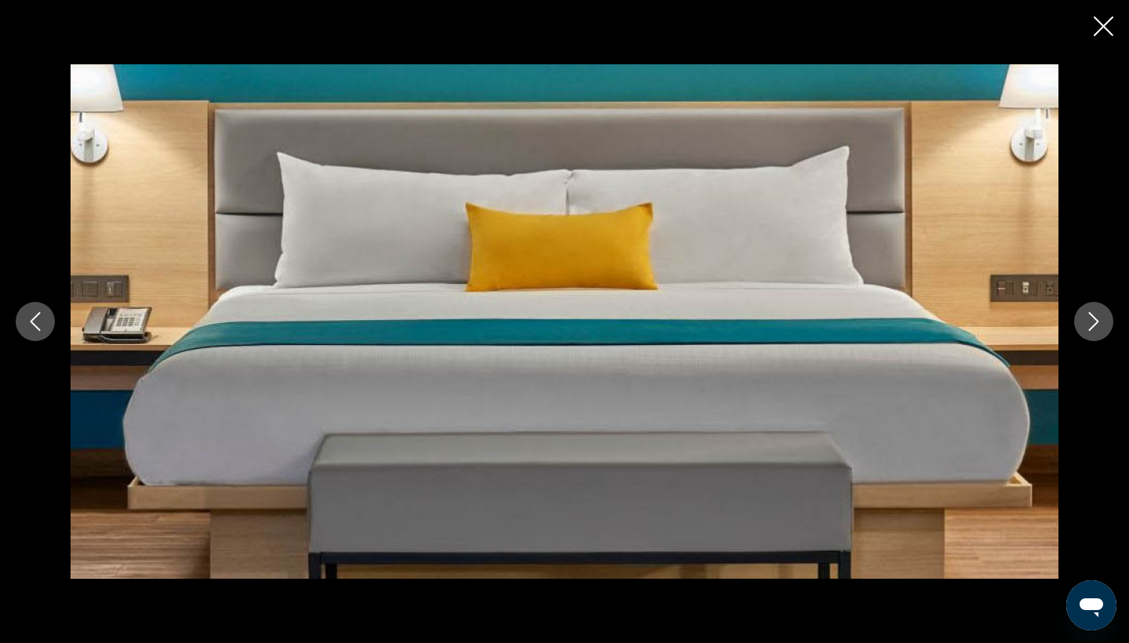
click at [1097, 324] on icon "Next image" at bounding box center [1093, 321] width 19 height 19
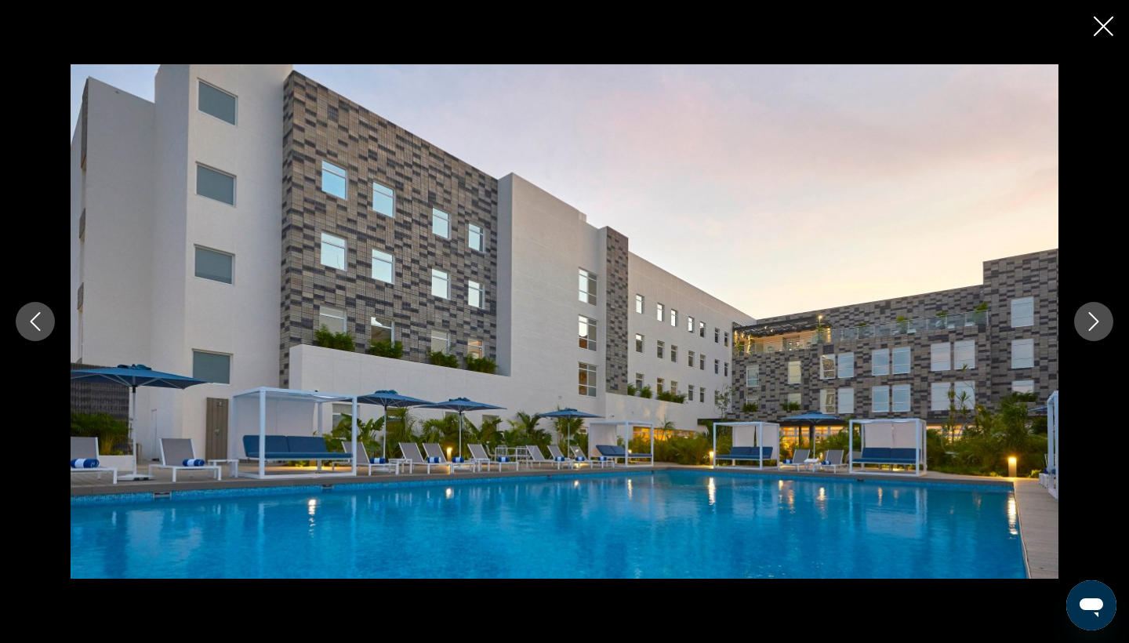
click at [1097, 325] on icon "Next image" at bounding box center [1093, 321] width 19 height 19
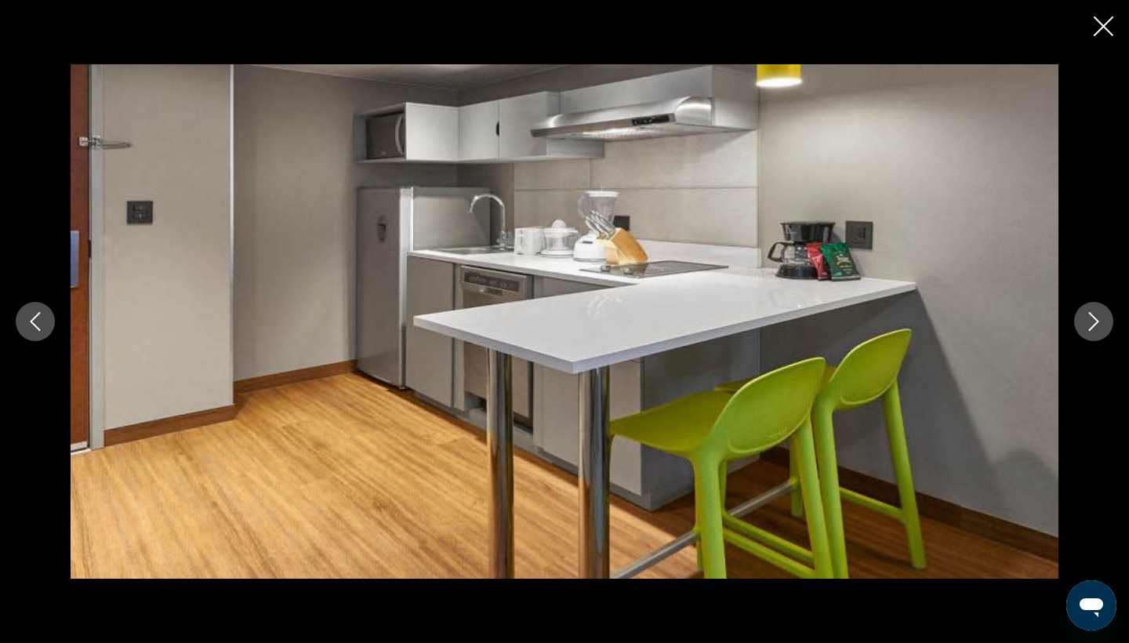
click at [1097, 325] on icon "Next image" at bounding box center [1093, 321] width 19 height 19
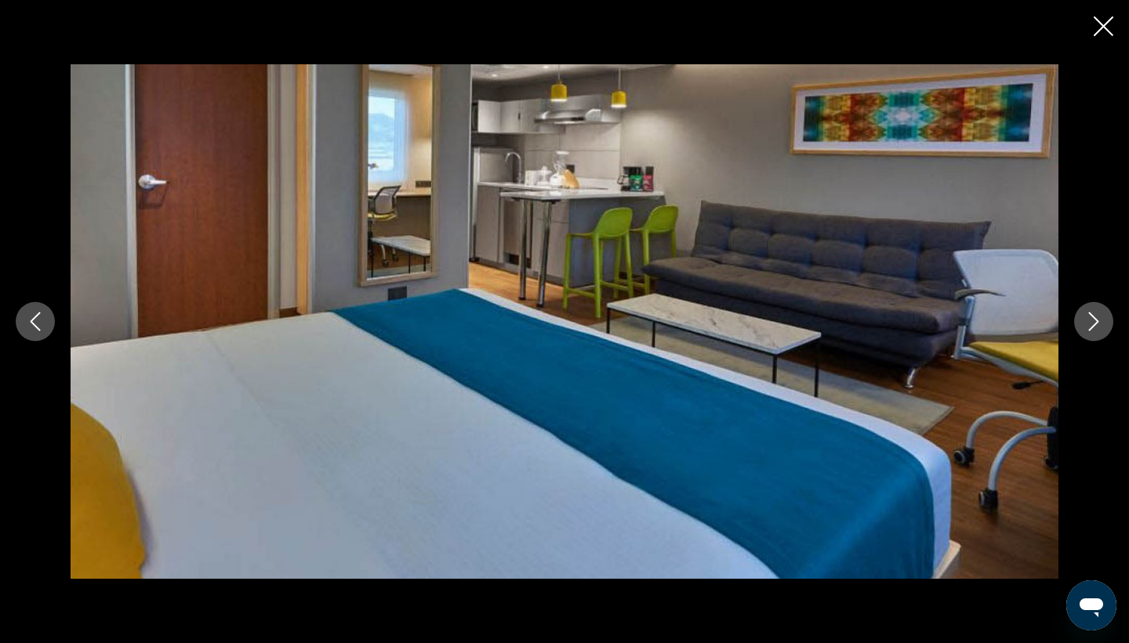
click at [1097, 325] on icon "Next image" at bounding box center [1093, 321] width 19 height 19
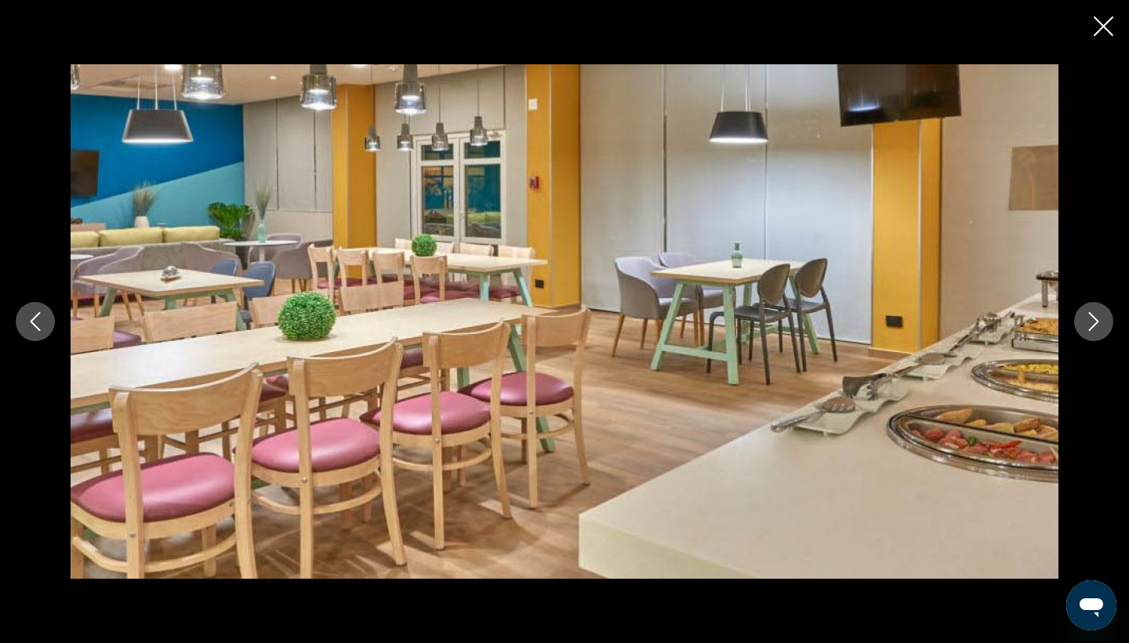
click at [1097, 325] on icon "Next image" at bounding box center [1093, 321] width 19 height 19
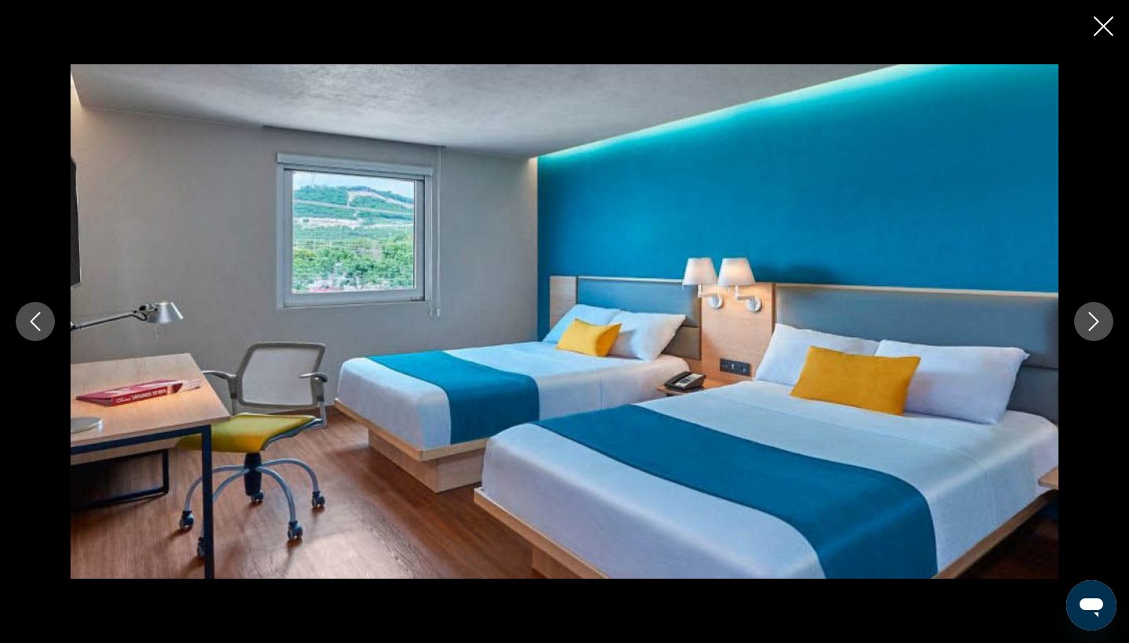
click at [1097, 325] on icon "Next image" at bounding box center [1093, 321] width 19 height 19
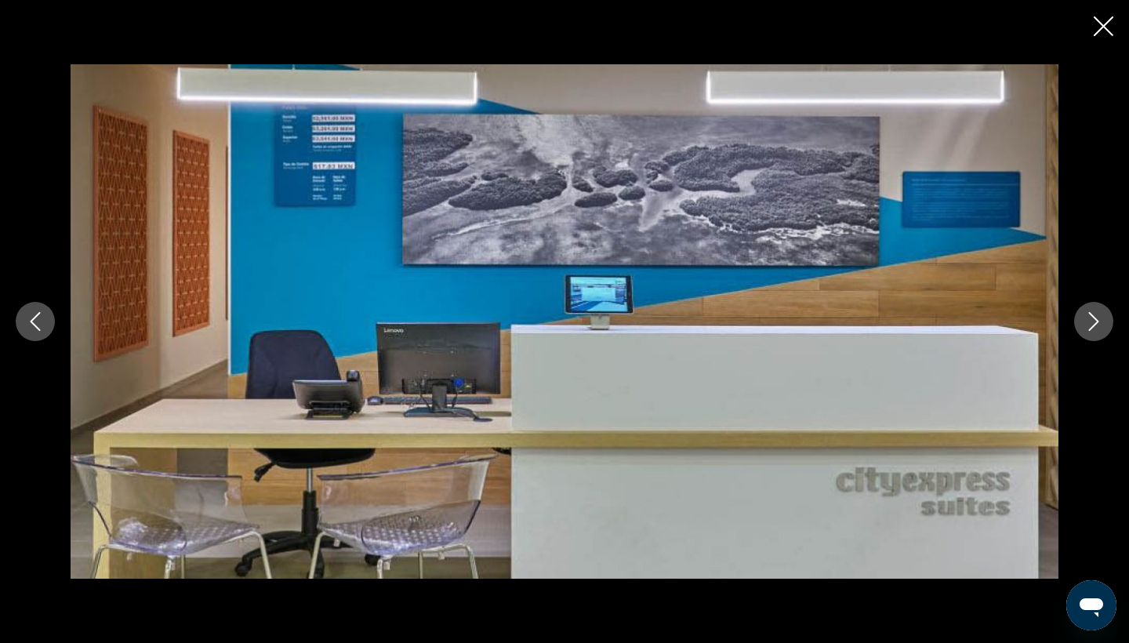
click at [1095, 26] on icon "Close slideshow" at bounding box center [1103, 26] width 20 height 20
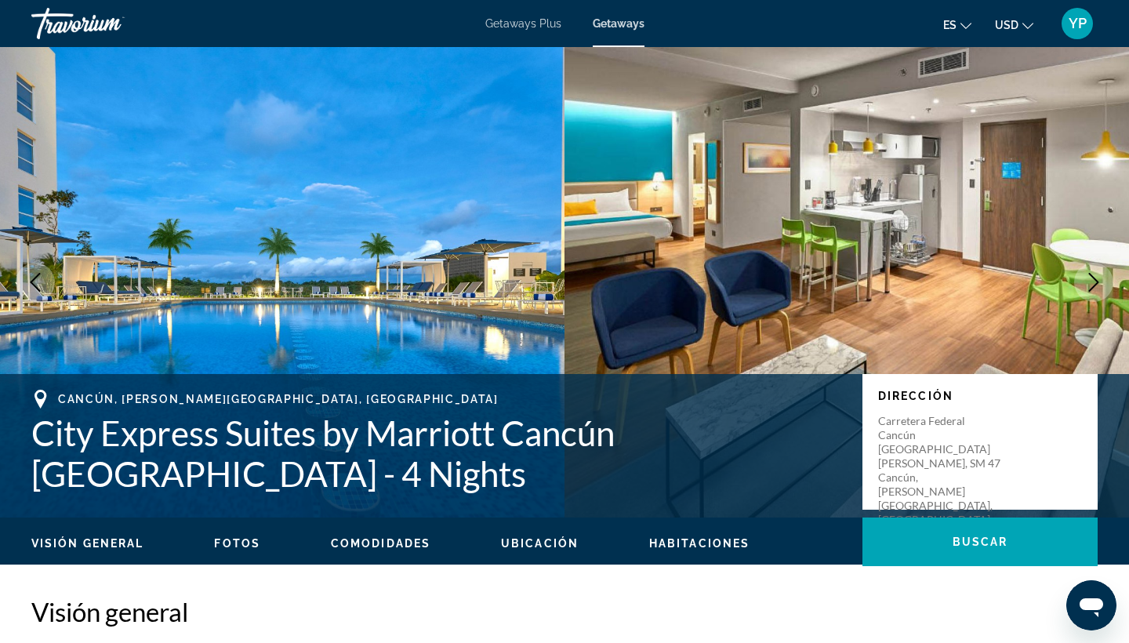
scroll to position [0, 0]
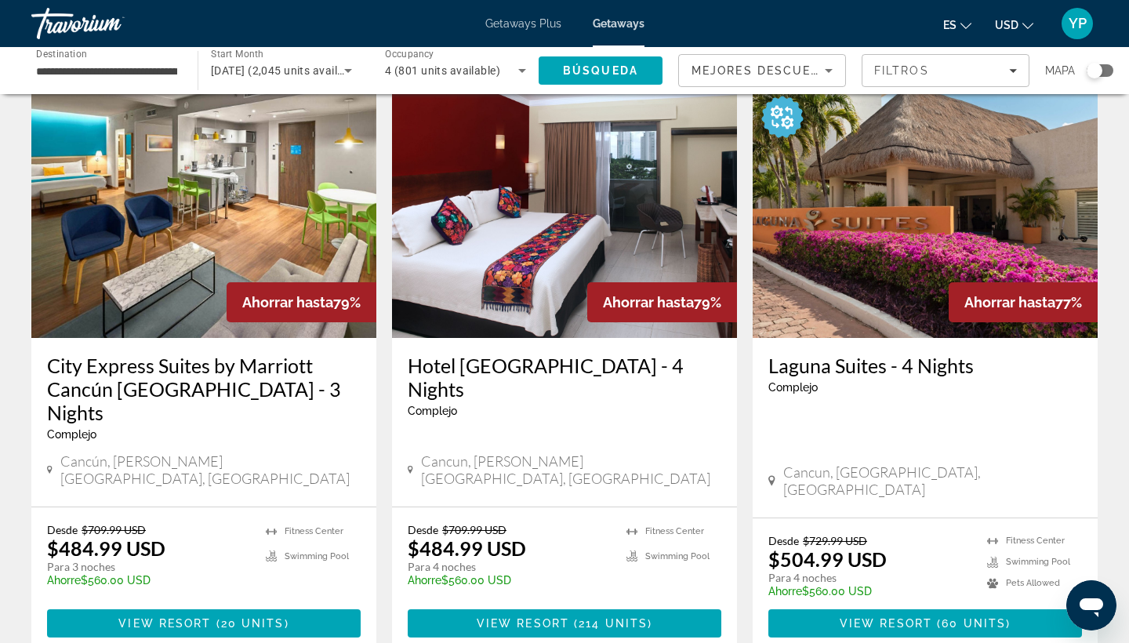
scroll to position [66, 0]
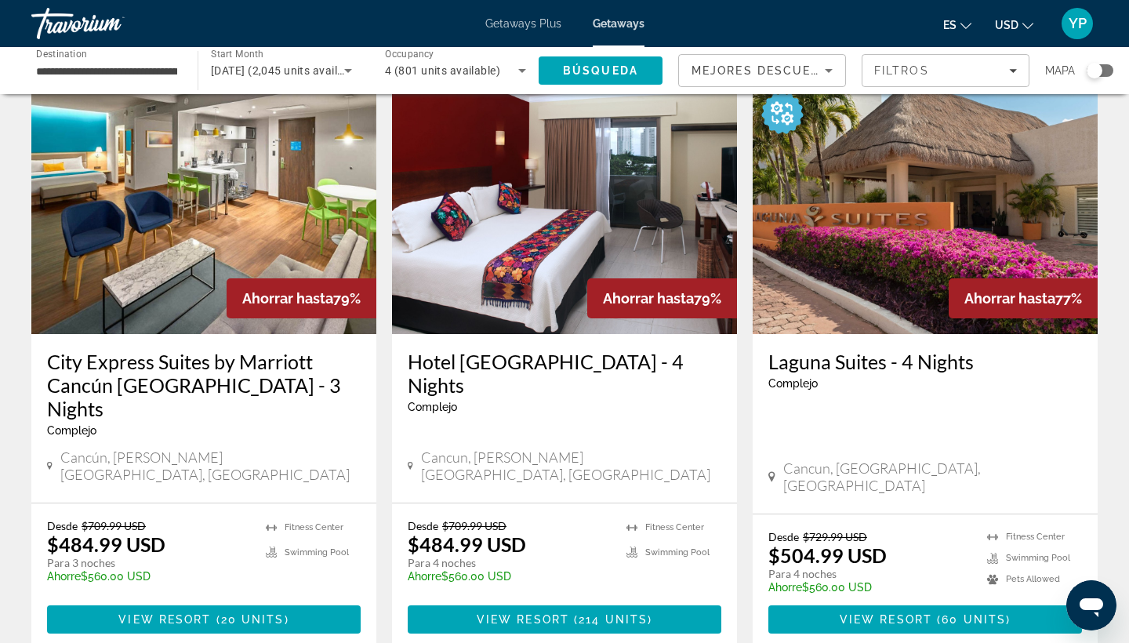
click at [264, 359] on h3 "City Express Suites by Marriott Cancún Aeropuerto Riviera - 3 Nights" at bounding box center [204, 385] width 314 height 71
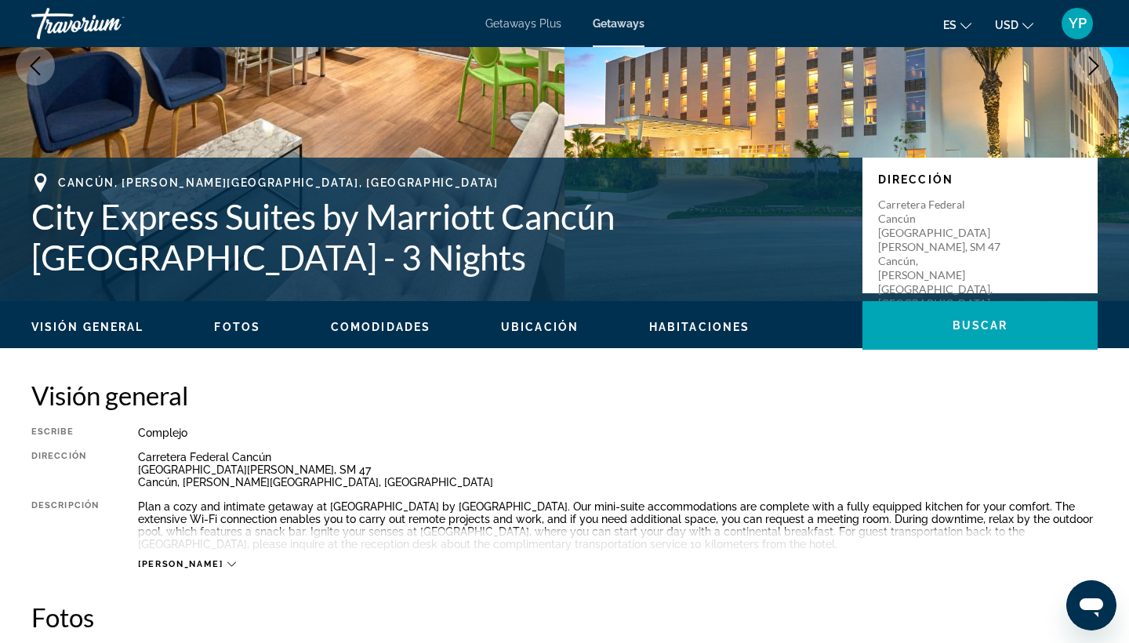
scroll to position [217, 0]
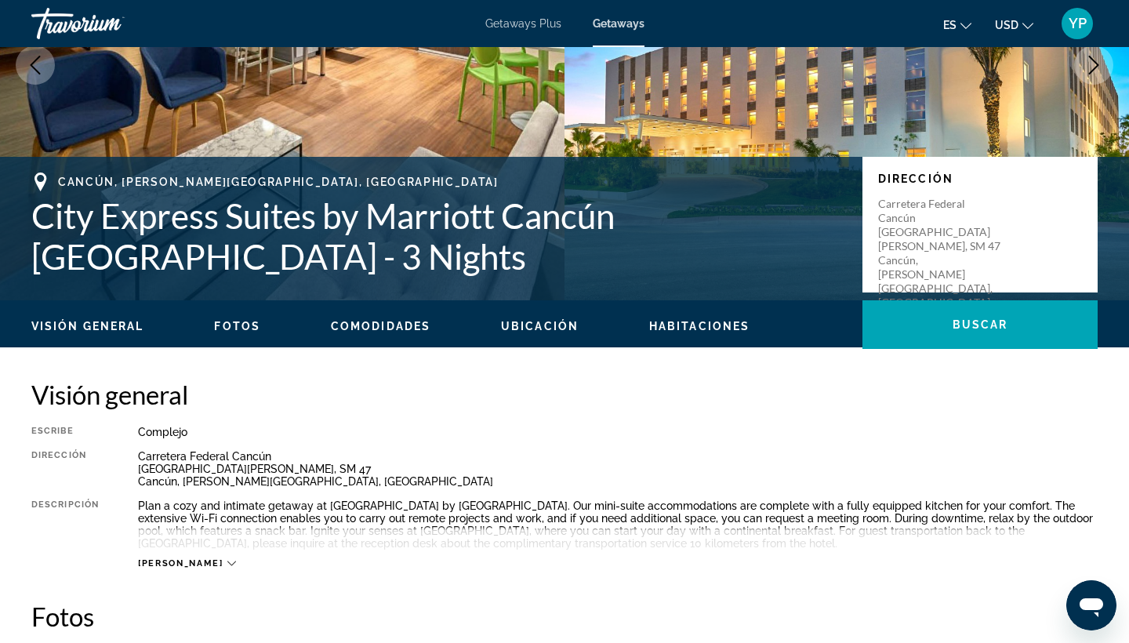
click at [542, 325] on span "Ubicación" at bounding box center [540, 326] width 78 height 13
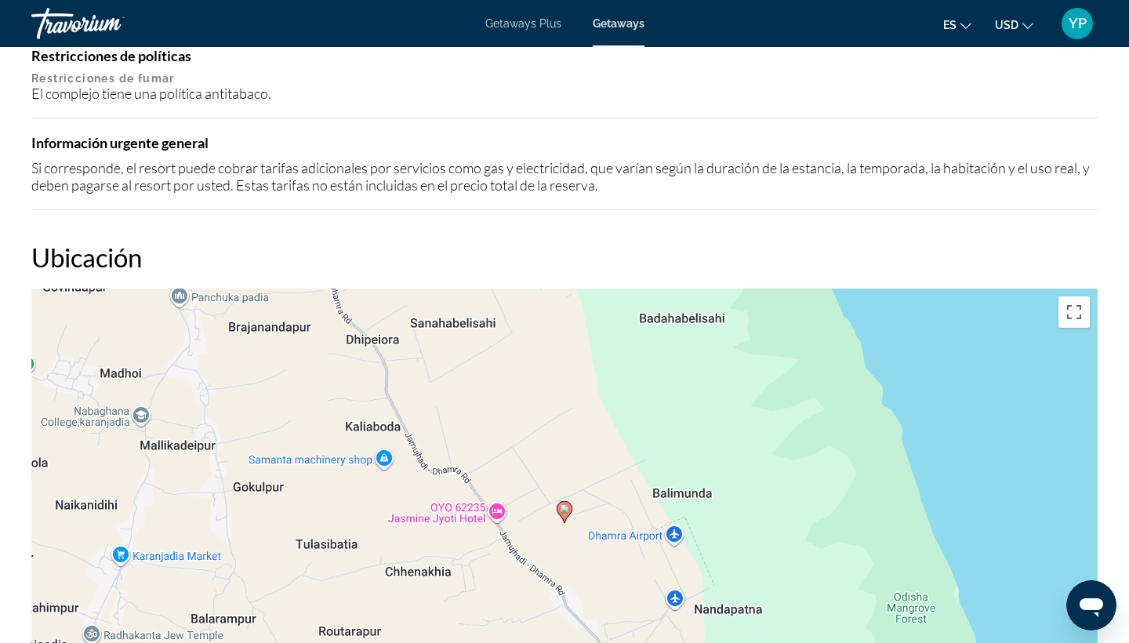
scroll to position [1841, 0]
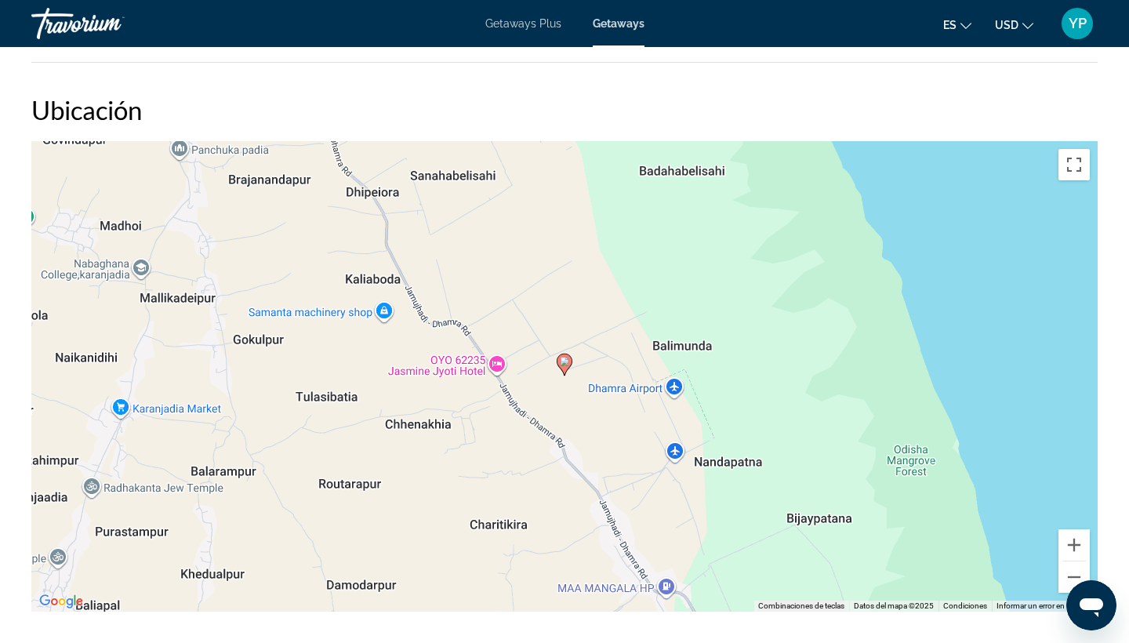
click at [564, 366] on icon "Main content" at bounding box center [564, 364] width 14 height 20
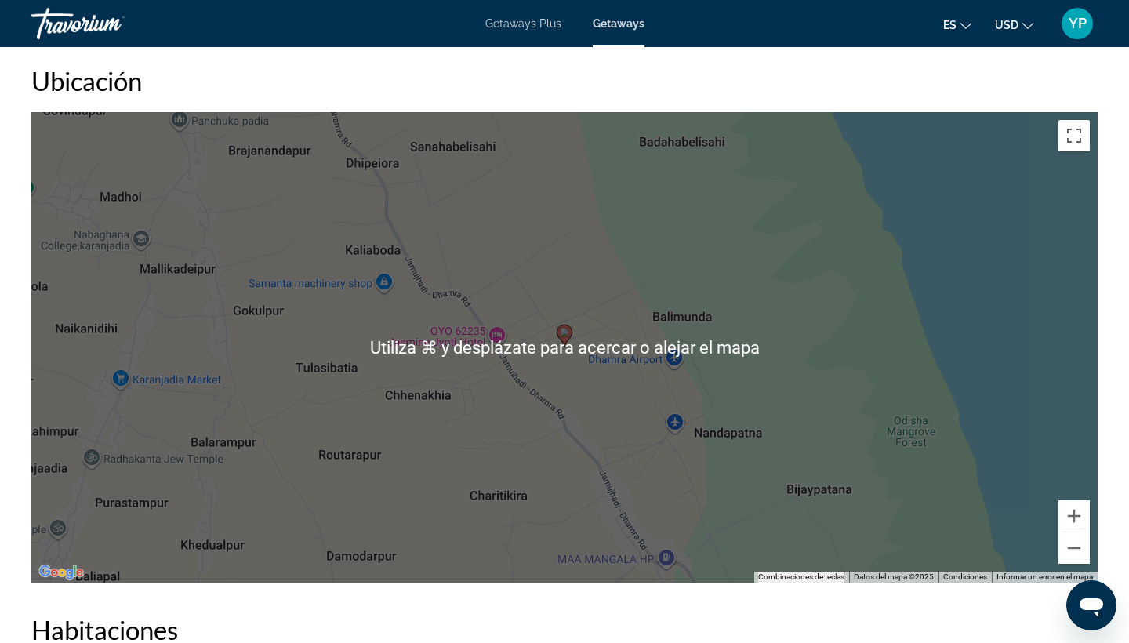
scroll to position [1871, 0]
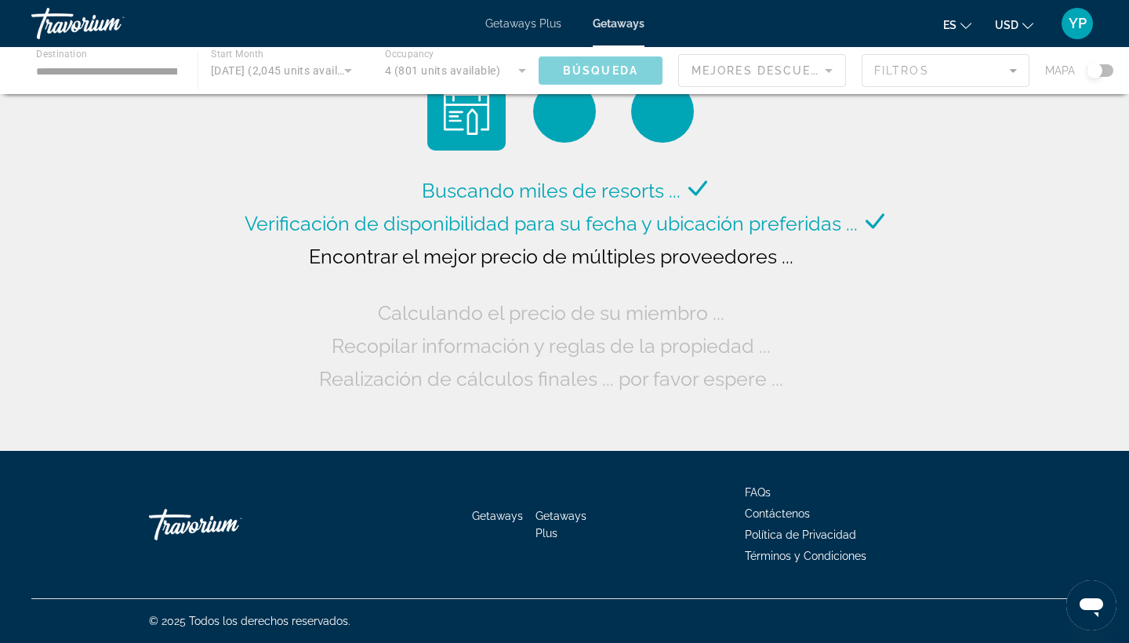
click at [880, 367] on div "Buscando miles de resorts ... Verificación de disponibilidad para su fecha y ub…" at bounding box center [564, 284] width 647 height 221
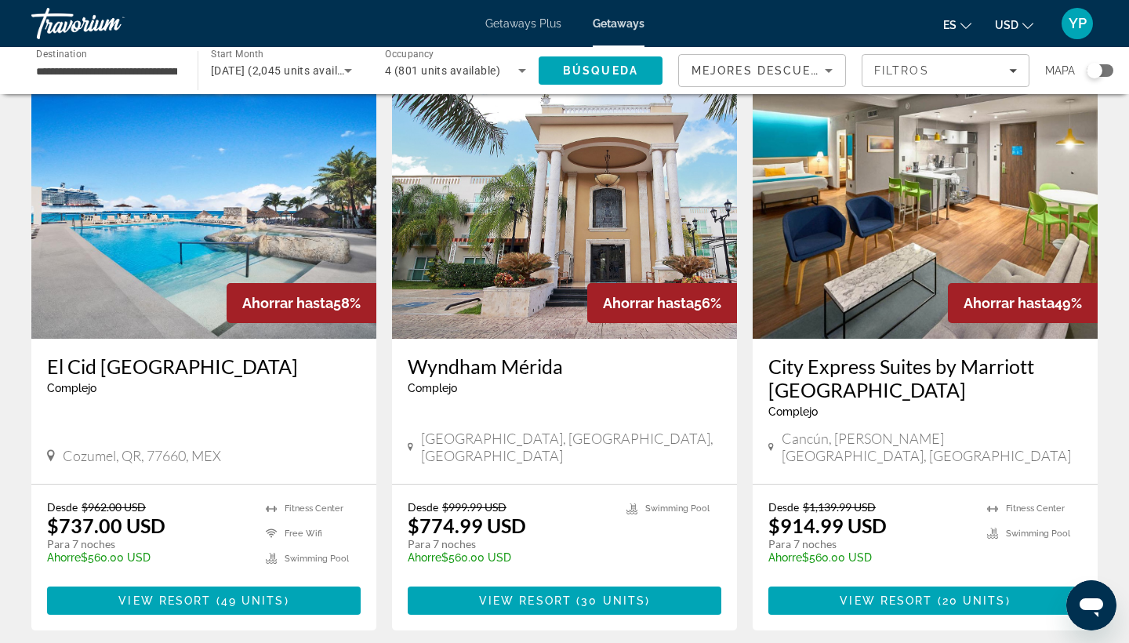
scroll to position [1837, 0]
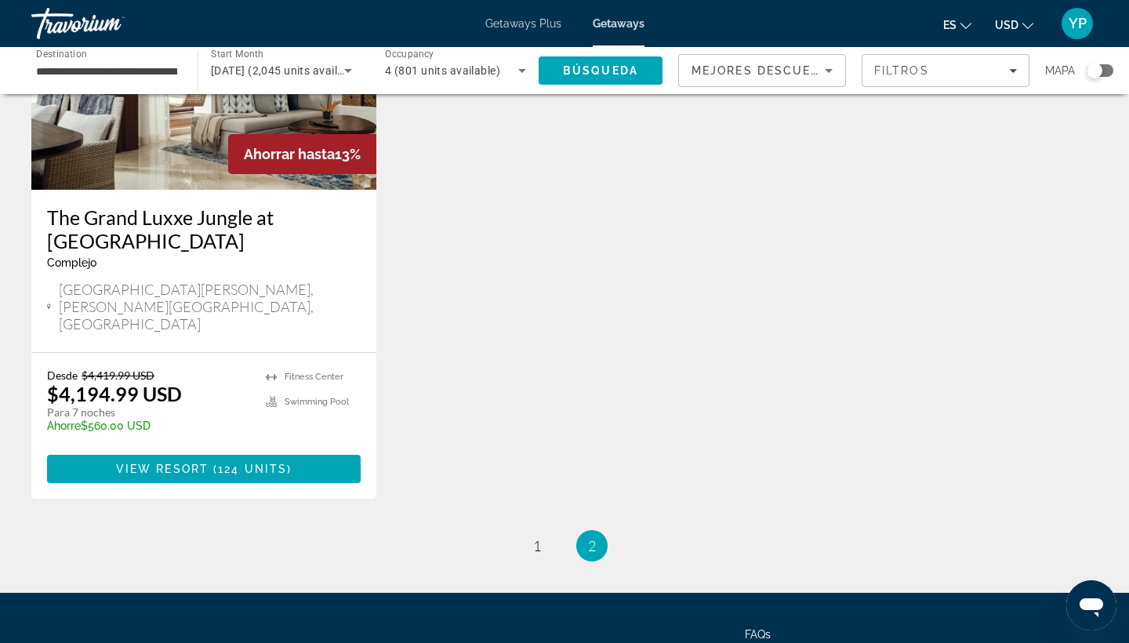
scroll to position [1988, 0]
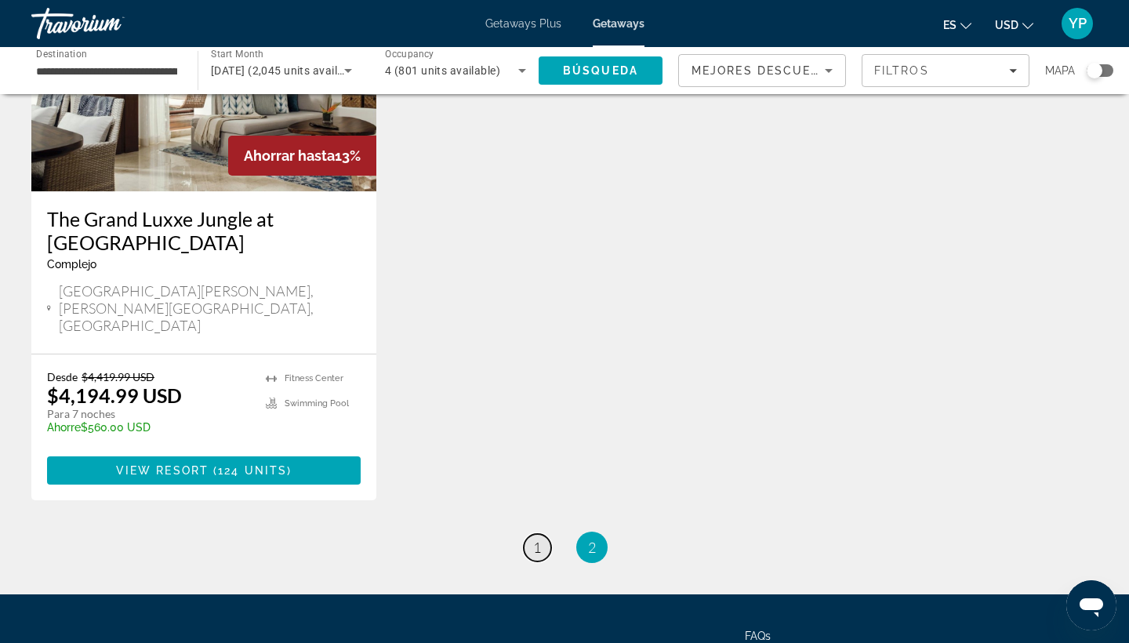
click at [546, 534] on link "page 1" at bounding box center [537, 547] width 27 height 27
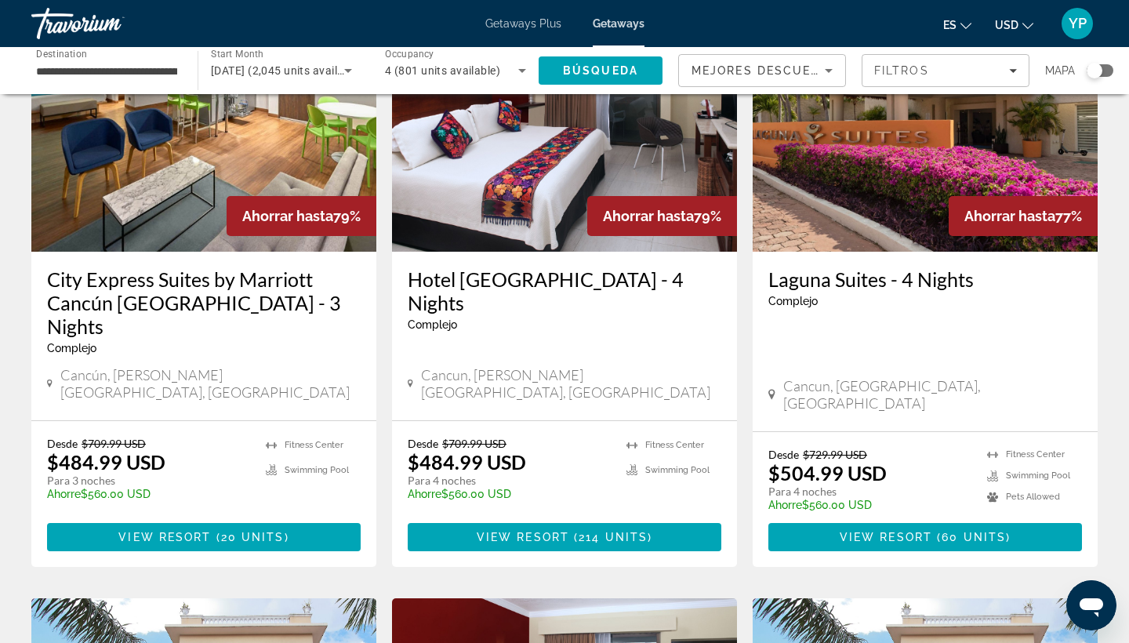
scroll to position [149, 0]
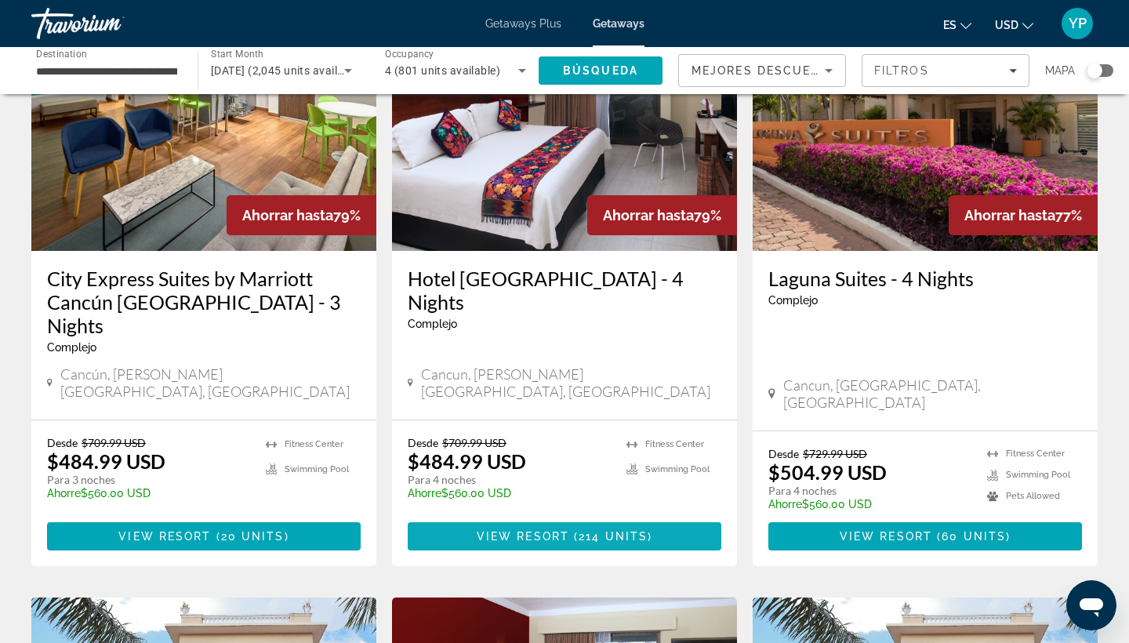
click at [539, 530] on span "View Resort" at bounding box center [523, 536] width 92 height 13
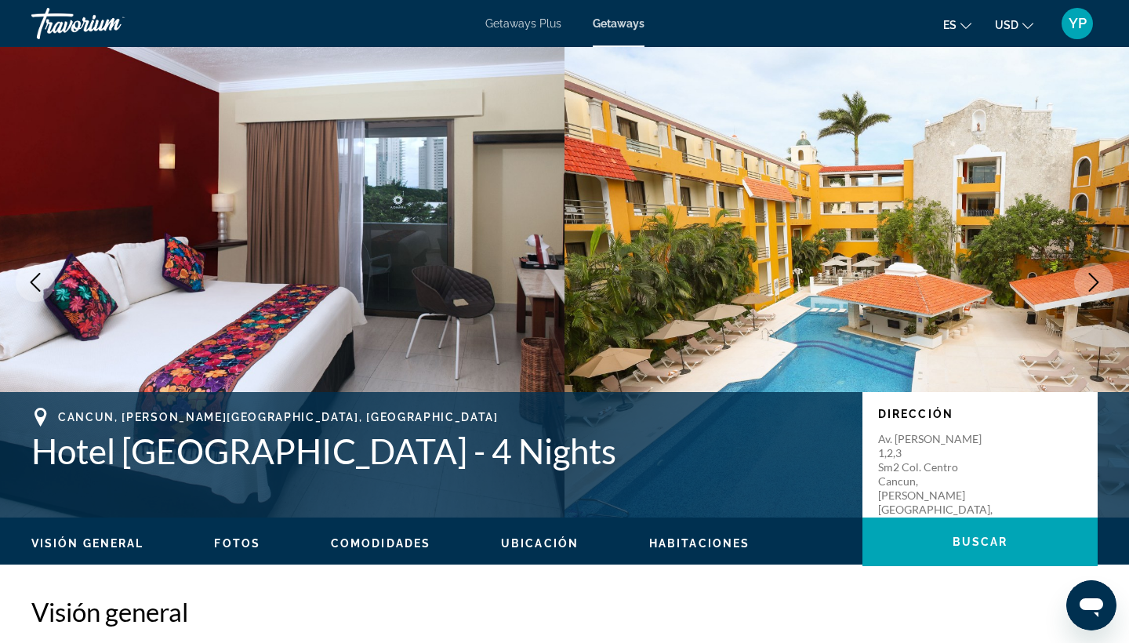
click at [1092, 269] on button "Next image" at bounding box center [1093, 282] width 39 height 39
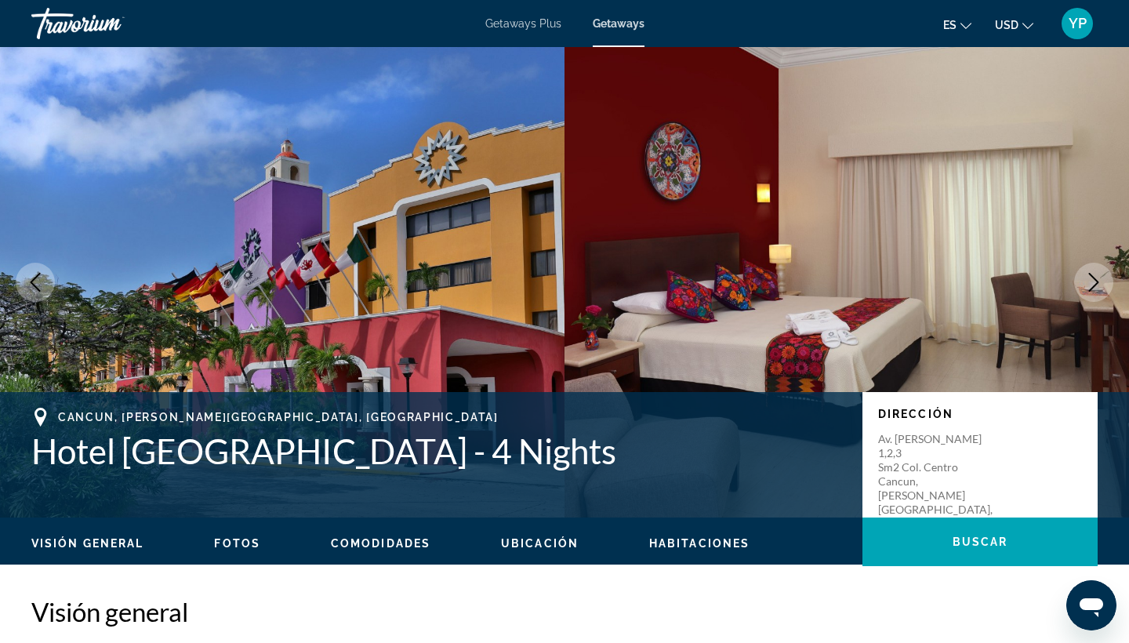
click at [1092, 269] on button "Next image" at bounding box center [1093, 282] width 39 height 39
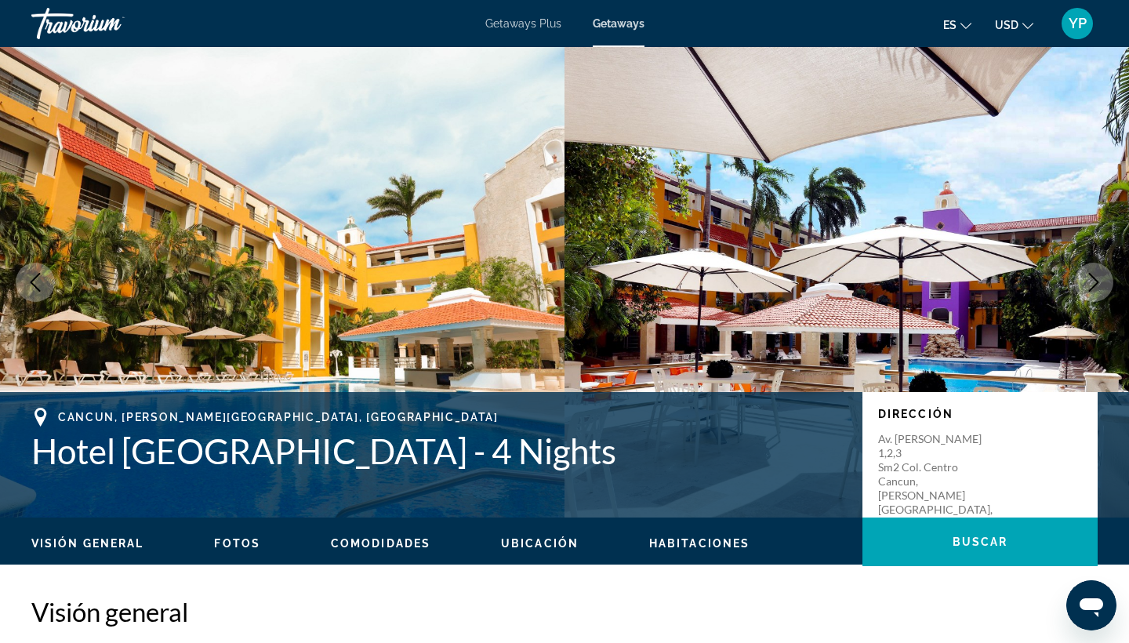
click at [1093, 270] on button "Next image" at bounding box center [1093, 282] width 39 height 39
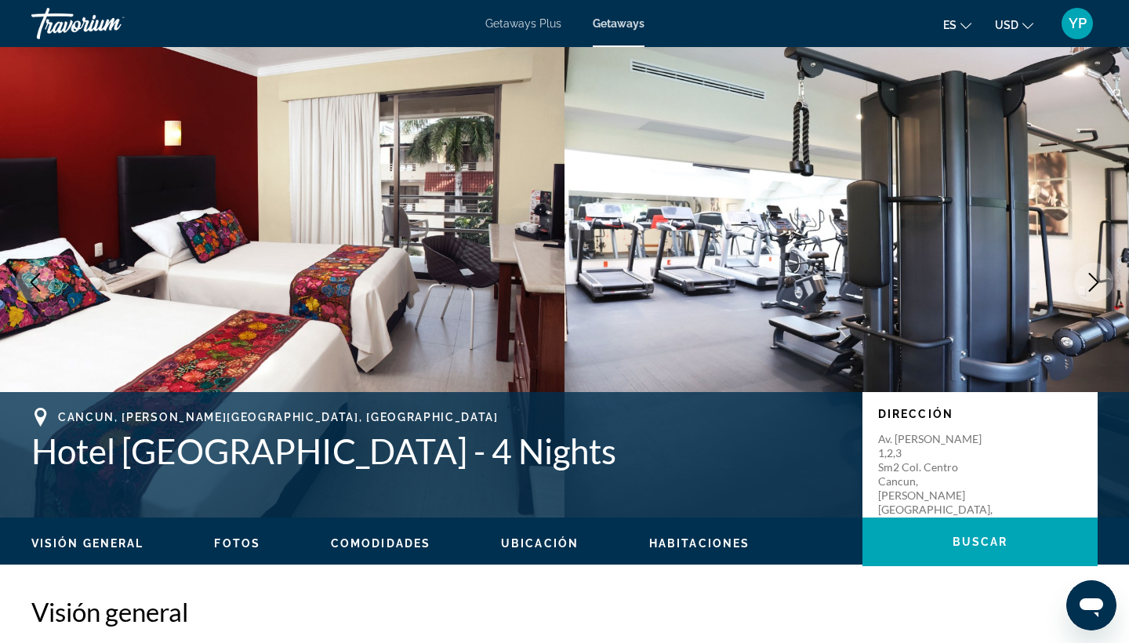
click at [1093, 270] on button "Next image" at bounding box center [1093, 282] width 39 height 39
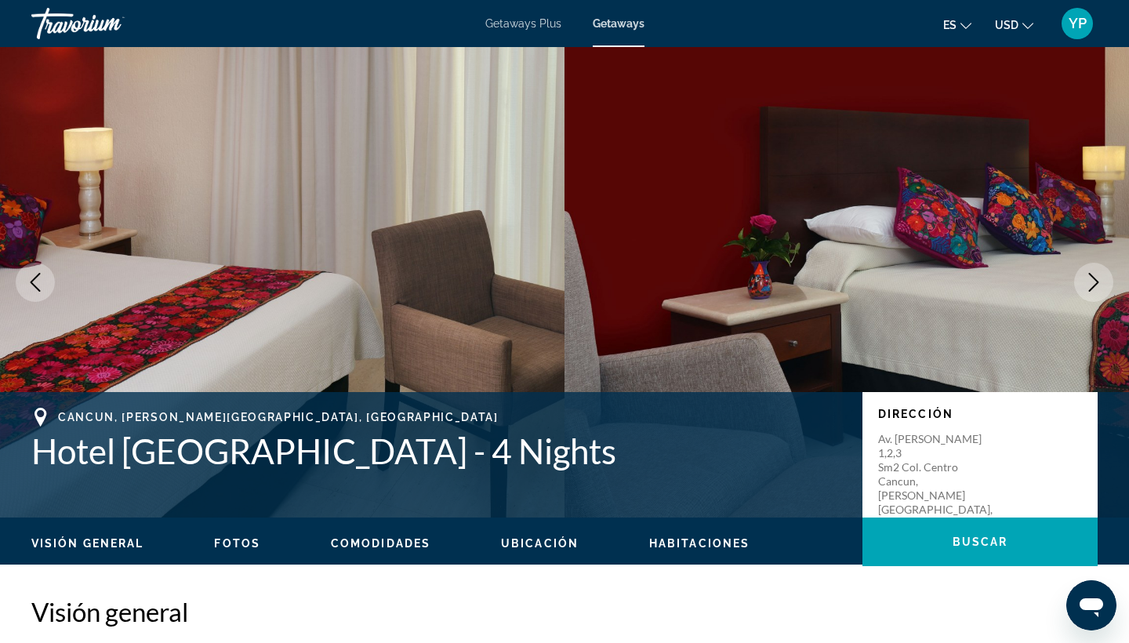
drag, startPoint x: 1093, startPoint y: 263, endPoint x: 1084, endPoint y: 263, distance: 9.4
click at [1089, 263] on button "Next image" at bounding box center [1093, 282] width 39 height 39
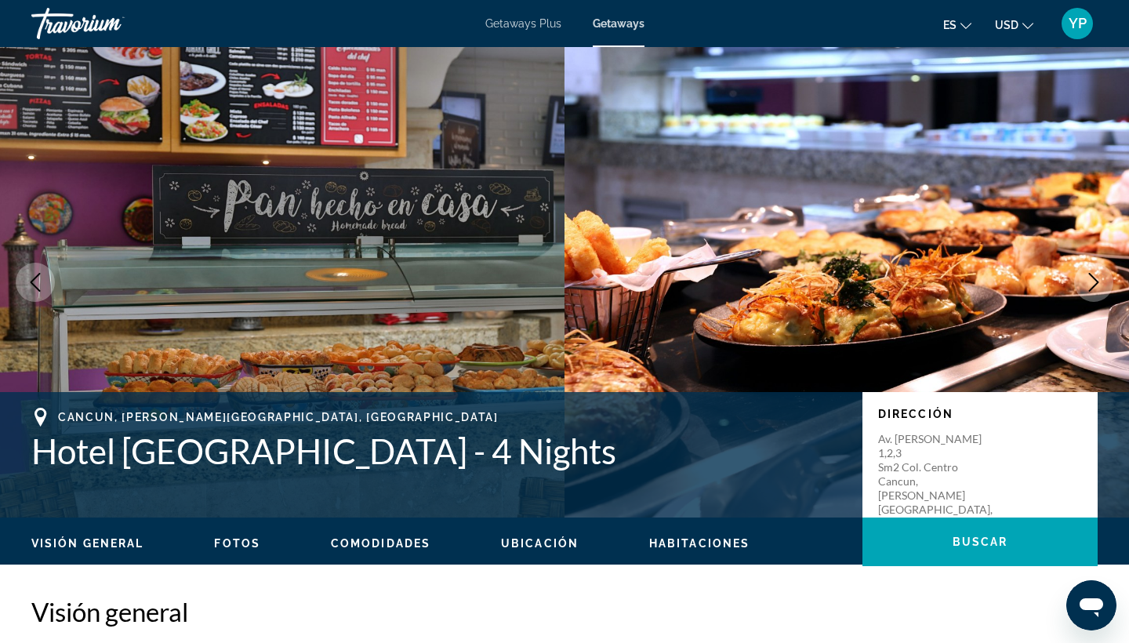
click at [1084, 263] on img "Main content" at bounding box center [846, 282] width 564 height 470
click at [1101, 287] on icon "Next image" at bounding box center [1093, 282] width 19 height 19
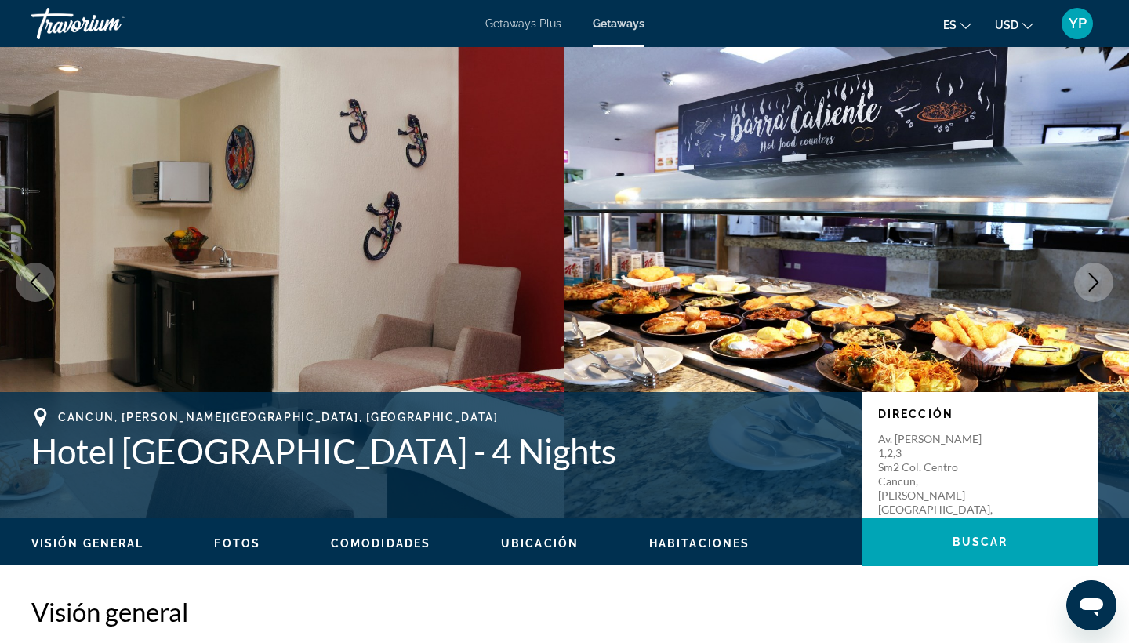
click at [1101, 287] on icon "Next image" at bounding box center [1093, 282] width 19 height 19
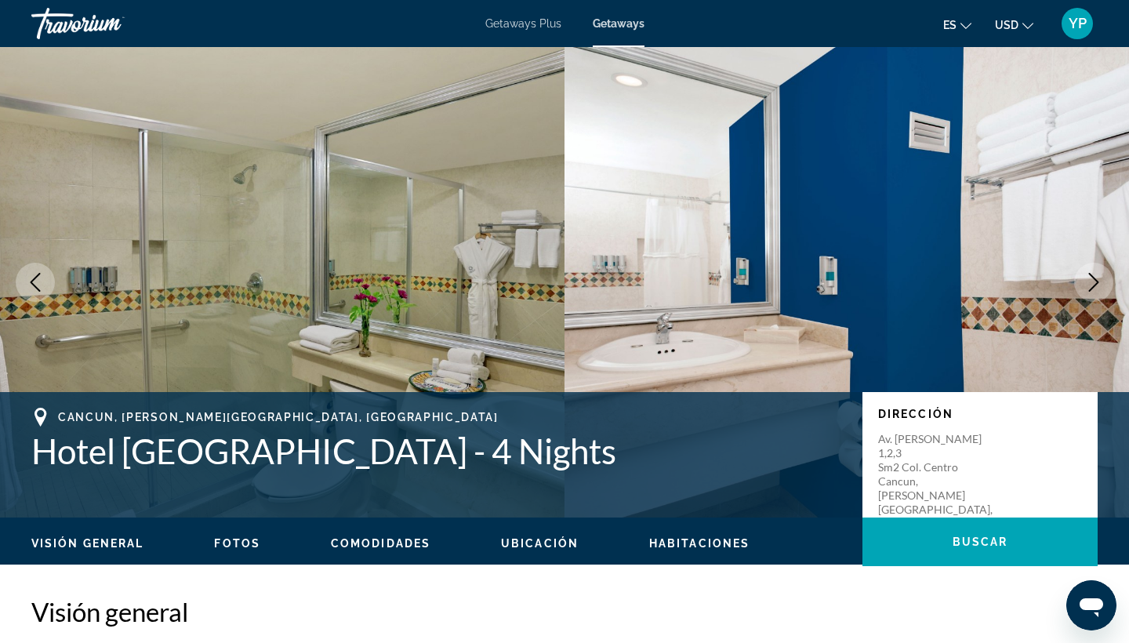
click at [1101, 287] on icon "Next image" at bounding box center [1093, 282] width 19 height 19
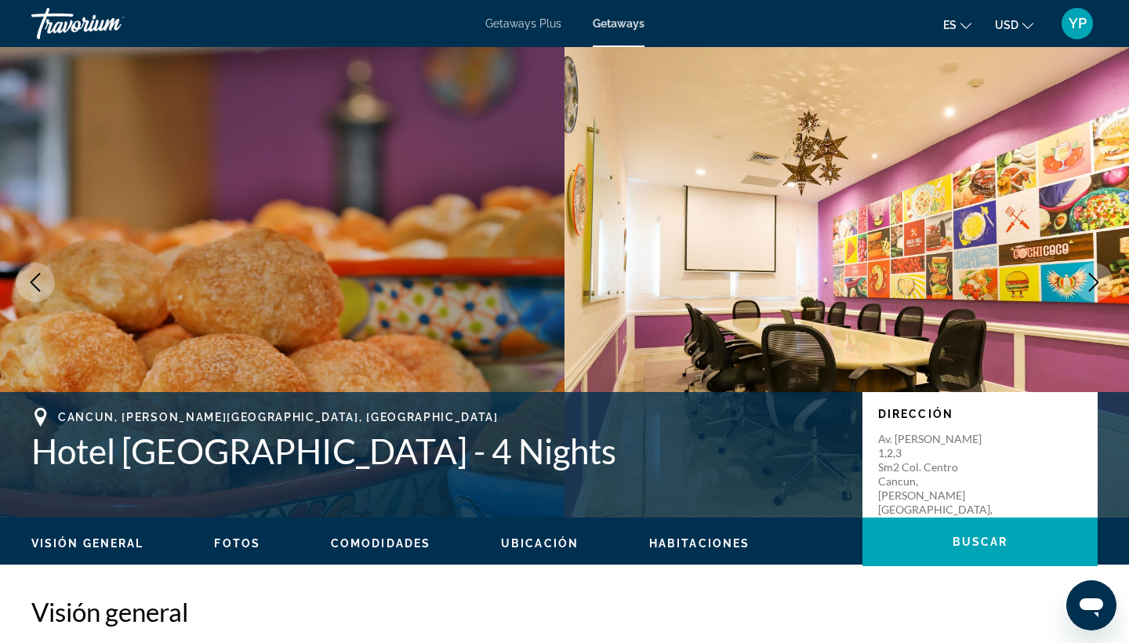
click at [1101, 287] on icon "Next image" at bounding box center [1093, 282] width 19 height 19
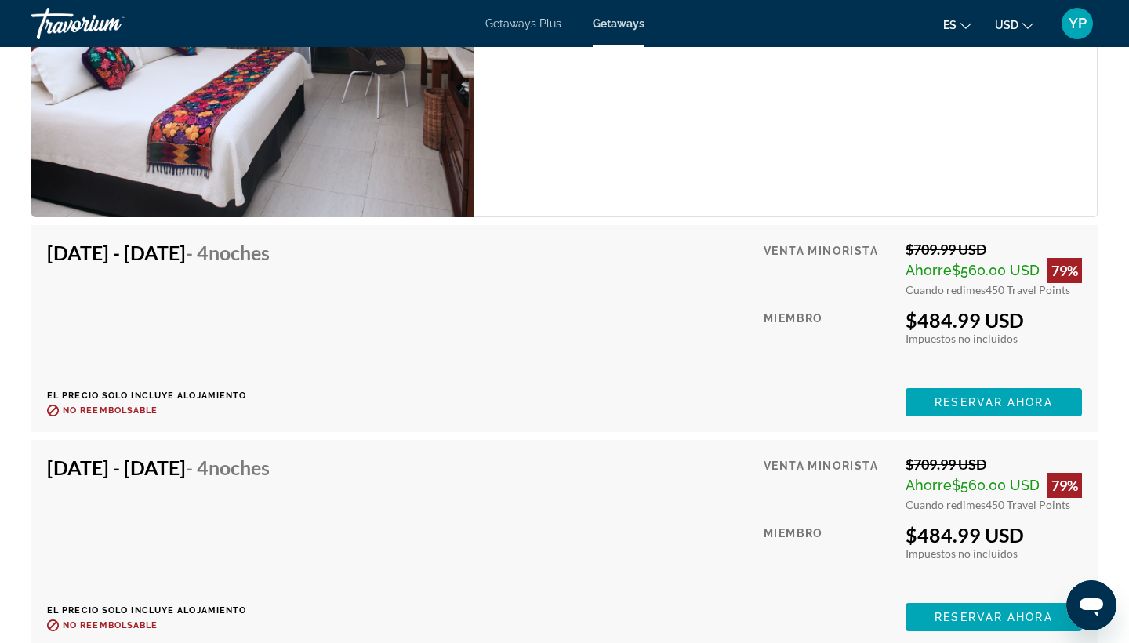
scroll to position [2812, 0]
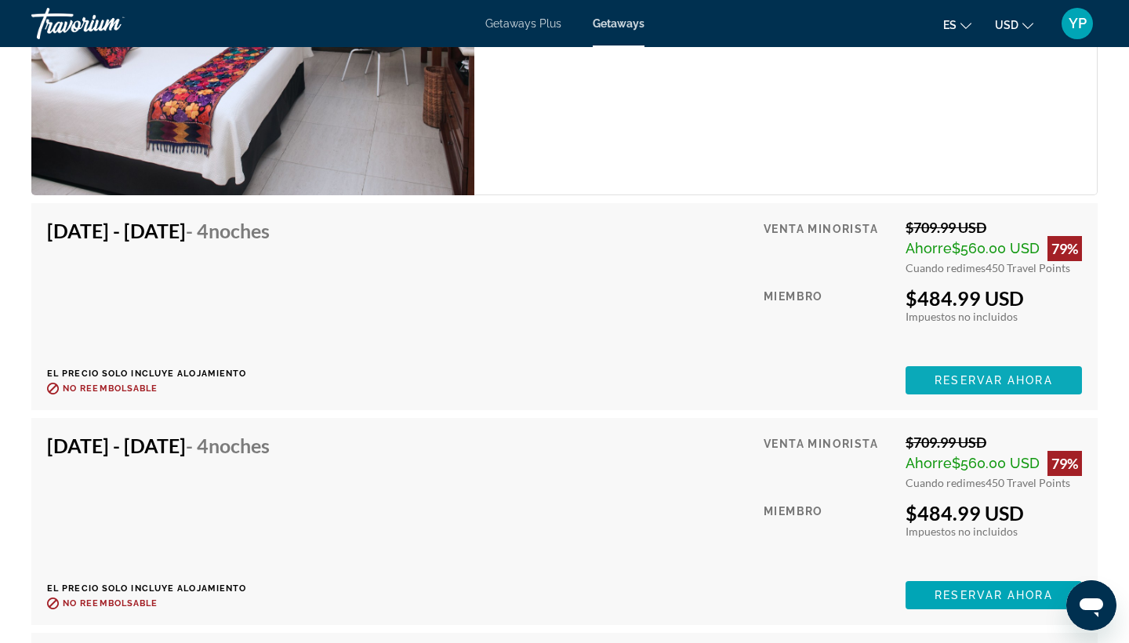
click at [970, 386] on span "Reservar ahora" at bounding box center [993, 380] width 118 height 13
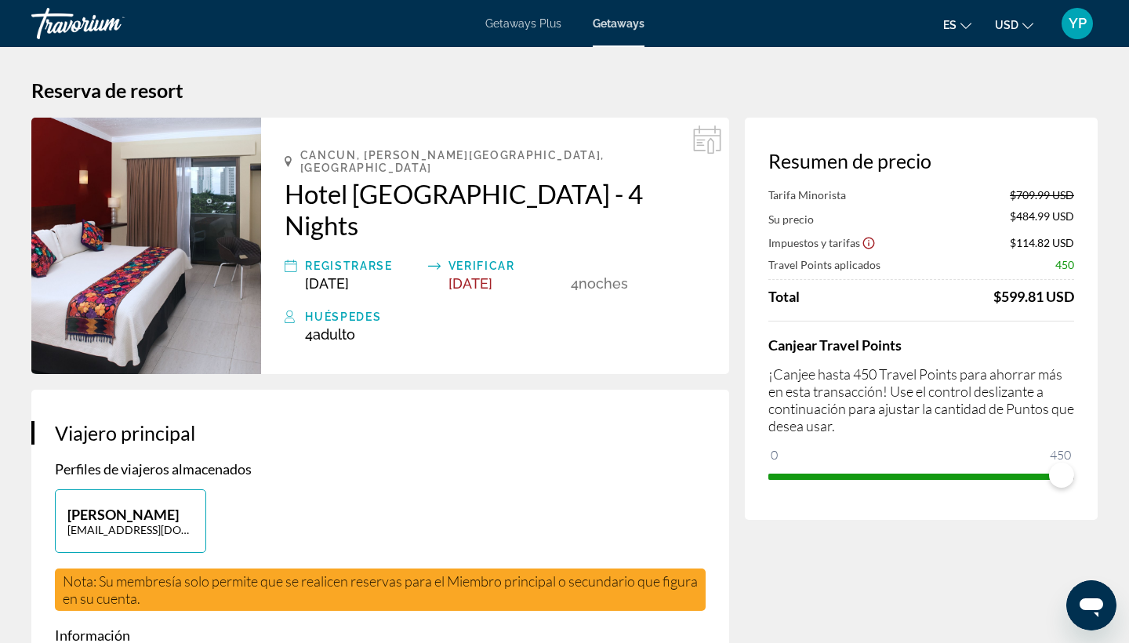
click at [1080, 20] on span "YP" at bounding box center [1077, 24] width 18 height 16
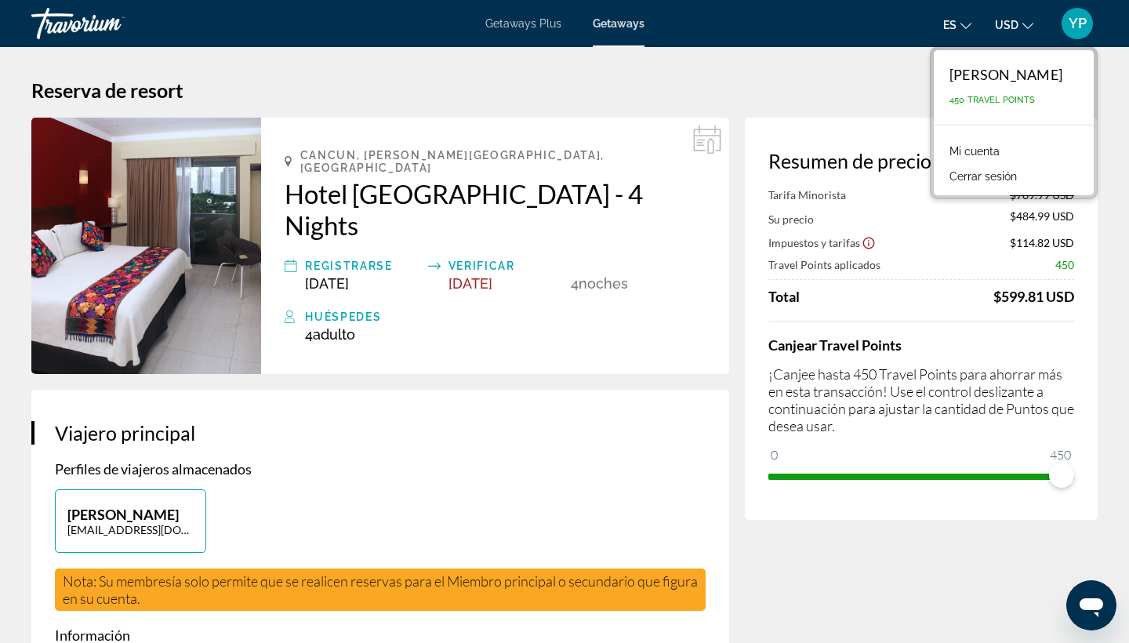
click at [985, 148] on link "Mi cuenta" at bounding box center [974, 151] width 66 height 20
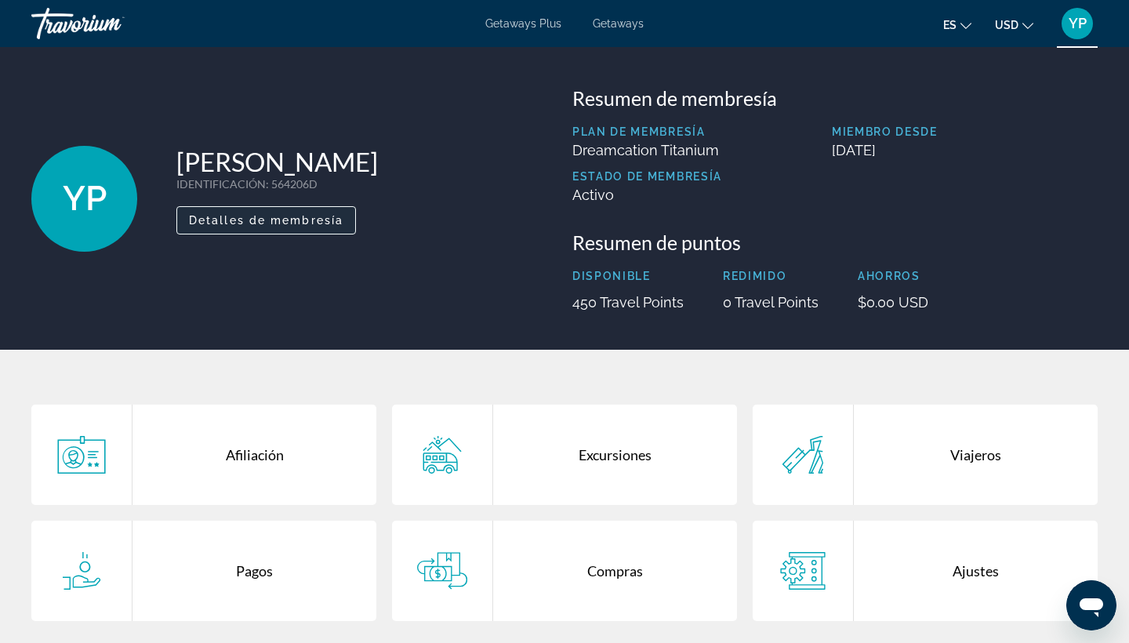
click at [244, 219] on span "Detalles de membresía" at bounding box center [266, 220] width 154 height 13
